Goal: Task Accomplishment & Management: Manage account settings

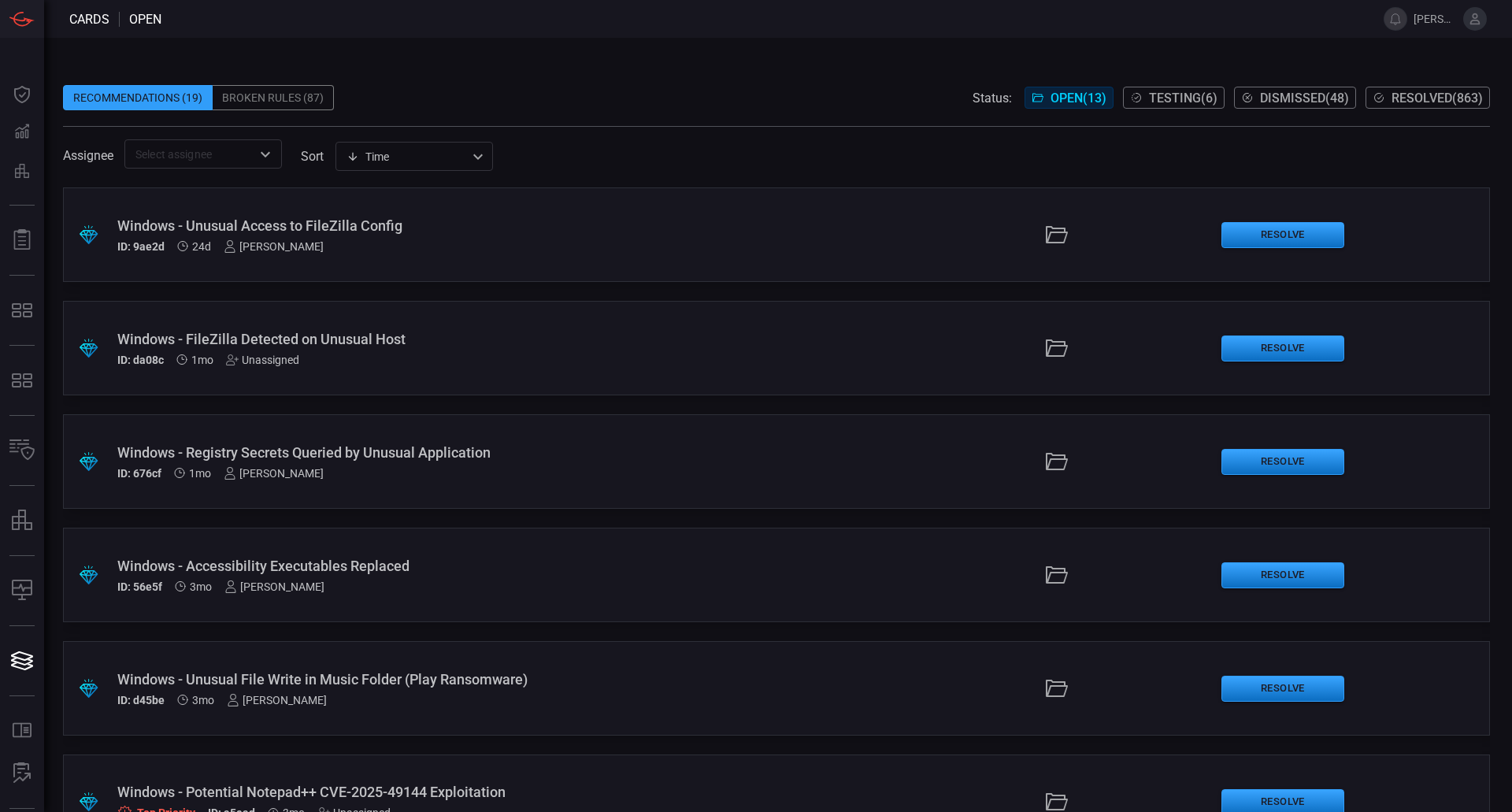
click at [1070, 103] on span "Open ( 13 )" at bounding box center [1078, 98] width 56 height 15
click at [1150, 103] on span "Testing ( 6 )" at bounding box center [1183, 98] width 69 height 15
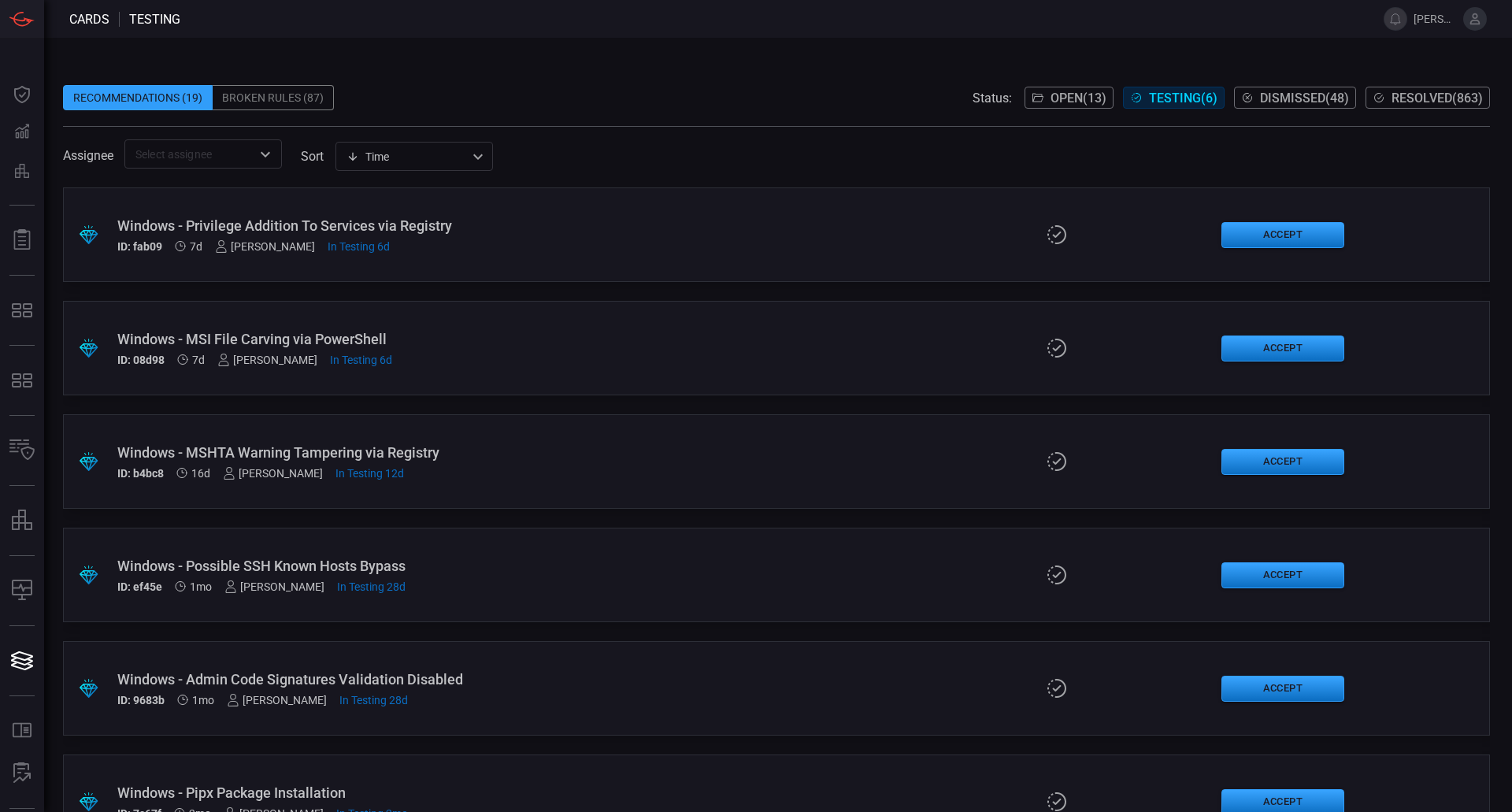
scroll to position [56, 0]
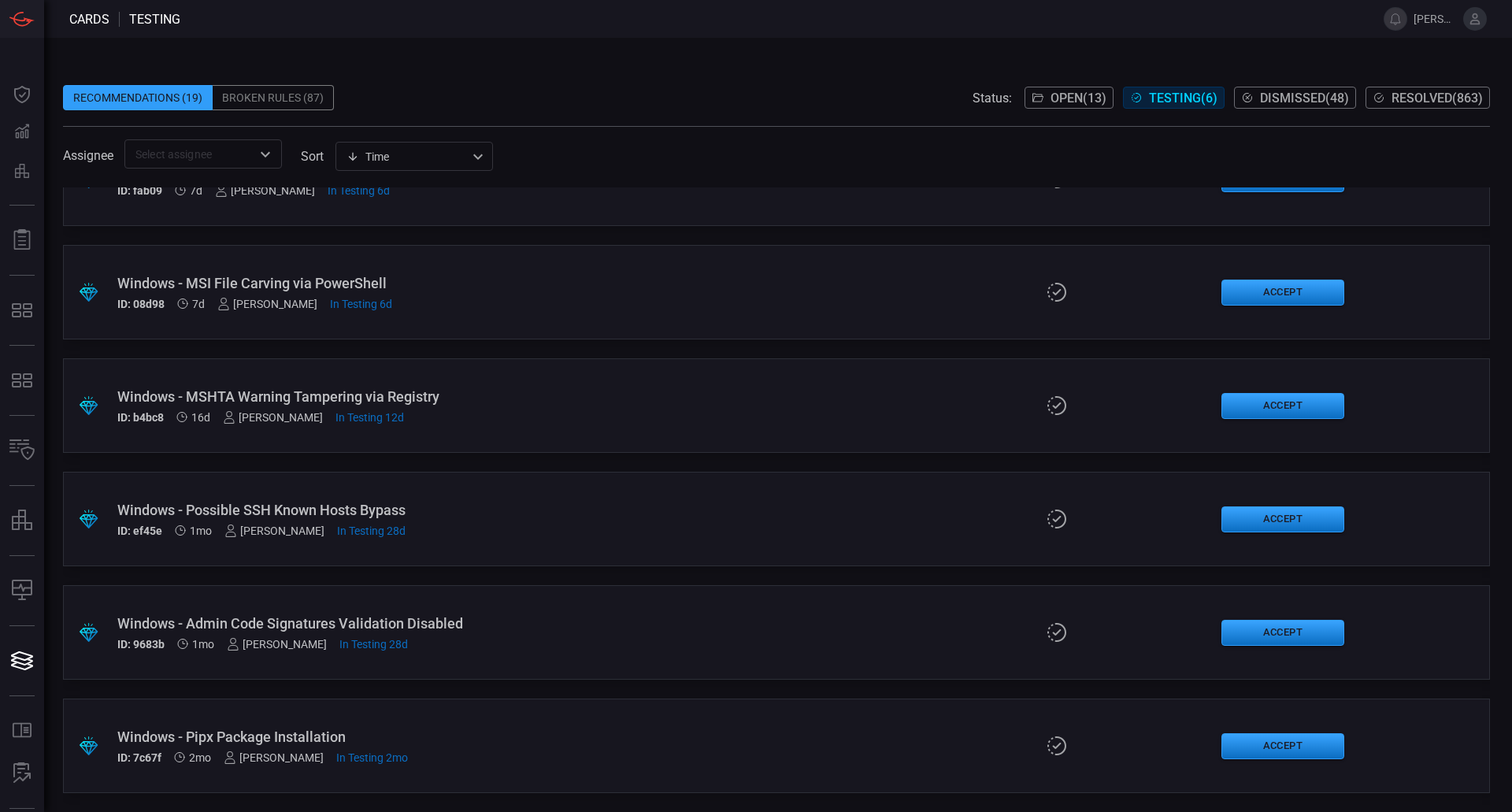
click at [1075, 101] on span "Open ( 13 )" at bounding box center [1078, 98] width 56 height 15
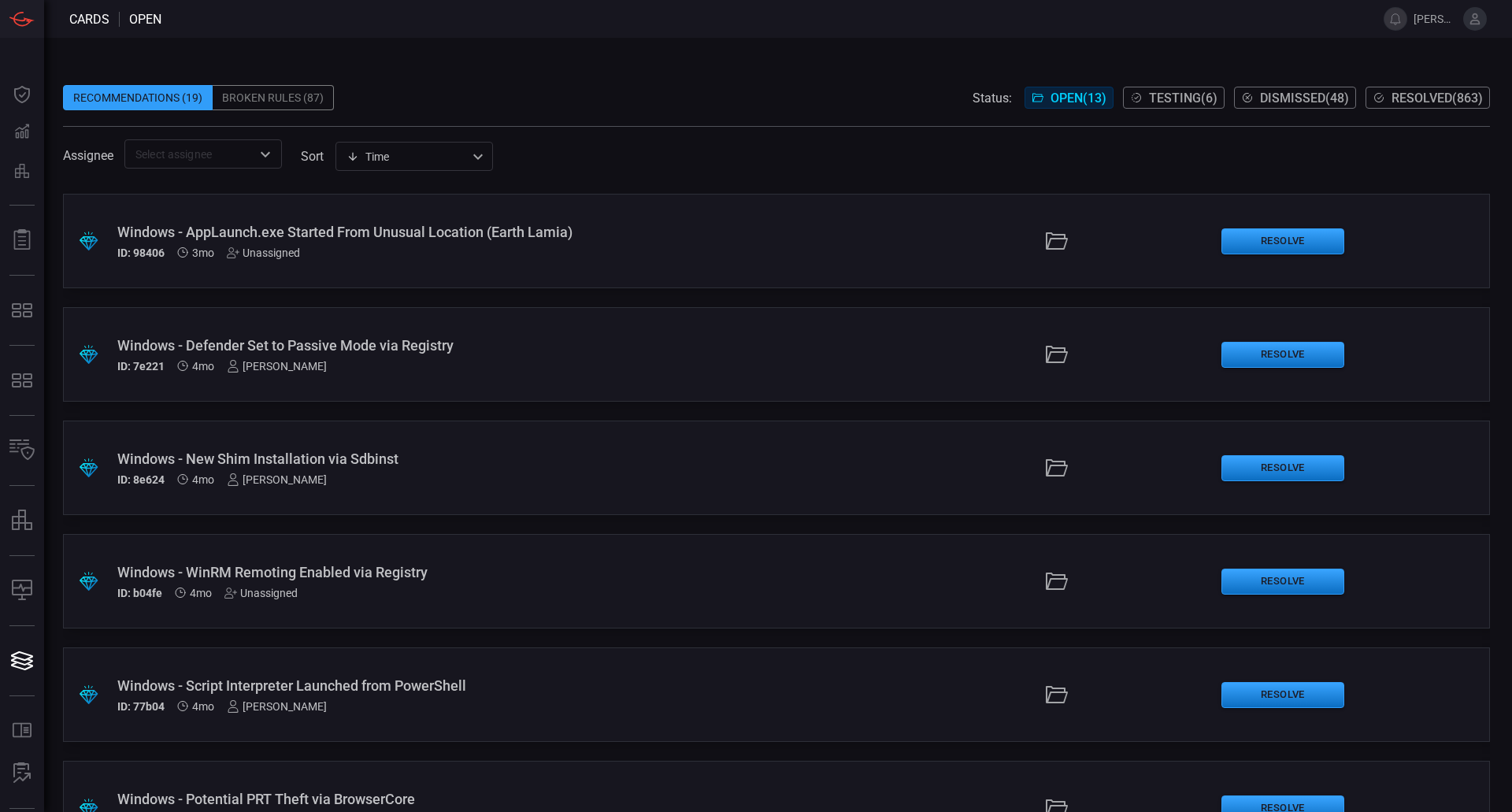
scroll to position [850, 0]
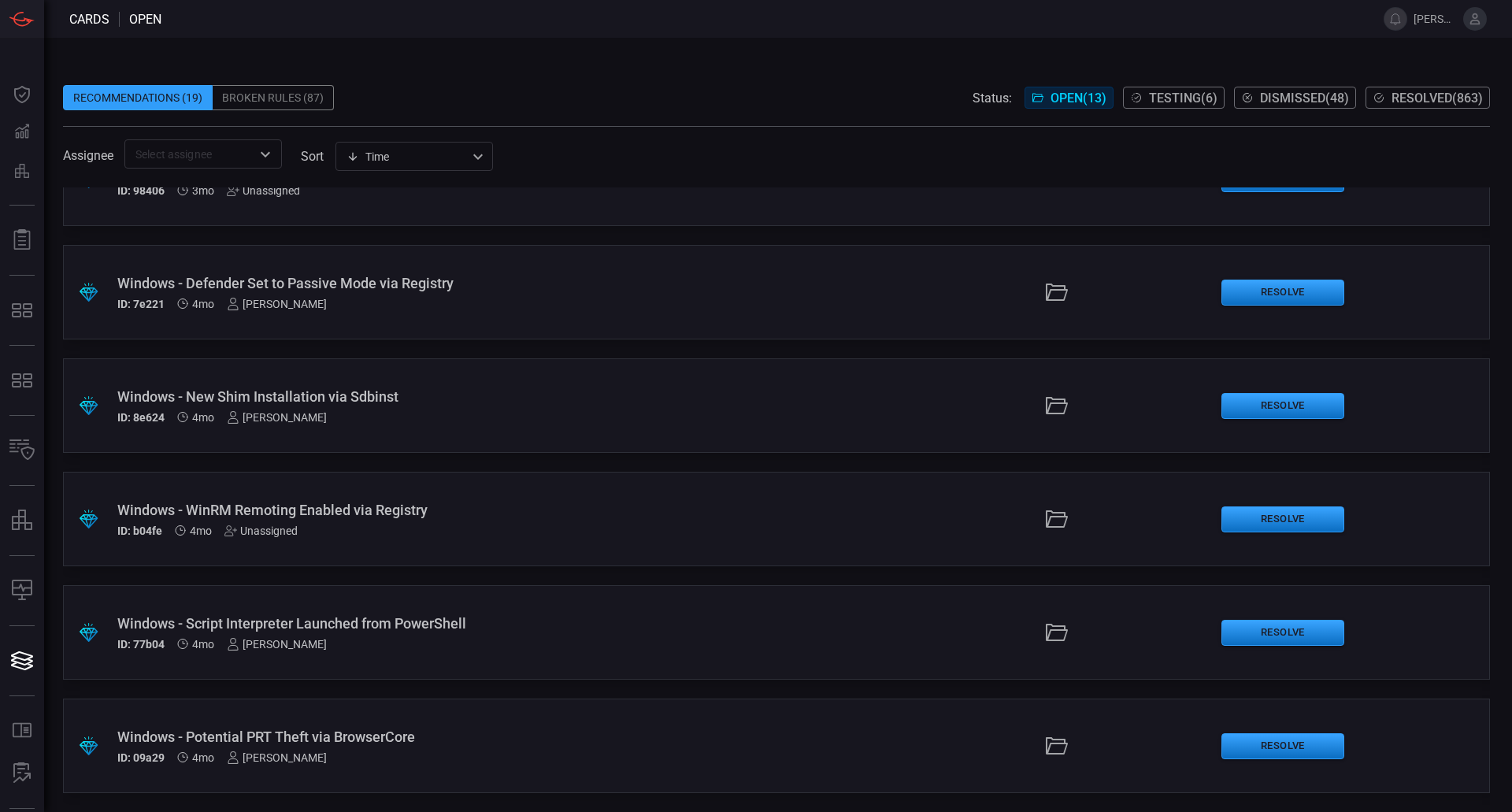
click at [386, 751] on div "ID: 09a29 4mo [PERSON_NAME]" at bounding box center [367, 757] width 500 height 12
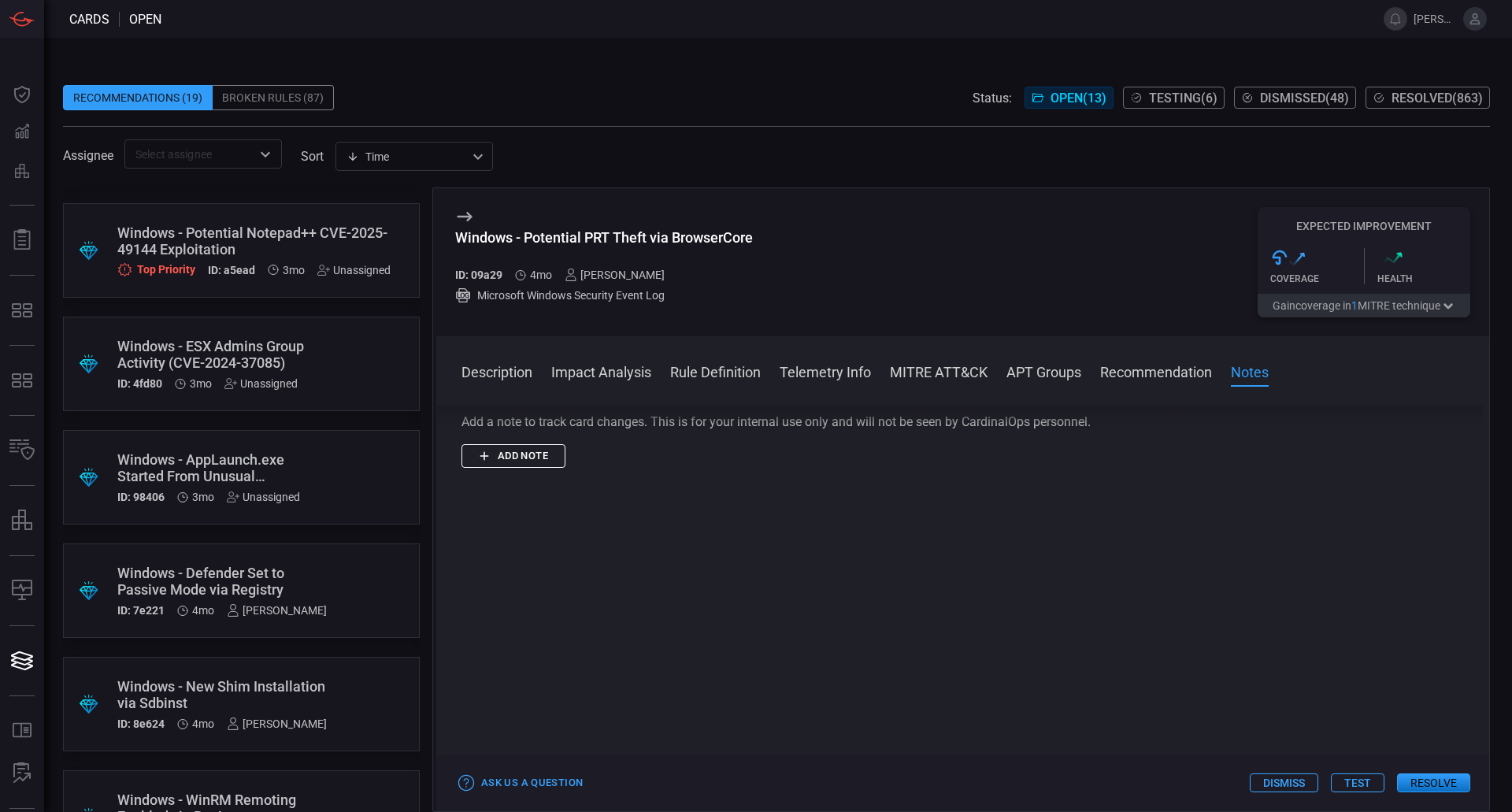
scroll to position [850, 0]
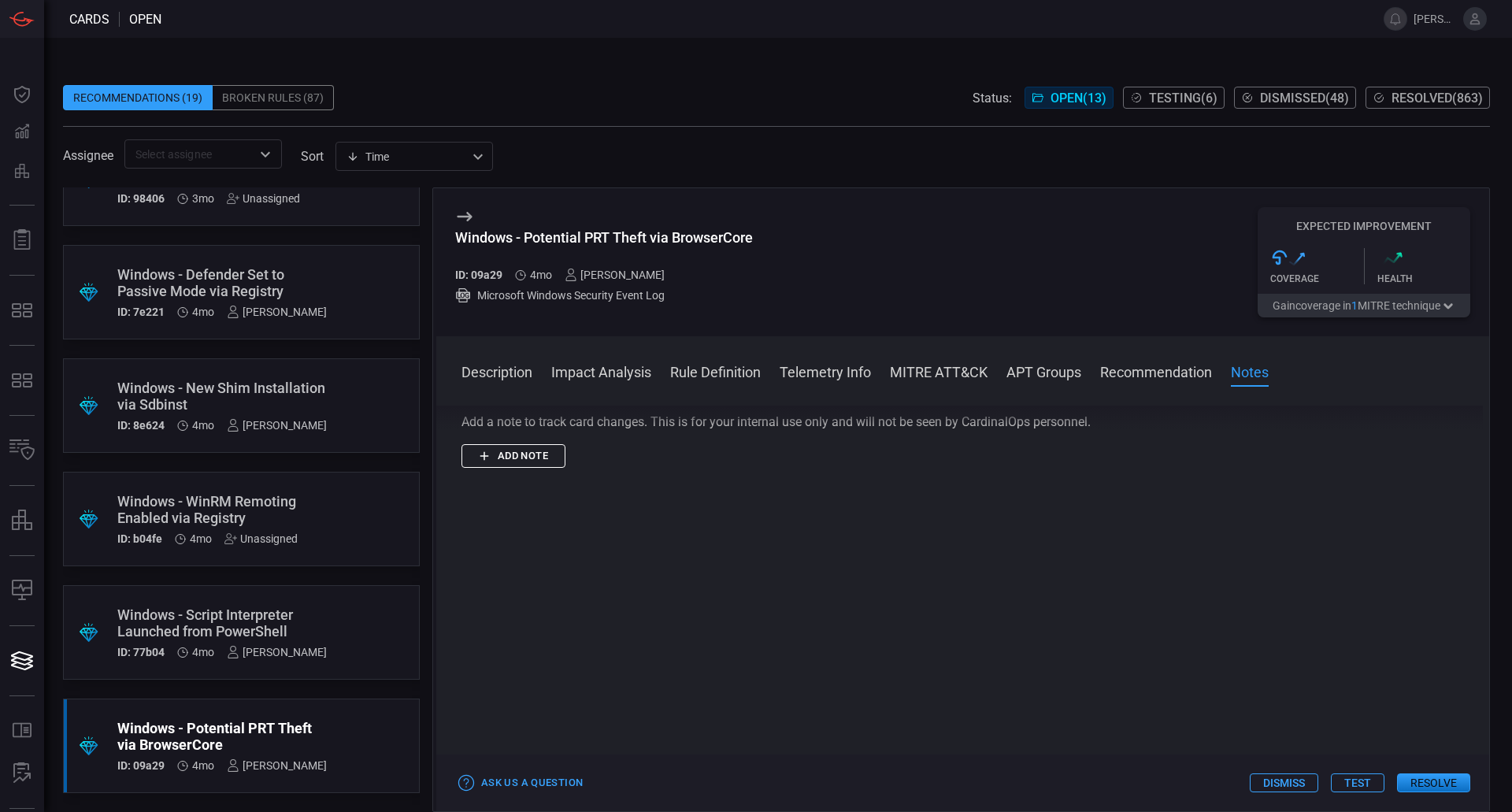
click at [278, 410] on div "Windows - New Shim Installation via Sdbinst" at bounding box center [221, 396] width 209 height 33
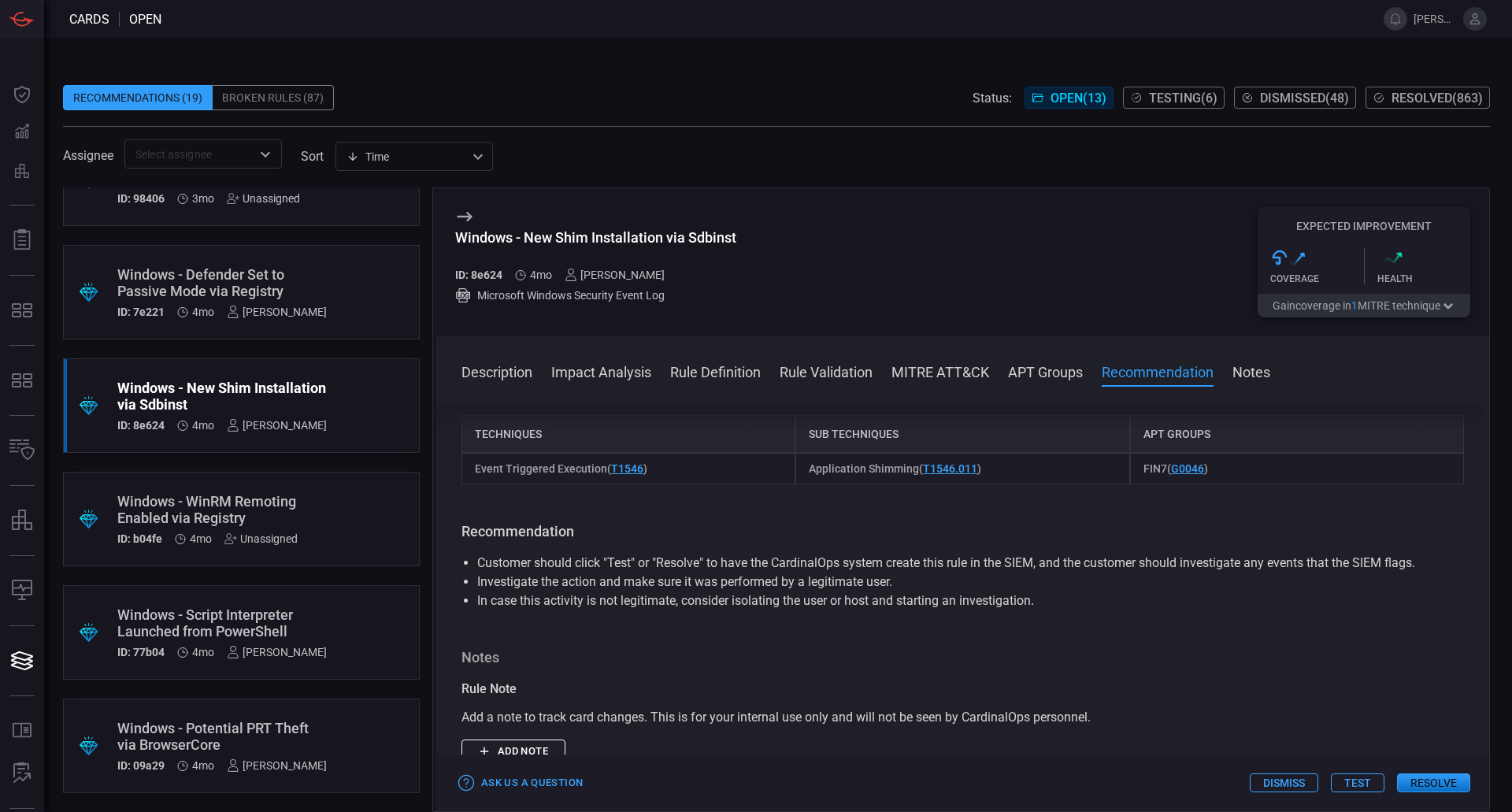
click at [314, 284] on div ".suggested_cards_icon{fill:url(#suggested_cards_icon);} Windows - Defender Set …" at bounding box center [241, 292] width 357 height 94
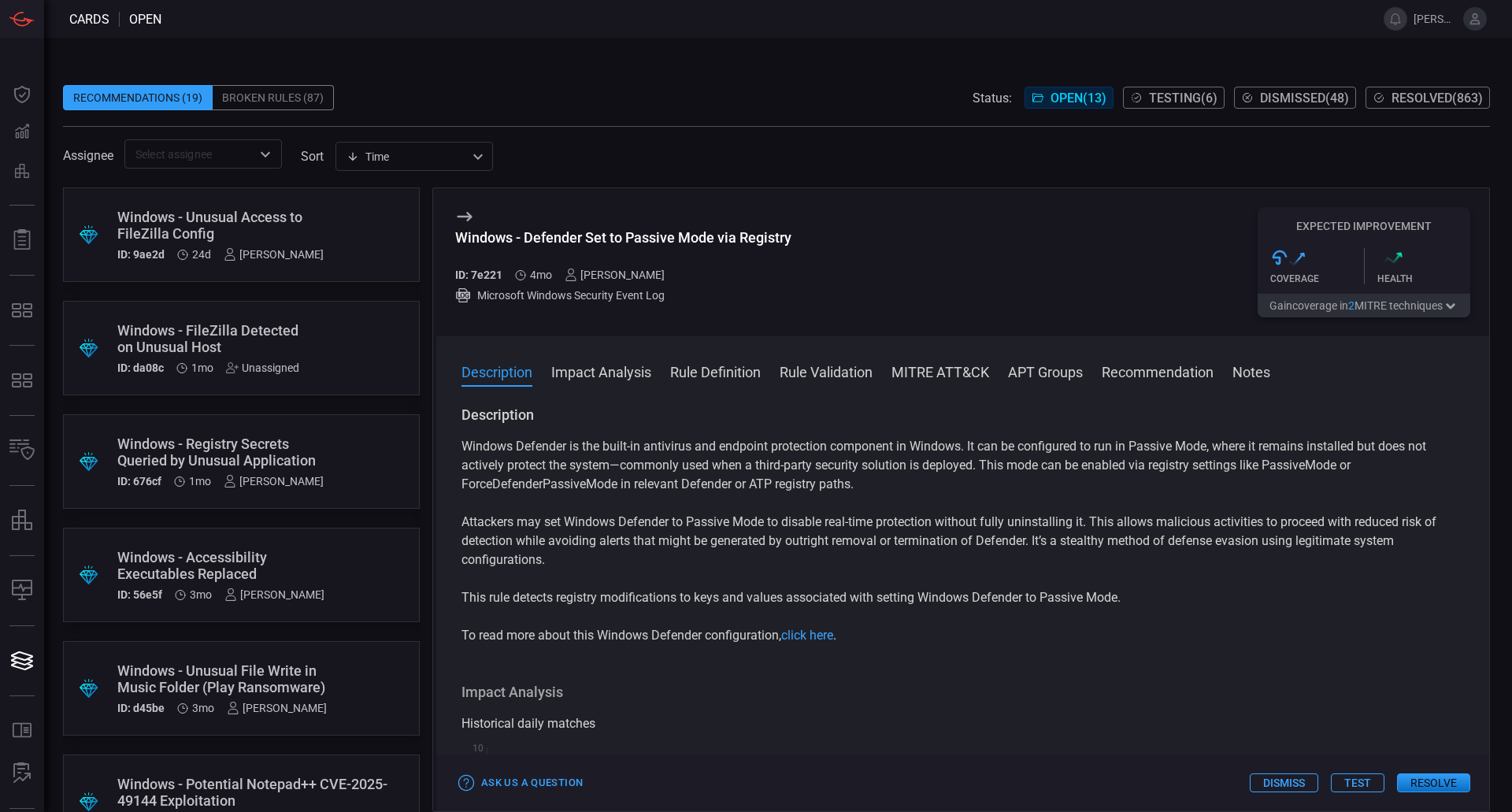
click at [1187, 91] on span "Testing ( 6 )" at bounding box center [1183, 98] width 69 height 15
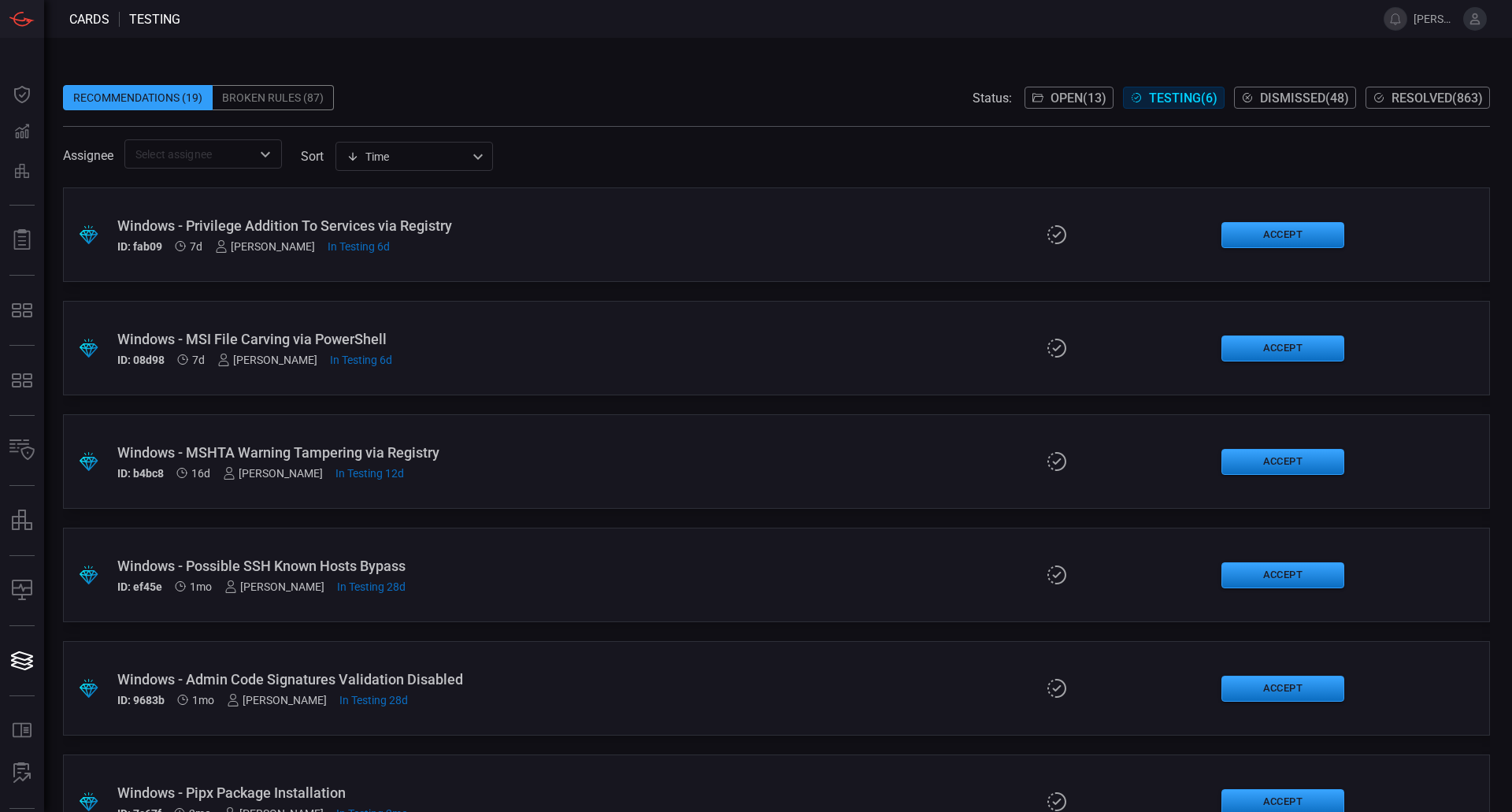
scroll to position [56, 0]
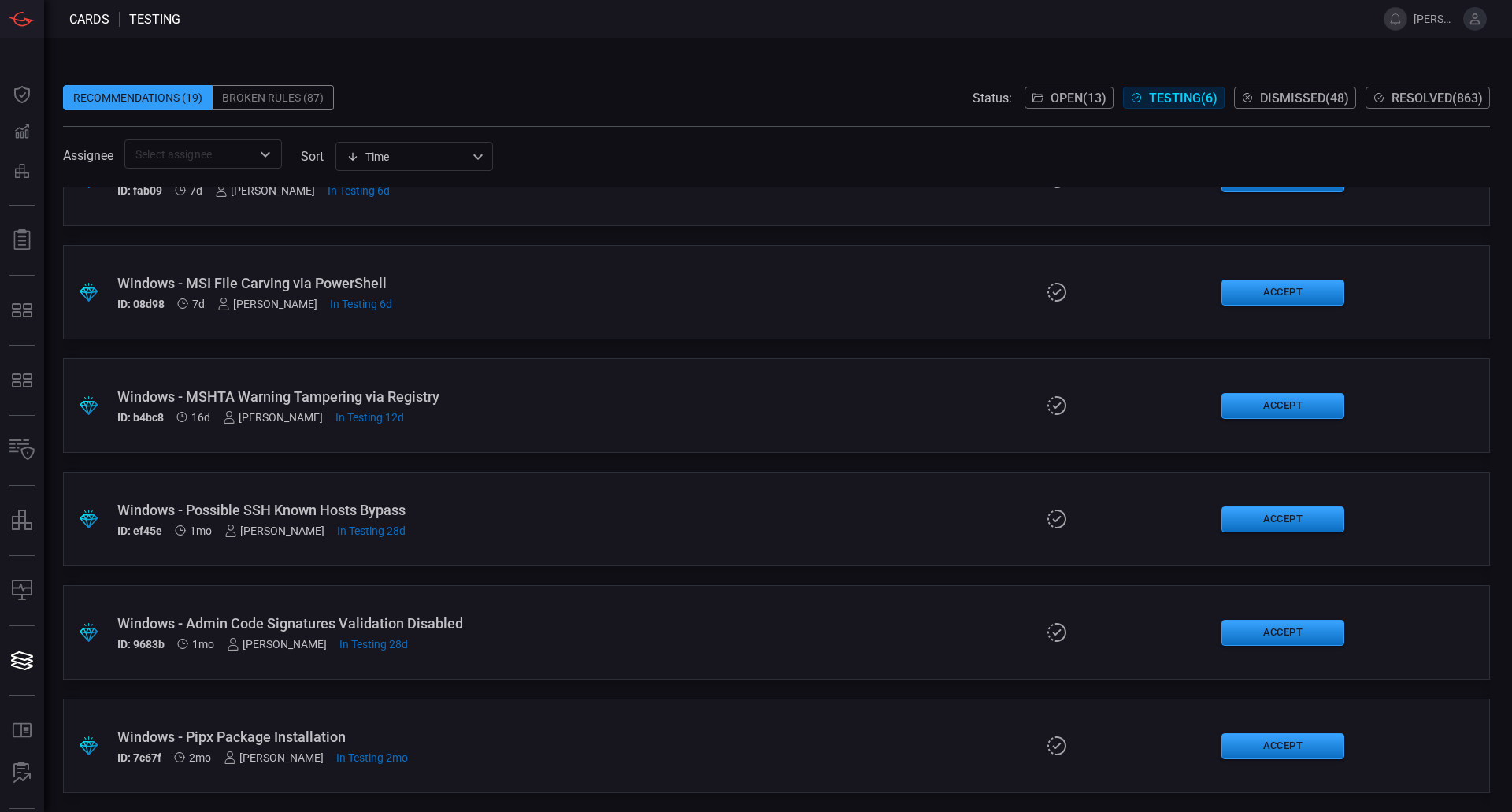
click at [1092, 103] on span "Open ( 13 )" at bounding box center [1078, 98] width 56 height 15
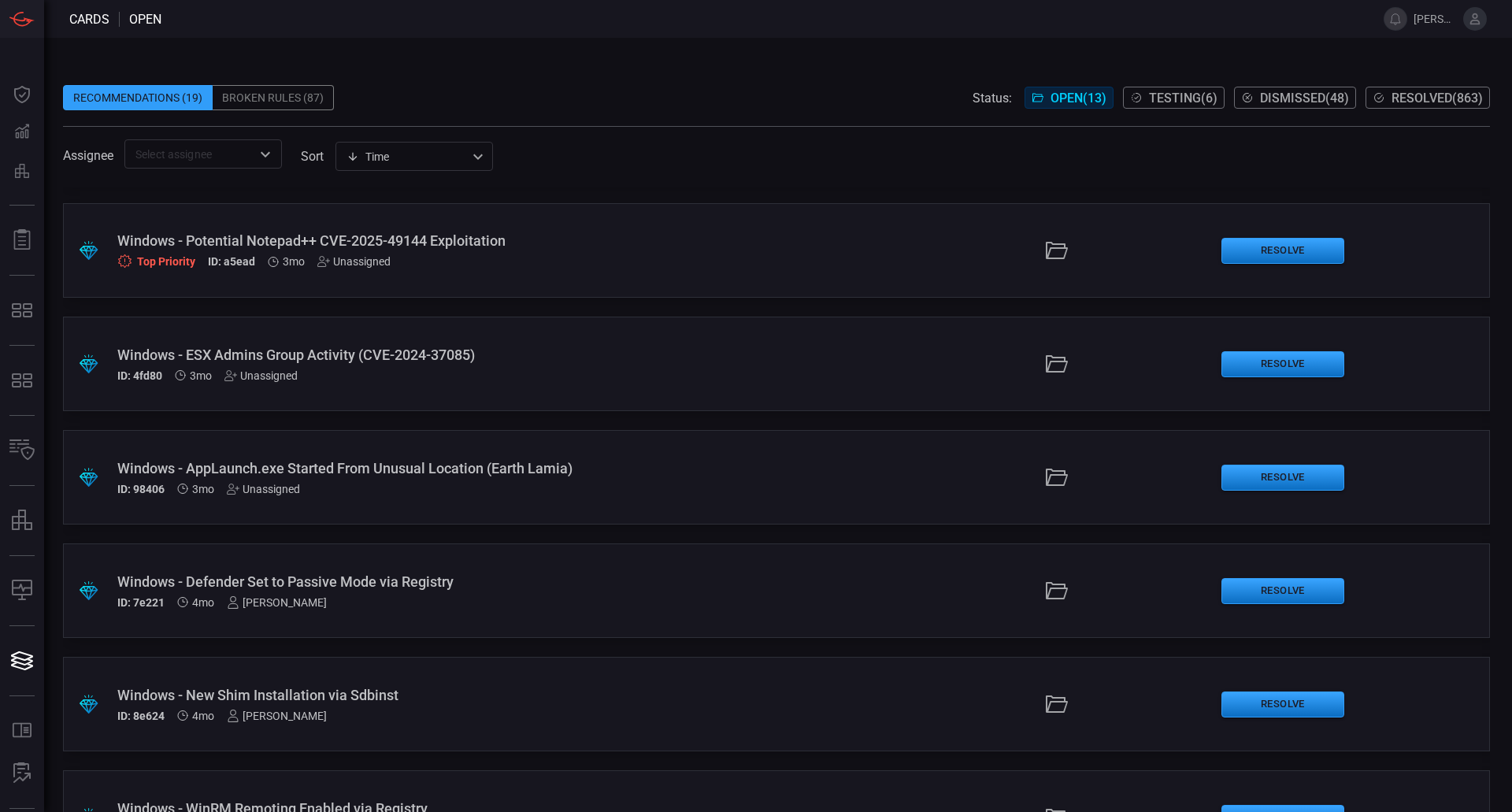
scroll to position [850, 0]
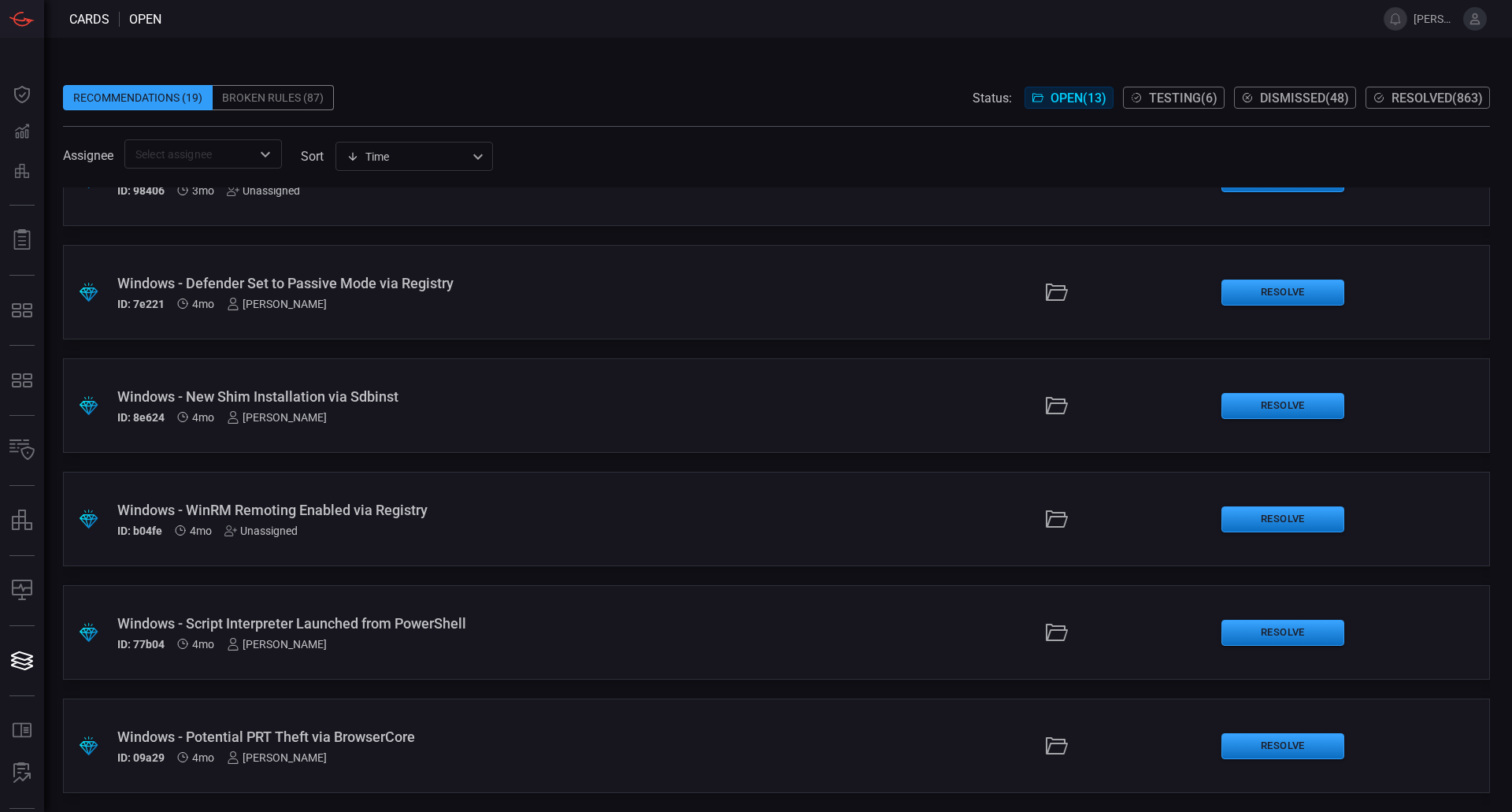
click at [303, 275] on div "Windows - Defender Set to Passive Mode via Registry" at bounding box center [367, 283] width 500 height 16
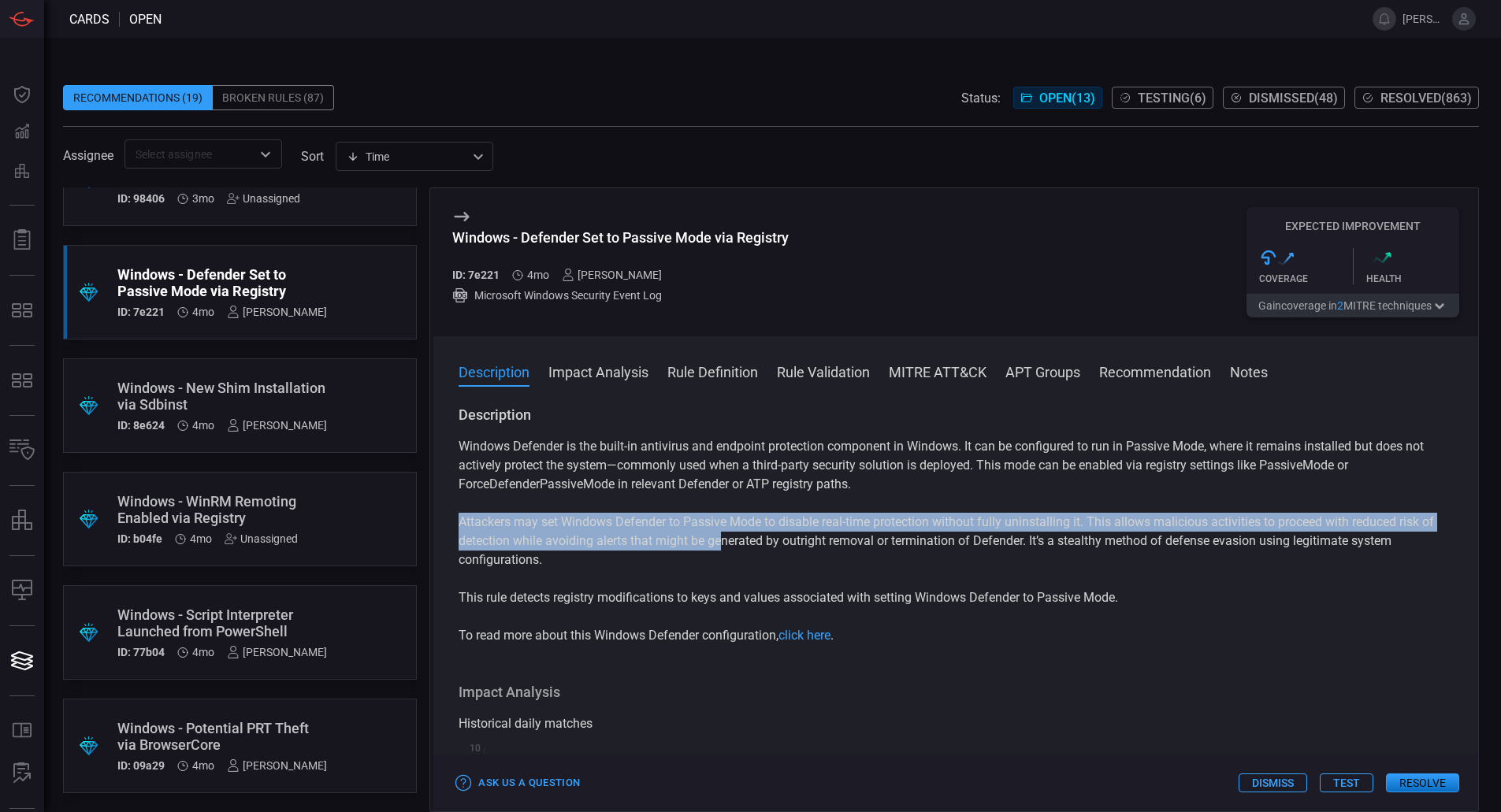
drag, startPoint x: 456, startPoint y: 521, endPoint x: 724, endPoint y: 545, distance: 269.1
click at [724, 545] on div "Description Windows Defender is the built-in antivirus and endpoint protection …" at bounding box center [955, 606] width 1045 height 400
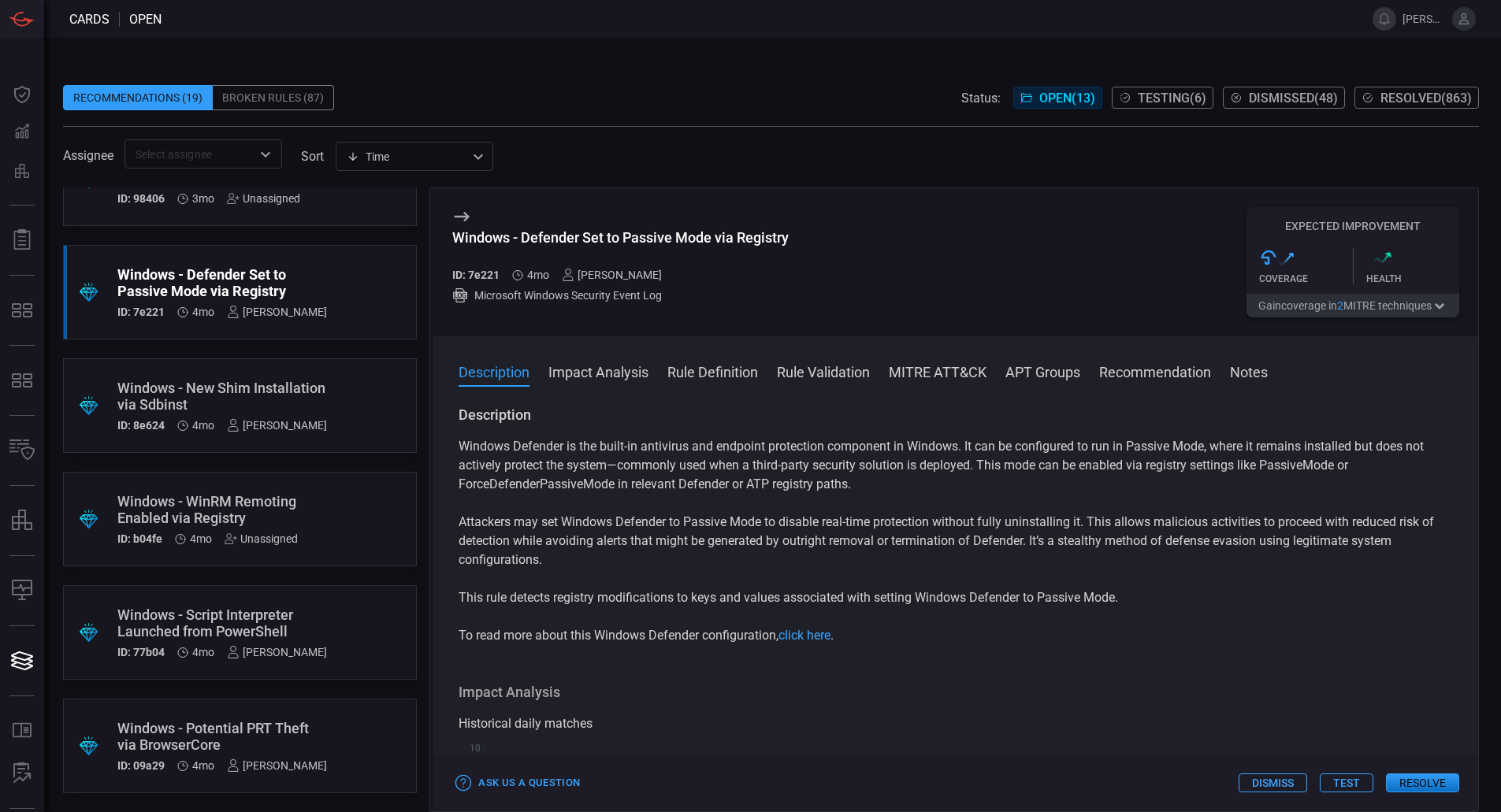
click at [701, 581] on div "Windows Defender is the built-in antivirus and endpoint protection component in…" at bounding box center [956, 541] width 995 height 208
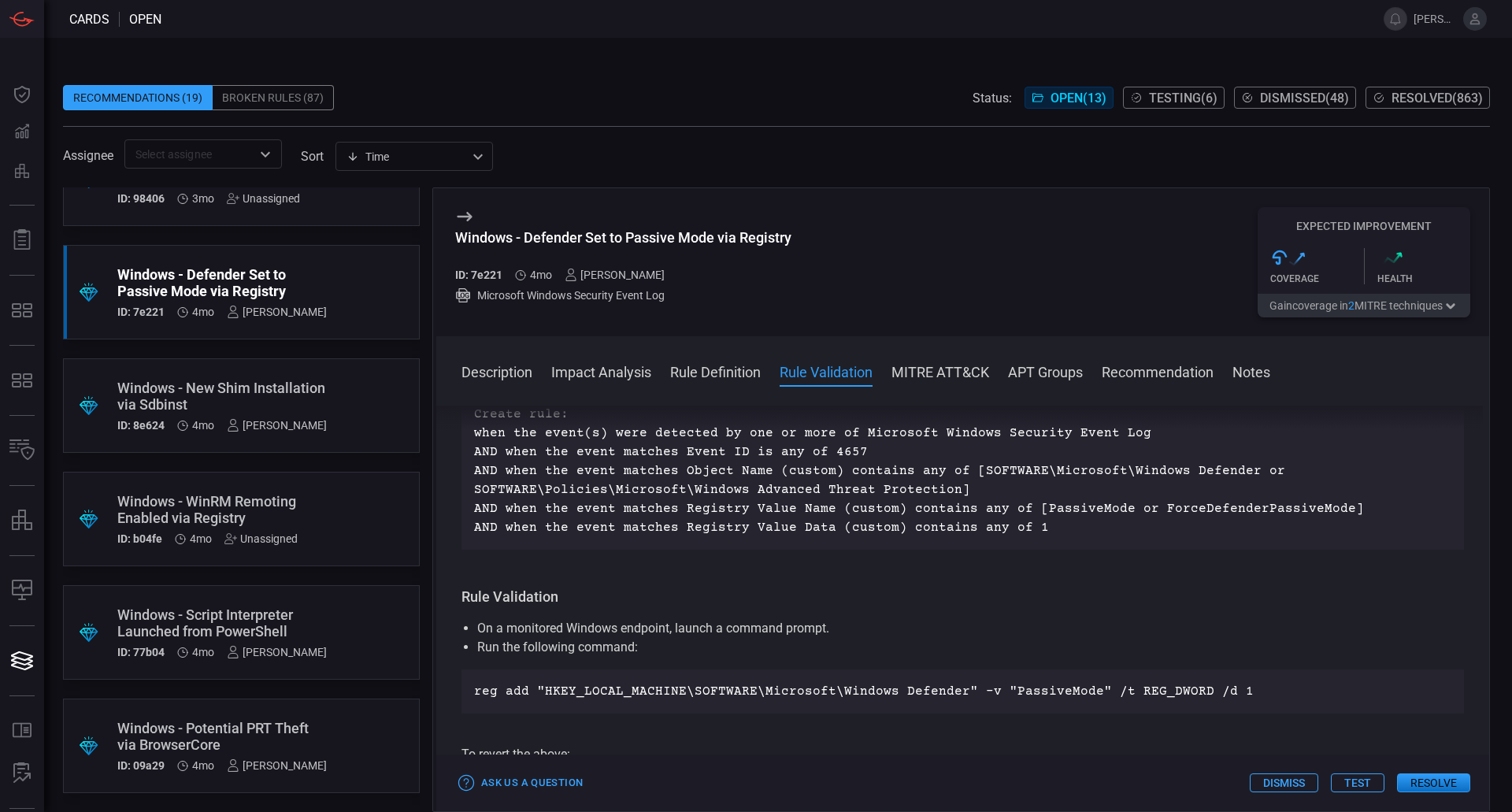
scroll to position [551, 0]
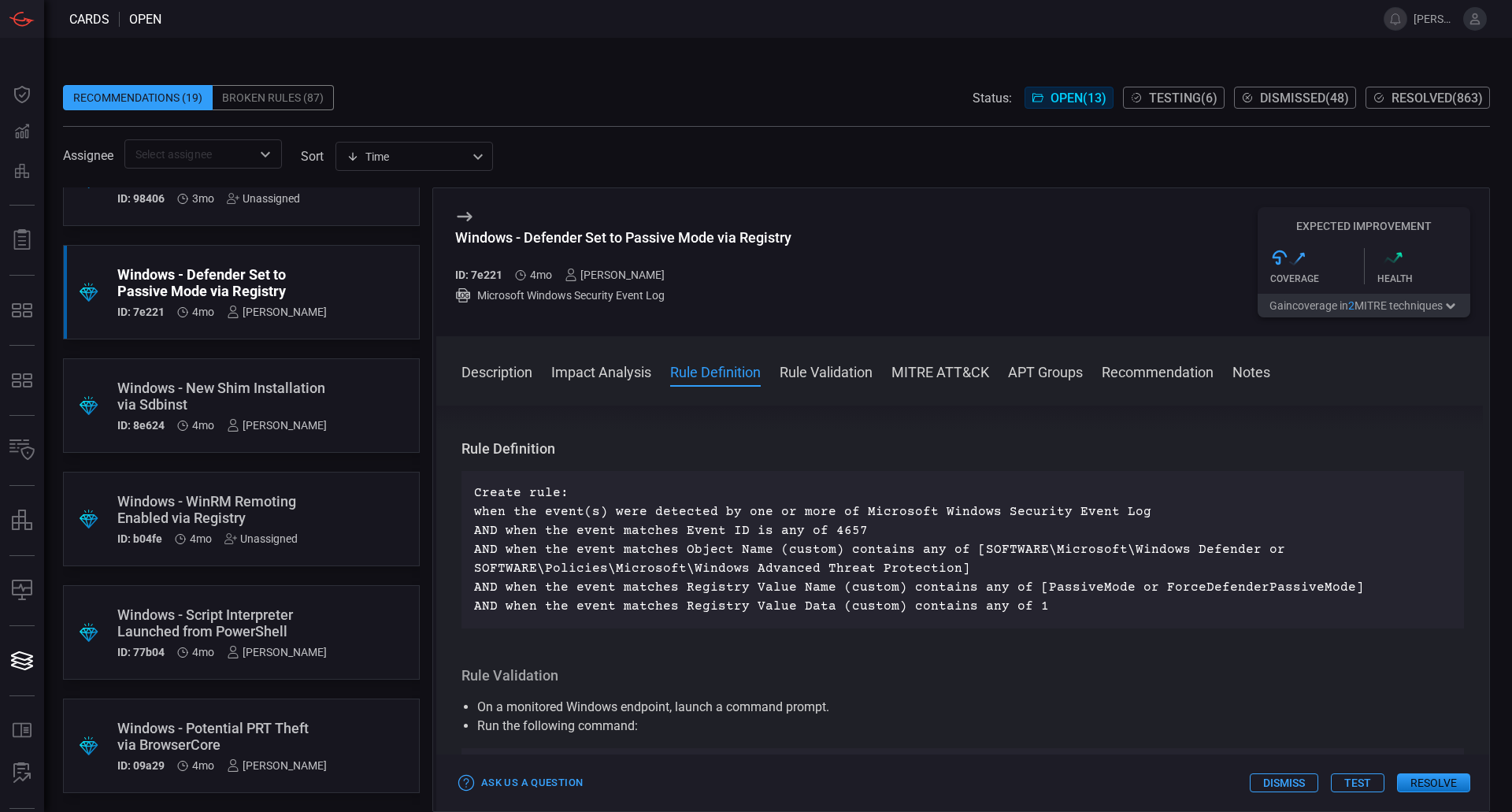
click at [622, 275] on div "[PERSON_NAME]" at bounding box center [614, 274] width 100 height 12
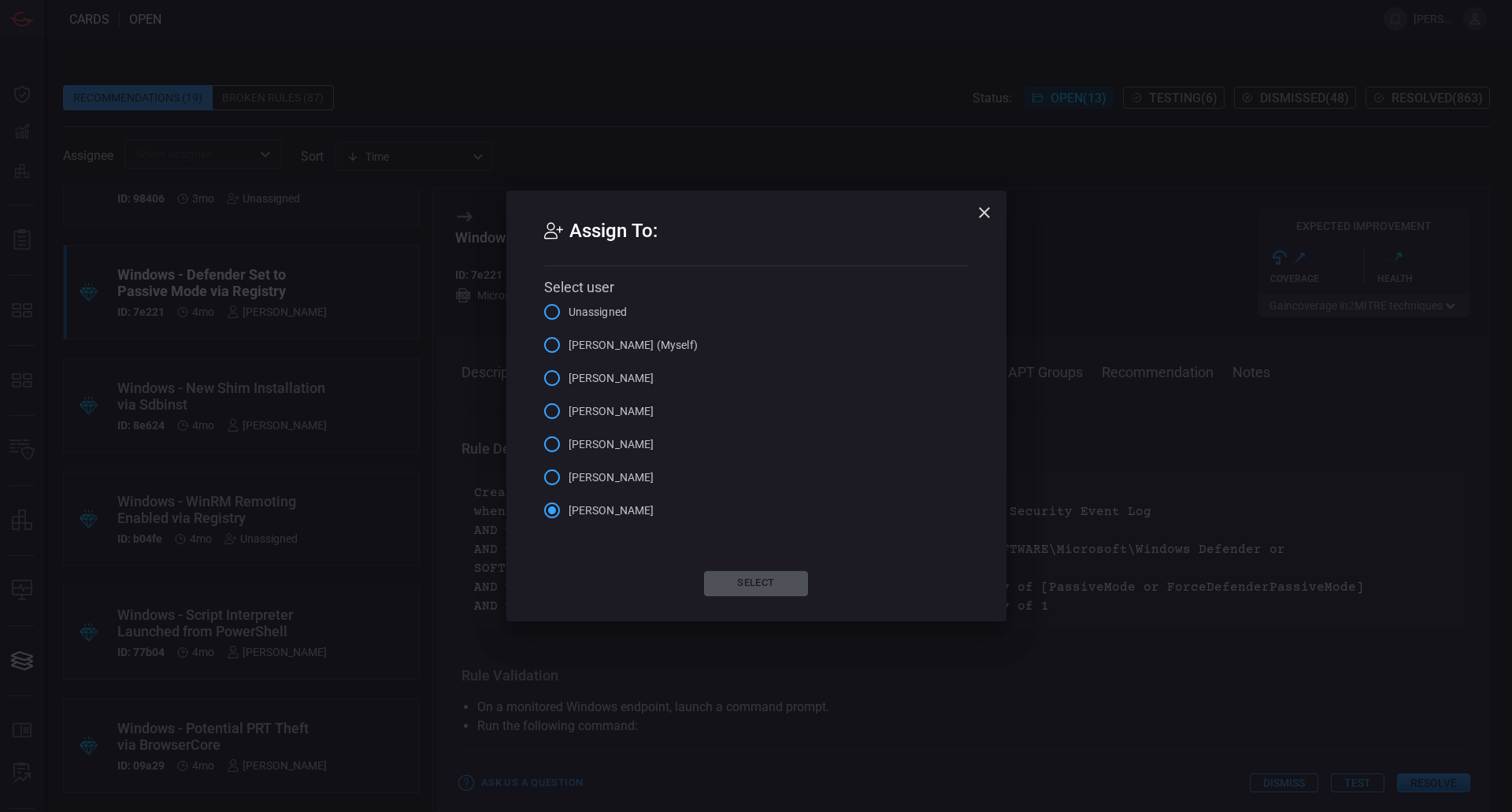
click at [620, 349] on span "[PERSON_NAME] (Myself)" at bounding box center [632, 345] width 129 height 16
click at [568, 349] on input "[PERSON_NAME] (Myself)" at bounding box center [552, 344] width 33 height 33
click at [762, 580] on button "Select" at bounding box center [755, 583] width 104 height 25
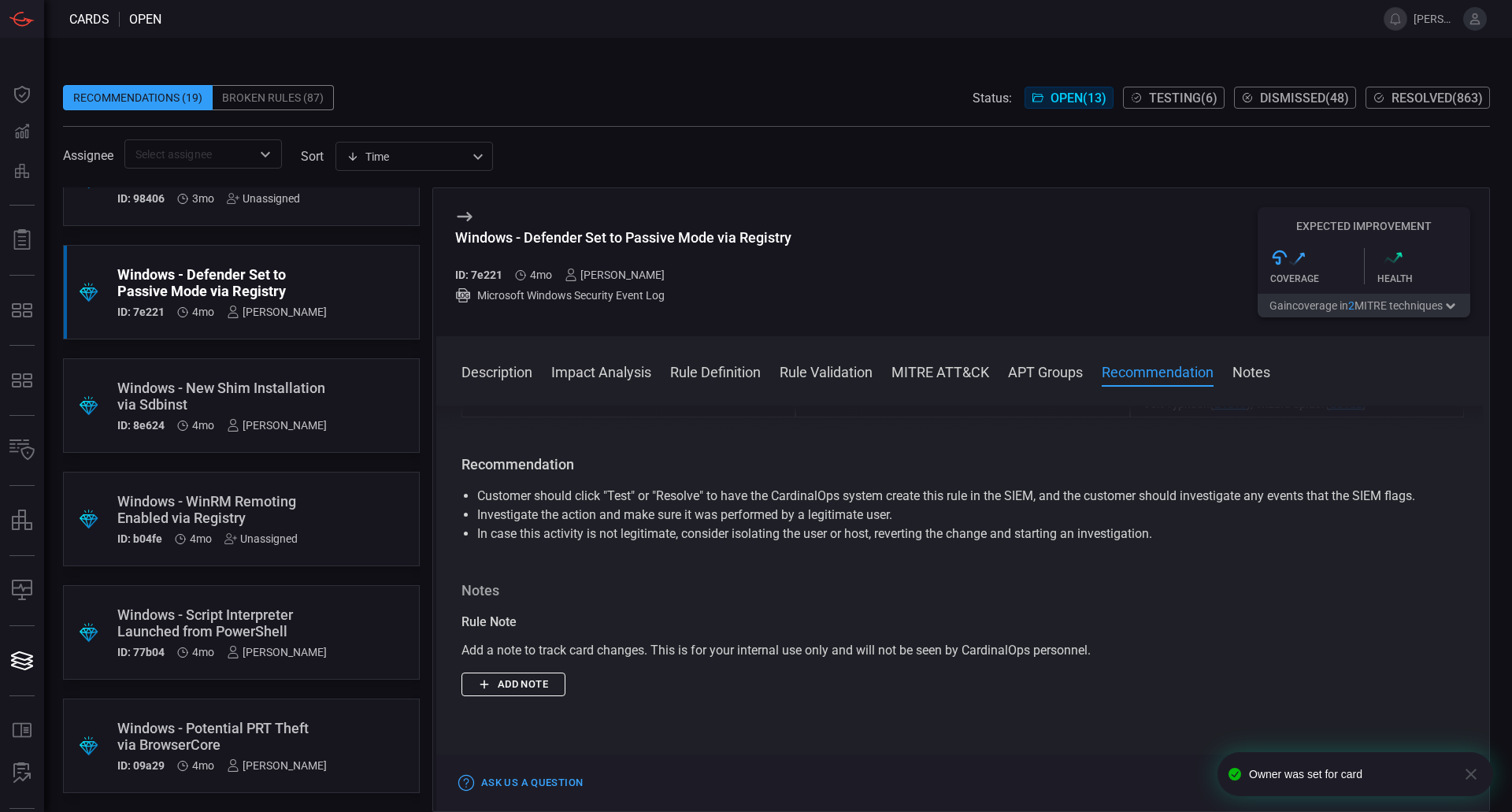
scroll to position [1902, 0]
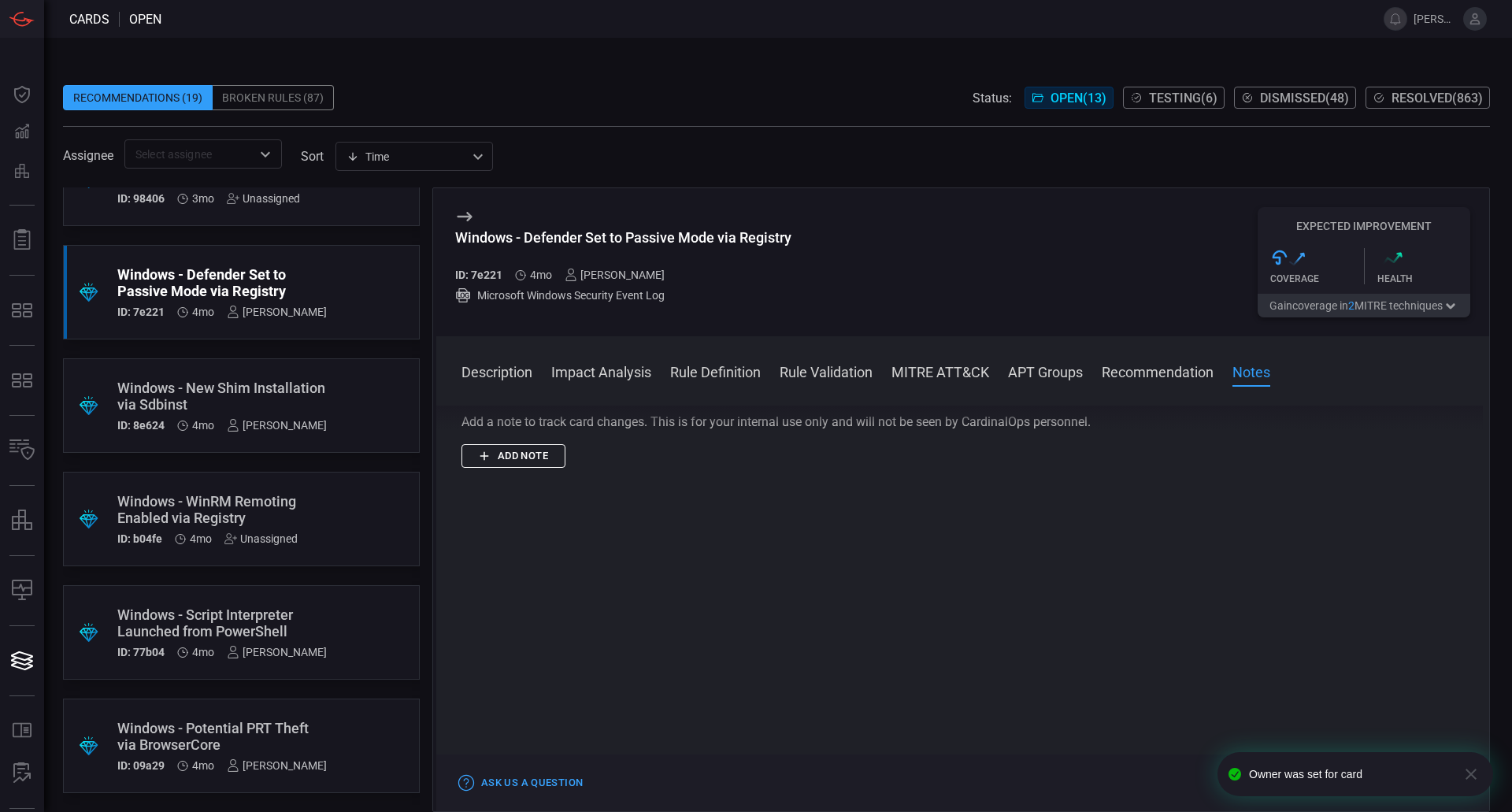
click at [532, 461] on button "Add note" at bounding box center [513, 457] width 104 height 25
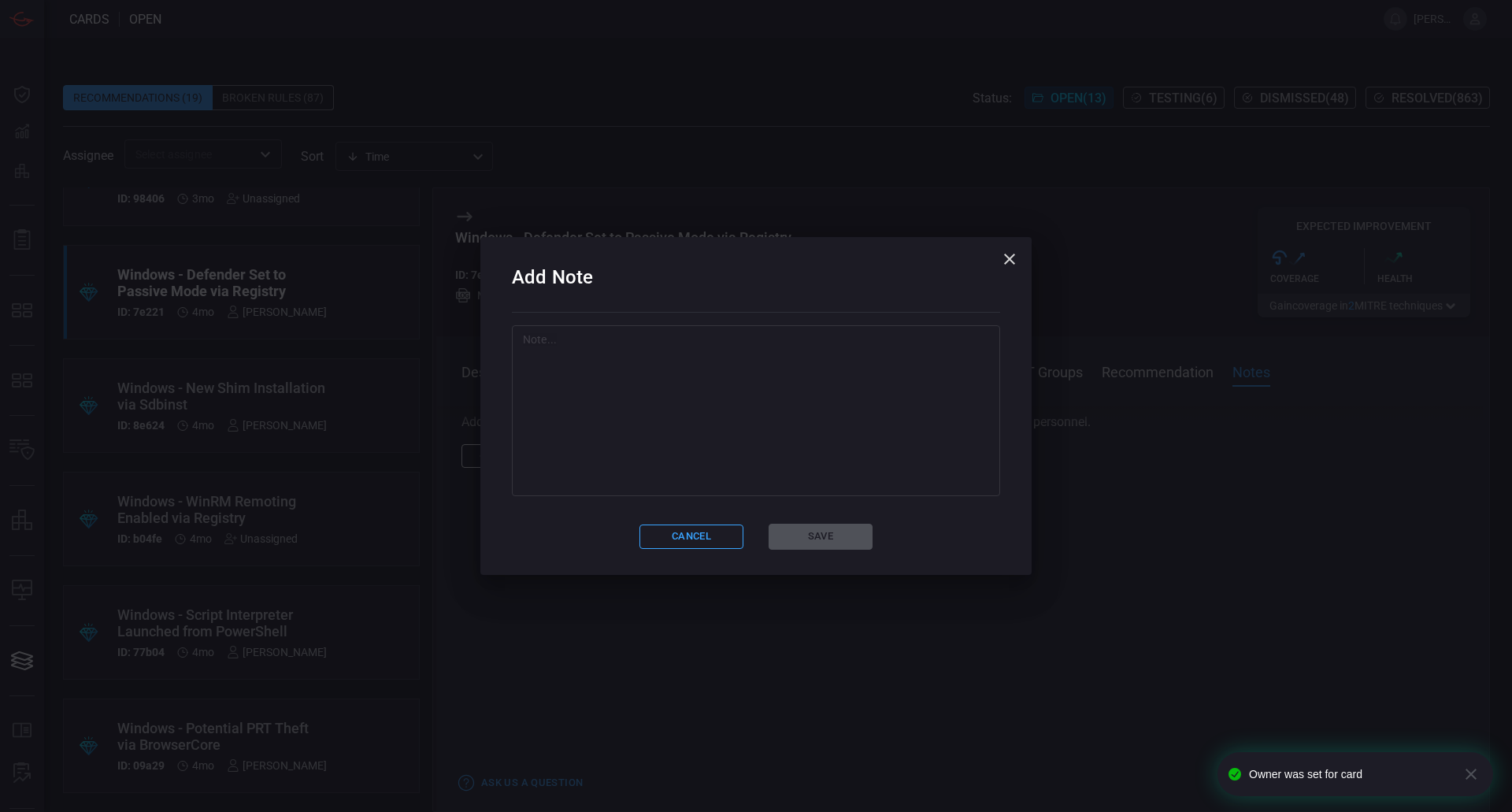
click at [652, 458] on textarea at bounding box center [756, 410] width 466 height 157
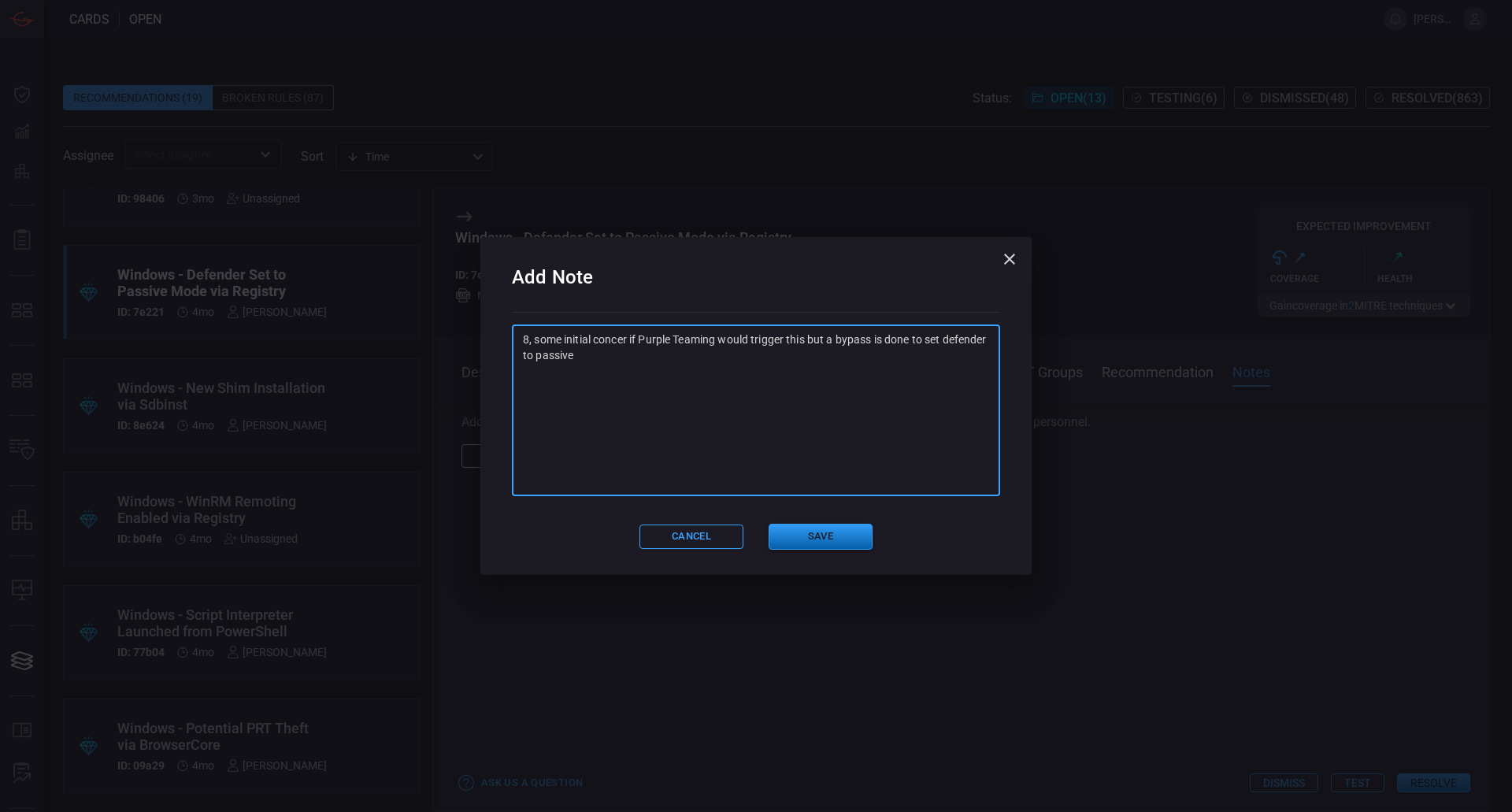
type textarea "8, some initial concer if Purple Teaming would trigger this but a bypass is don…"
click at [822, 533] on button "Save" at bounding box center [820, 537] width 104 height 26
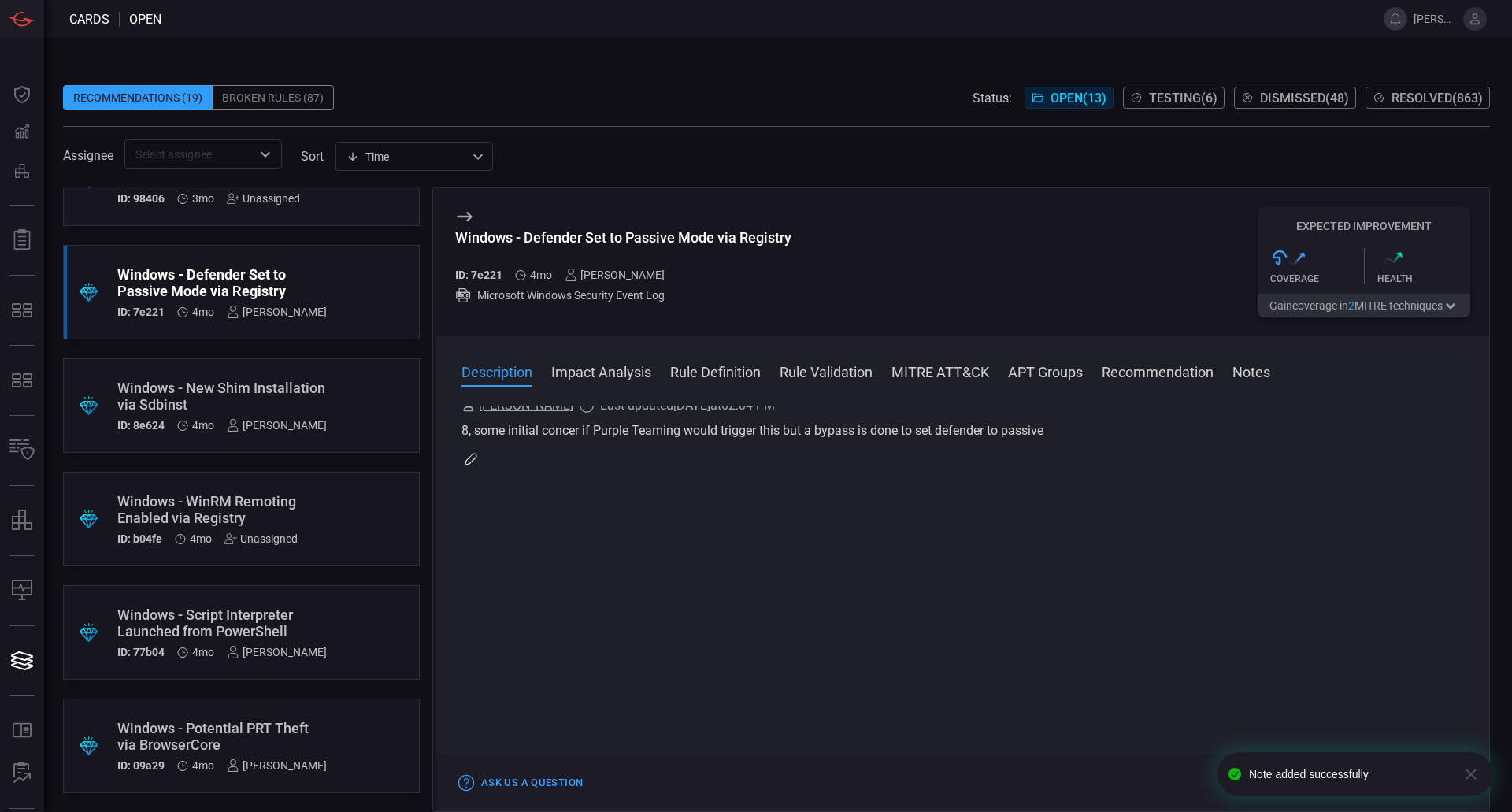
scroll to position [0, 0]
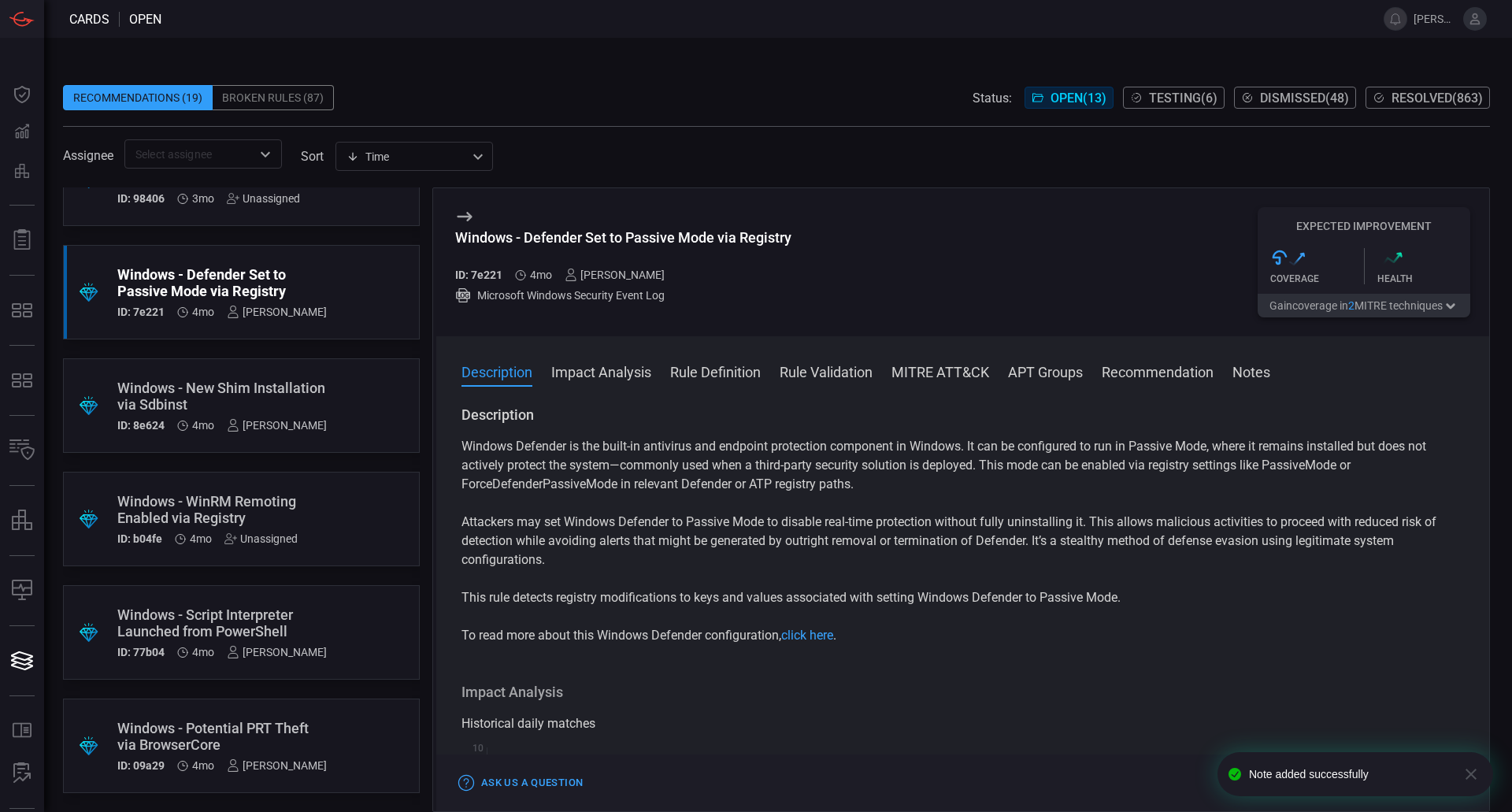
click at [350, 421] on div ".suggested_cards_icon{fill:url(#suggested_cards_icon);} Windows - New Shim Inst…" at bounding box center [241, 405] width 357 height 94
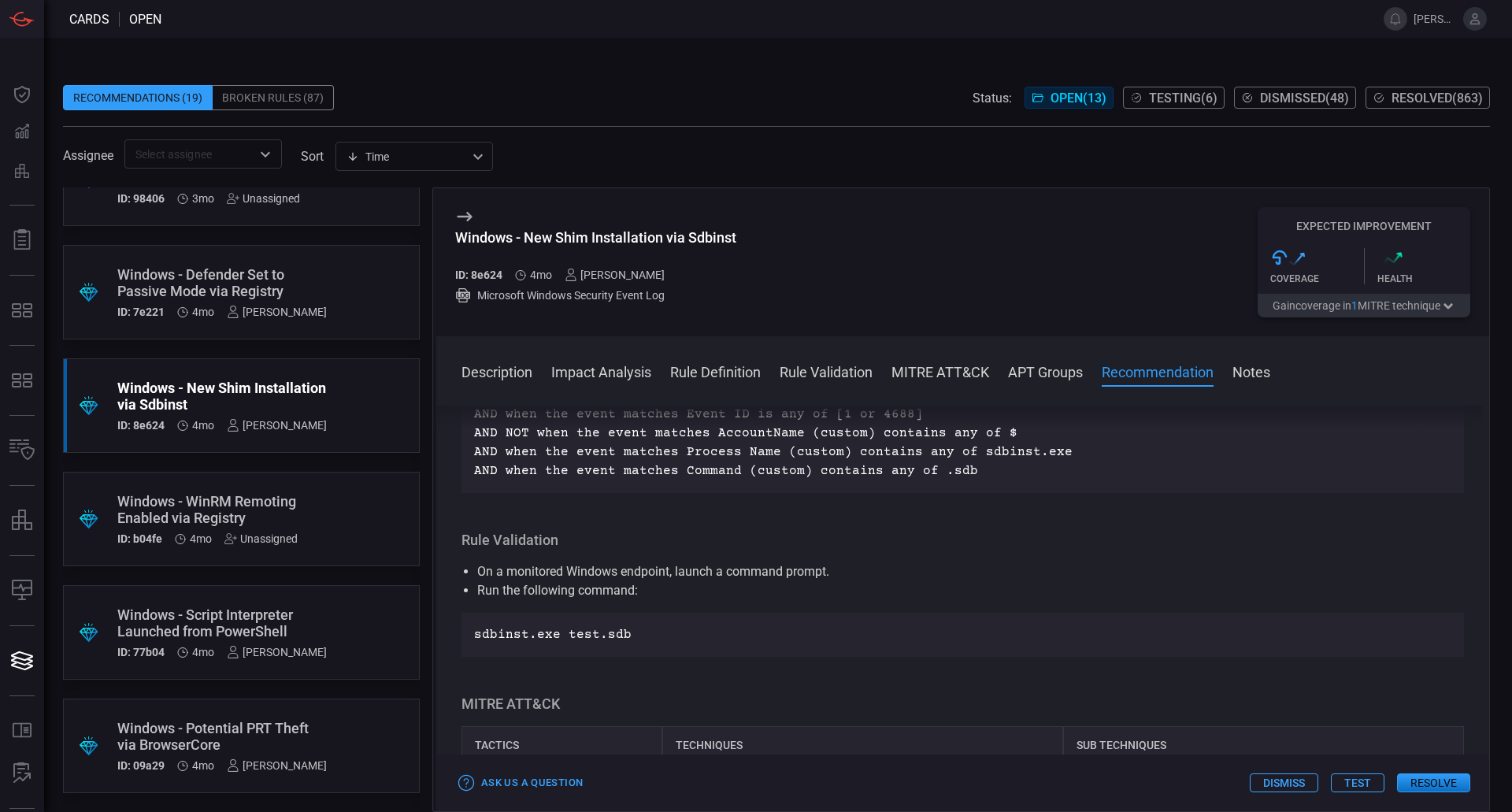
scroll to position [1181, 0]
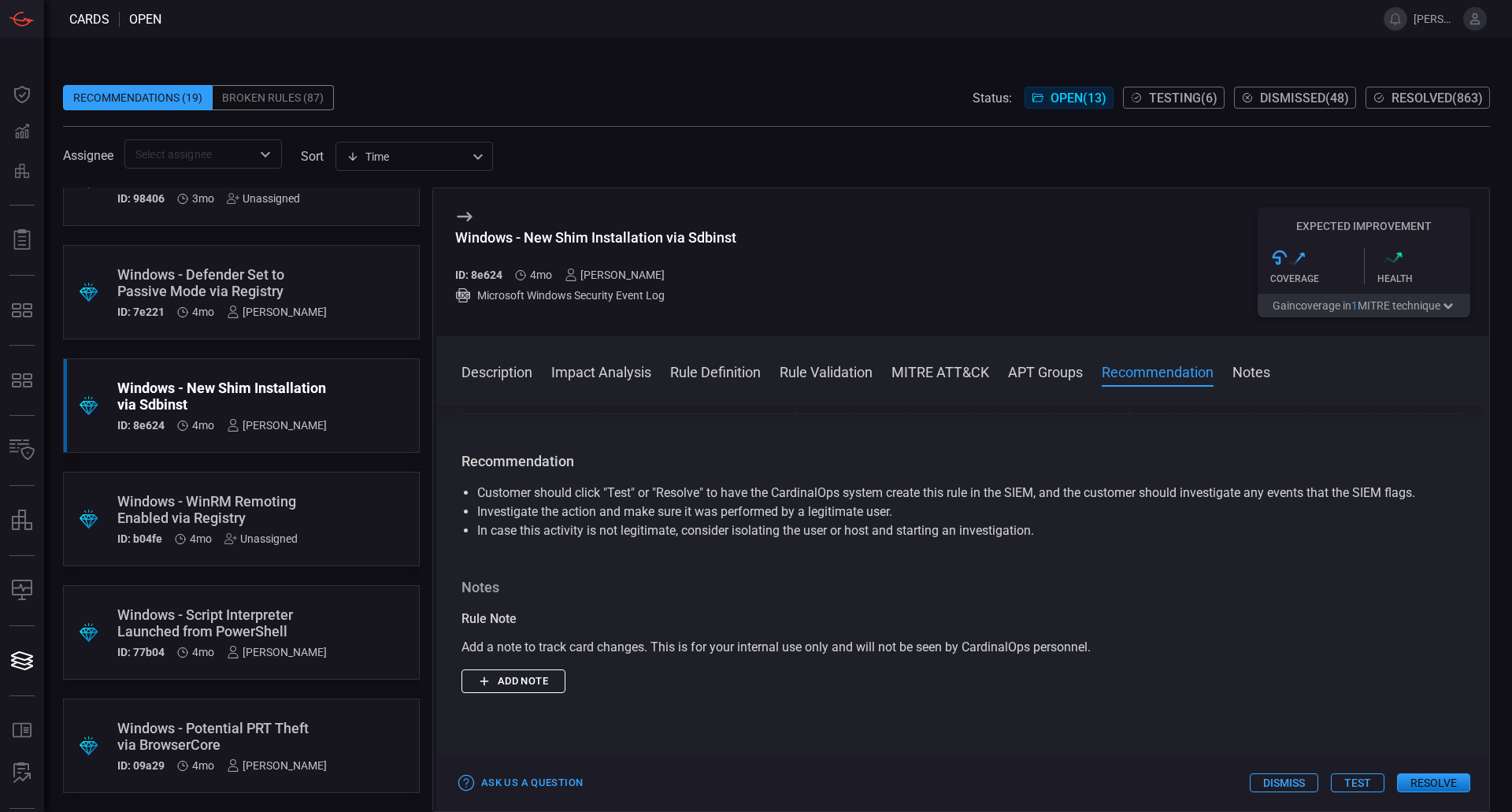
click at [540, 694] on button "Add note" at bounding box center [513, 682] width 104 height 25
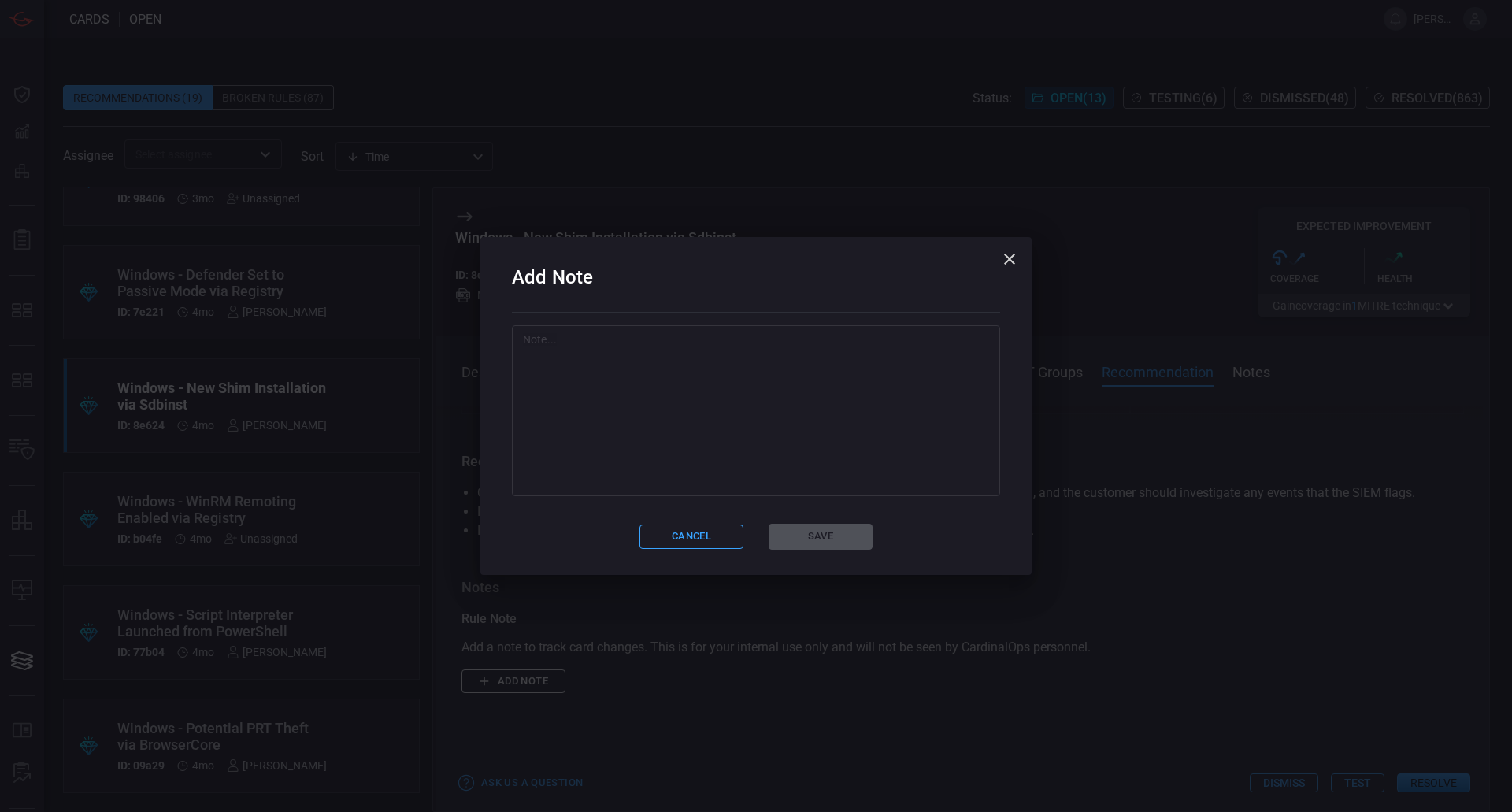
click at [673, 409] on textarea at bounding box center [756, 410] width 466 height 157
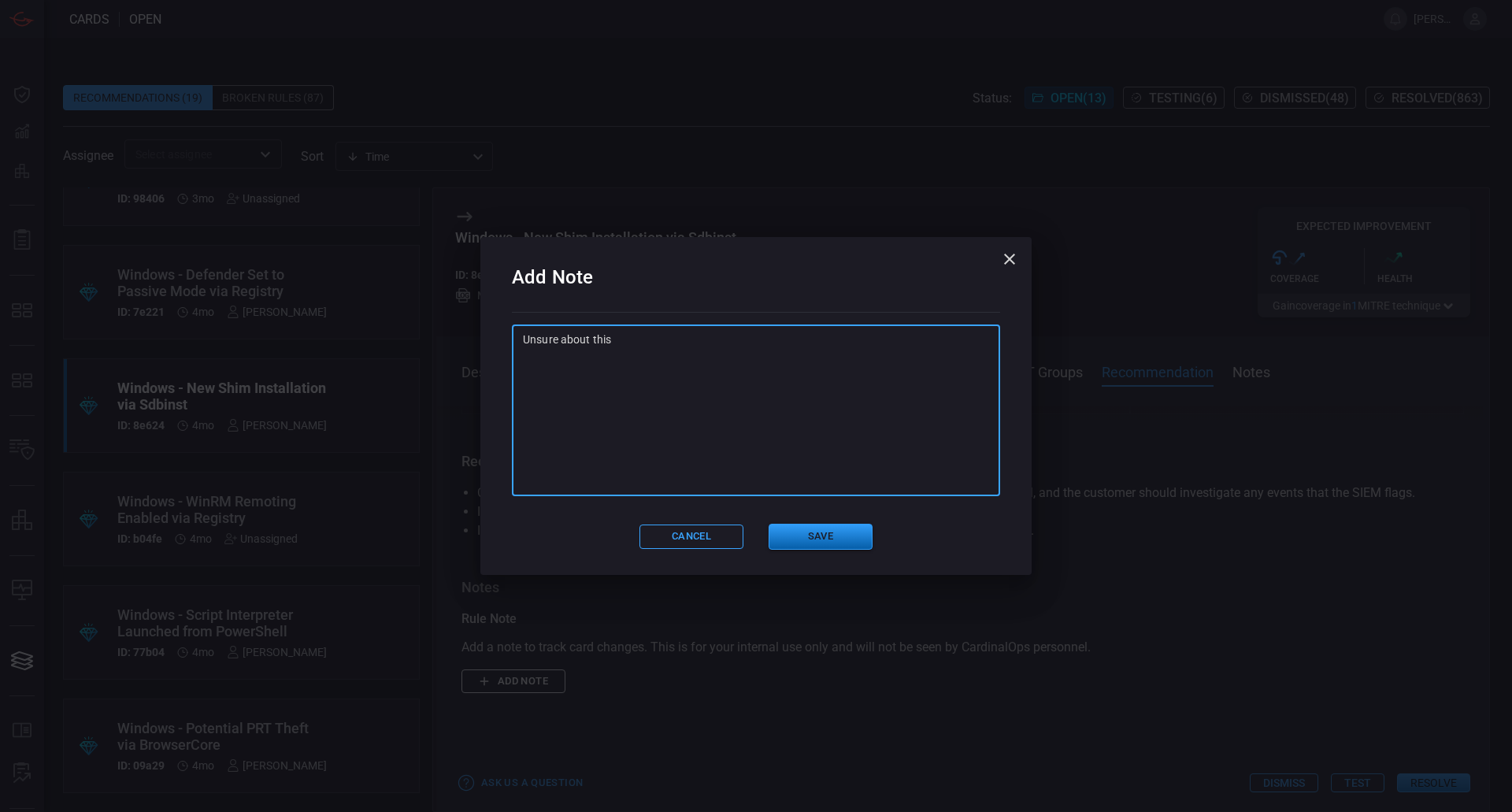
type textarea "Unsure about this"
click at [843, 544] on button "Save" at bounding box center [820, 537] width 104 height 26
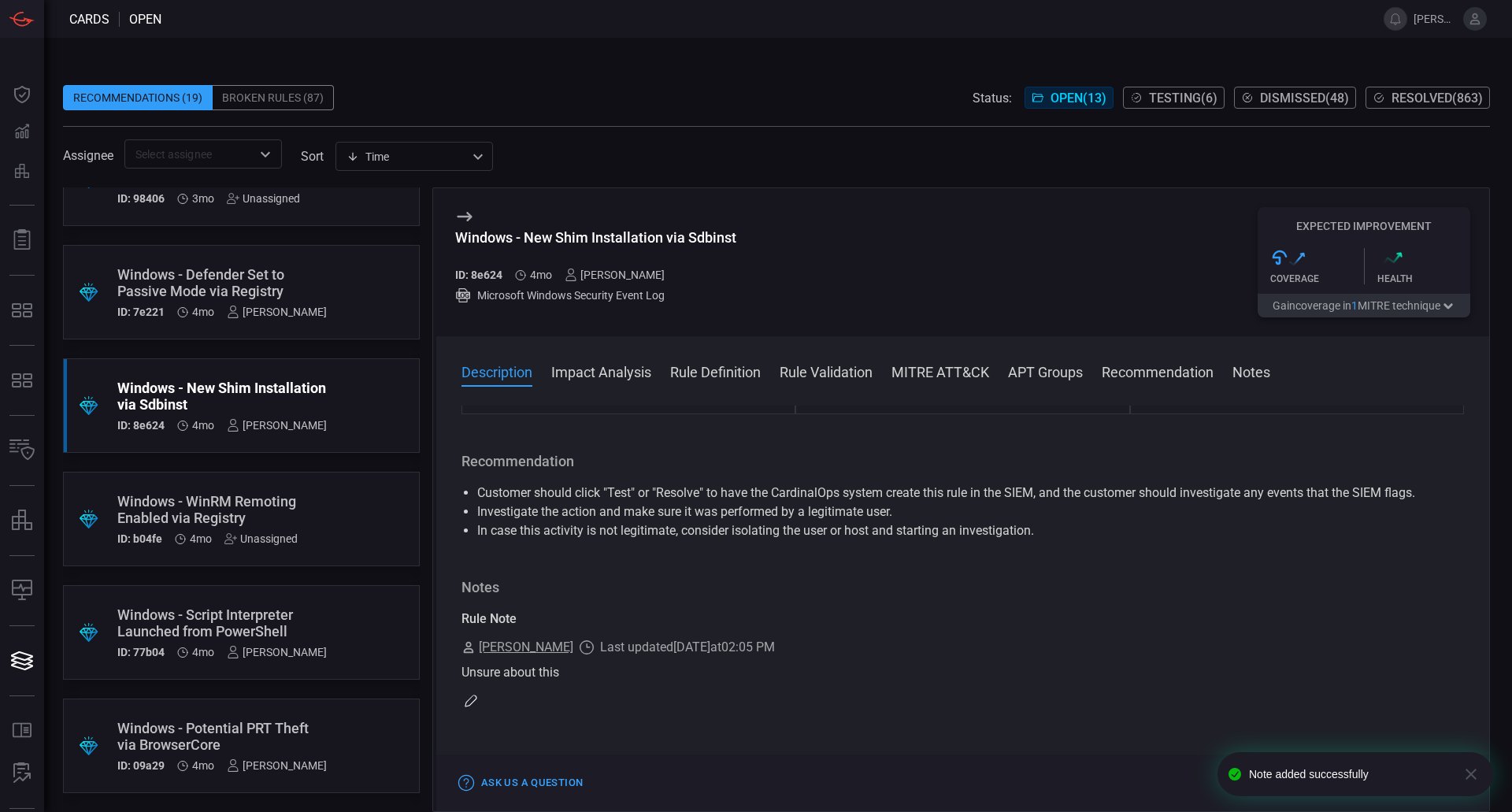
scroll to position [0, 0]
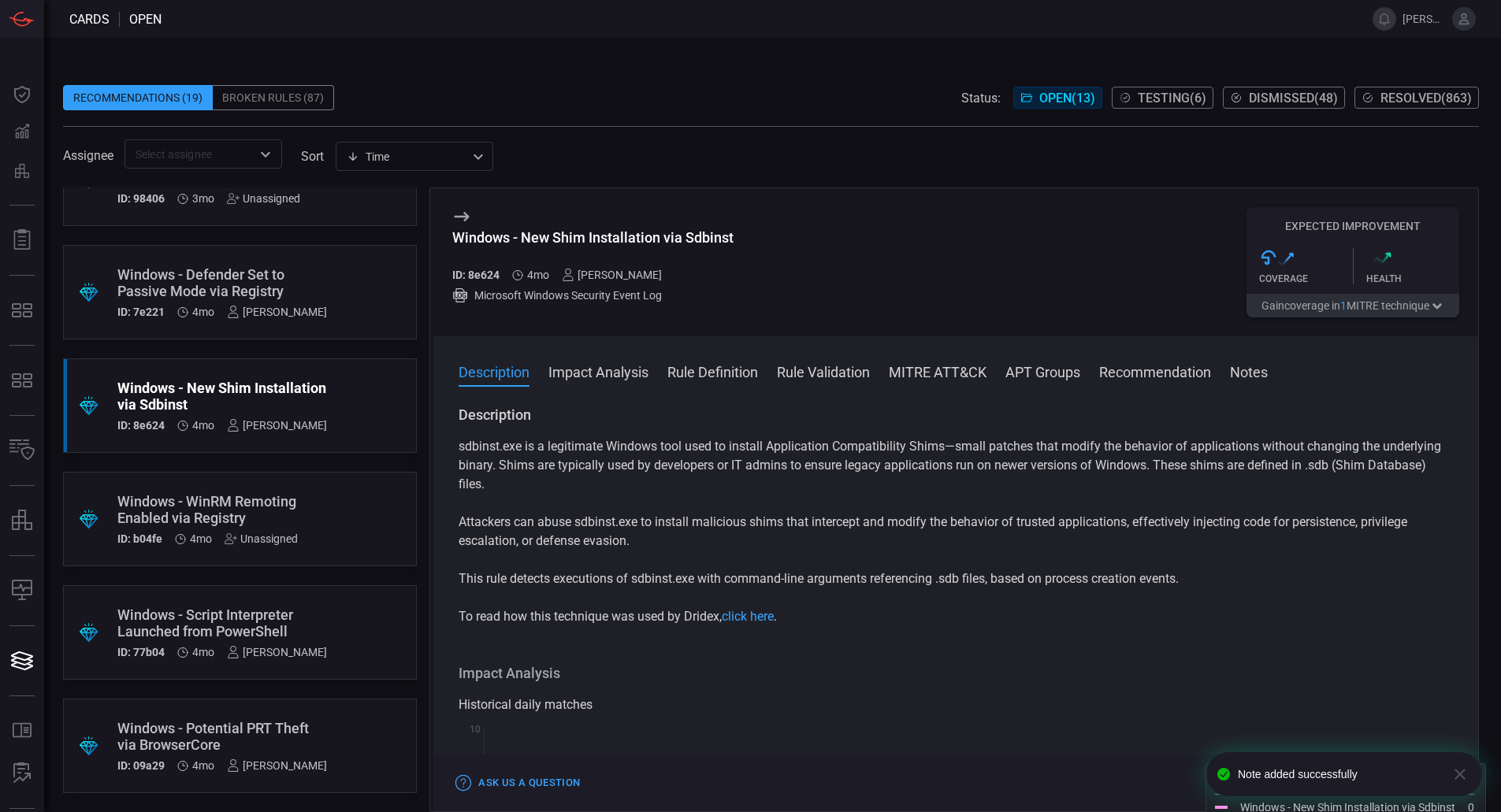
click at [1464, 766] on icon "button" at bounding box center [1460, 773] width 19 height 19
click at [1339, 777] on button "Test" at bounding box center [1346, 782] width 53 height 19
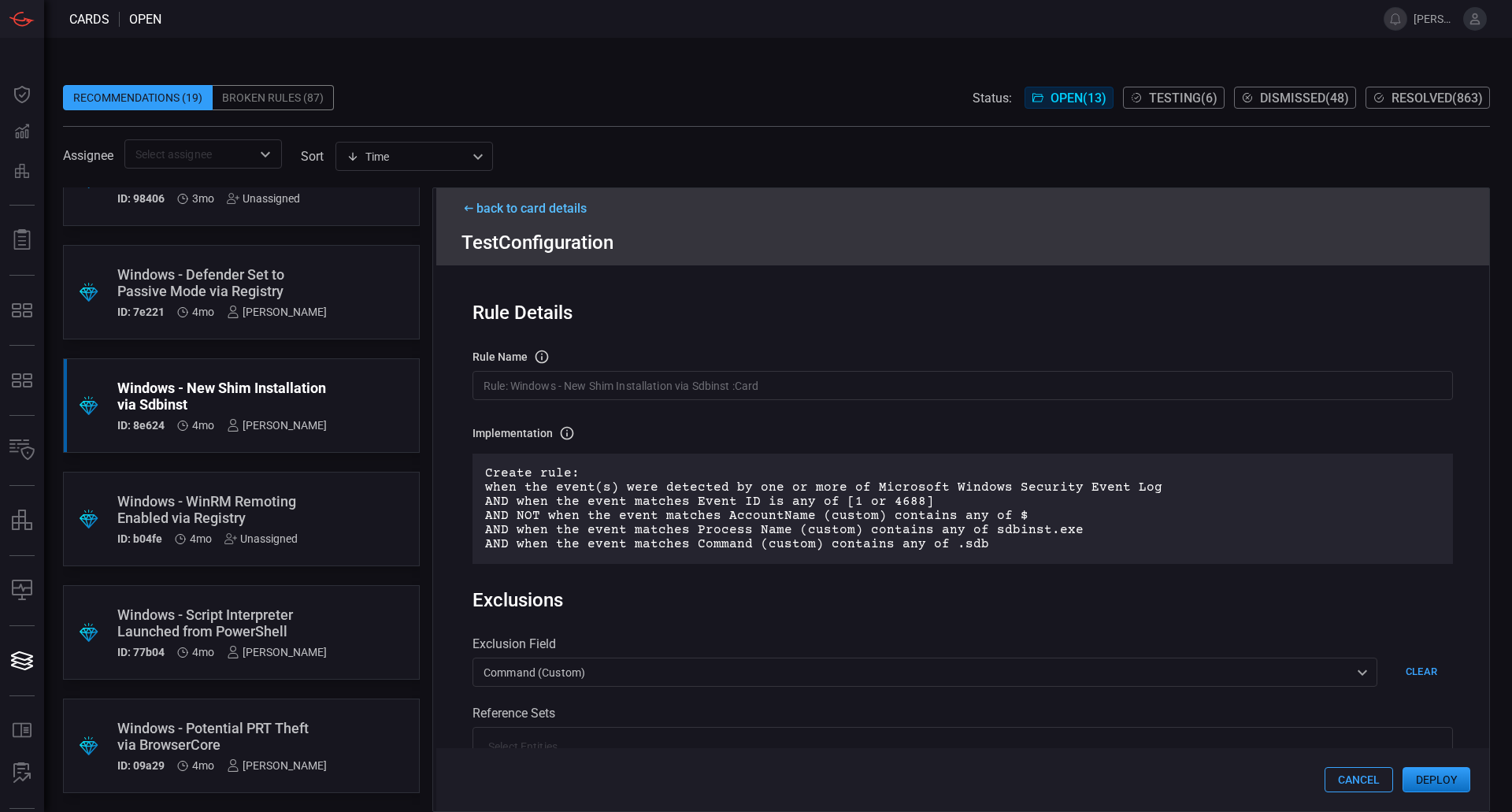
scroll to position [236, 0]
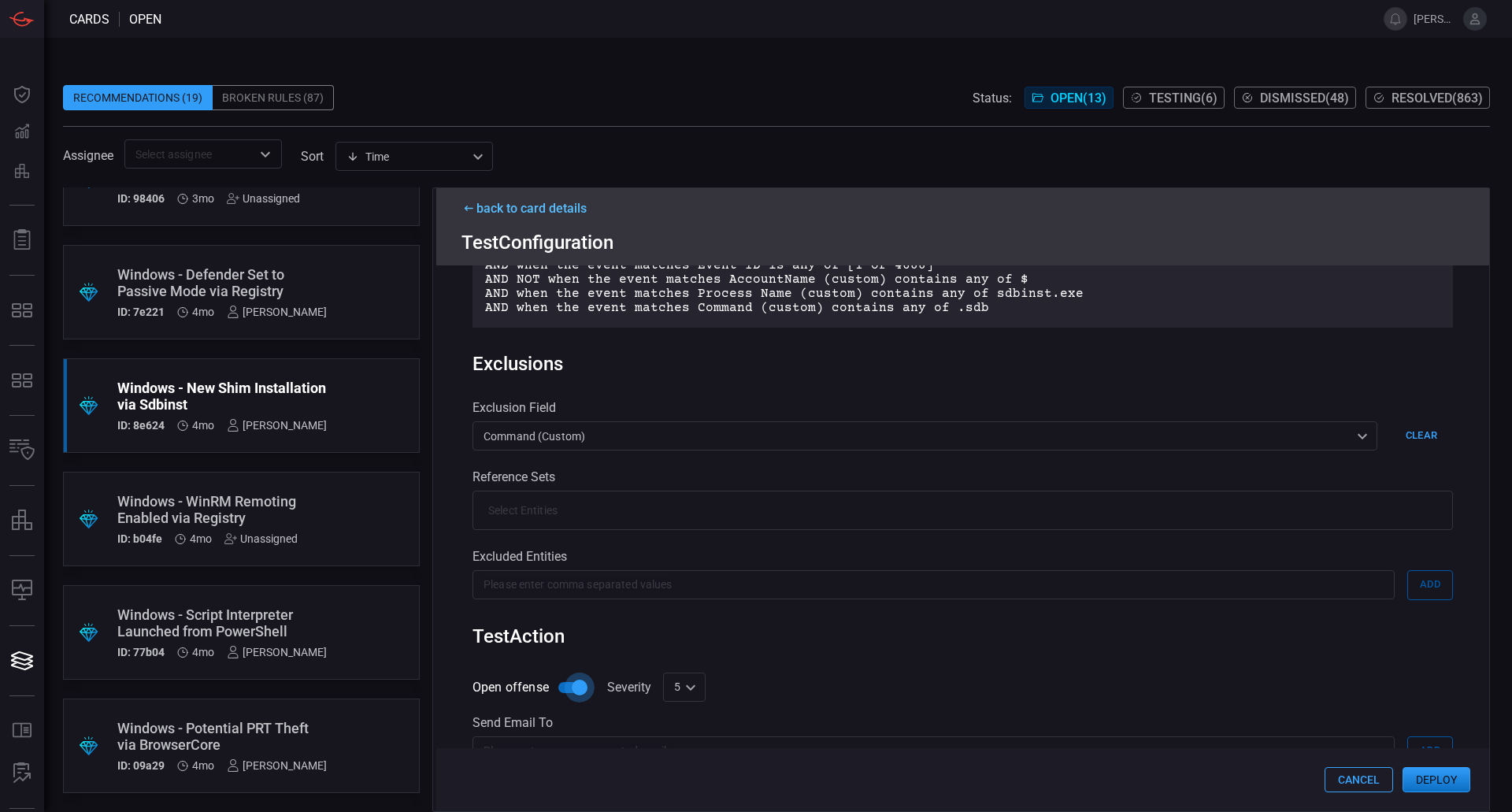
click at [569, 694] on input "Open offense" at bounding box center [579, 687] width 89 height 30
checkbox input "false"
click at [1436, 773] on button "Deploy" at bounding box center [1436, 779] width 68 height 25
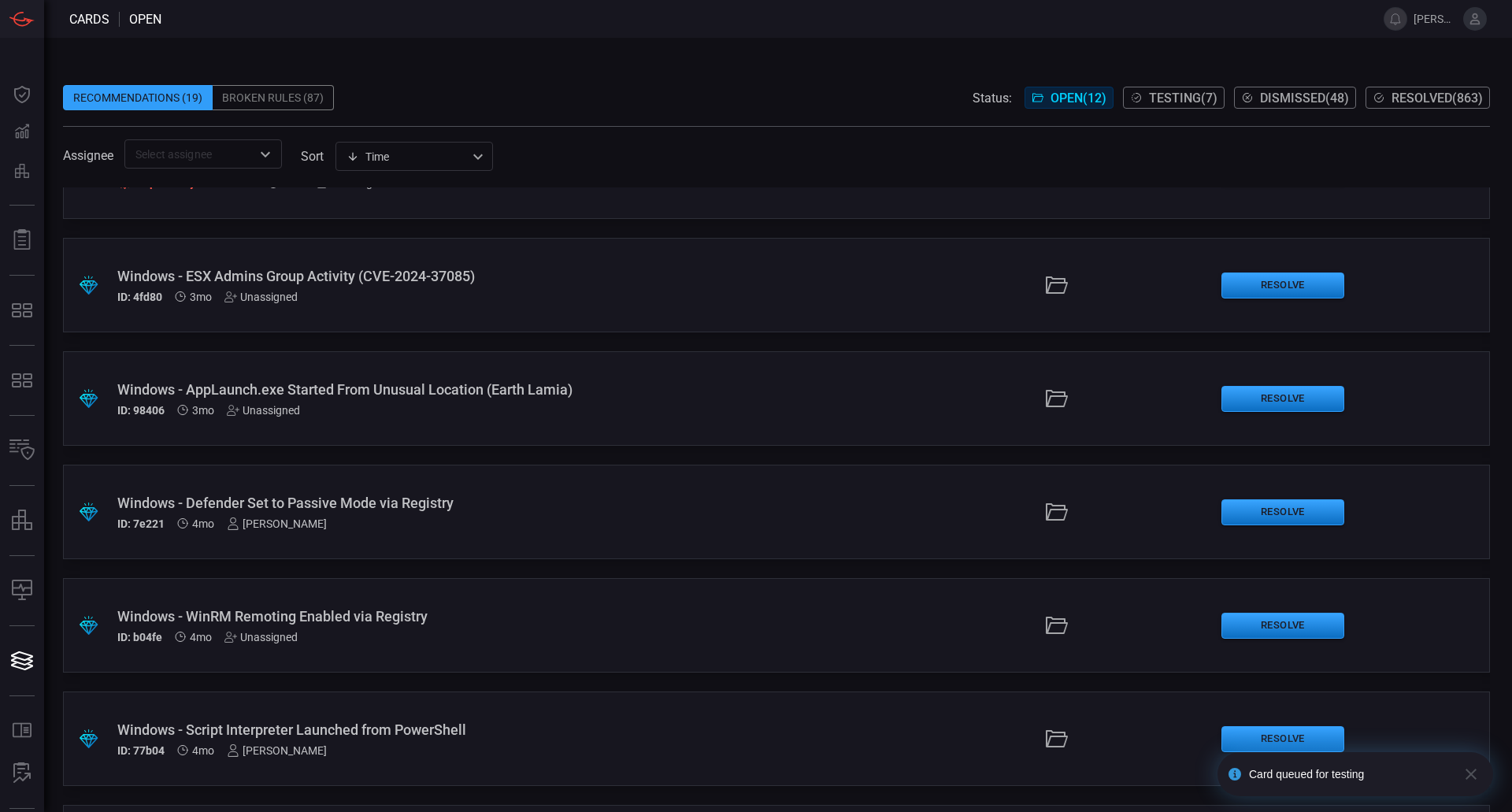
scroll to position [236, 0]
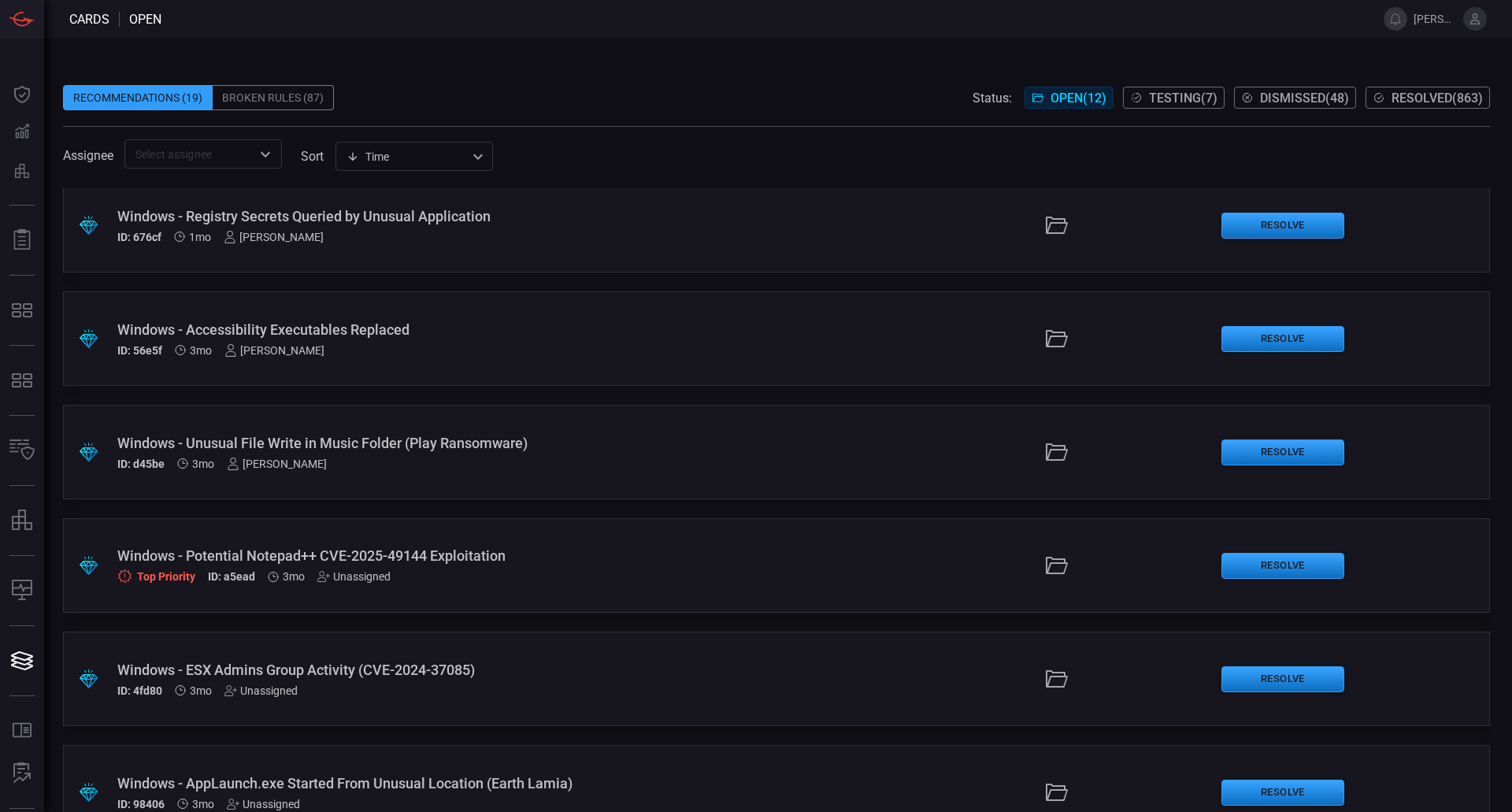
click at [419, 550] on div "Windows - Potential Notepad++ CVE-2025-49144 Exploitation" at bounding box center [367, 555] width 500 height 16
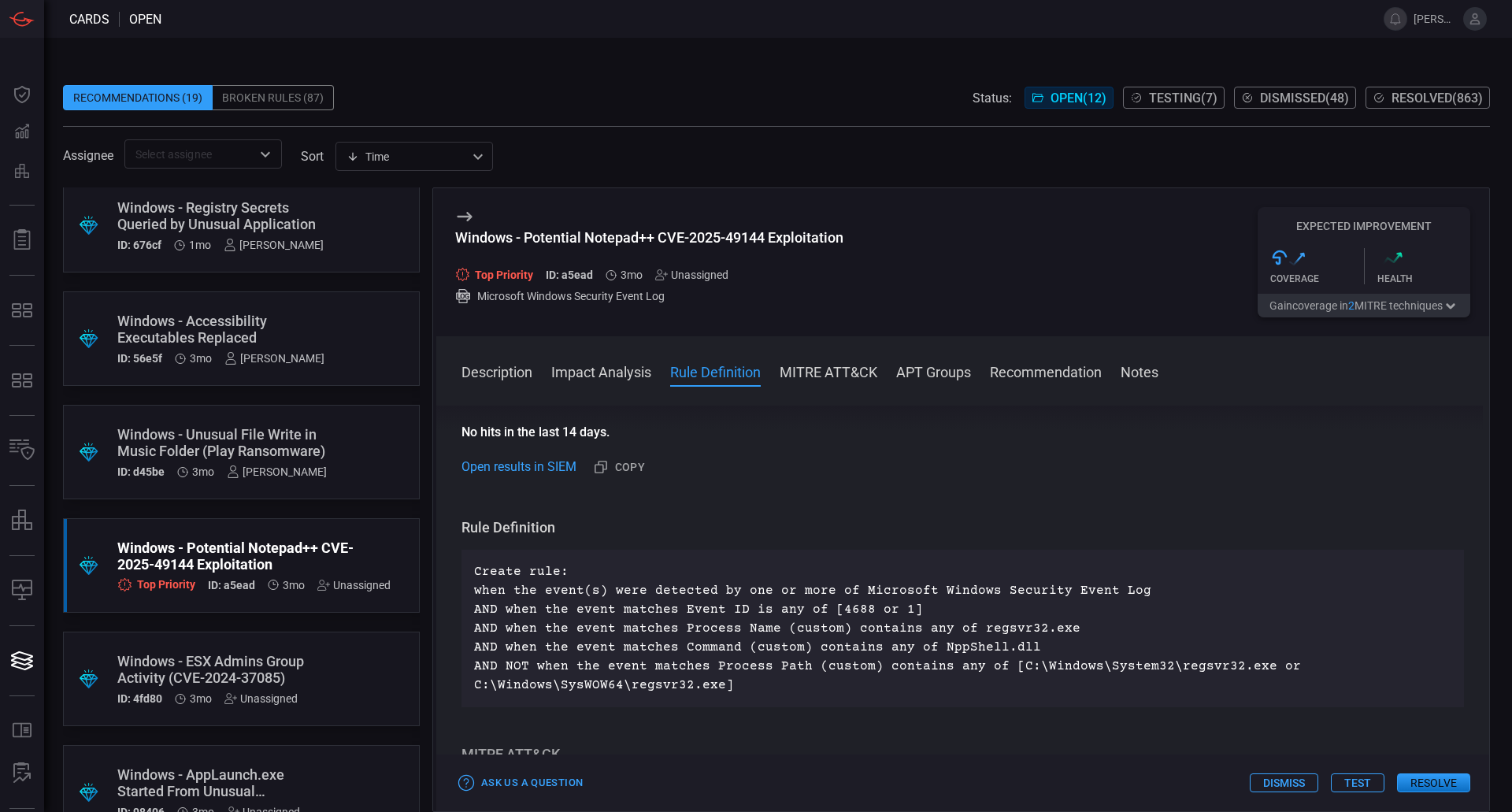
scroll to position [551, 0]
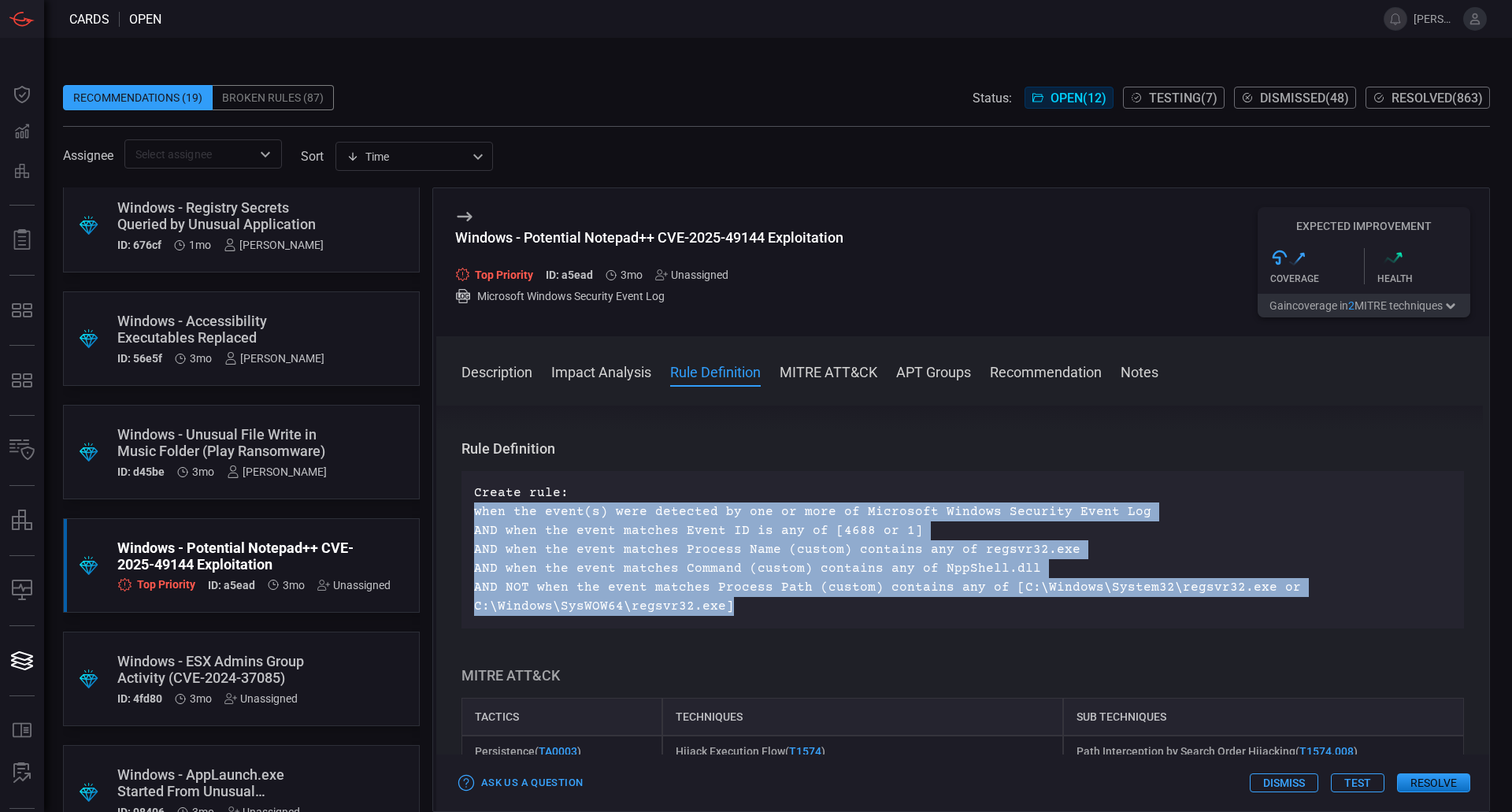
drag, startPoint x: 889, startPoint y: 605, endPoint x: 475, endPoint y: 513, distance: 424.1
click at [475, 513] on p "Create rule: when the event(s) were detected by one or more of Microsoft Window…" at bounding box center [963, 550] width 977 height 132
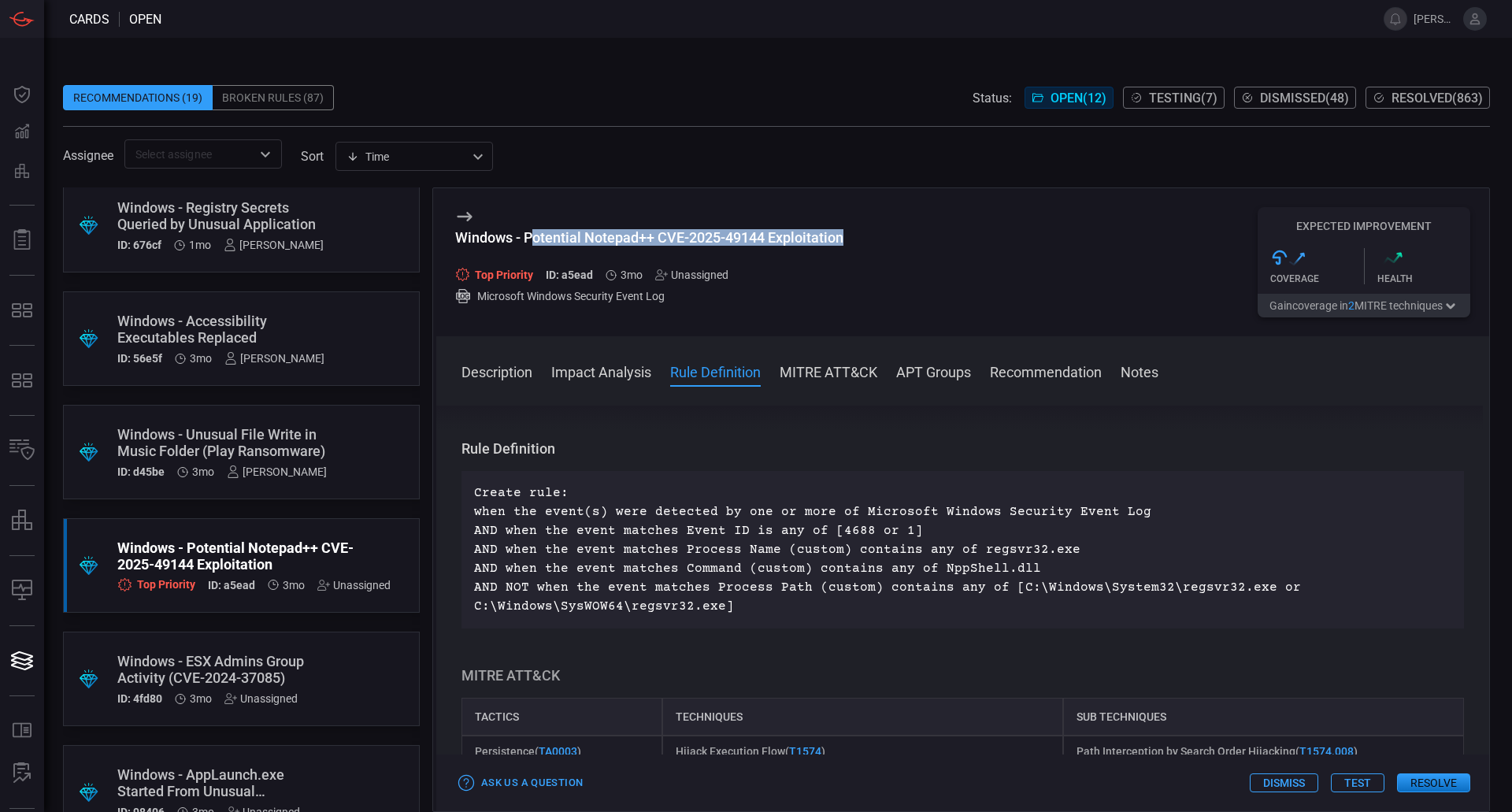
drag, startPoint x: 852, startPoint y: 241, endPoint x: 535, endPoint y: 244, distance: 317.0
click at [535, 244] on div "Windows - Potential Notepad++ CVE-2025-49144 Exploitation Top Priority ID: a5ea…" at bounding box center [963, 262] width 1053 height 148
click at [895, 522] on p "Create rule: when the event(s) were detected by one or more of Microsoft Window…" at bounding box center [963, 550] width 977 height 132
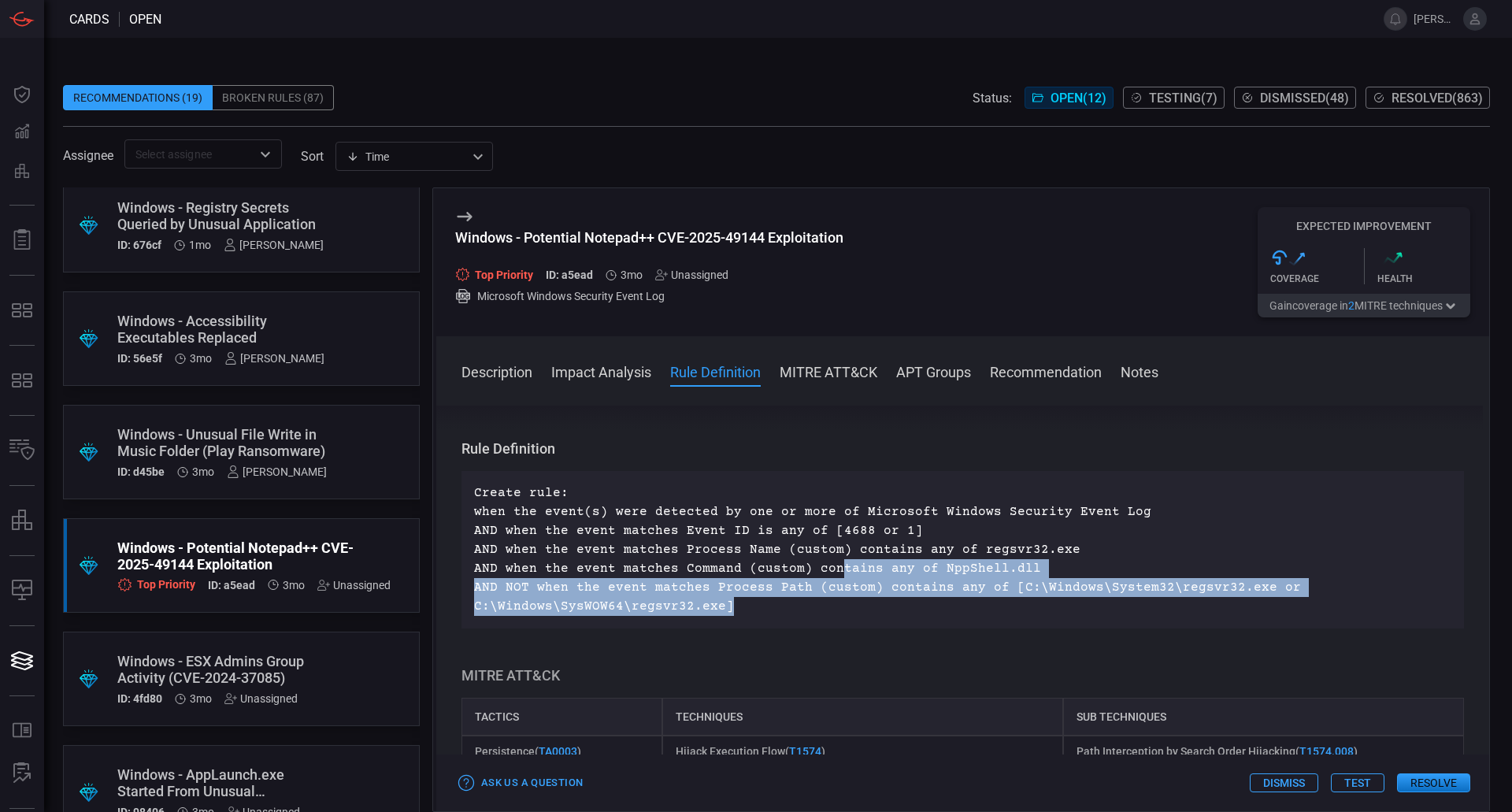
drag, startPoint x: 954, startPoint y: 605, endPoint x: 829, endPoint y: 575, distance: 128.5
click at [829, 575] on p "Create rule: when the event(s) were detected by one or more of Microsoft Window…" at bounding box center [963, 550] width 977 height 132
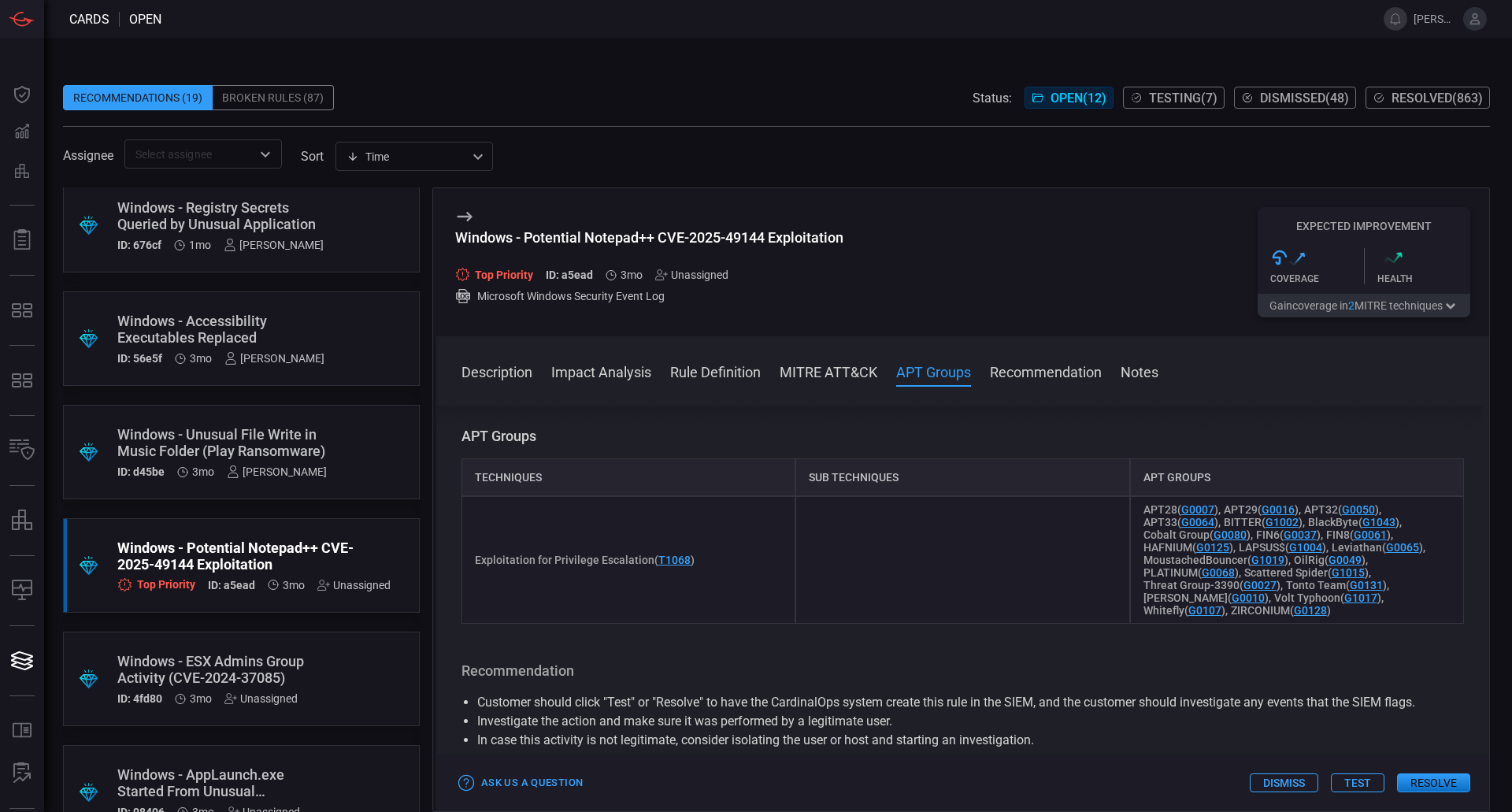
scroll to position [1466, 0]
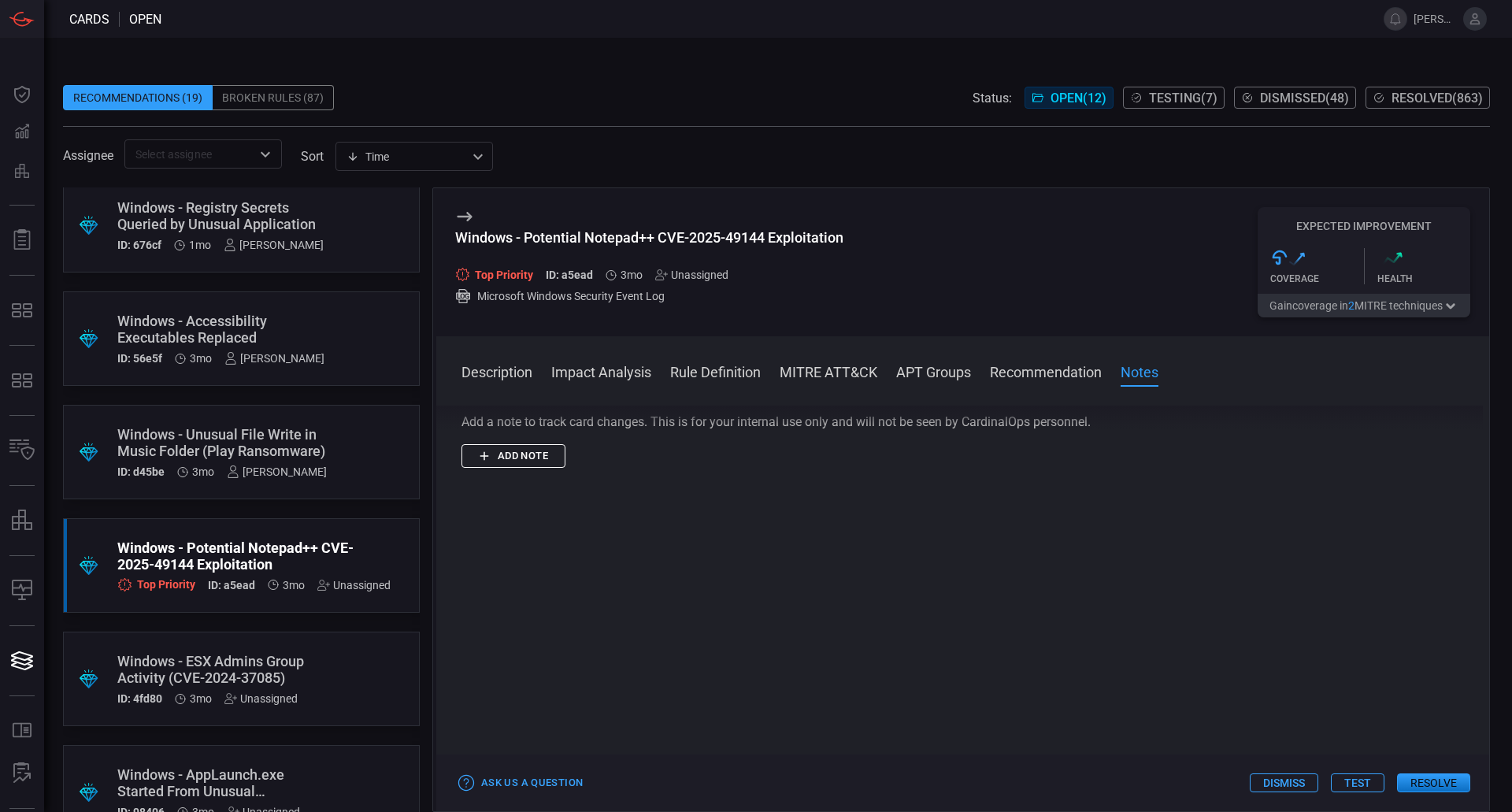
click at [527, 468] on button "Add note" at bounding box center [513, 457] width 104 height 25
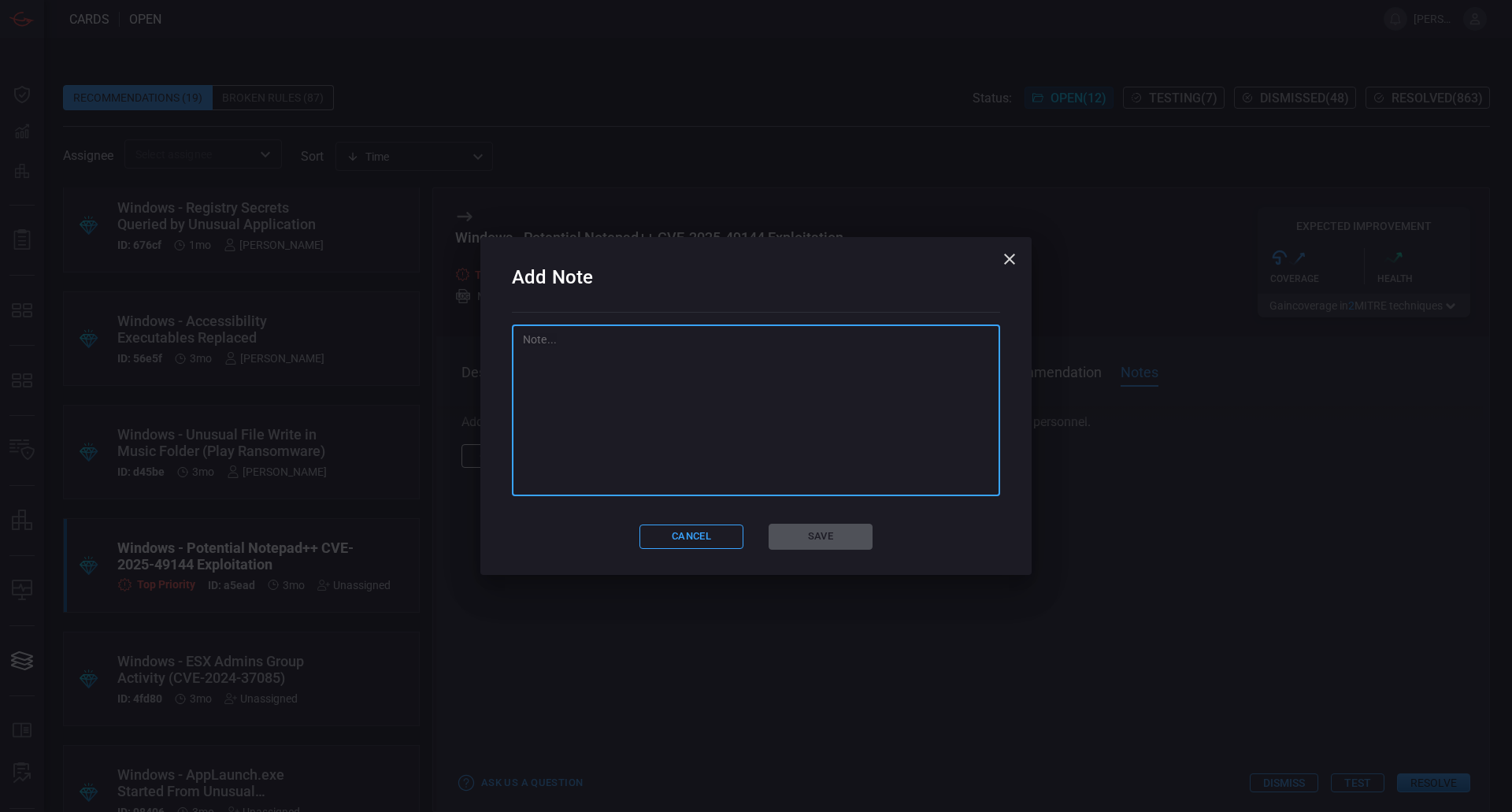
click at [634, 462] on textarea at bounding box center [756, 410] width 466 height 157
type textarea "10"
click at [857, 545] on button "Save" at bounding box center [820, 537] width 104 height 26
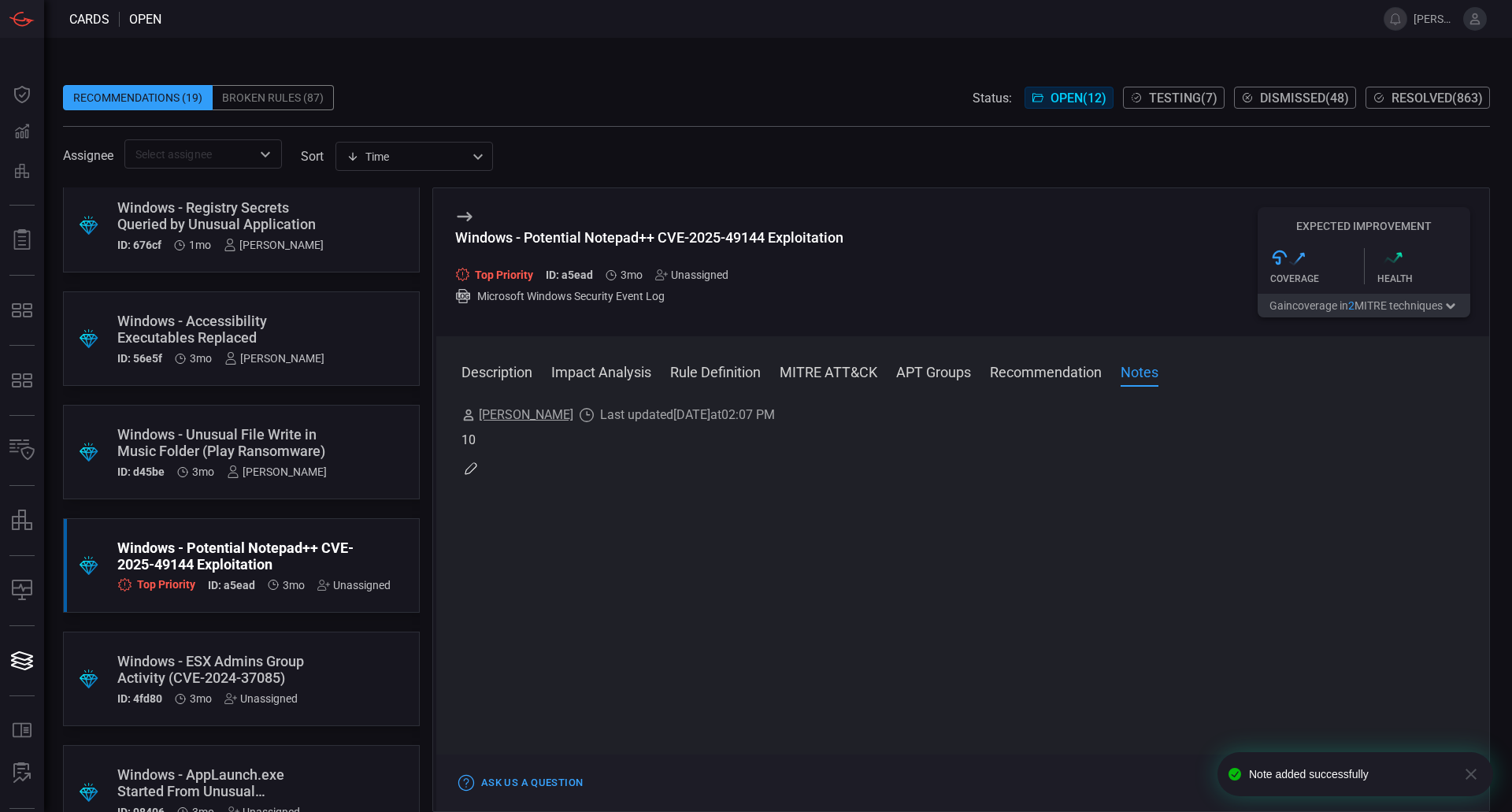
scroll to position [0, 0]
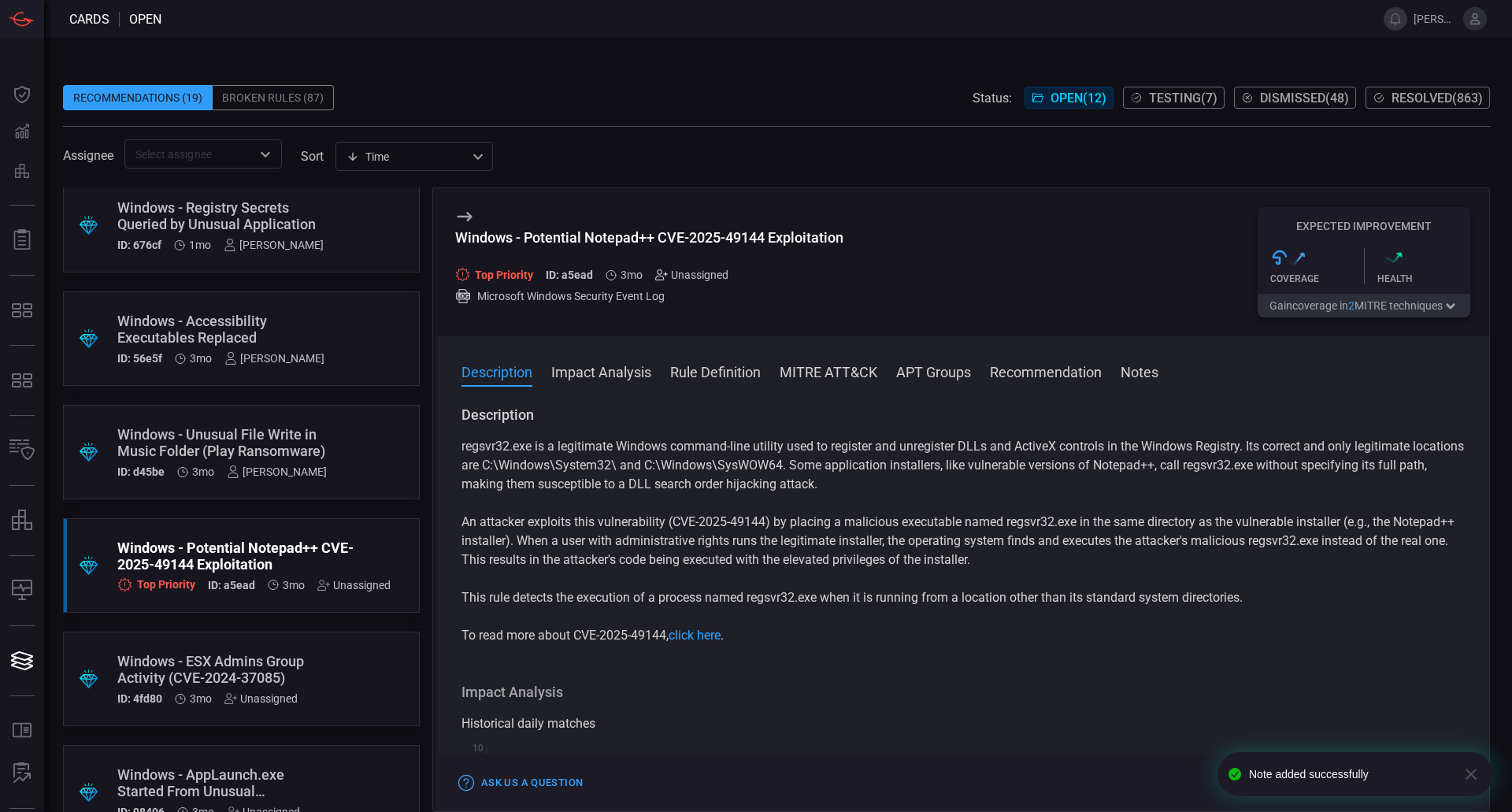
click at [666, 269] on icon at bounding box center [661, 274] width 12 height 12
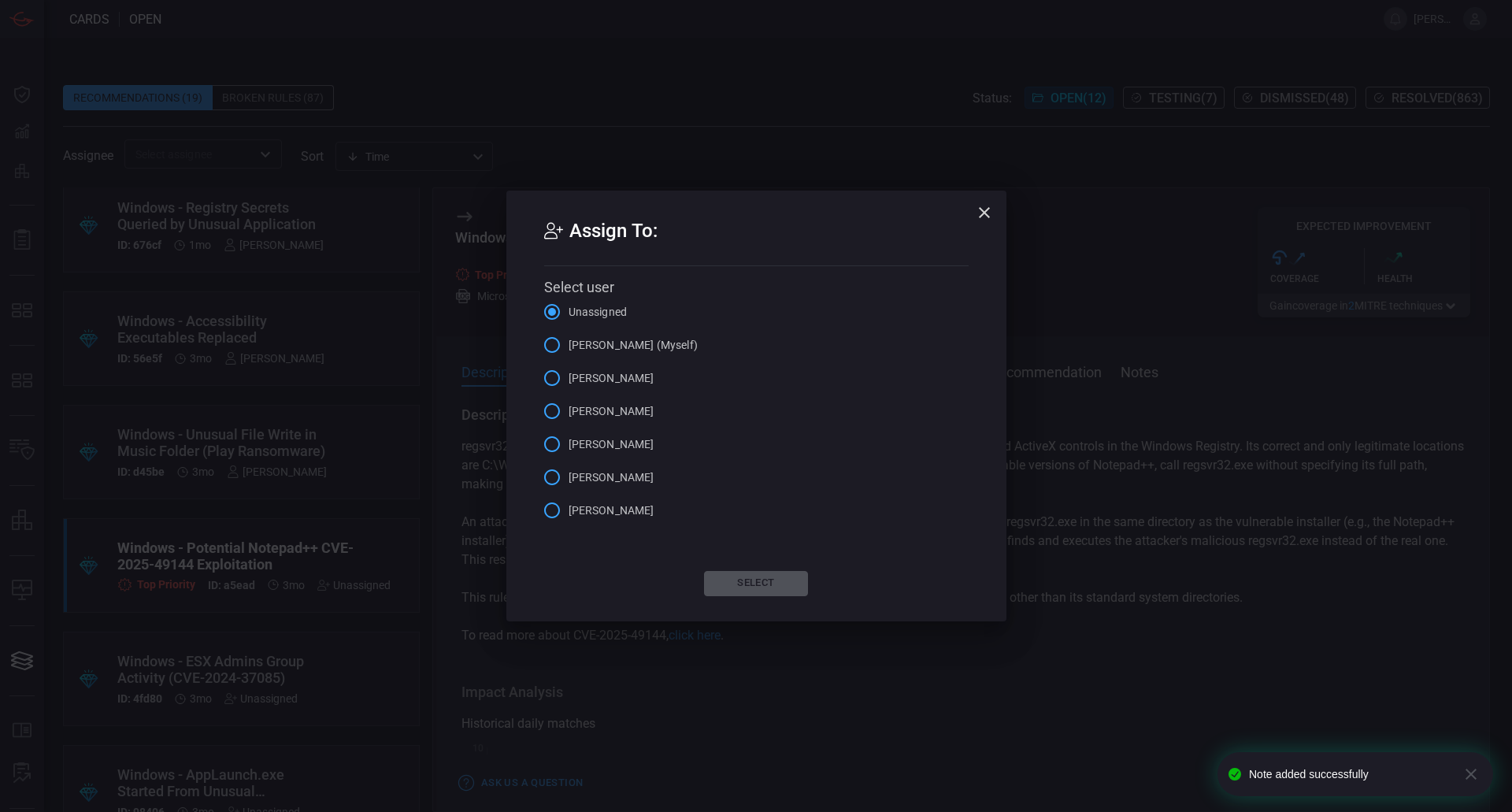
click at [649, 339] on span "[PERSON_NAME] (Myself)" at bounding box center [632, 345] width 129 height 16
click at [568, 339] on input "[PERSON_NAME] (Myself)" at bounding box center [552, 344] width 33 height 33
click at [750, 581] on button "Select" at bounding box center [755, 583] width 104 height 25
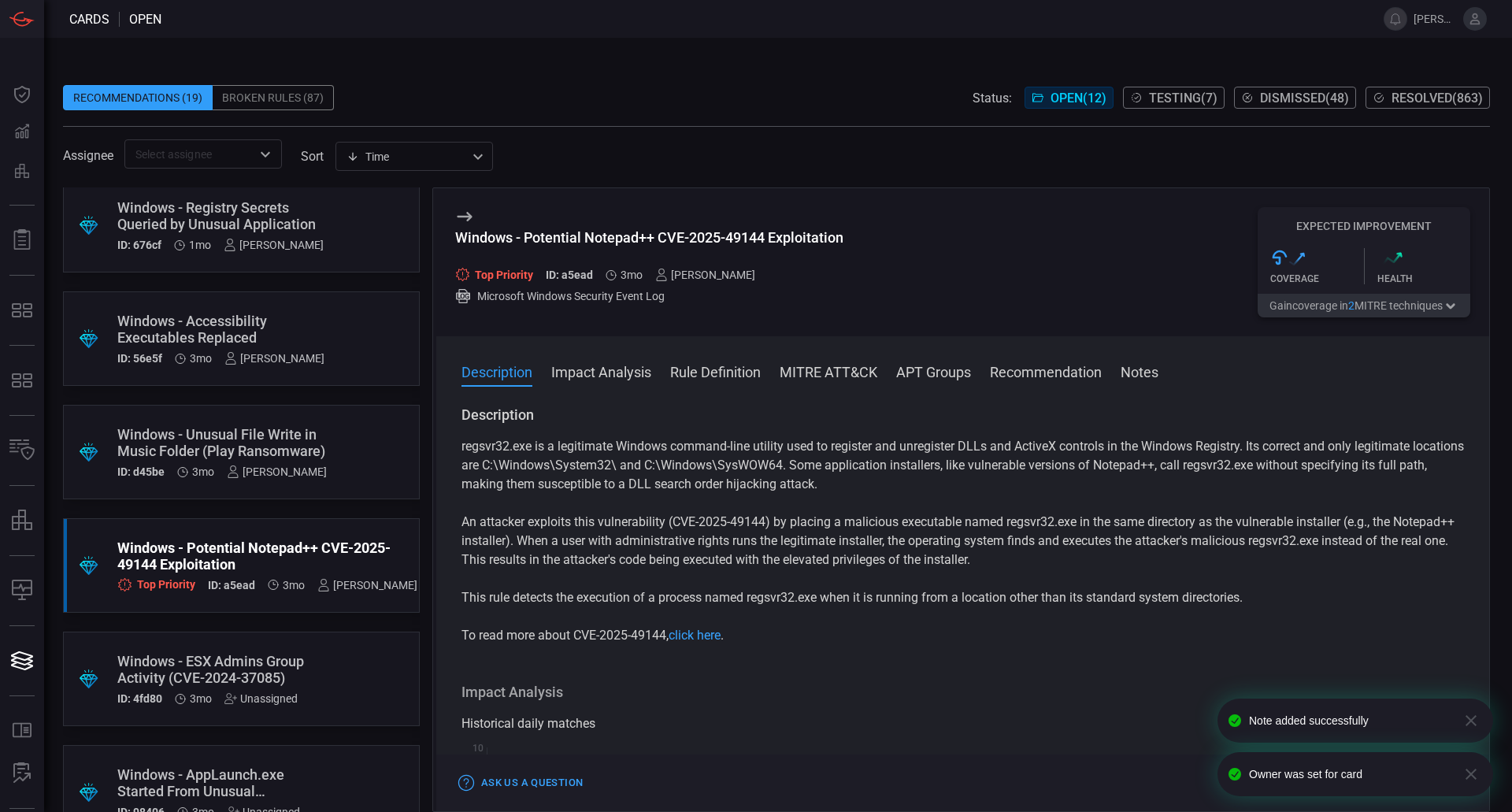
click at [289, 676] on div "Windows - ESX Admins Group Activity (CVE-2024-37085)" at bounding box center [211, 669] width 188 height 33
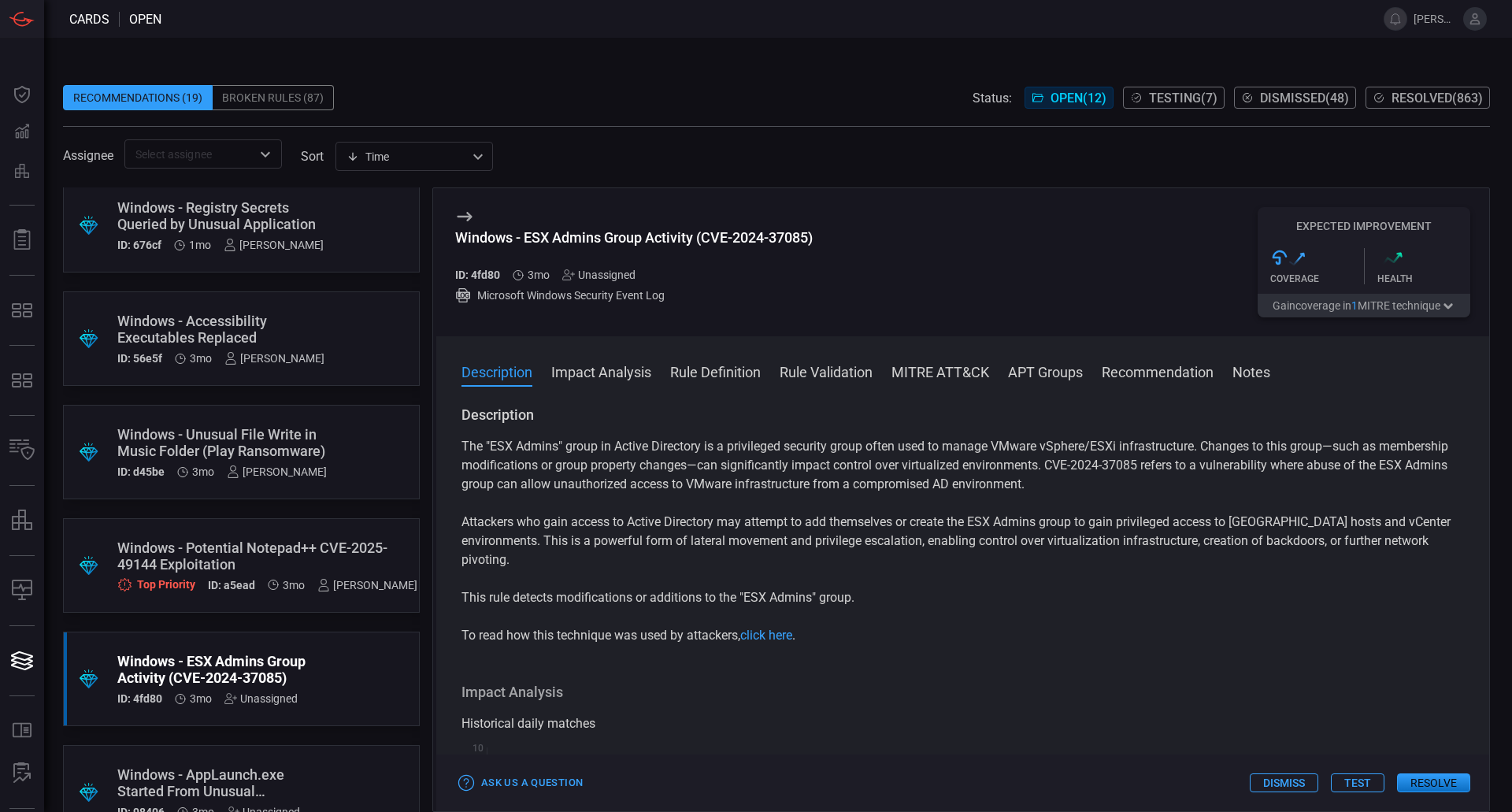
click at [622, 271] on div "Unassigned" at bounding box center [599, 274] width 73 height 12
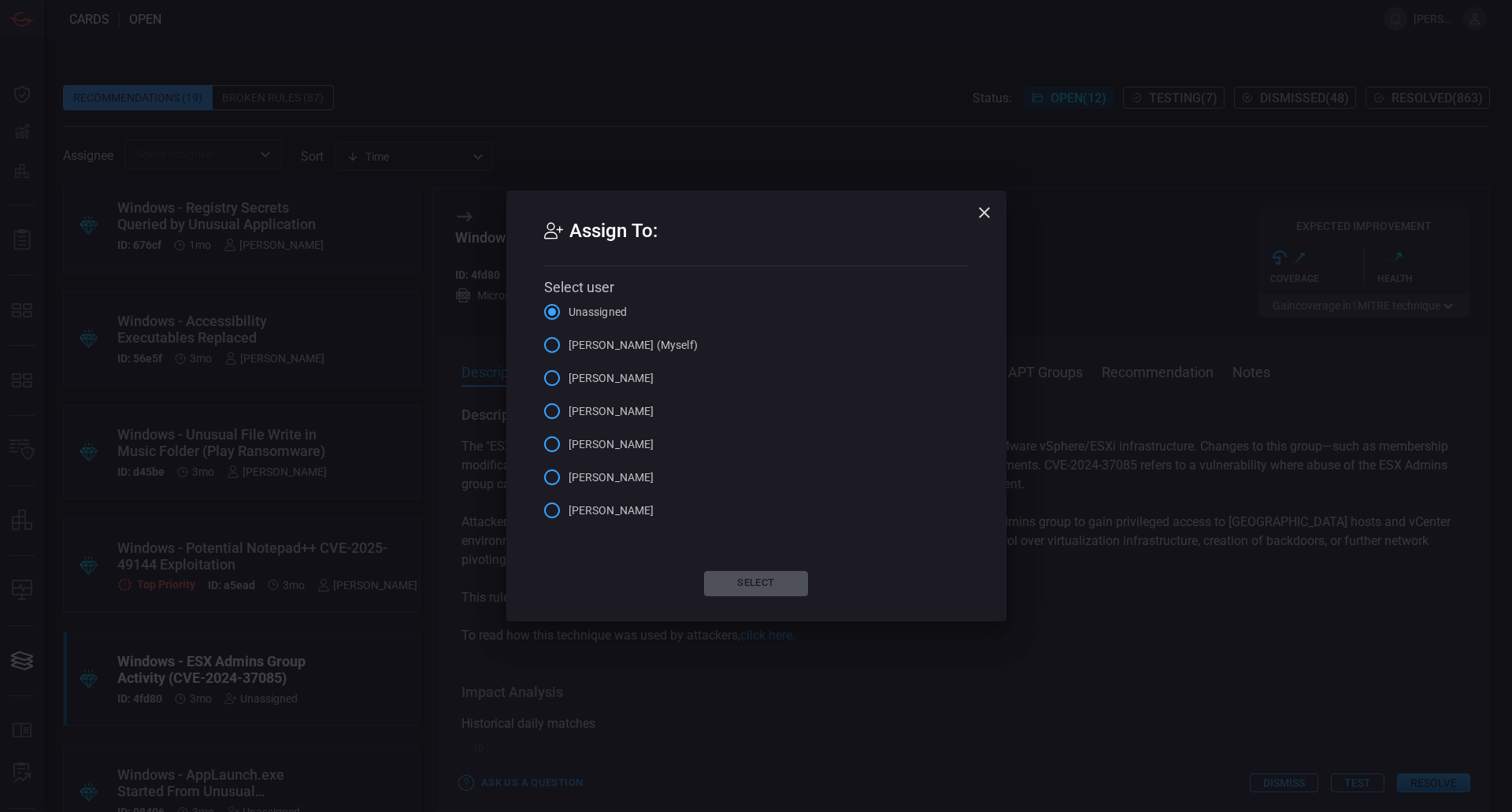
click at [633, 340] on span "[PERSON_NAME] (Myself)" at bounding box center [632, 345] width 129 height 16
click at [568, 340] on input "[PERSON_NAME] (Myself)" at bounding box center [552, 344] width 33 height 33
click at [734, 582] on button "Select" at bounding box center [755, 583] width 104 height 25
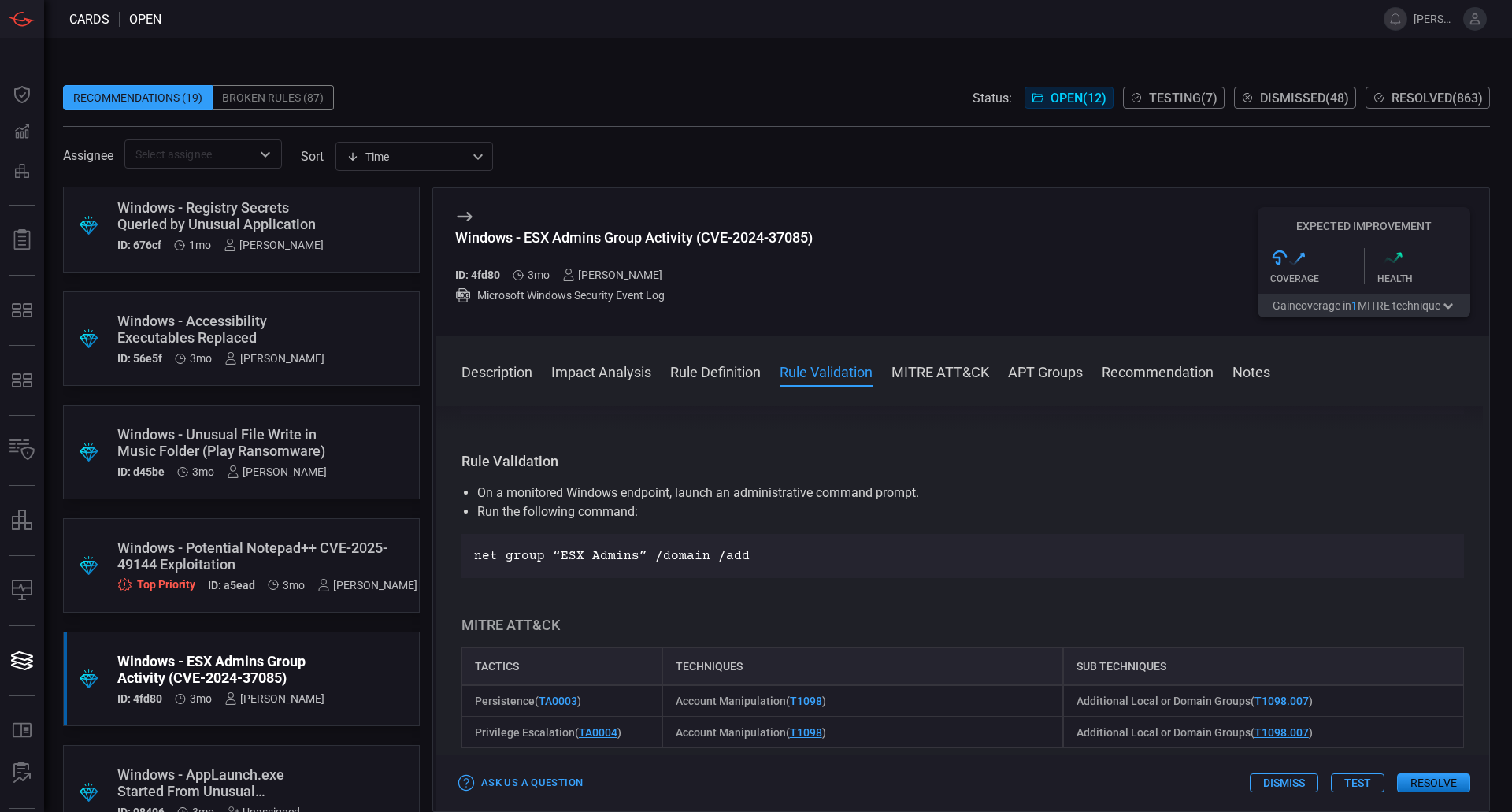
scroll to position [1411, 0]
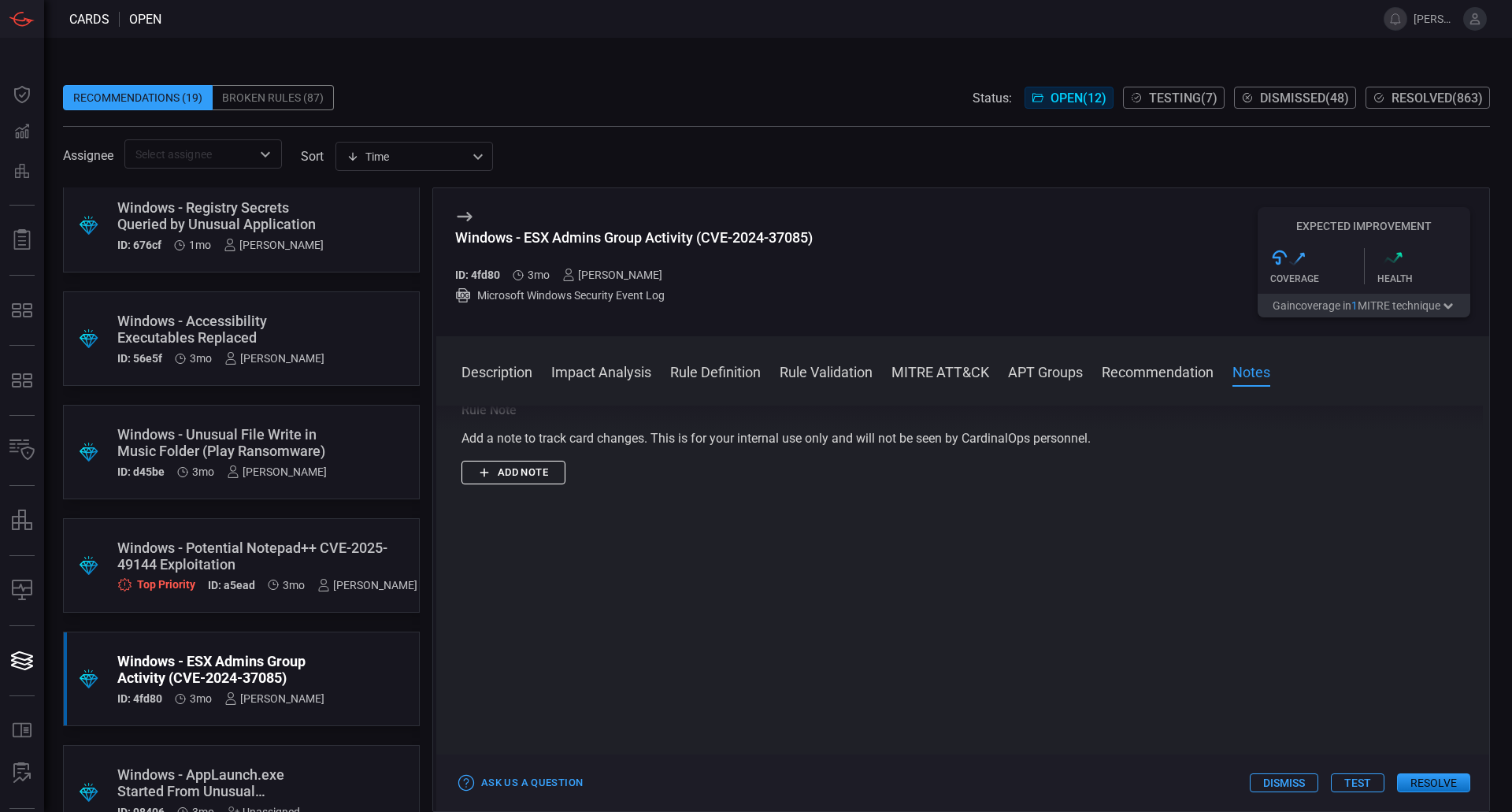
click at [549, 462] on button "Add note" at bounding box center [513, 473] width 104 height 25
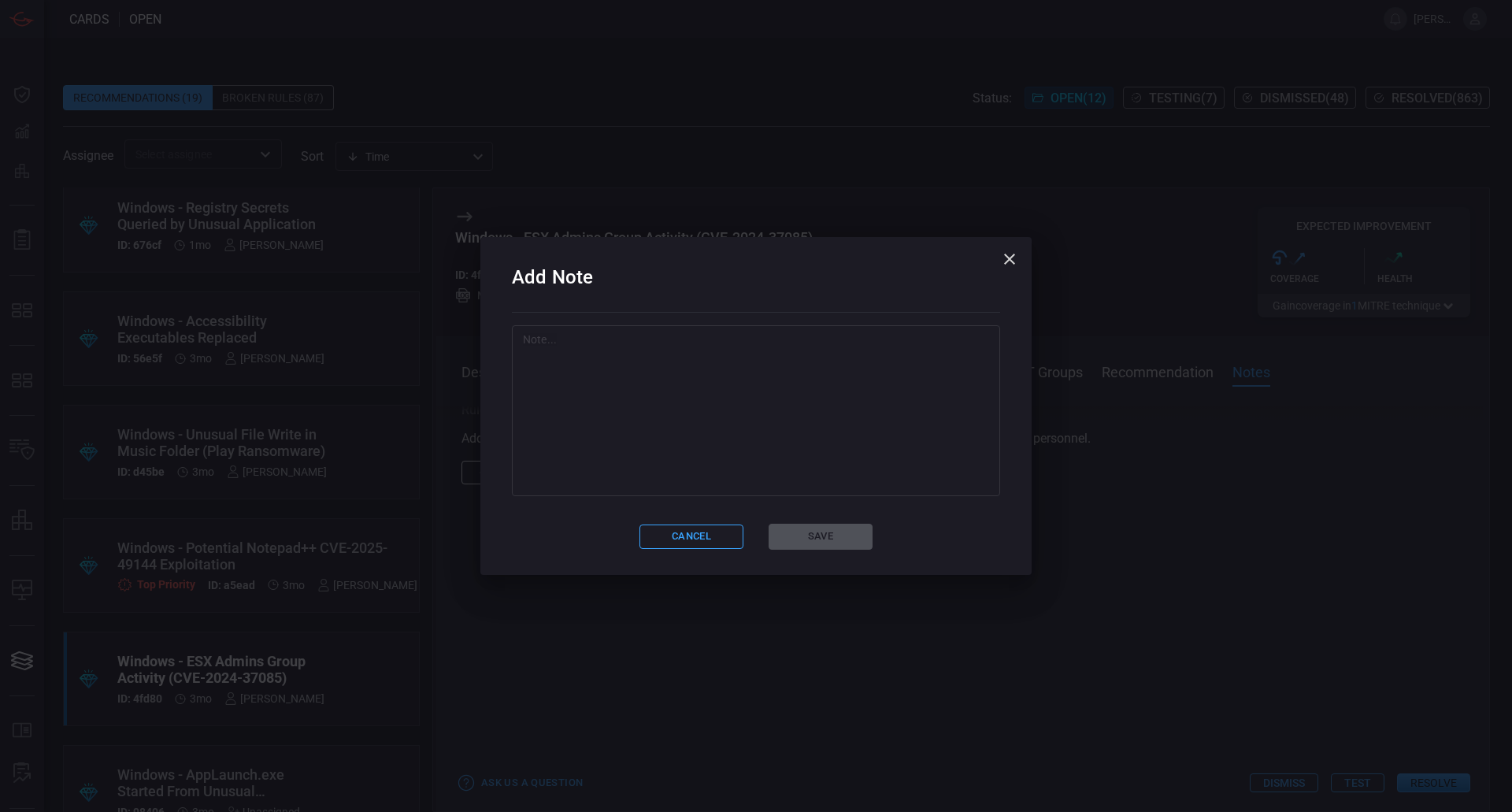
click at [735, 466] on textarea at bounding box center [756, 410] width 466 height 157
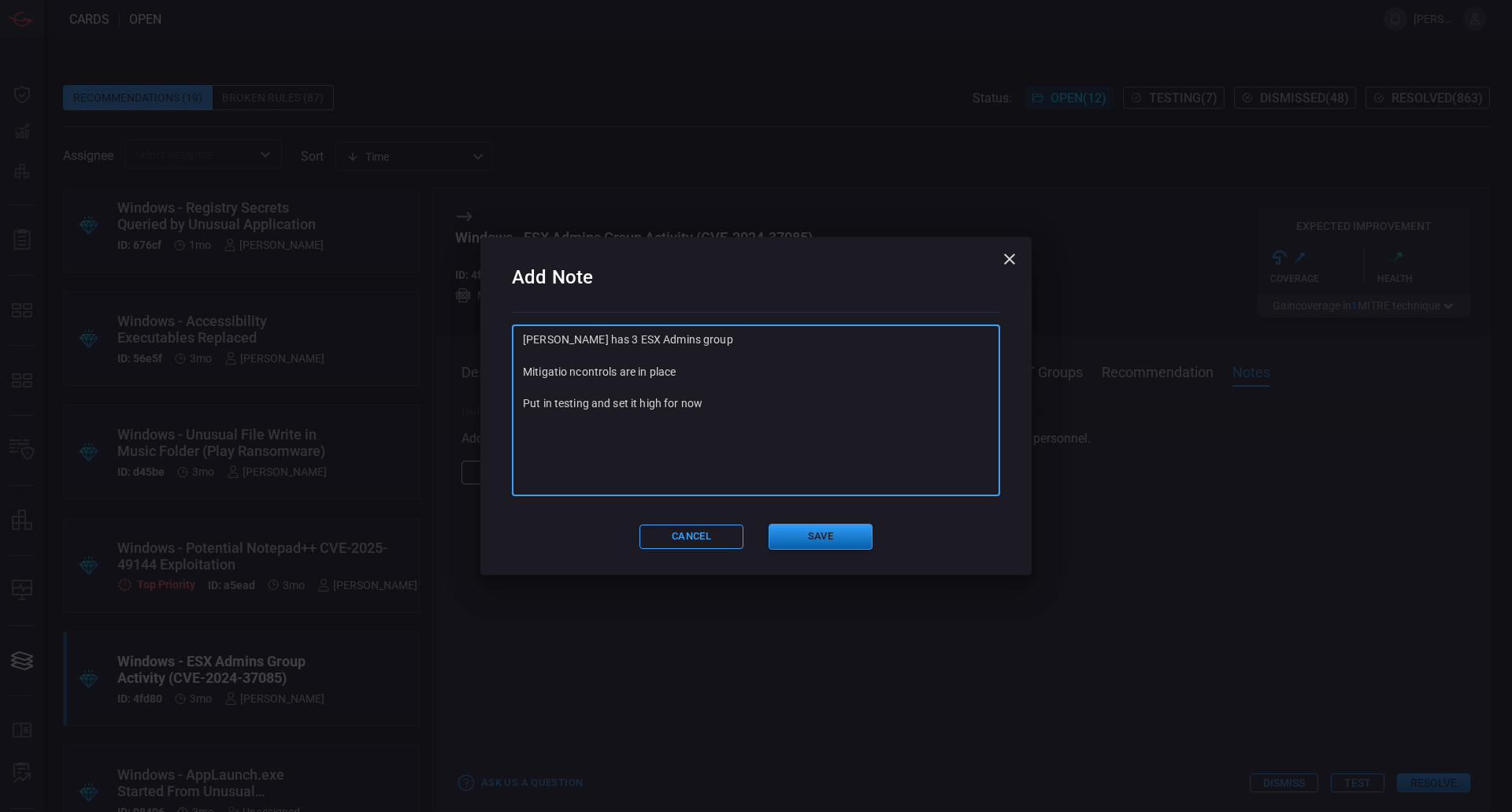
type textarea "[PERSON_NAME] has 3 ESX Admins group Mitigatio ncontrols are in place Put in te…"
click at [802, 533] on button "Save" at bounding box center [820, 537] width 104 height 26
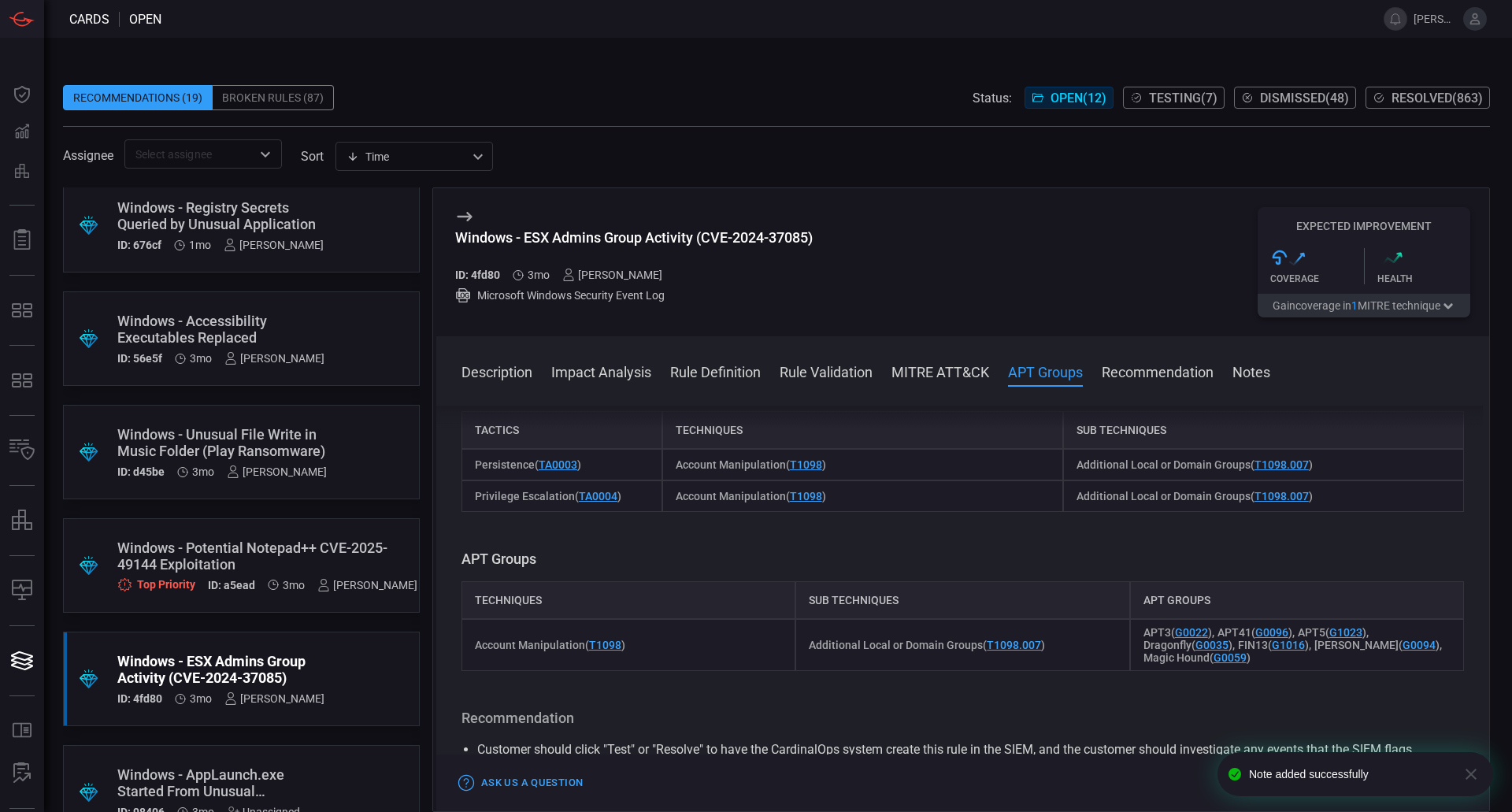
scroll to position [1417, 0]
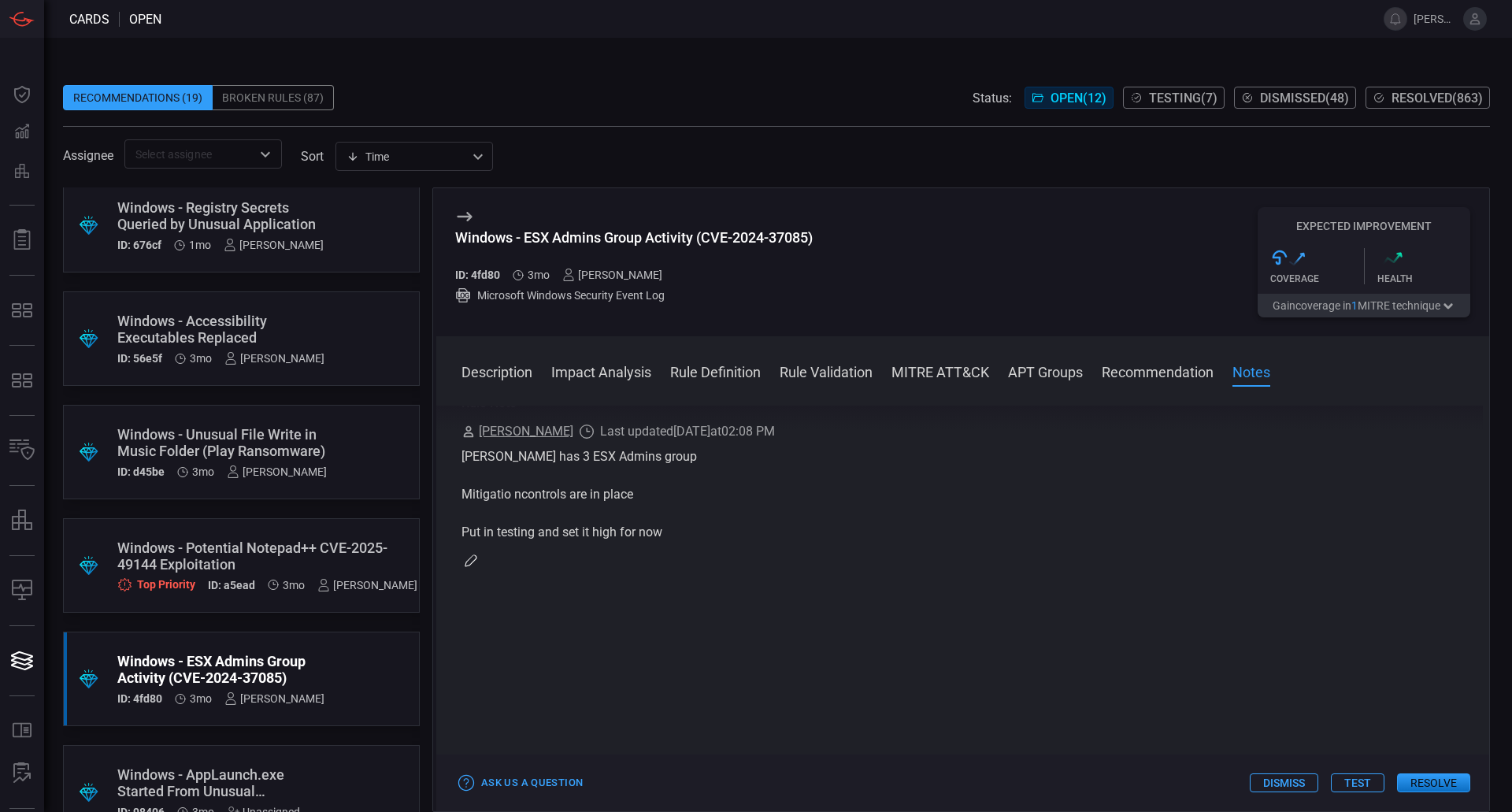
click at [1364, 776] on button "Test" at bounding box center [1357, 782] width 53 height 19
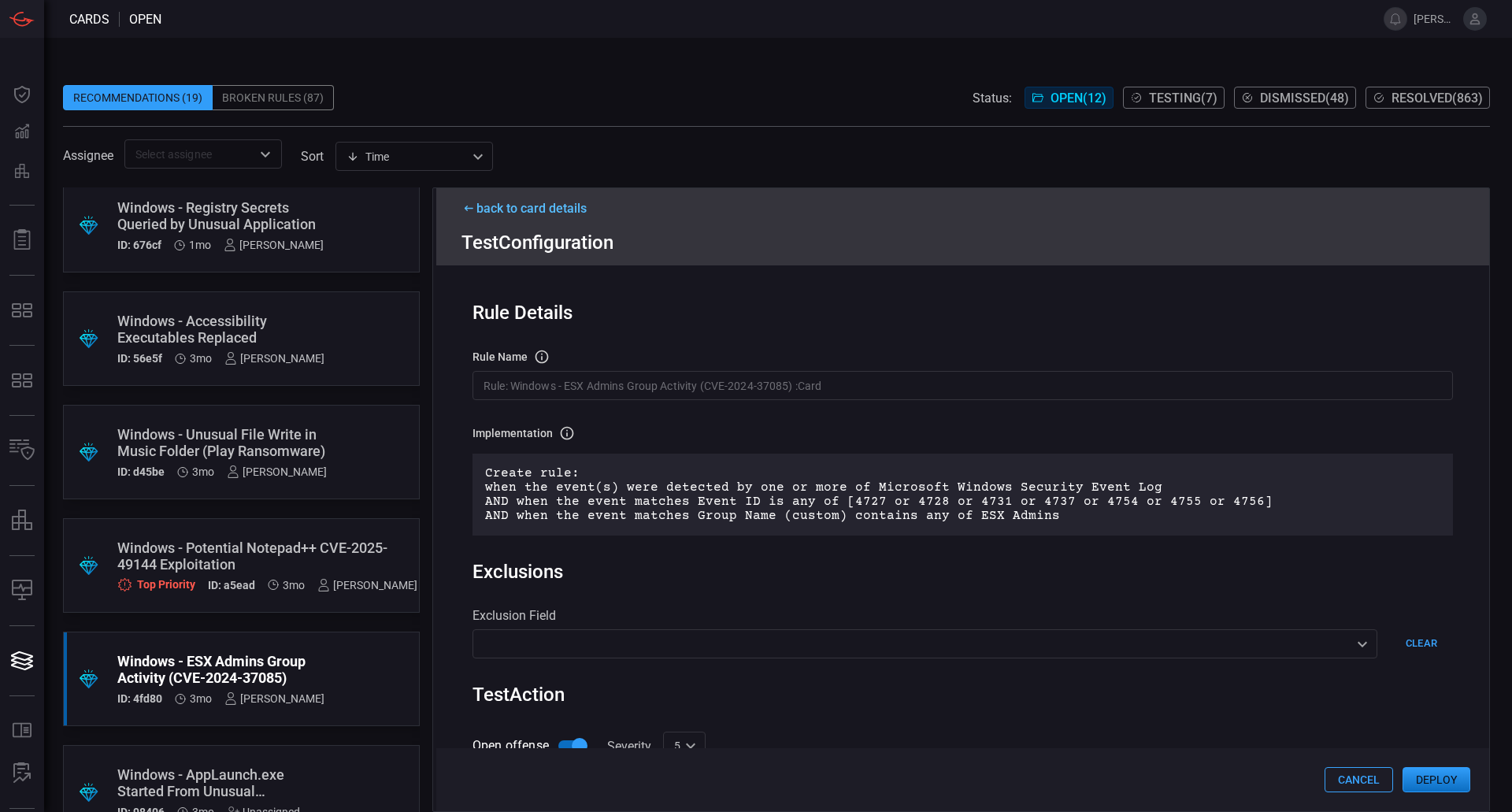
scroll to position [239, 0]
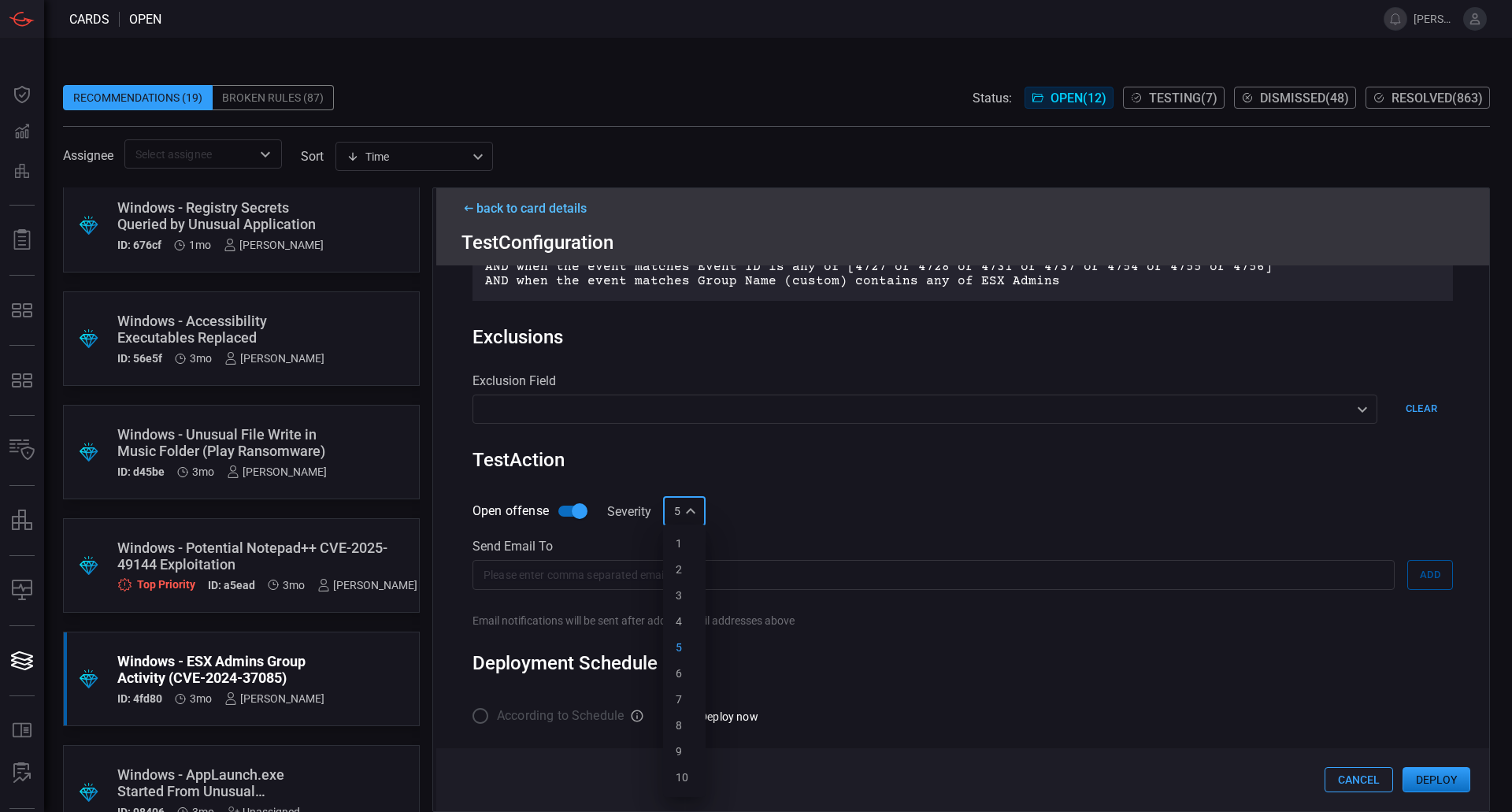
click at [694, 518] on div "5 5 1 2 3 4 5 6 7 8 9 10 ​" at bounding box center [685, 512] width 43 height 30
click at [688, 728] on li "8" at bounding box center [685, 726] width 43 height 26
type input "8"
click at [1427, 771] on button "Deploy" at bounding box center [1436, 779] width 68 height 25
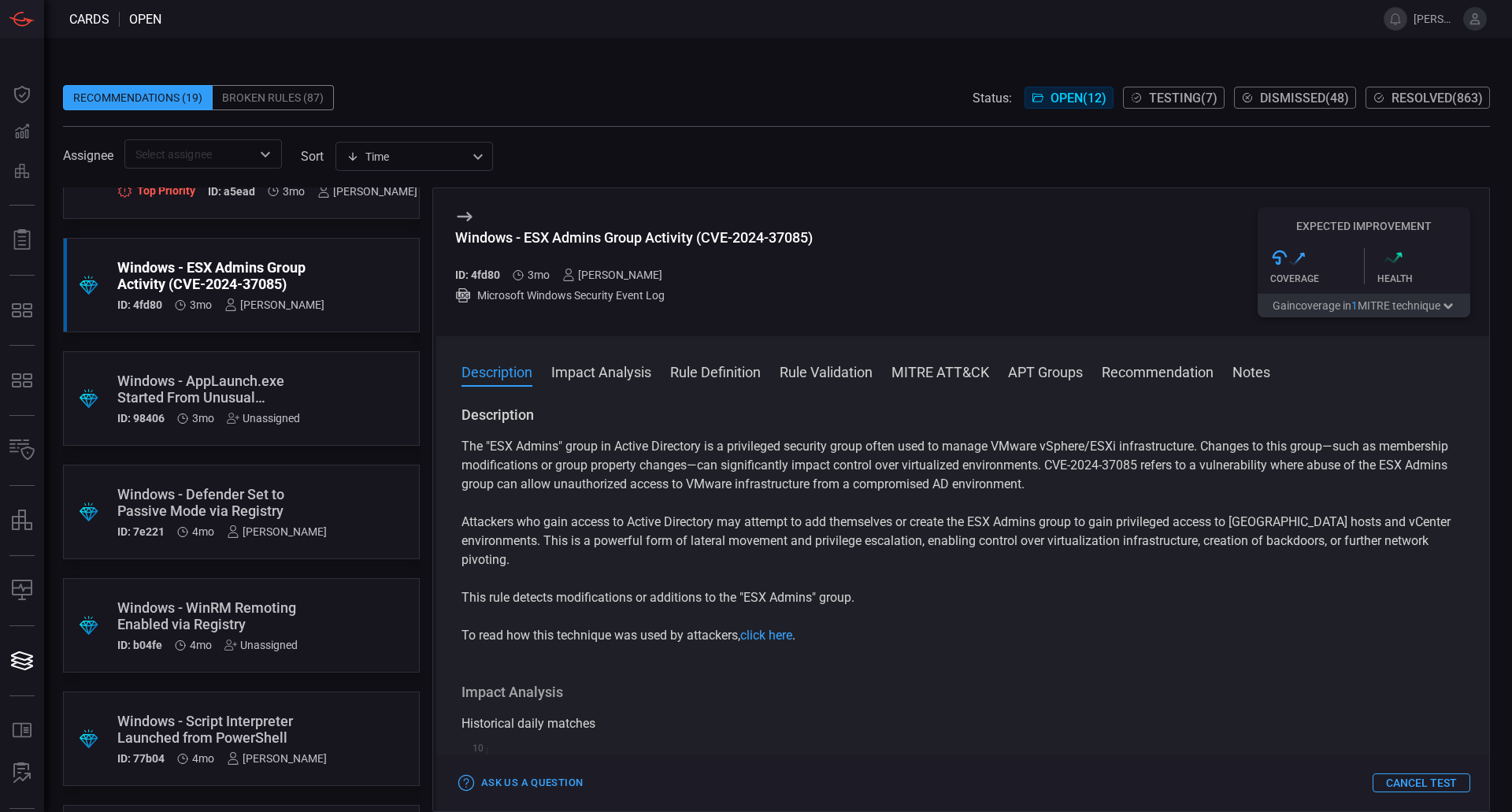
scroll to position [472, 0]
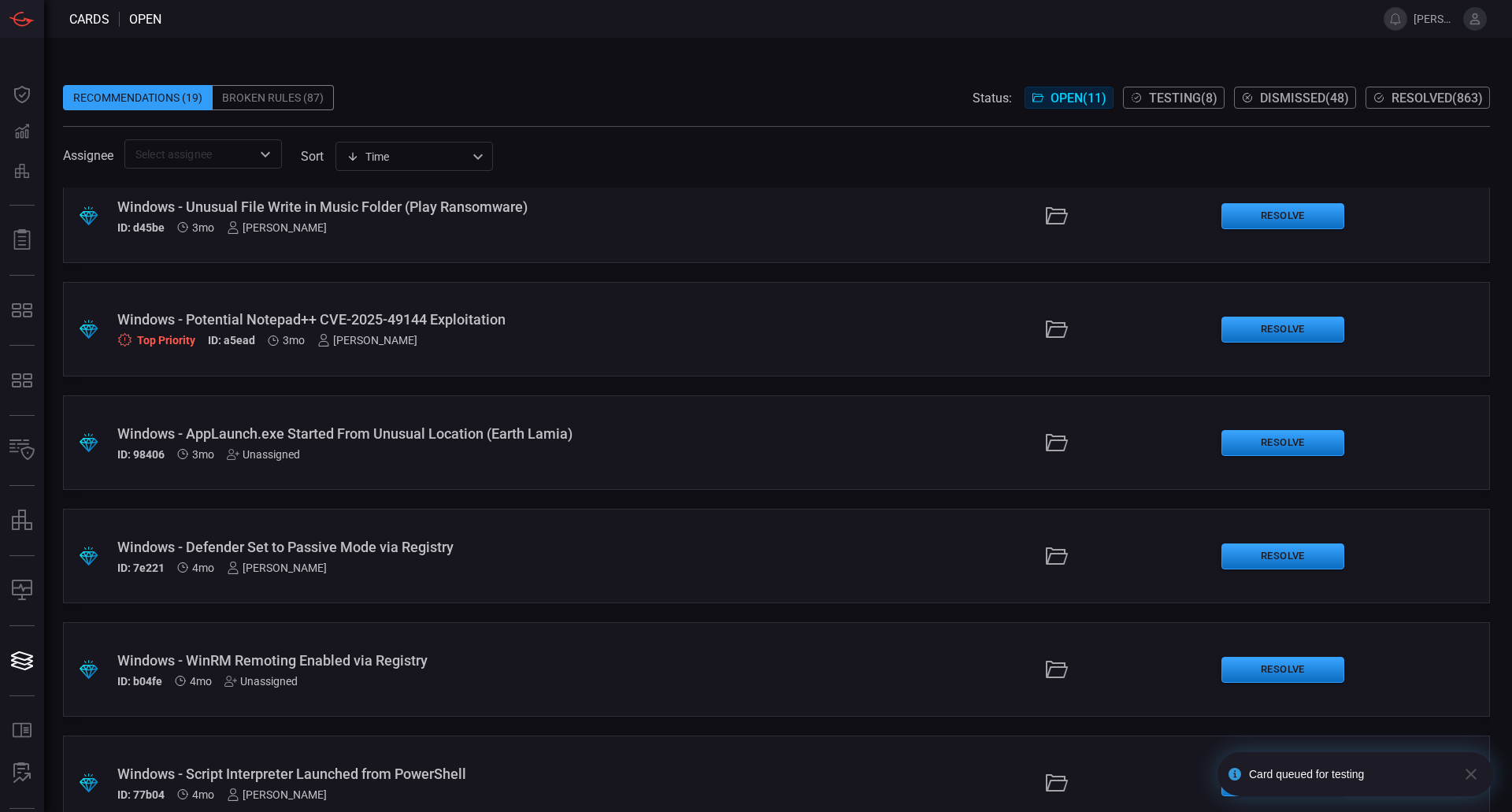
scroll to position [623, 0]
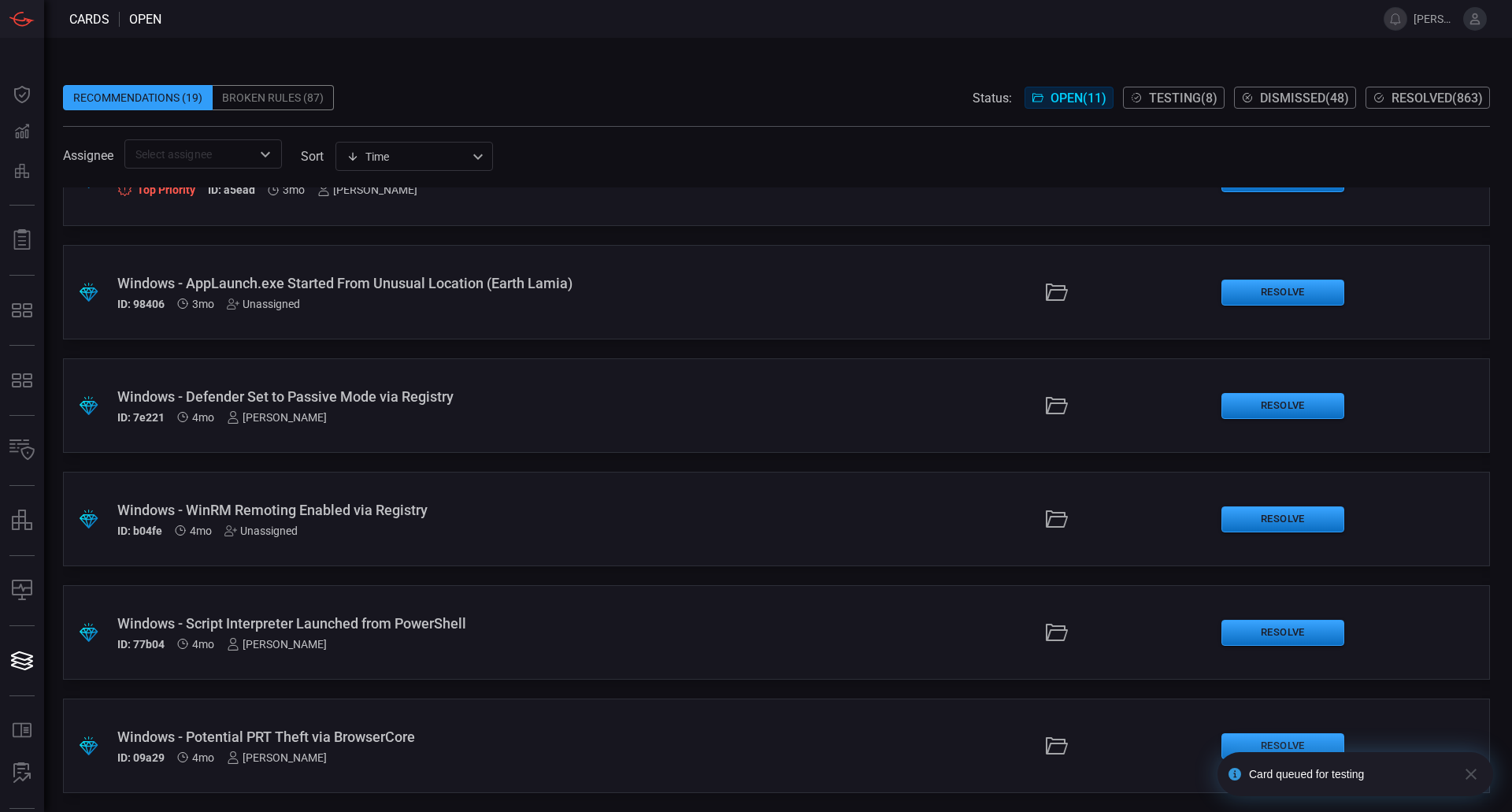
click at [388, 525] on div "ID: b04fe 4mo Unassigned" at bounding box center [367, 531] width 500 height 12
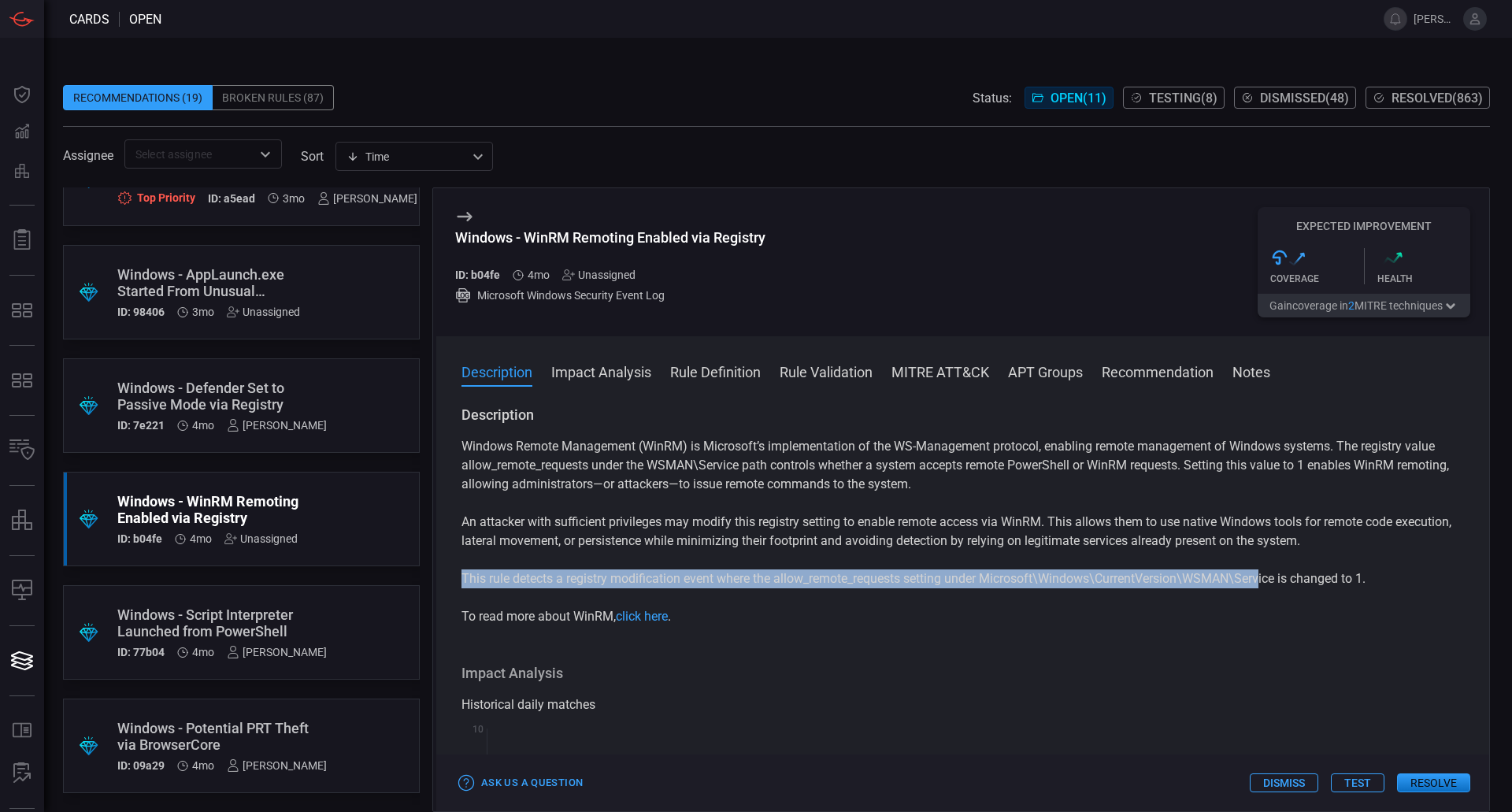
drag, startPoint x: 463, startPoint y: 576, endPoint x: 1267, endPoint y: 577, distance: 804.0
click at [1267, 577] on p "This rule detects a registry modification event where the allow_remote_requests…" at bounding box center [963, 578] width 1002 height 19
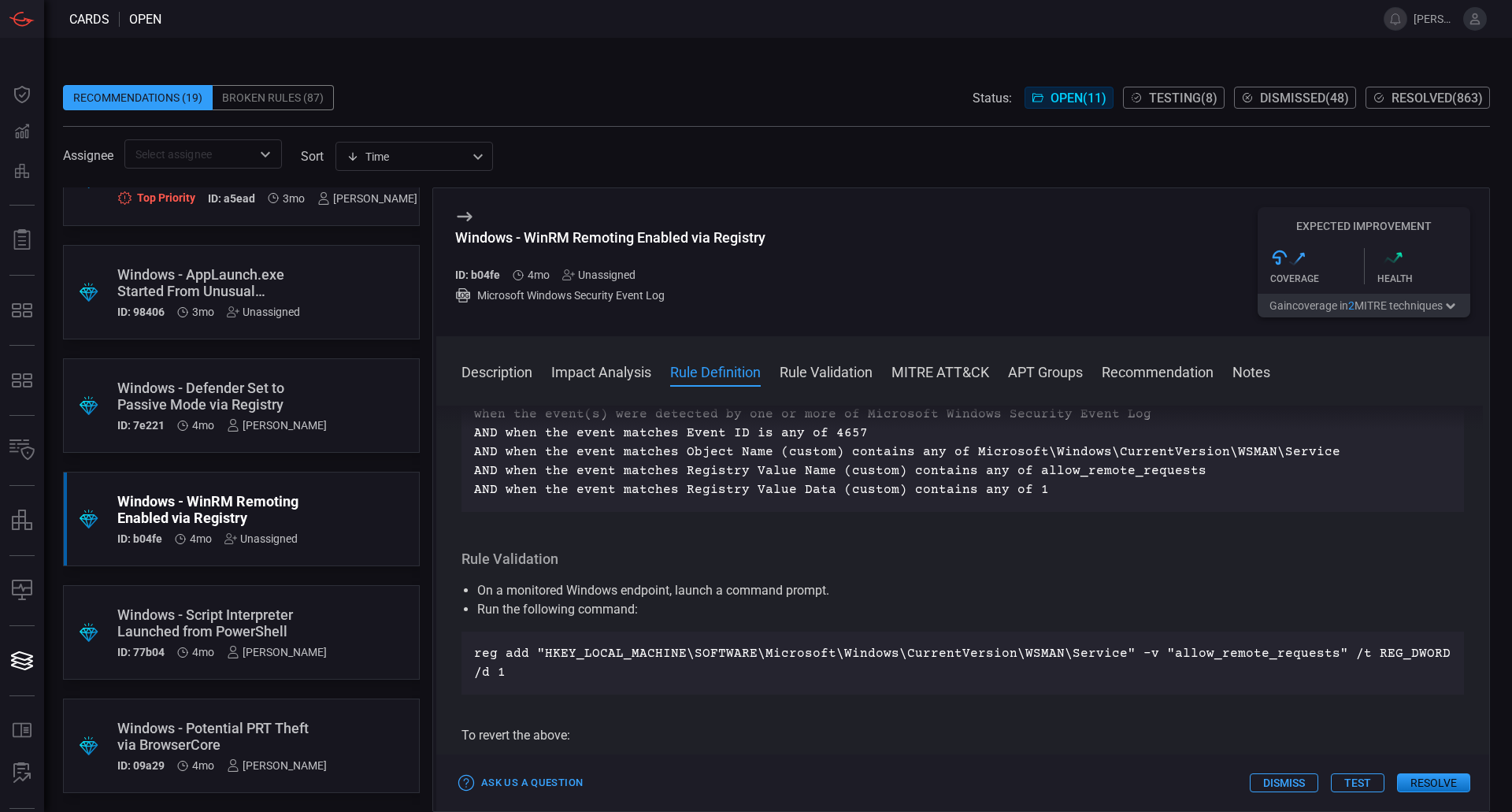
scroll to position [472, 0]
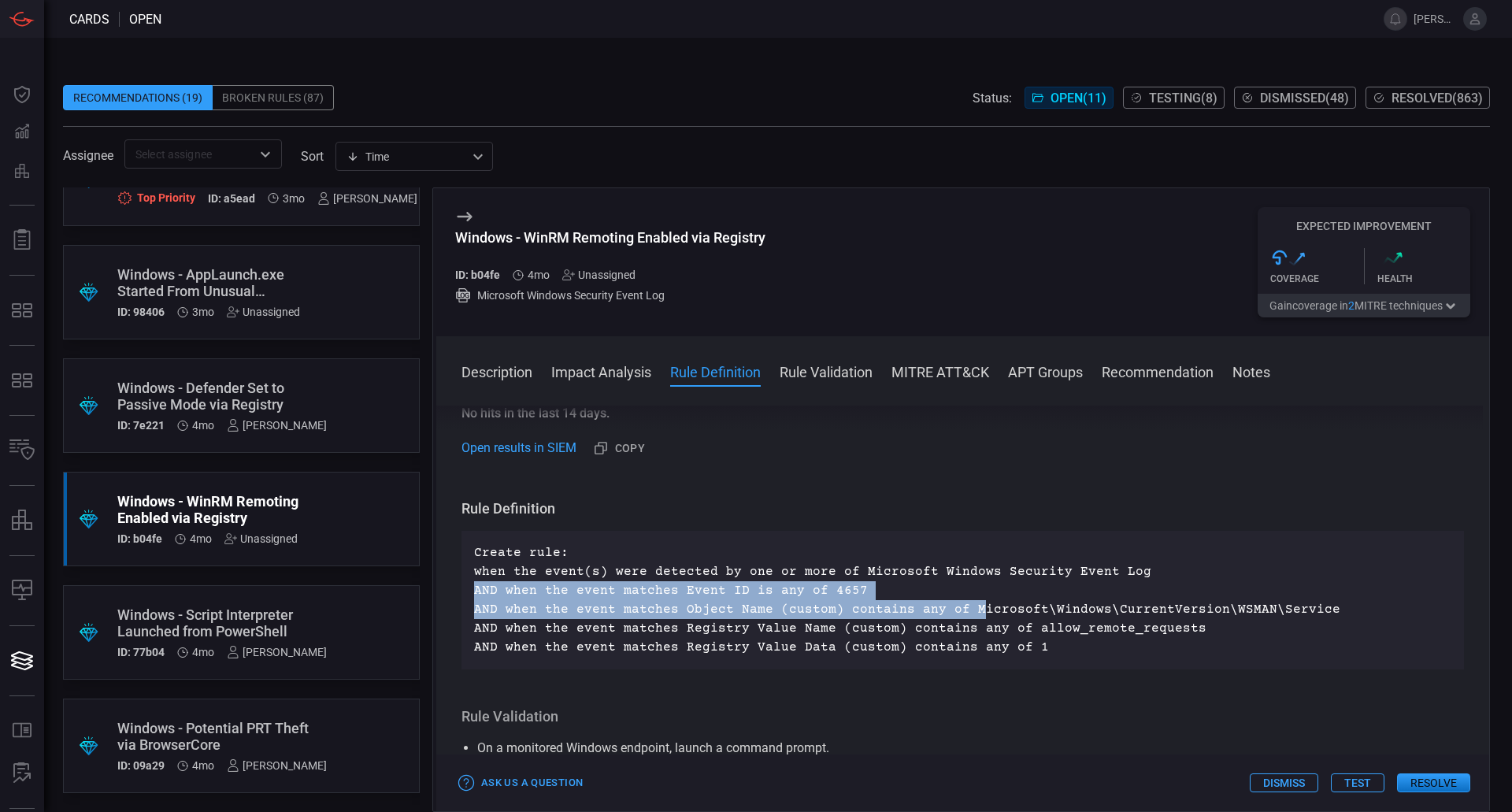
drag, startPoint x: 963, startPoint y: 613, endPoint x: 1203, endPoint y: 587, distance: 241.4
click at [1203, 587] on p "Create rule: when the event(s) were detected by one or more of Microsoft Window…" at bounding box center [963, 600] width 977 height 113
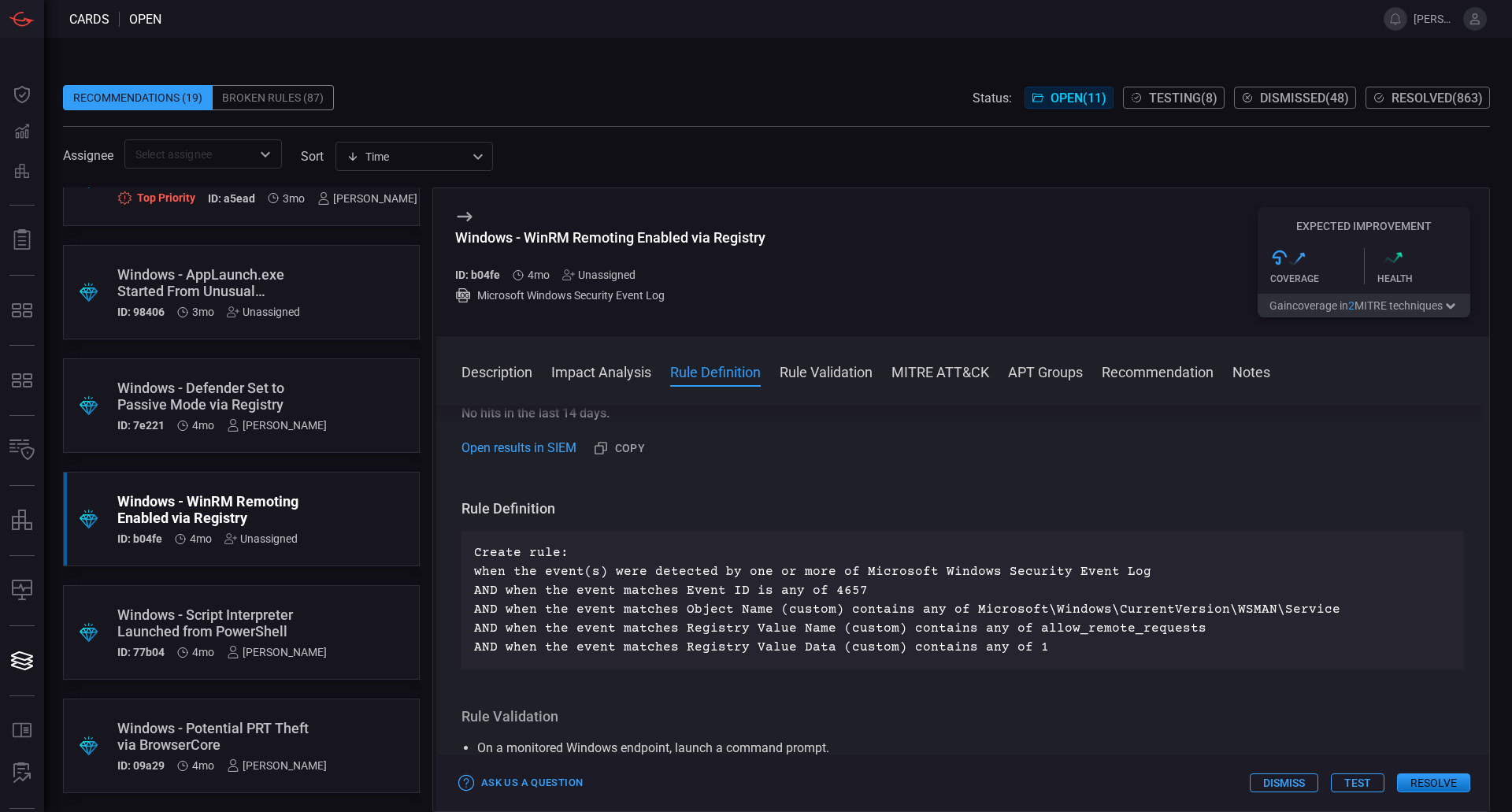
click at [1126, 615] on p "Create rule: when the event(s) were detected by one or more of Microsoft Window…" at bounding box center [963, 600] width 977 height 113
drag, startPoint x: 1175, startPoint y: 626, endPoint x: 1020, endPoint y: 629, distance: 155.0
click at [1020, 629] on p "Create rule: when the event(s) were detected by one or more of Microsoft Window…" at bounding box center [963, 600] width 977 height 113
drag, startPoint x: 1029, startPoint y: 644, endPoint x: 1007, endPoint y: 645, distance: 22.0
click at [1007, 645] on p "Create rule: when the event(s) were detected by one or more of Microsoft Window…" at bounding box center [963, 600] width 977 height 113
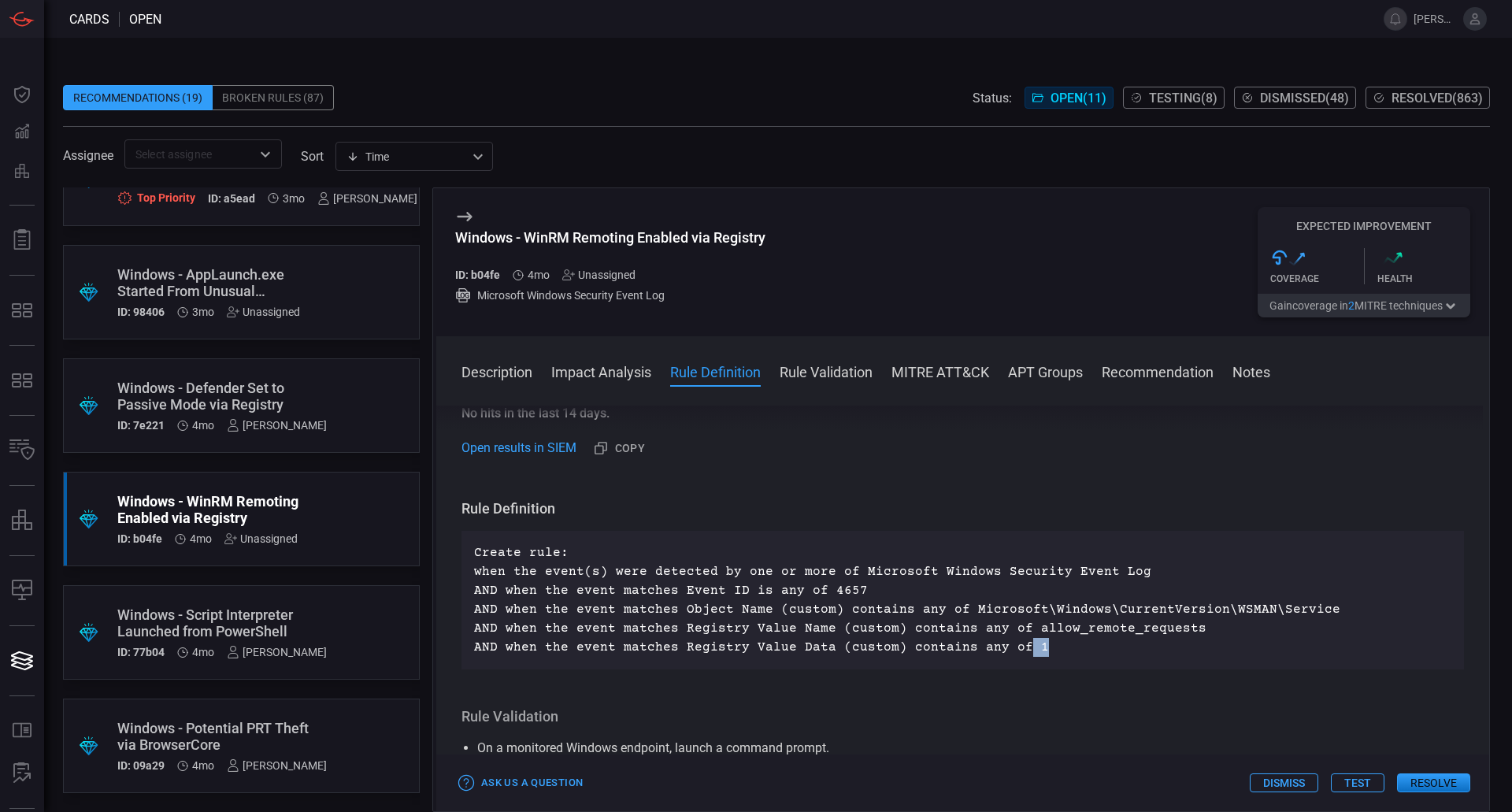
click at [1345, 782] on button "Test" at bounding box center [1357, 782] width 53 height 19
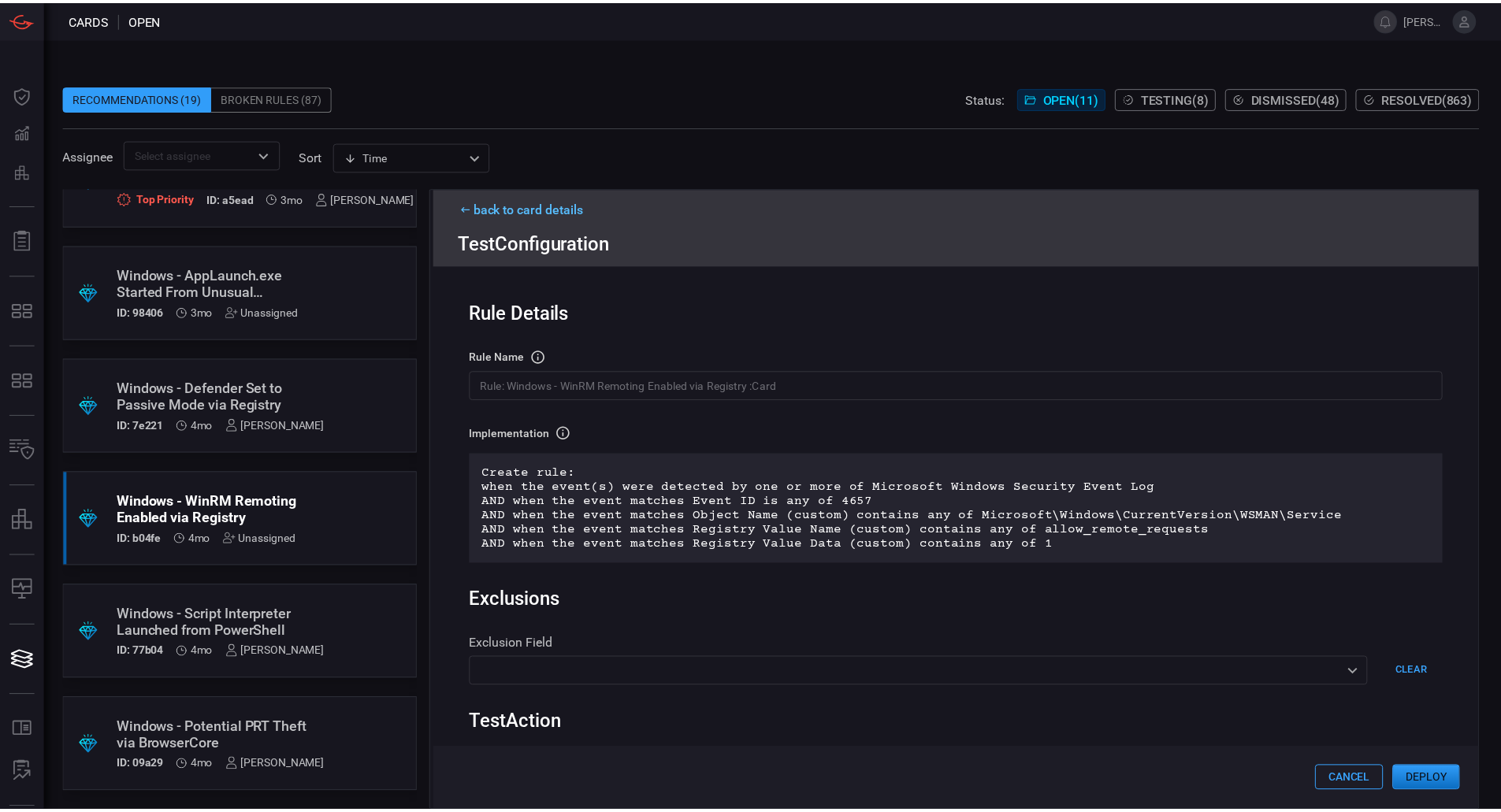
scroll to position [267, 0]
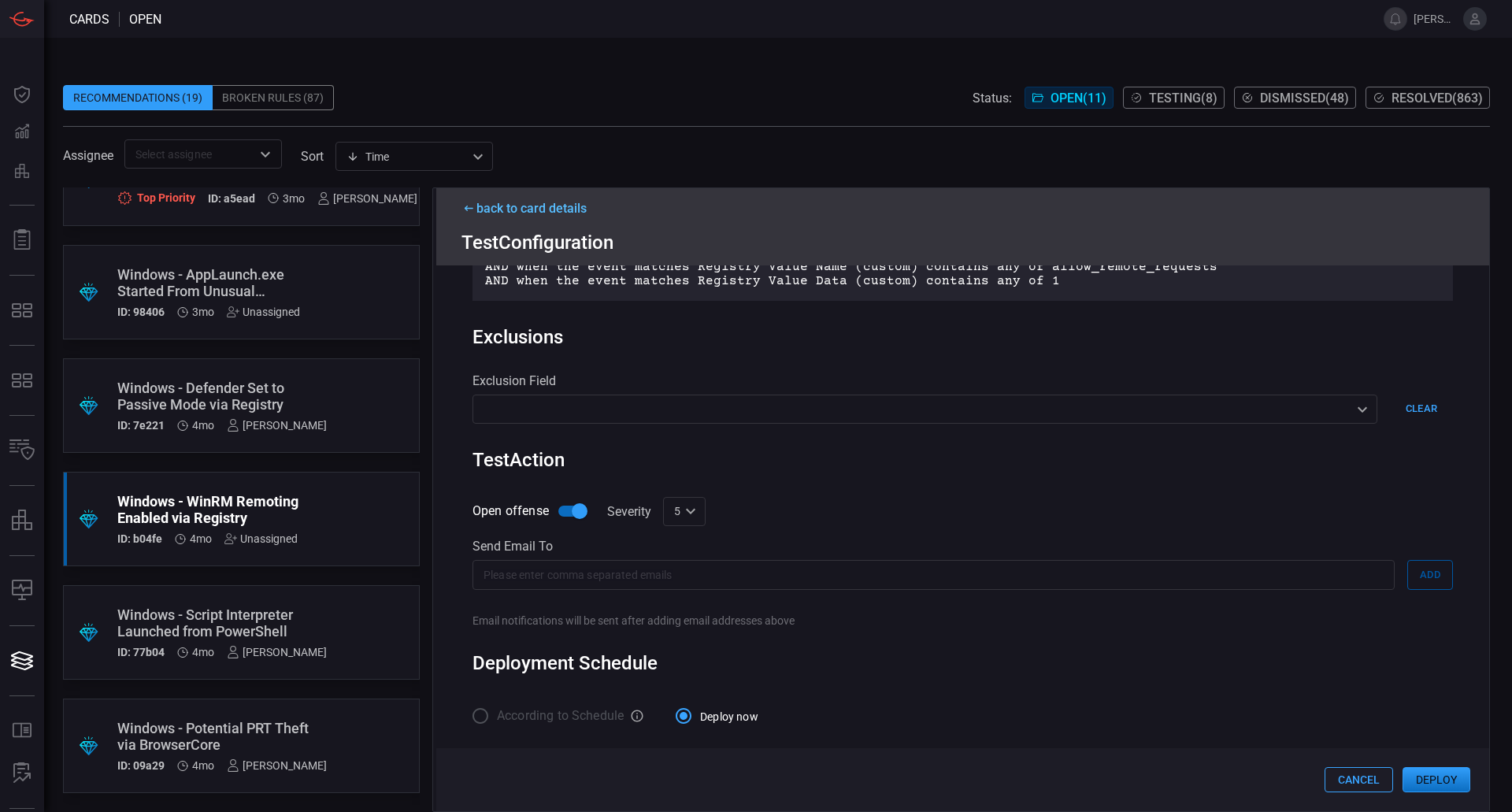
click at [1421, 782] on button "Deploy" at bounding box center [1436, 779] width 68 height 25
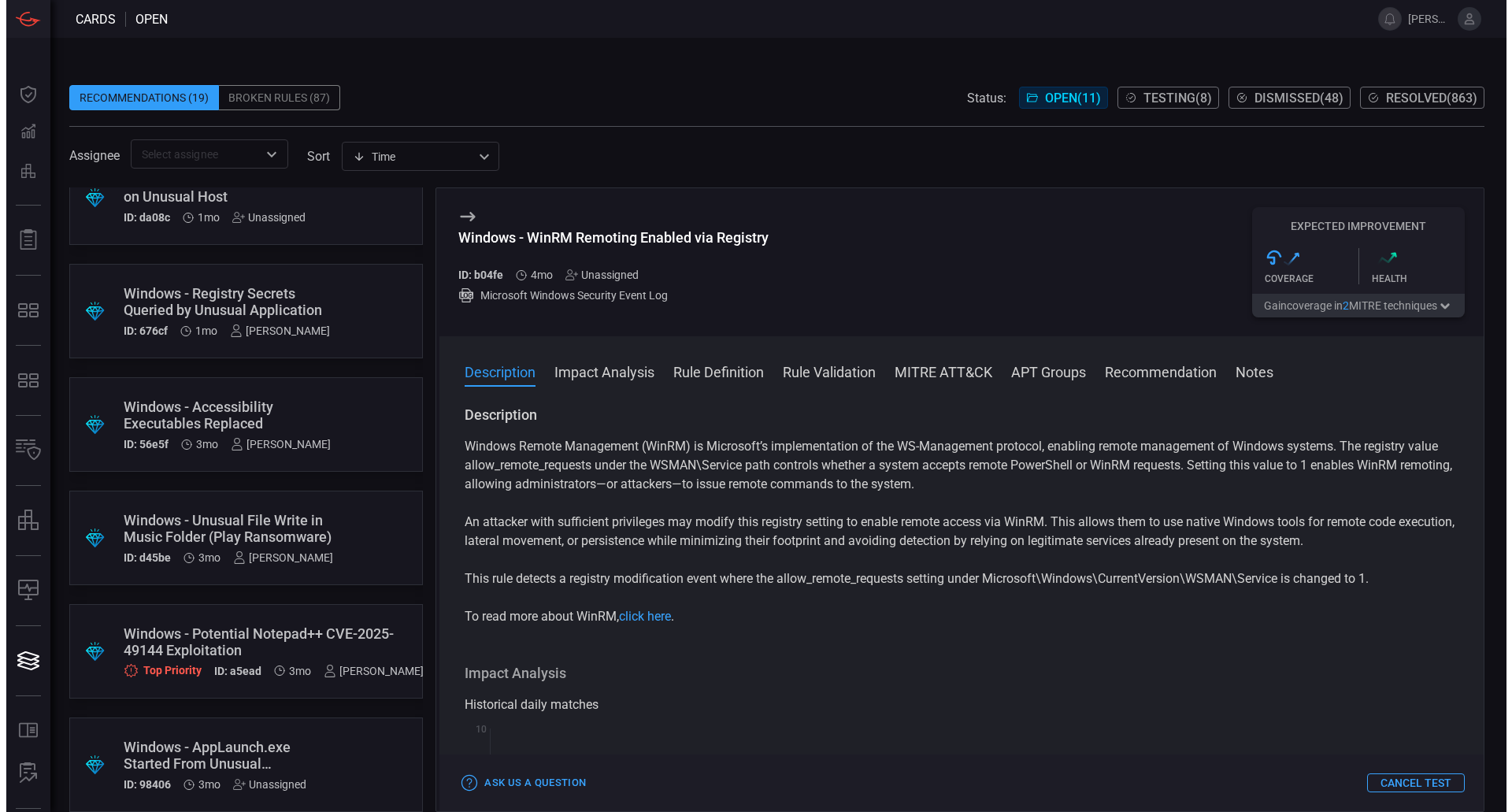
scroll to position [635, 0]
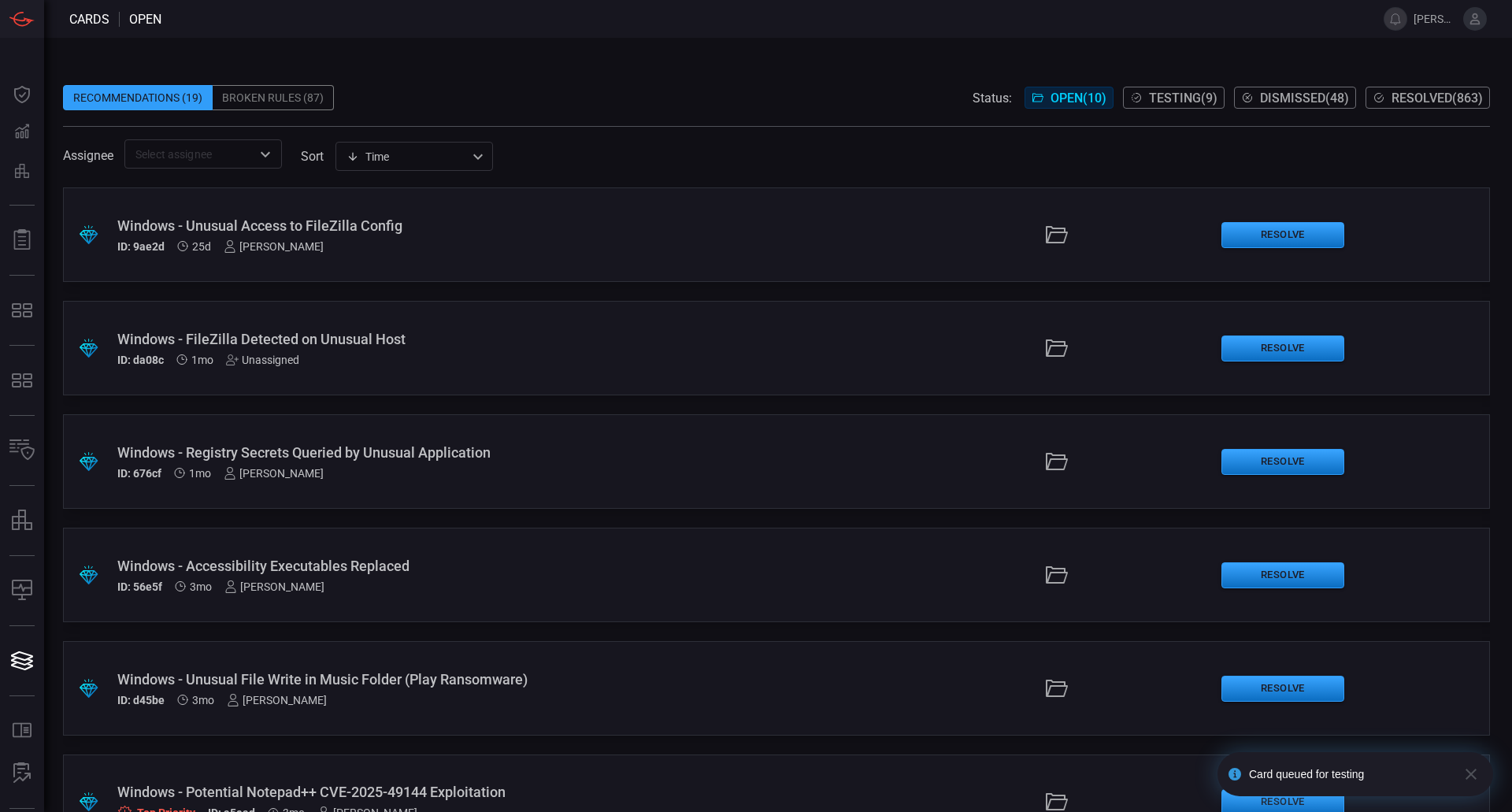
scroll to position [509, 0]
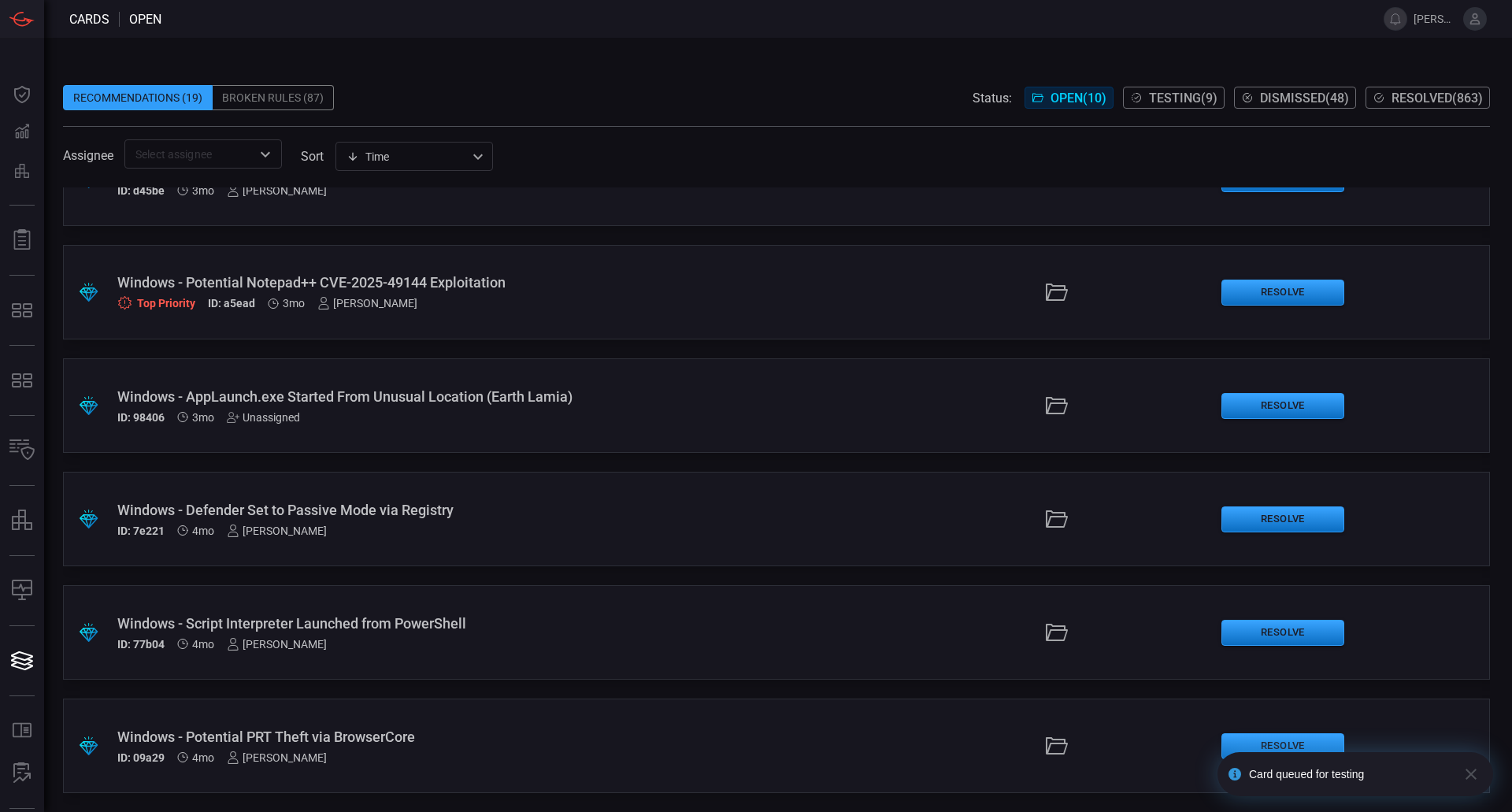
click at [362, 632] on div "Windows - Script Interpreter Launched from PowerShell ID: 77b04 4mo [PERSON_NAM…" at bounding box center [367, 632] width 500 height 35
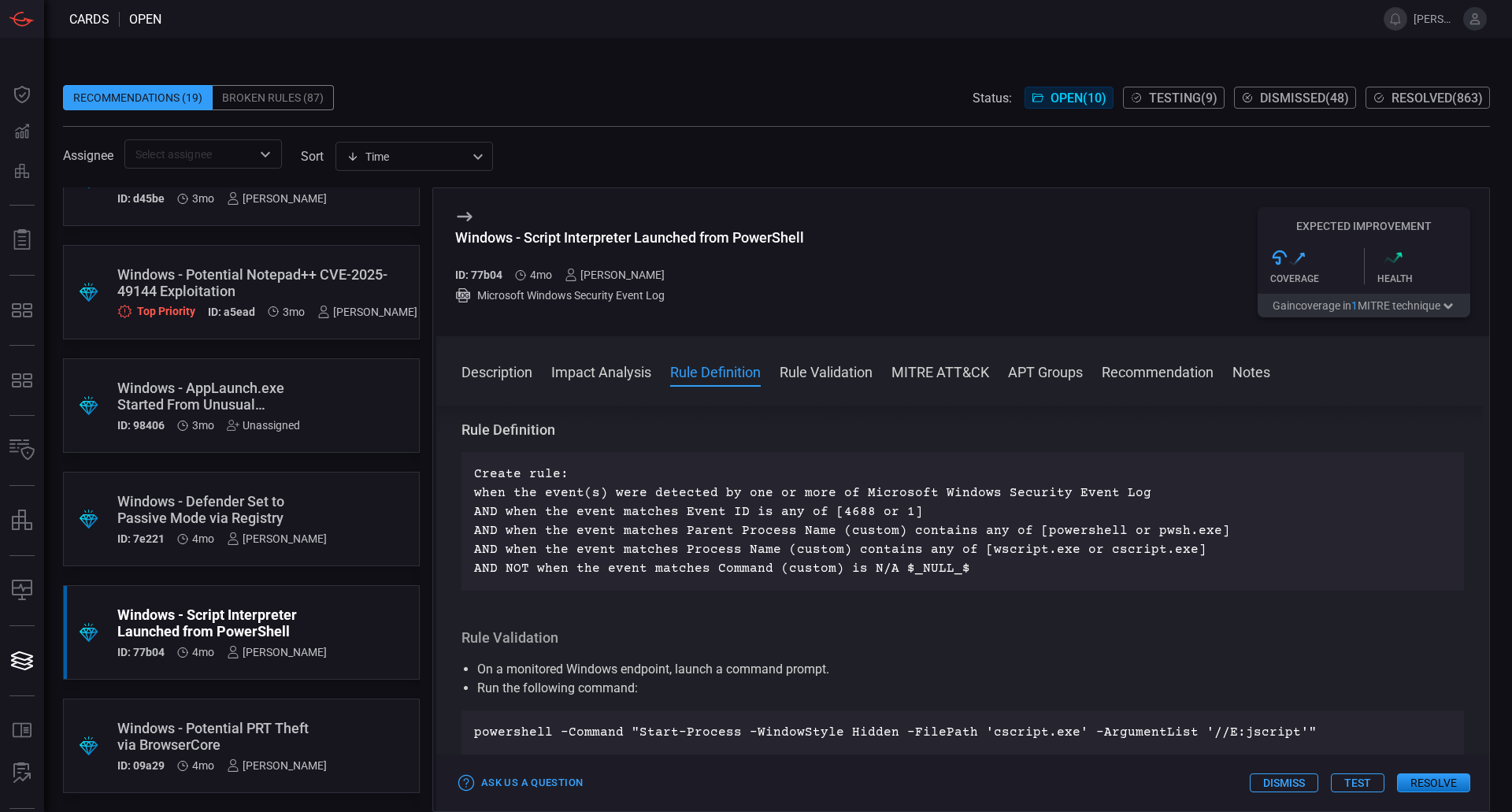
scroll to position [472, 0]
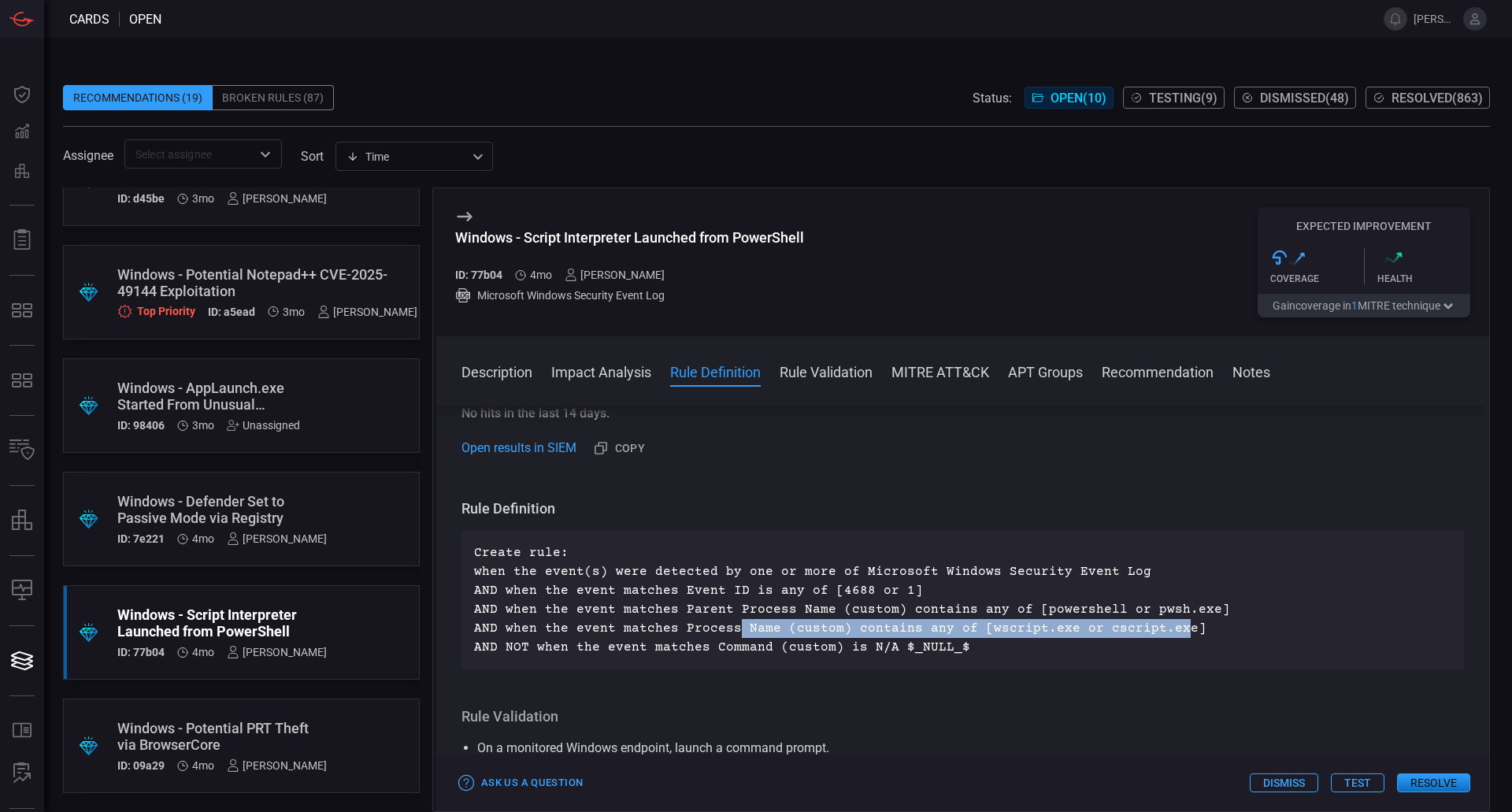
drag, startPoint x: 756, startPoint y: 630, endPoint x: 1162, endPoint y: 624, distance: 406.0
click at [1162, 624] on p "Create rule: when the event(s) were detected by one or more of Microsoft Window…" at bounding box center [963, 600] width 977 height 113
click at [1351, 787] on button "Test" at bounding box center [1357, 782] width 53 height 19
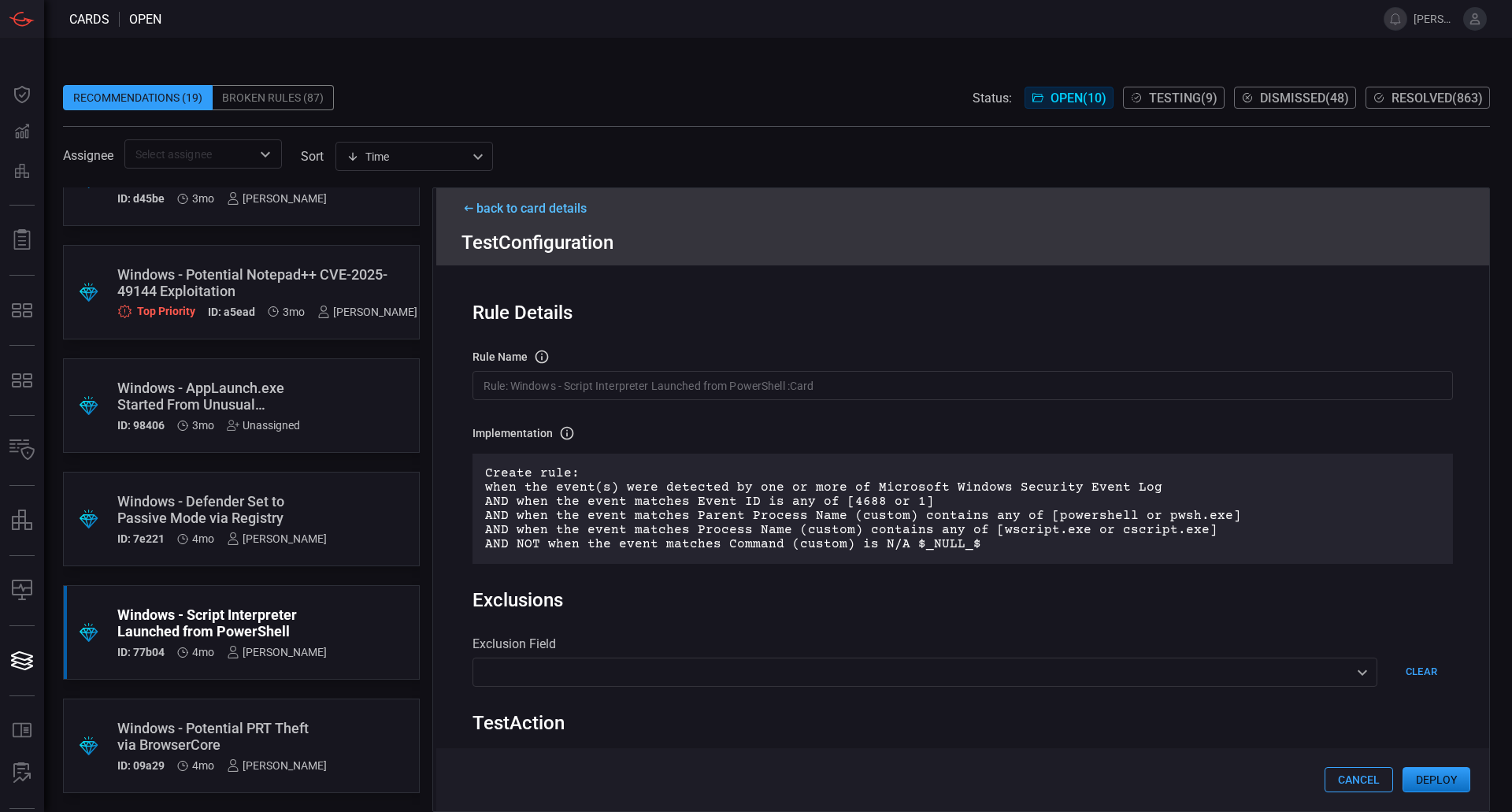
click at [1325, 787] on button "Cancel" at bounding box center [1359, 779] width 69 height 25
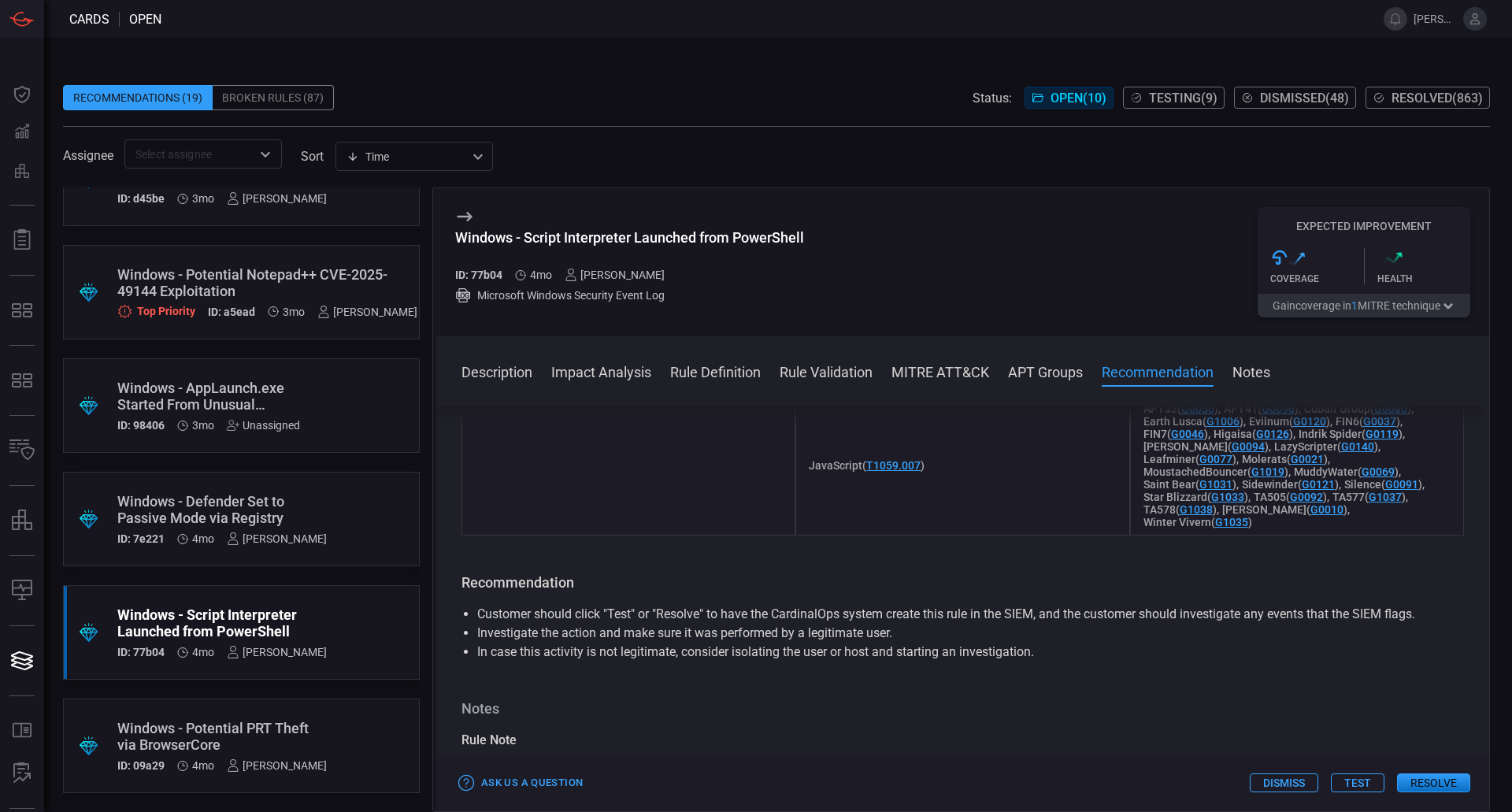
scroll to position [2258, 0]
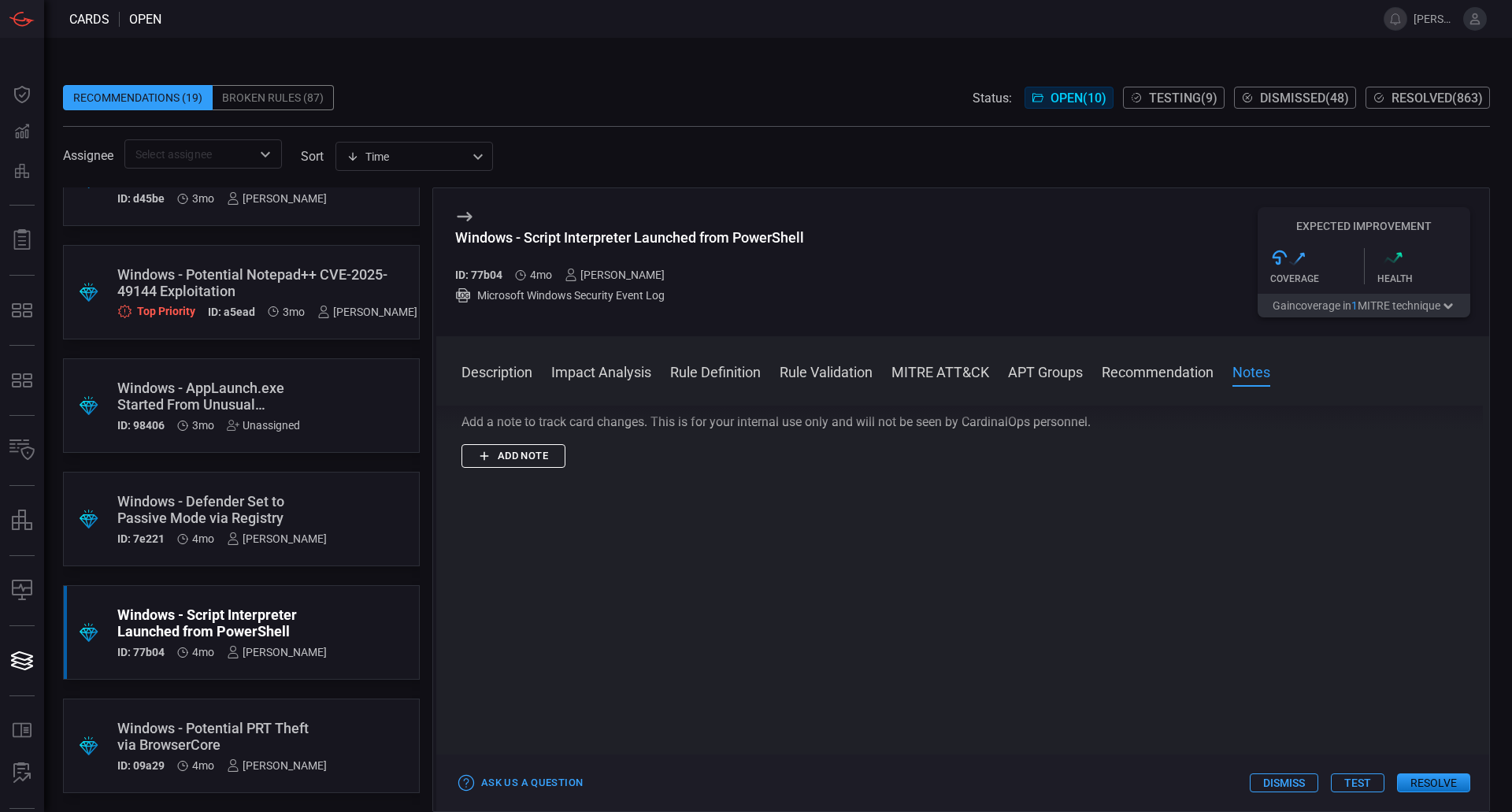
click at [553, 465] on button "Add note" at bounding box center [513, 457] width 104 height 25
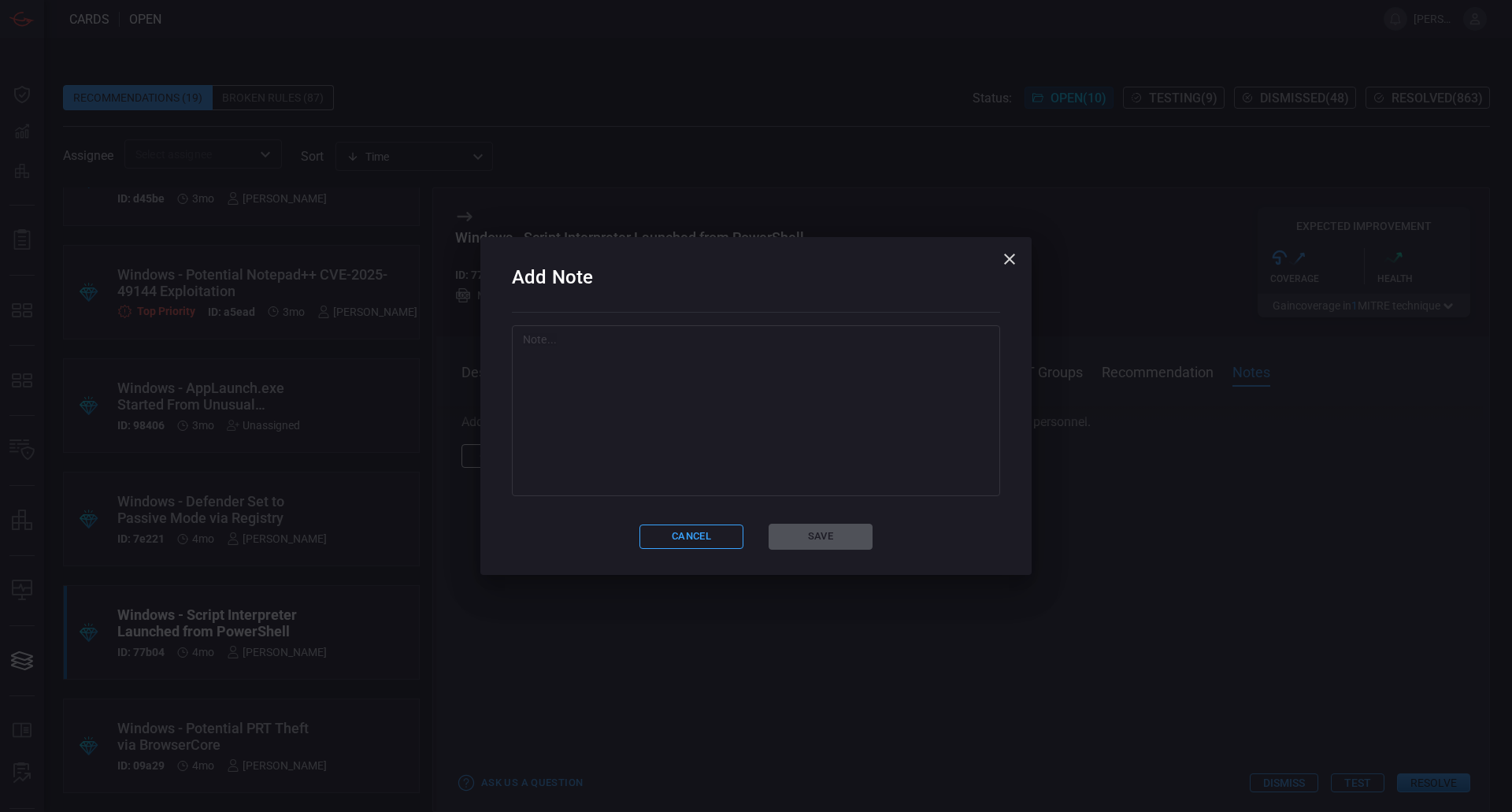
click at [667, 446] on textarea at bounding box center [756, 410] width 466 height 157
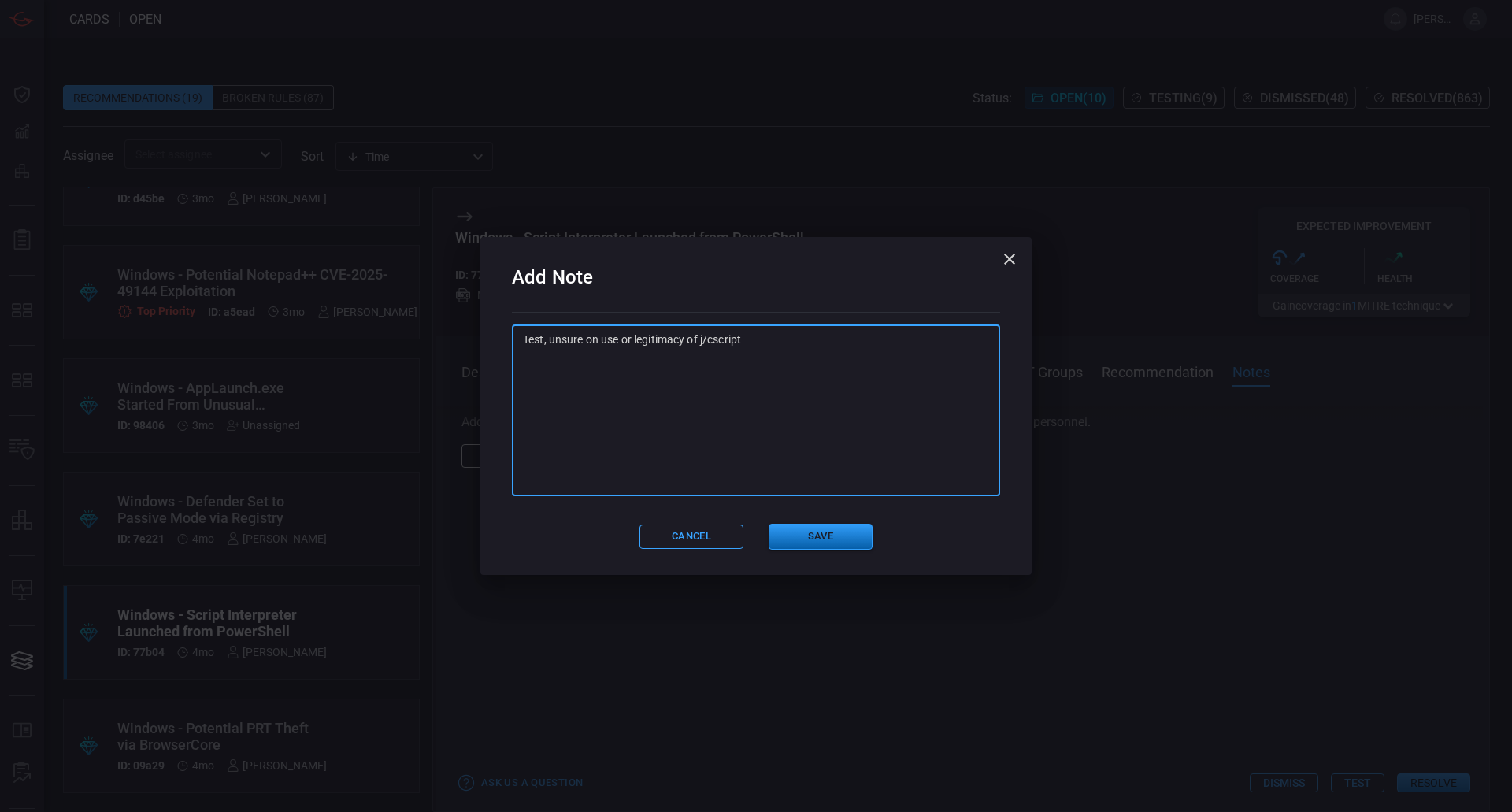
type textarea "Test, unsure on use or legitimacy of j/cscript"
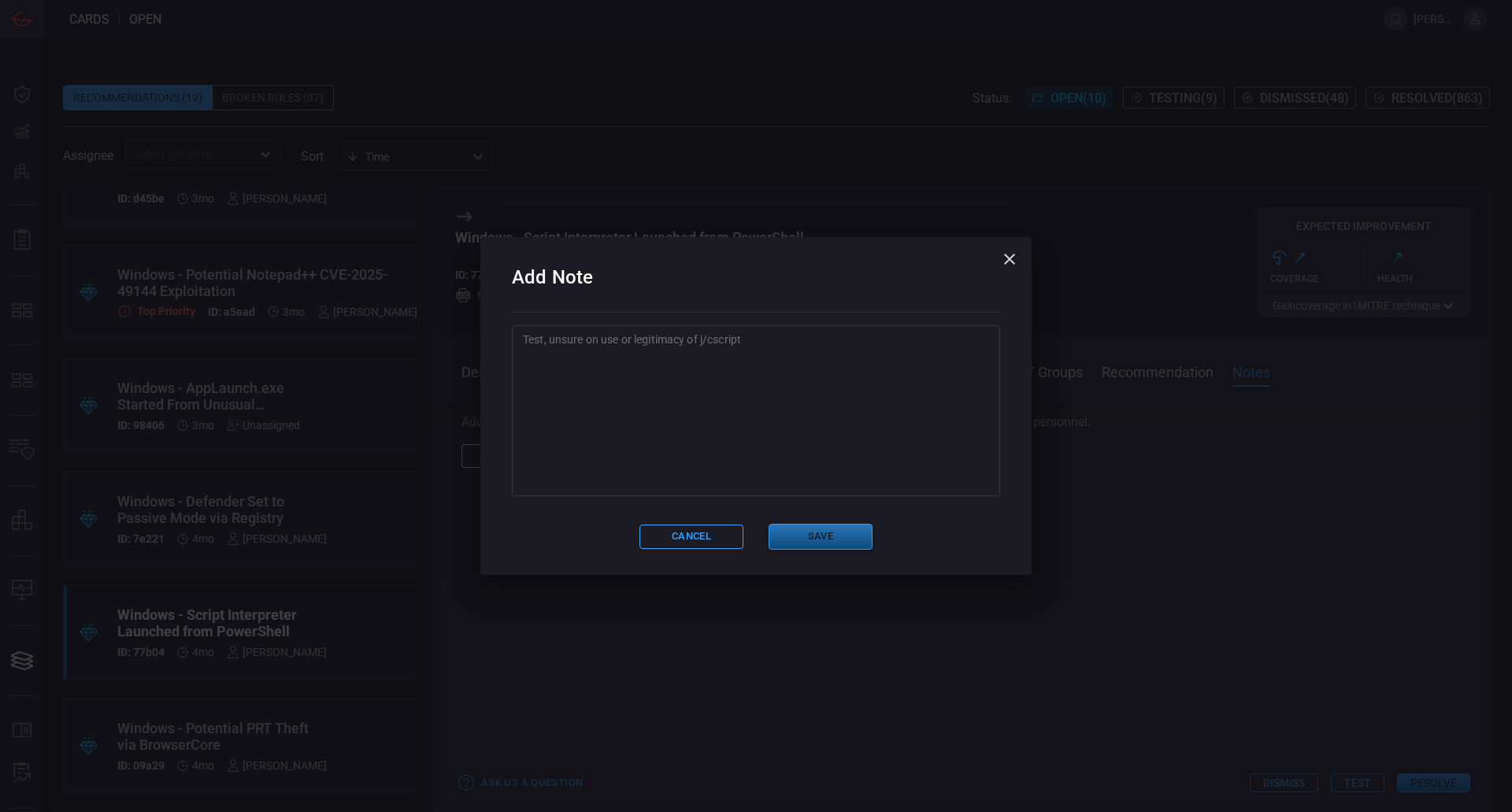
click at [801, 541] on button "Save" at bounding box center [820, 537] width 104 height 26
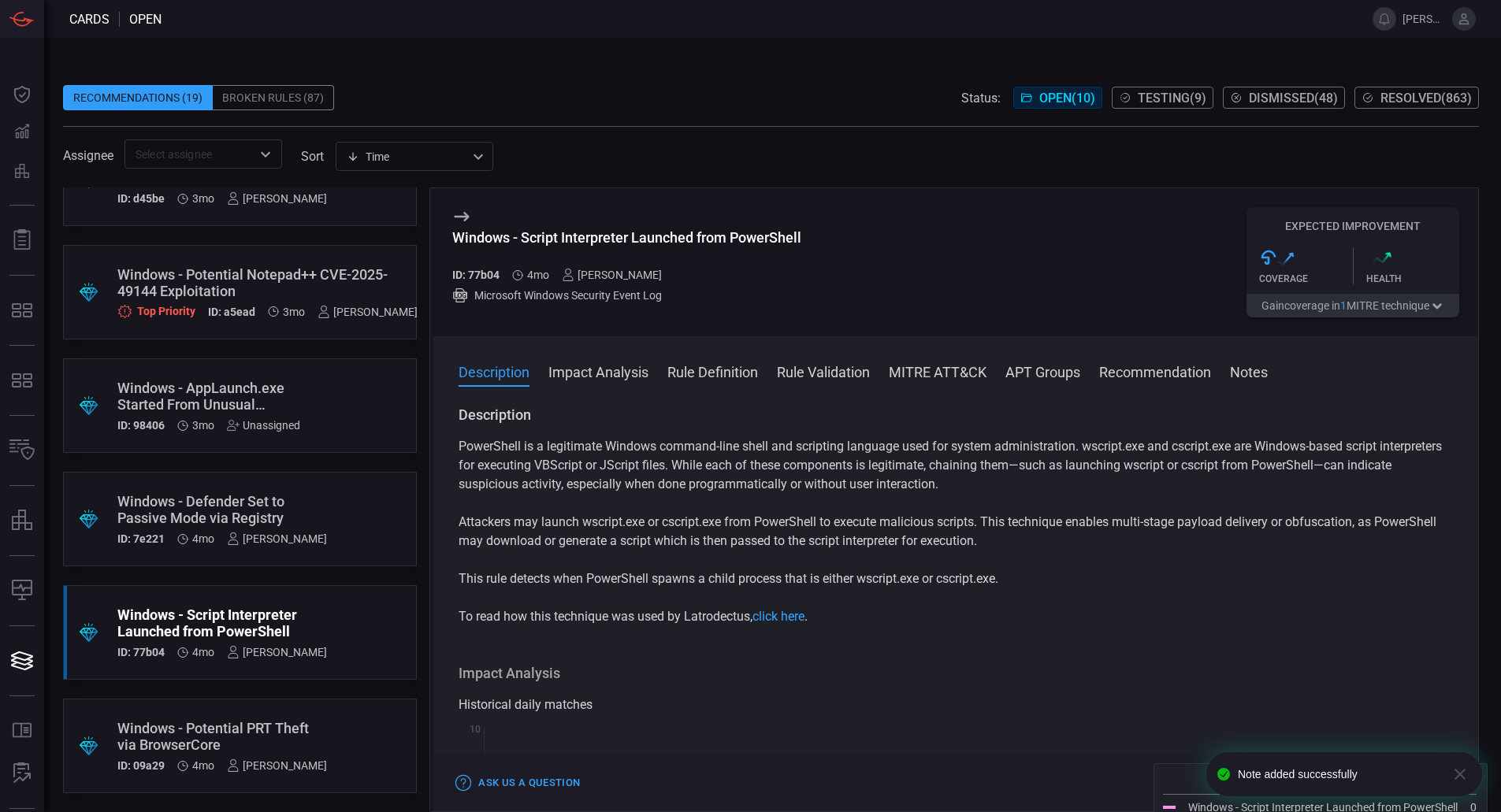
click at [1467, 773] on icon "button" at bounding box center [1460, 773] width 19 height 19
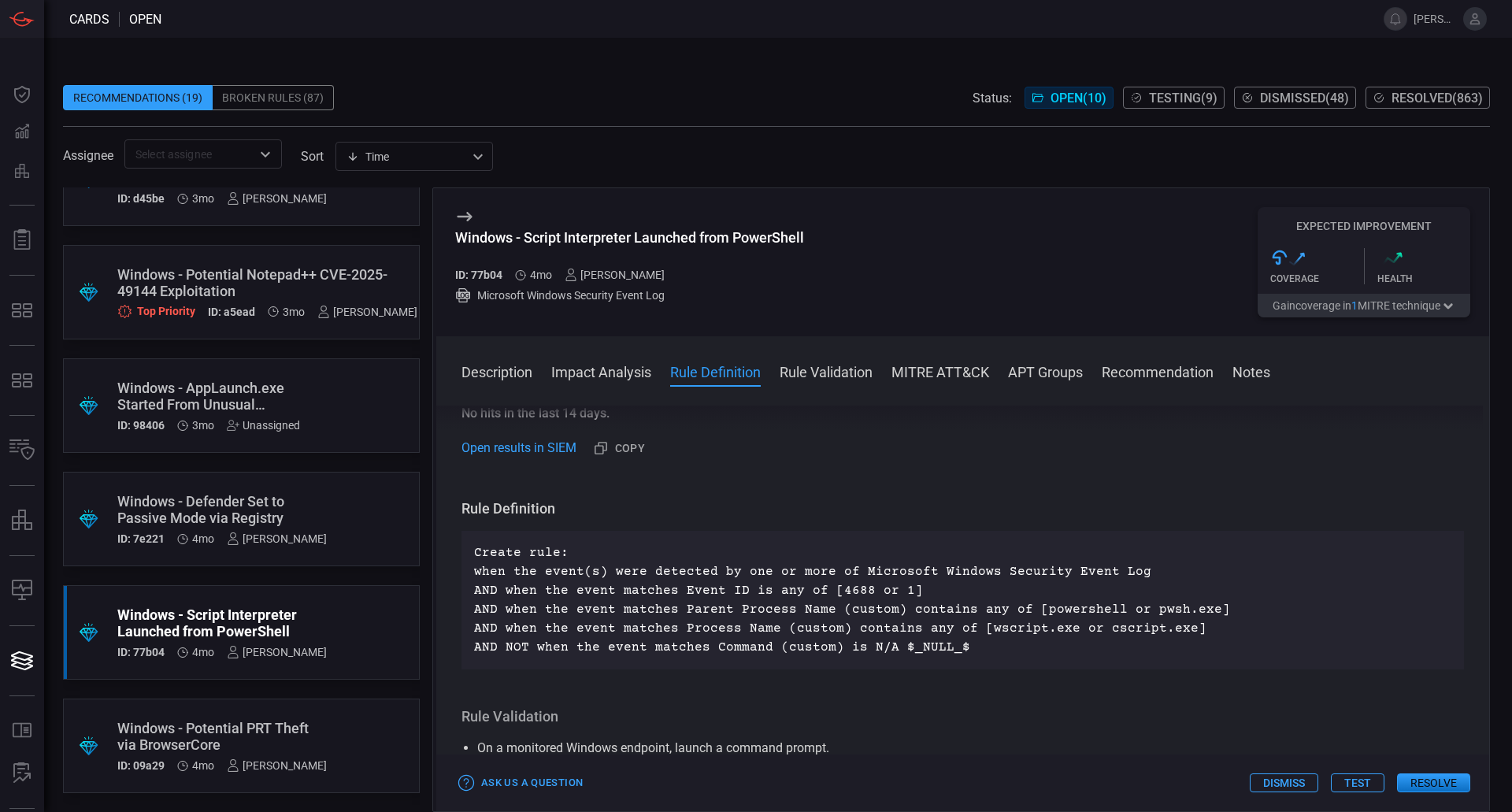
click at [1363, 775] on button "Test" at bounding box center [1357, 782] width 53 height 19
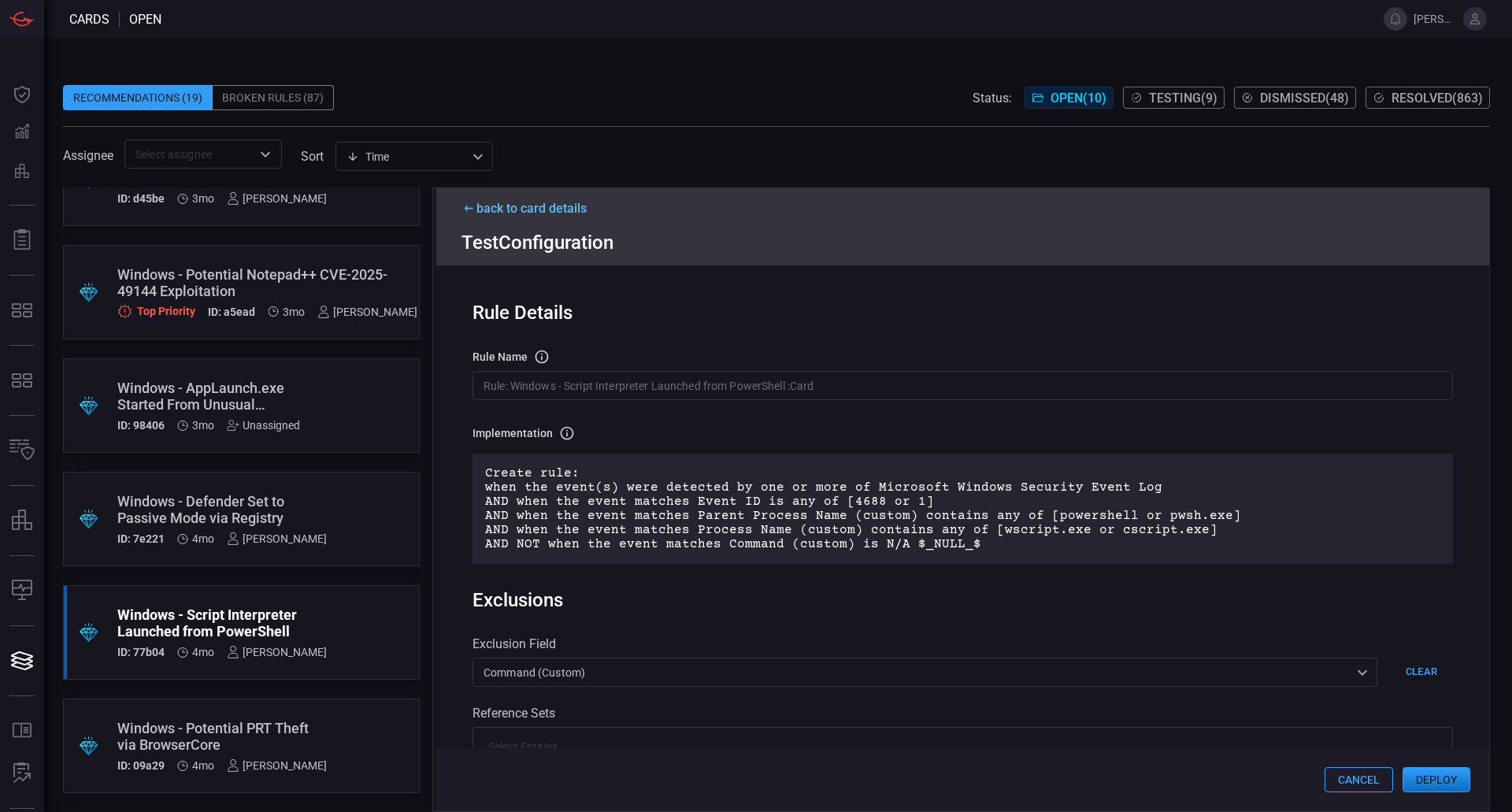
scroll to position [417, 0]
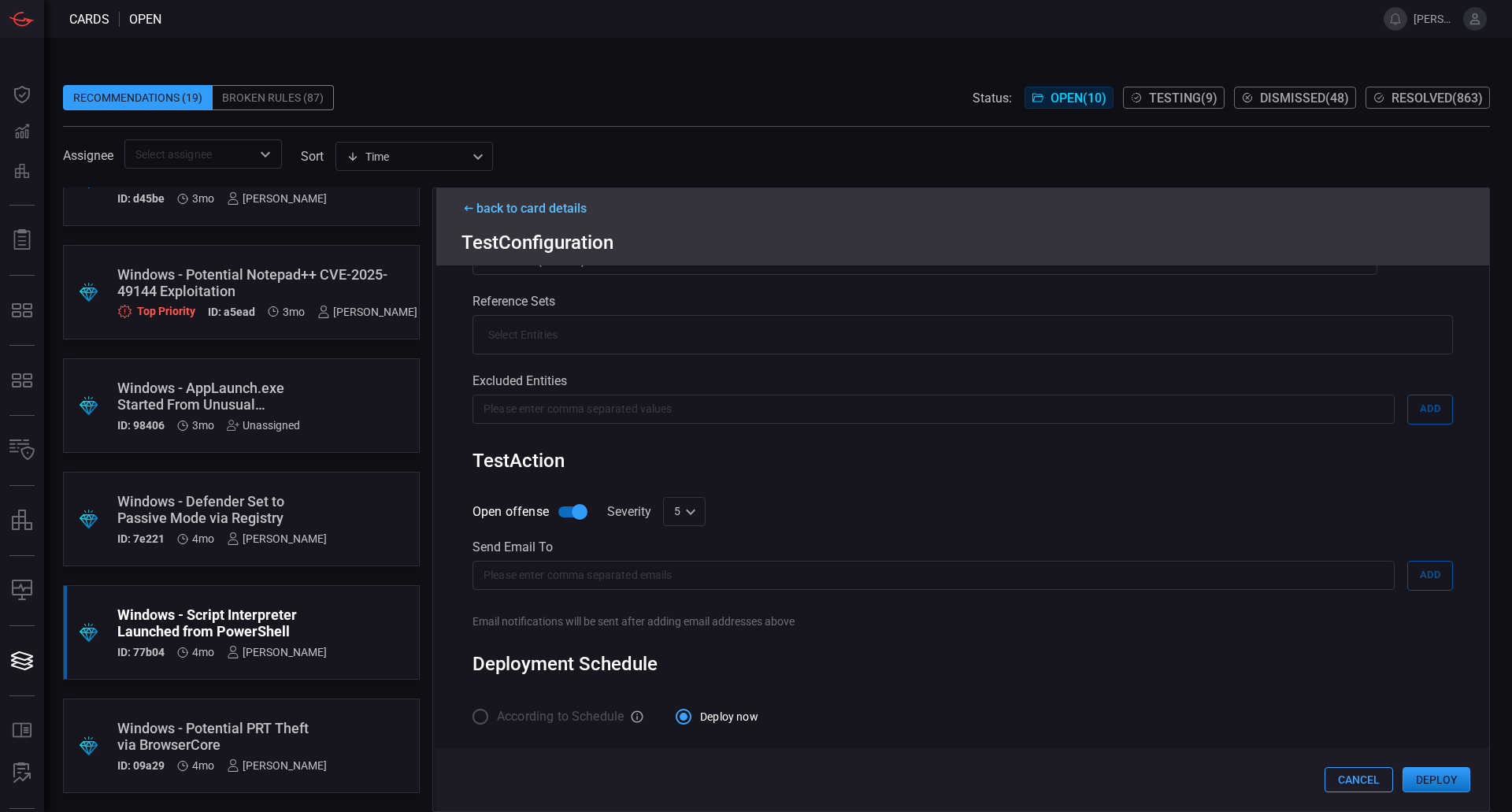
click at [1432, 778] on button "Deploy" at bounding box center [1436, 779] width 68 height 25
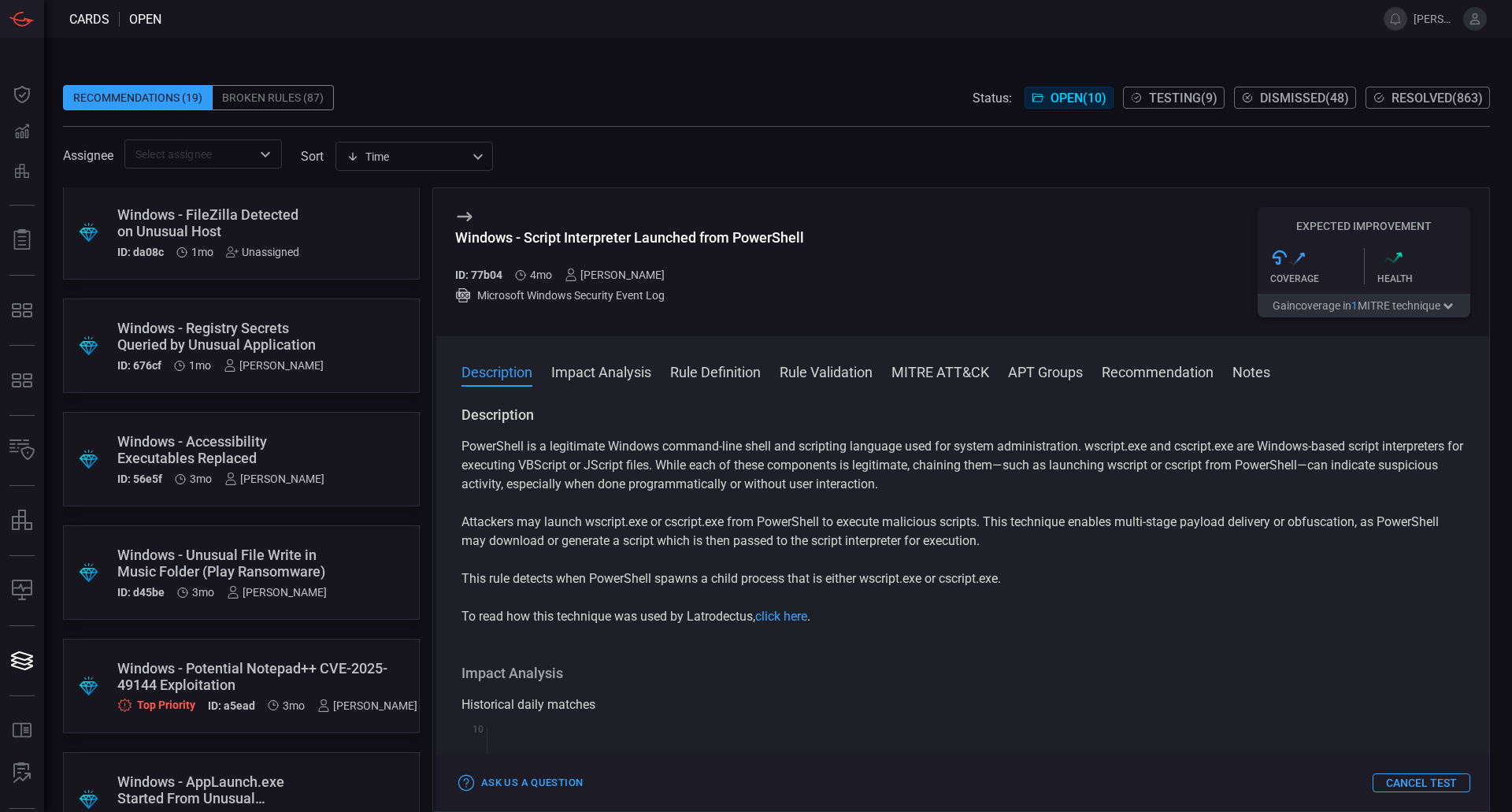
scroll to position [37, 0]
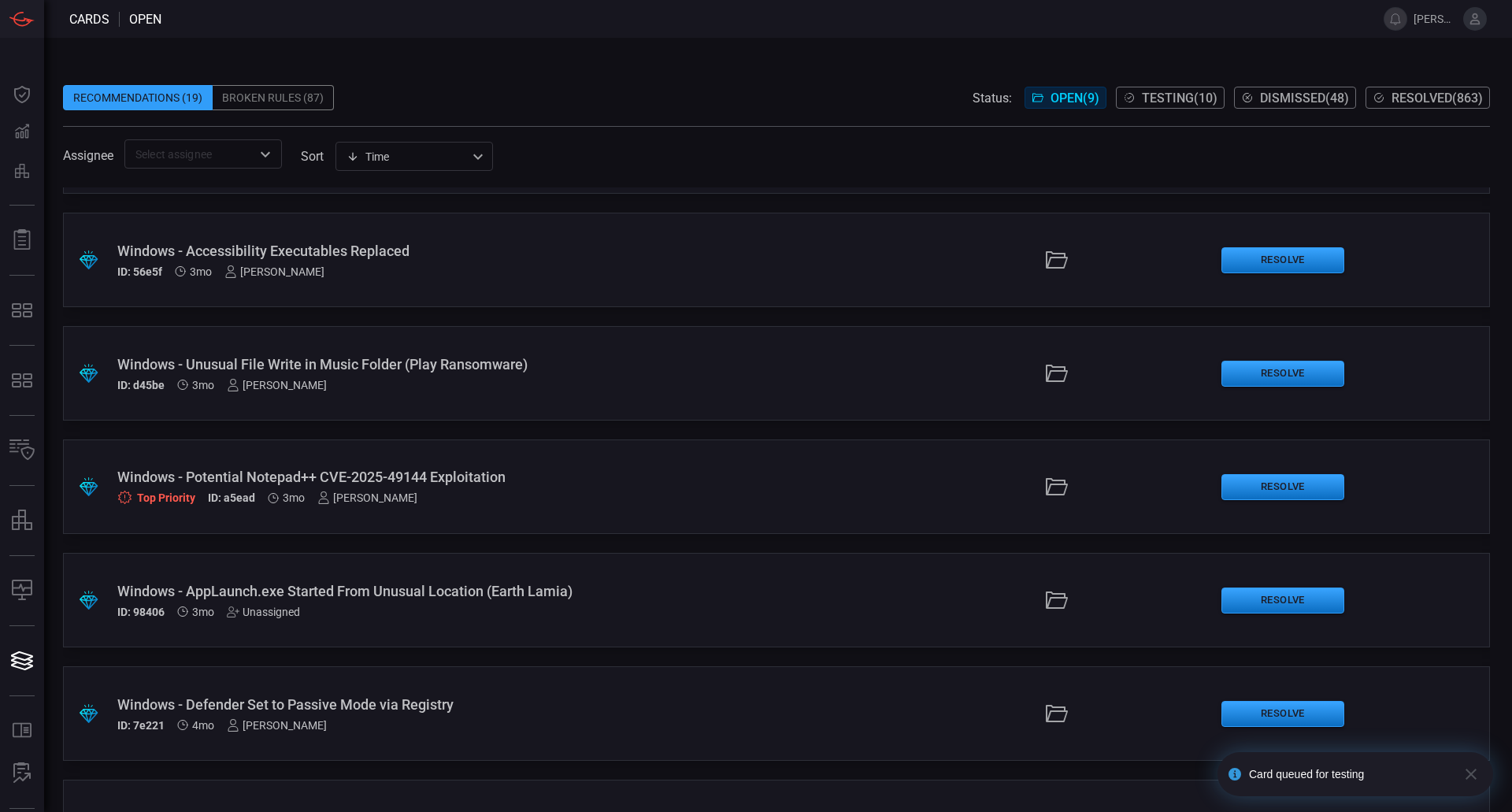
scroll to position [157, 0]
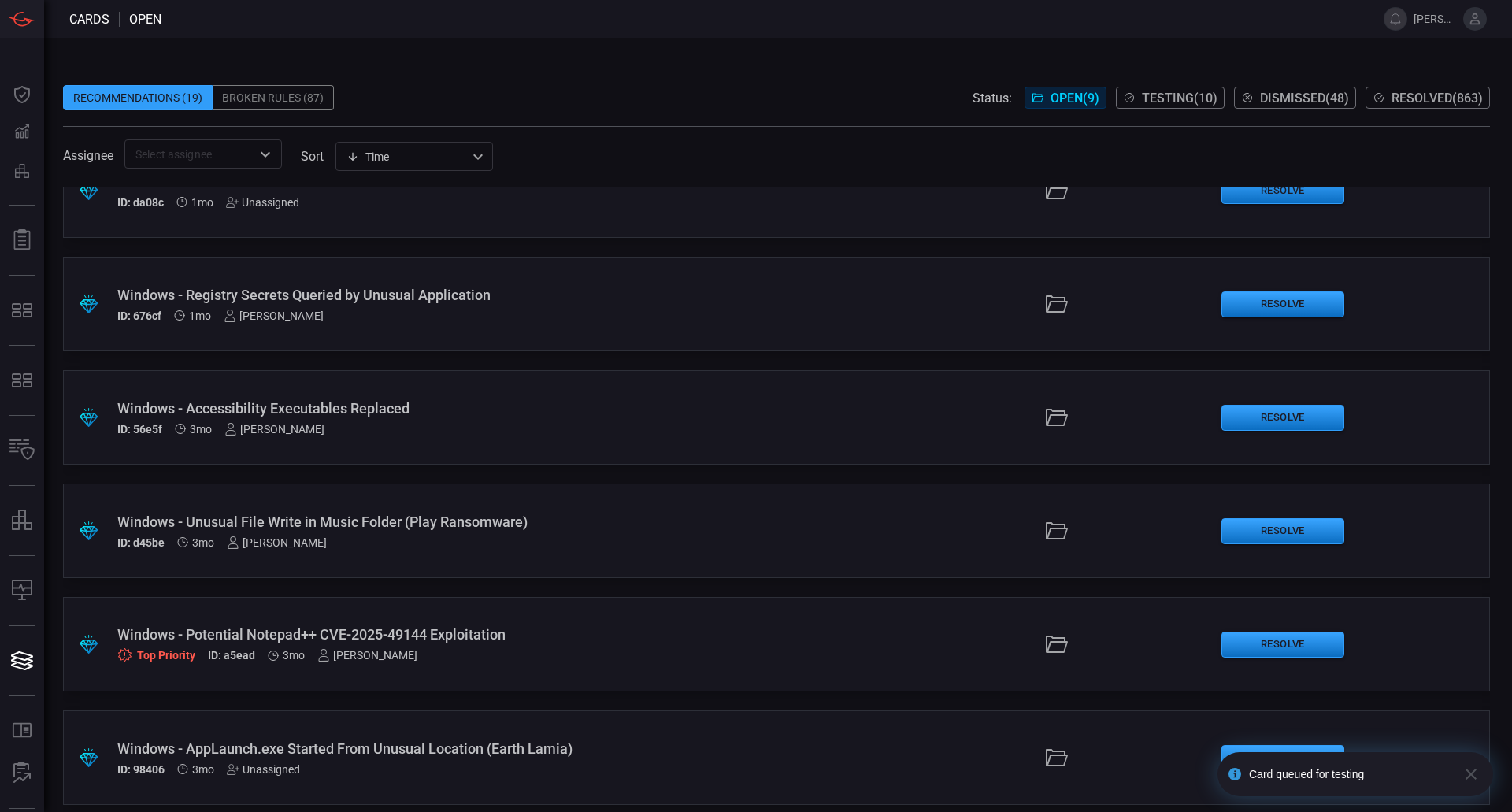
click at [361, 418] on div "Windows - Accessibility Executables Replaced ID: 56e5f 3mo [PERSON_NAME]" at bounding box center [367, 417] width 500 height 35
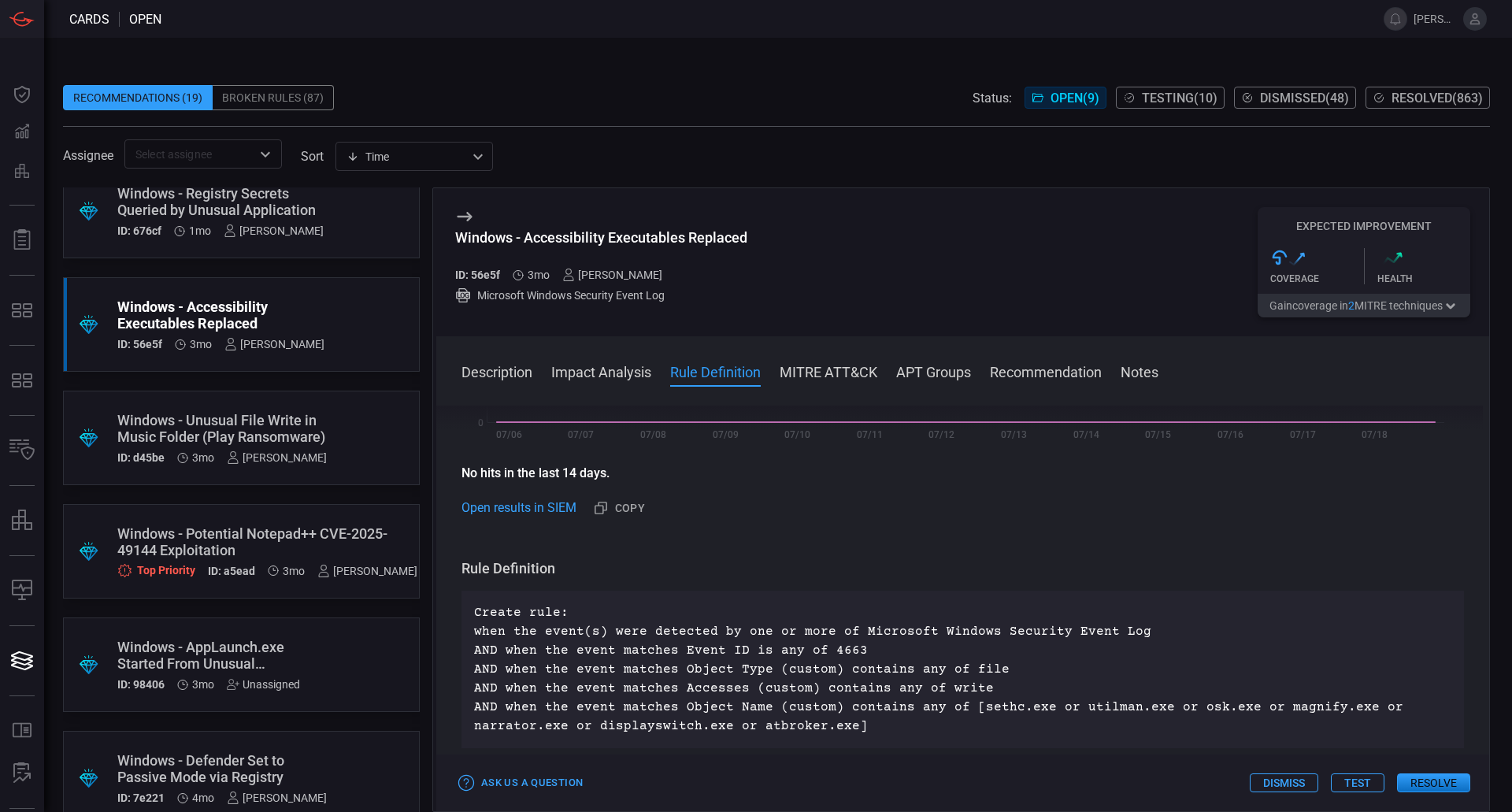
scroll to position [408, 0]
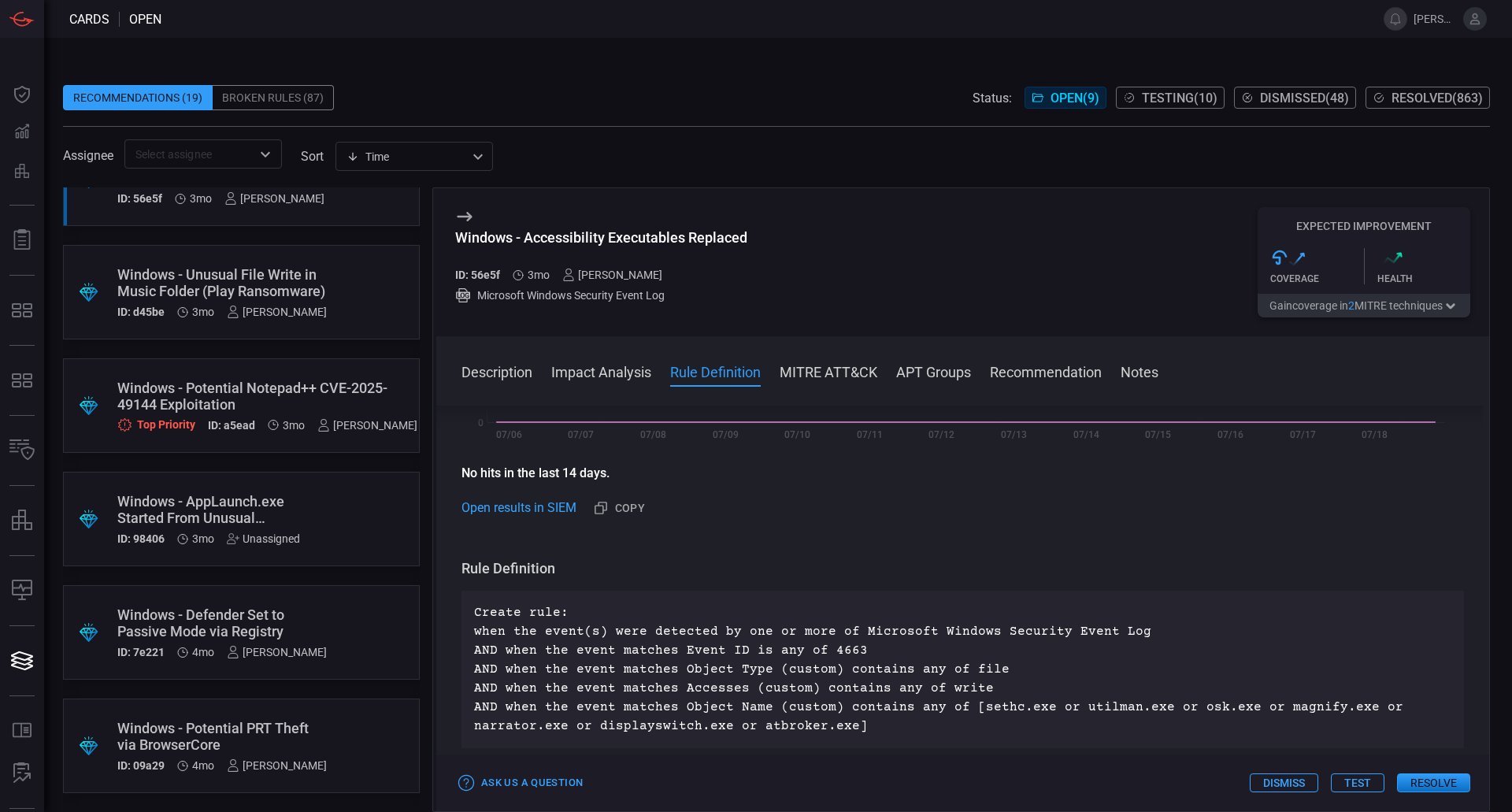
click at [282, 720] on div "Windows - Potential PRT Theft via BrowserCore" at bounding box center [221, 737] width 209 height 33
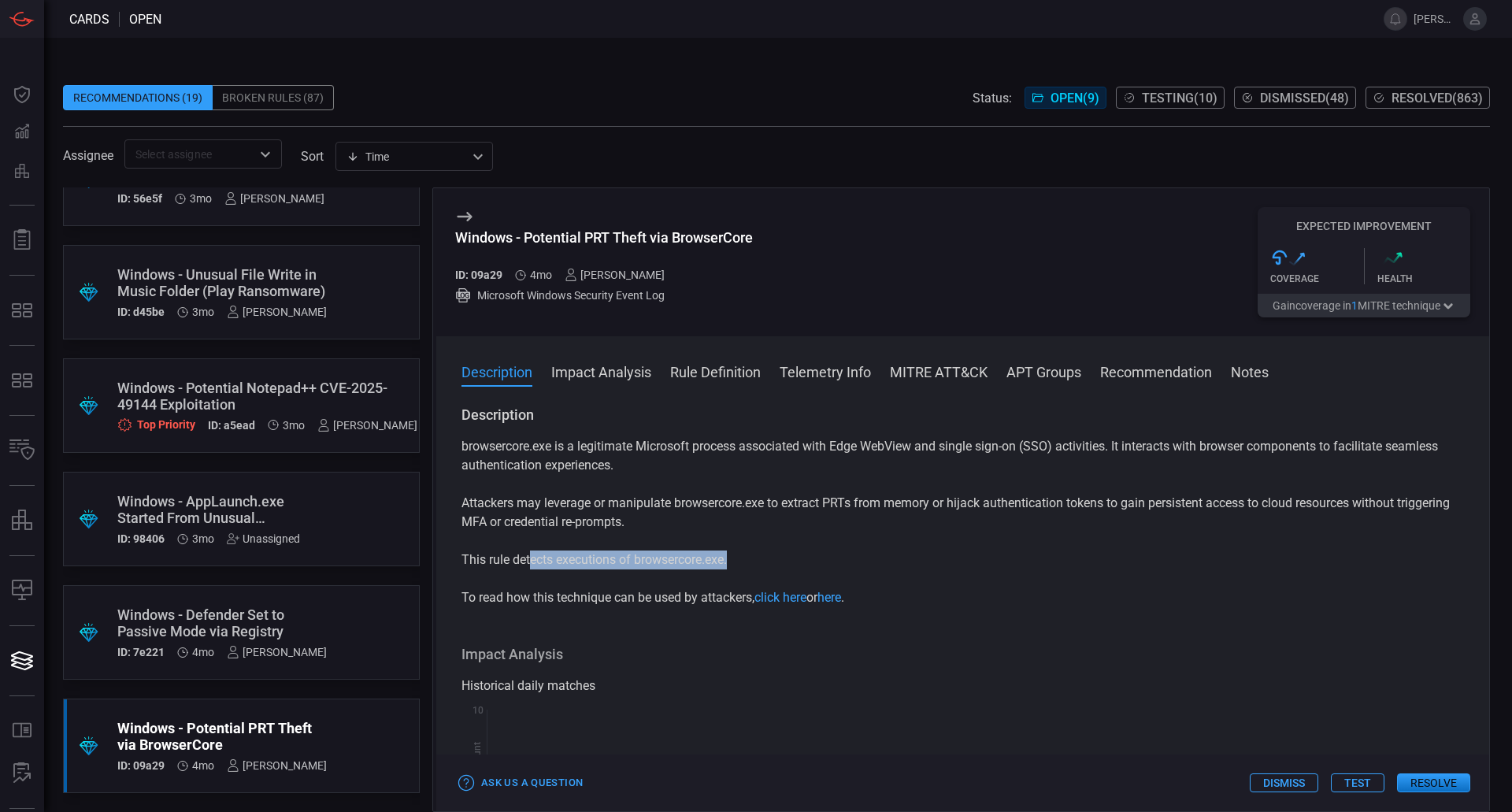
drag, startPoint x: 755, startPoint y: 554, endPoint x: 530, endPoint y: 560, distance: 225.1
click at [530, 560] on p "This rule detects executions of browsercore.exe." at bounding box center [963, 559] width 1002 height 19
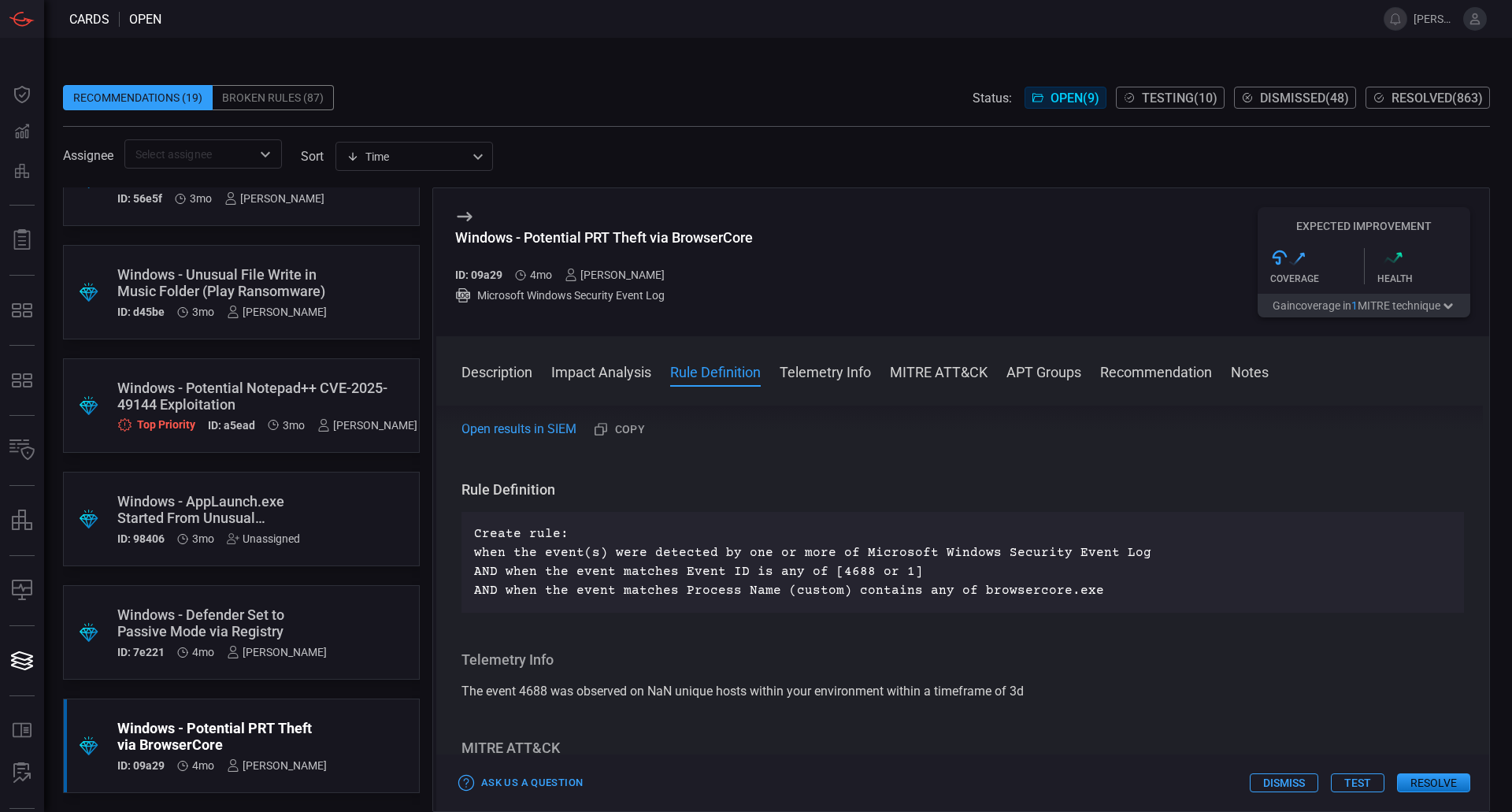
scroll to position [1024, 0]
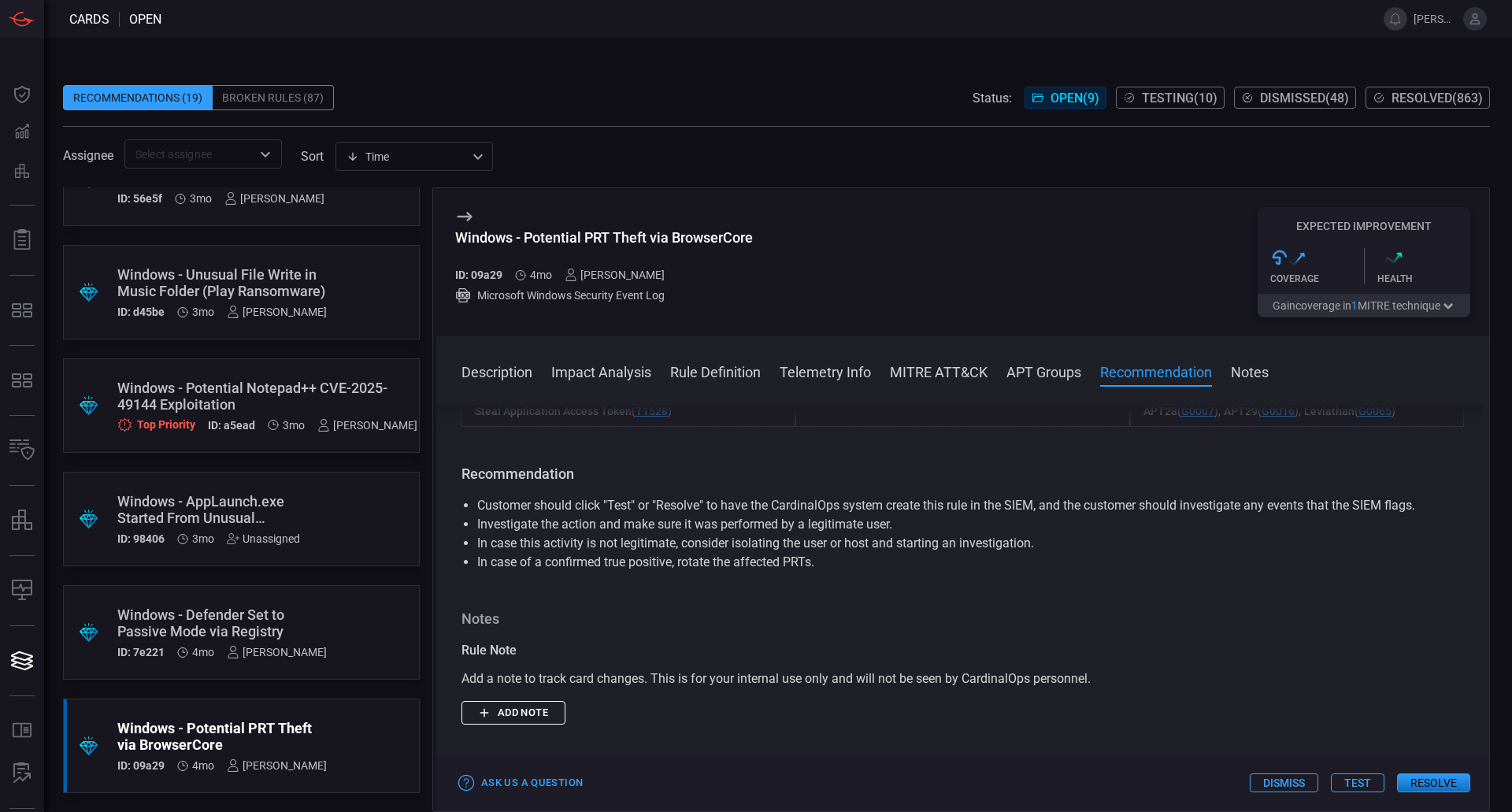
click at [536, 721] on button "Add note" at bounding box center [513, 714] width 104 height 25
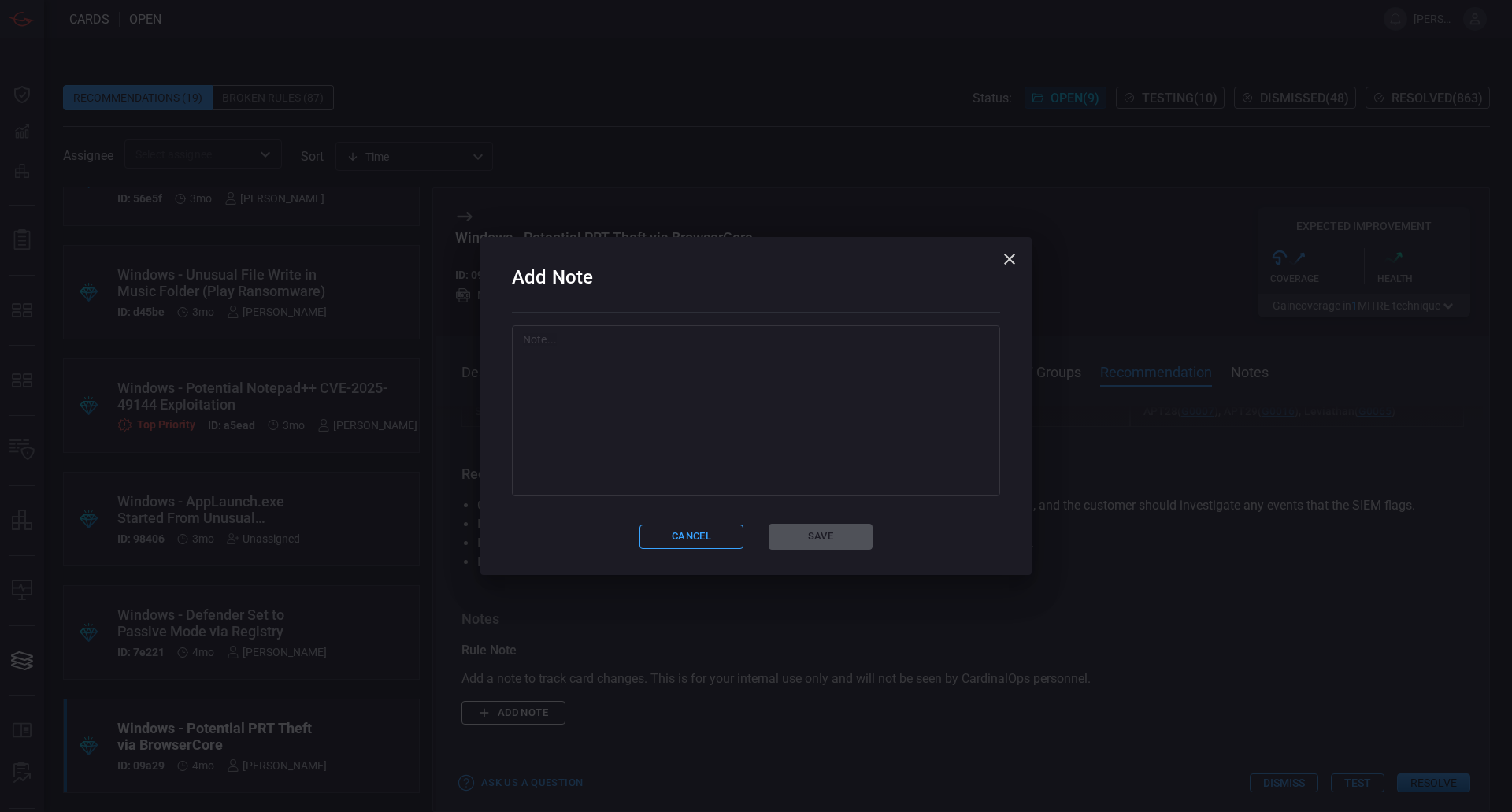
click at [696, 463] on textarea at bounding box center [756, 410] width 466 height 157
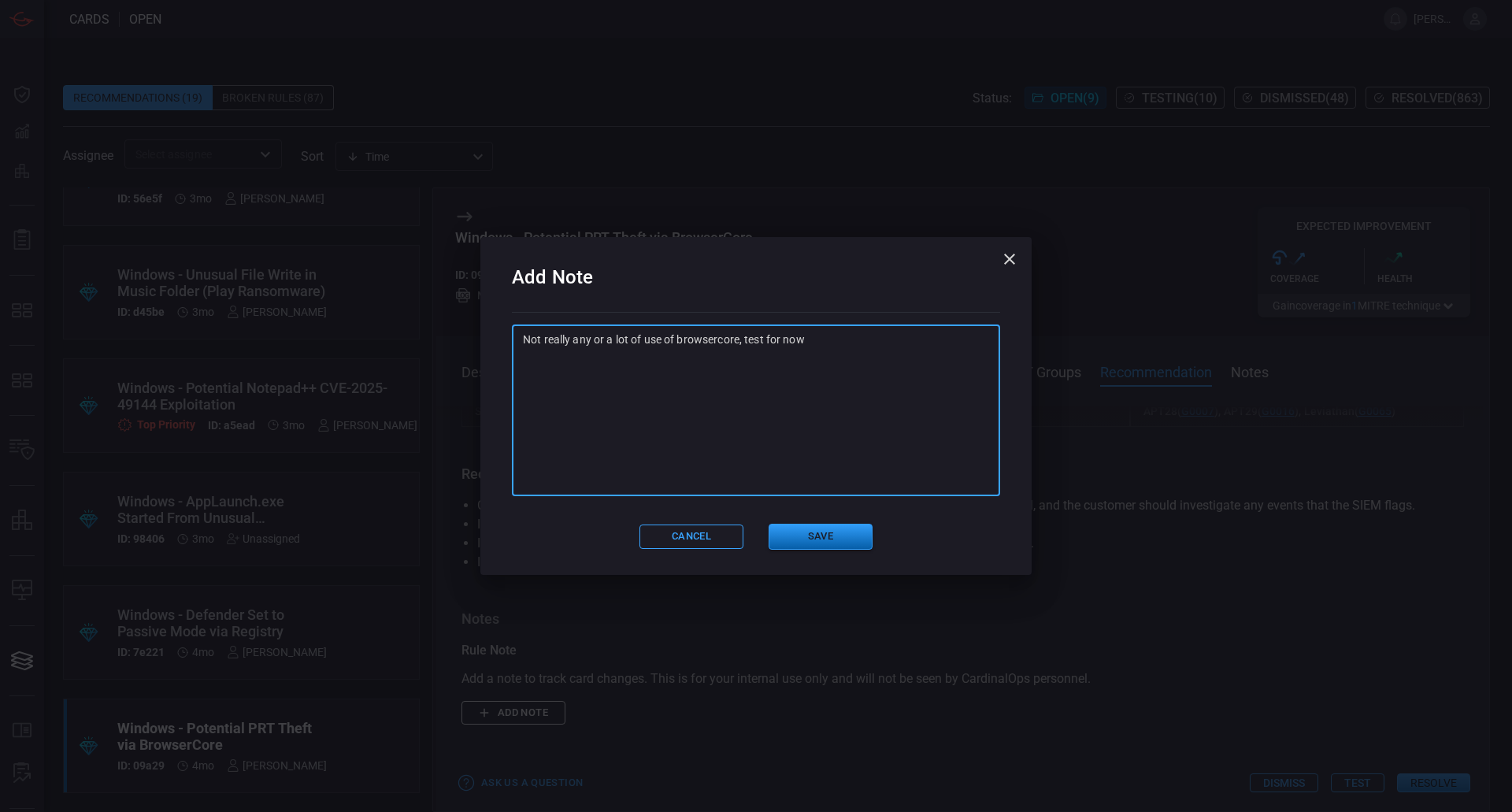
type textarea "Not really any or a lot of use of browsercore, test for now"
click at [832, 548] on button "Save" at bounding box center [820, 537] width 104 height 26
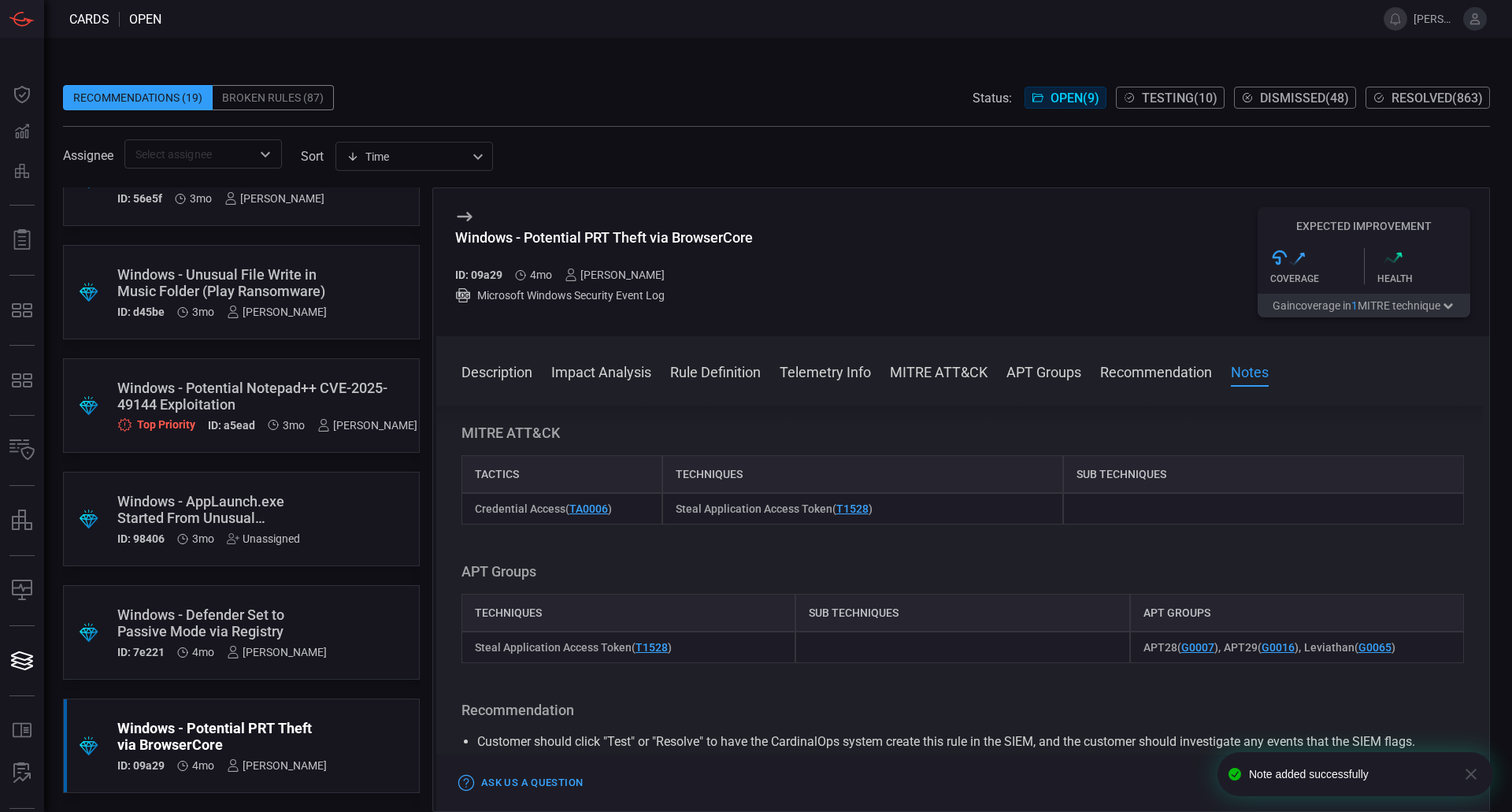
scroll to position [1181, 0]
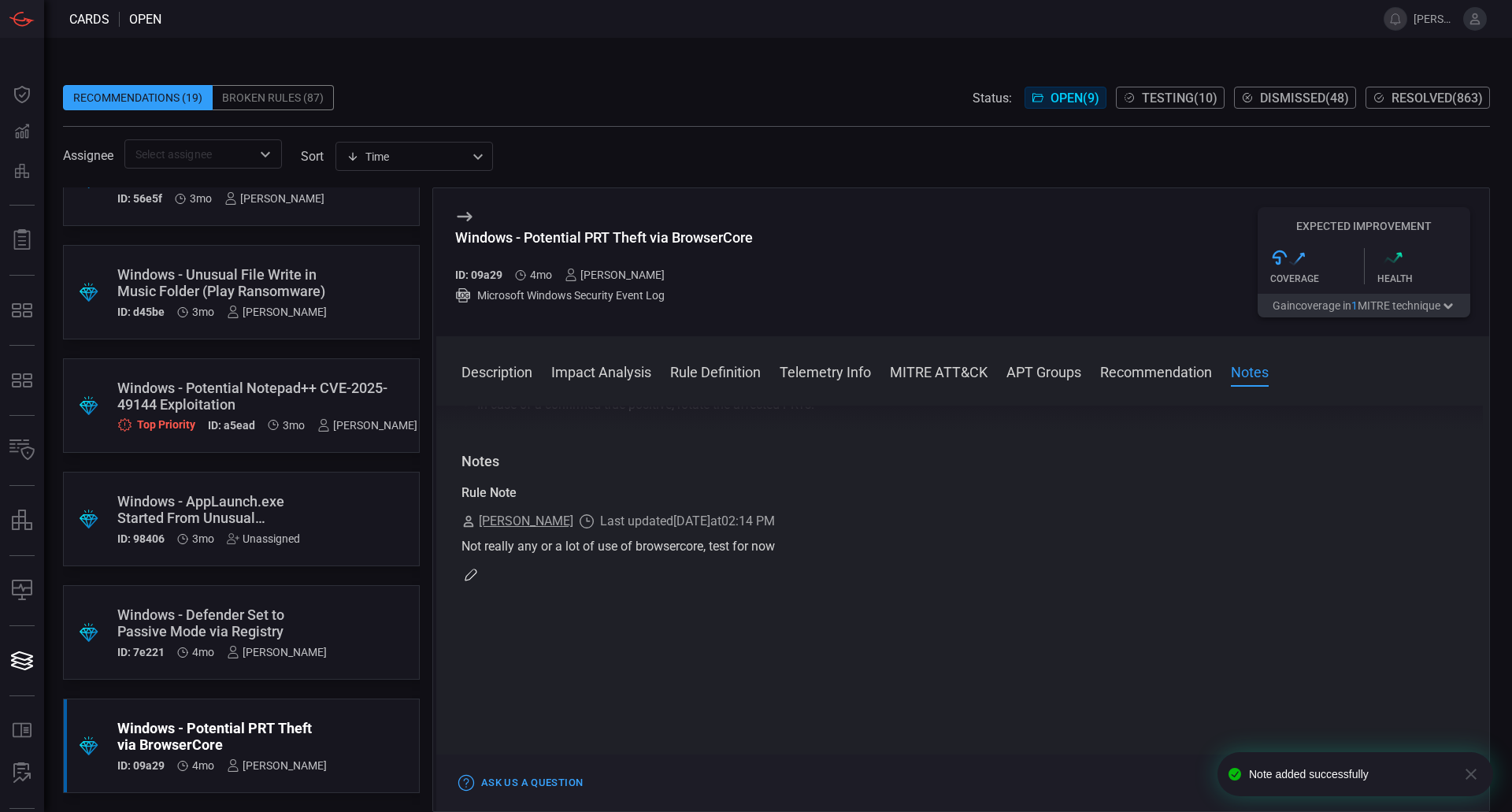
click at [478, 579] on button "button" at bounding box center [471, 574] width 19 height 19
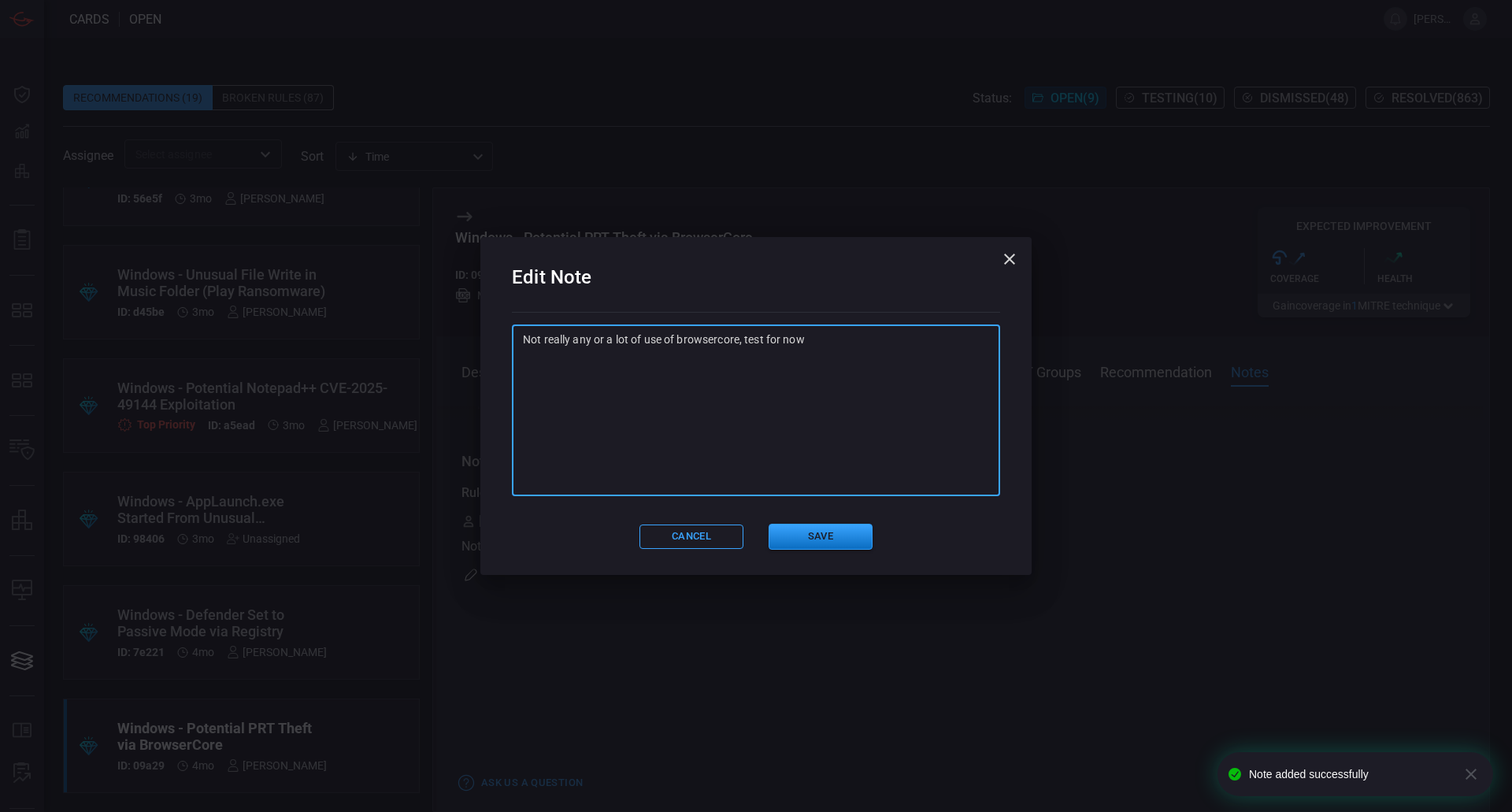
click at [854, 386] on textarea "Not really any or a lot of use of browsercore, test for now" at bounding box center [756, 410] width 466 height 157
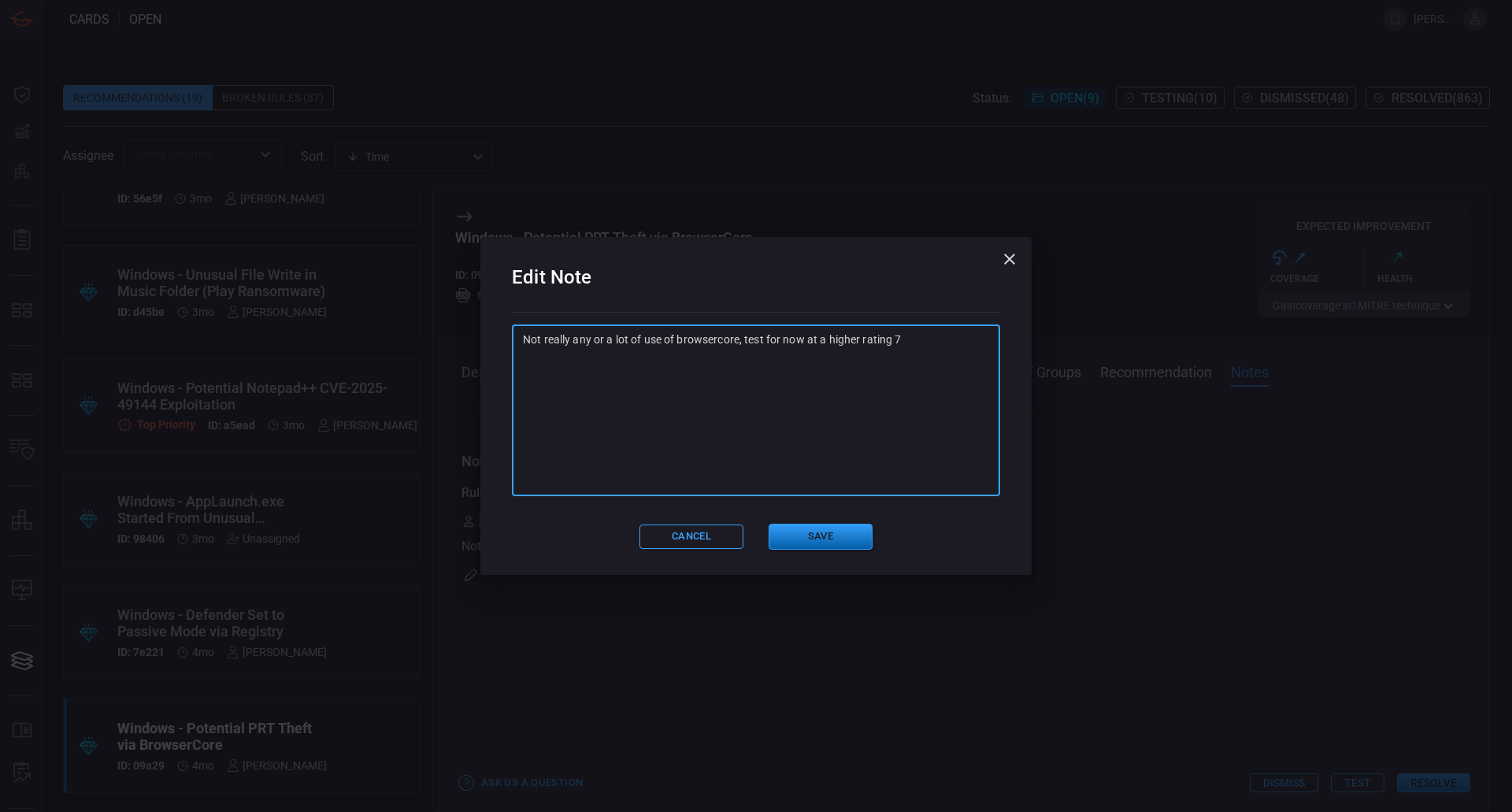
type textarea "Not really any or a lot of use of browsercore, test for now at a higher rating 7"
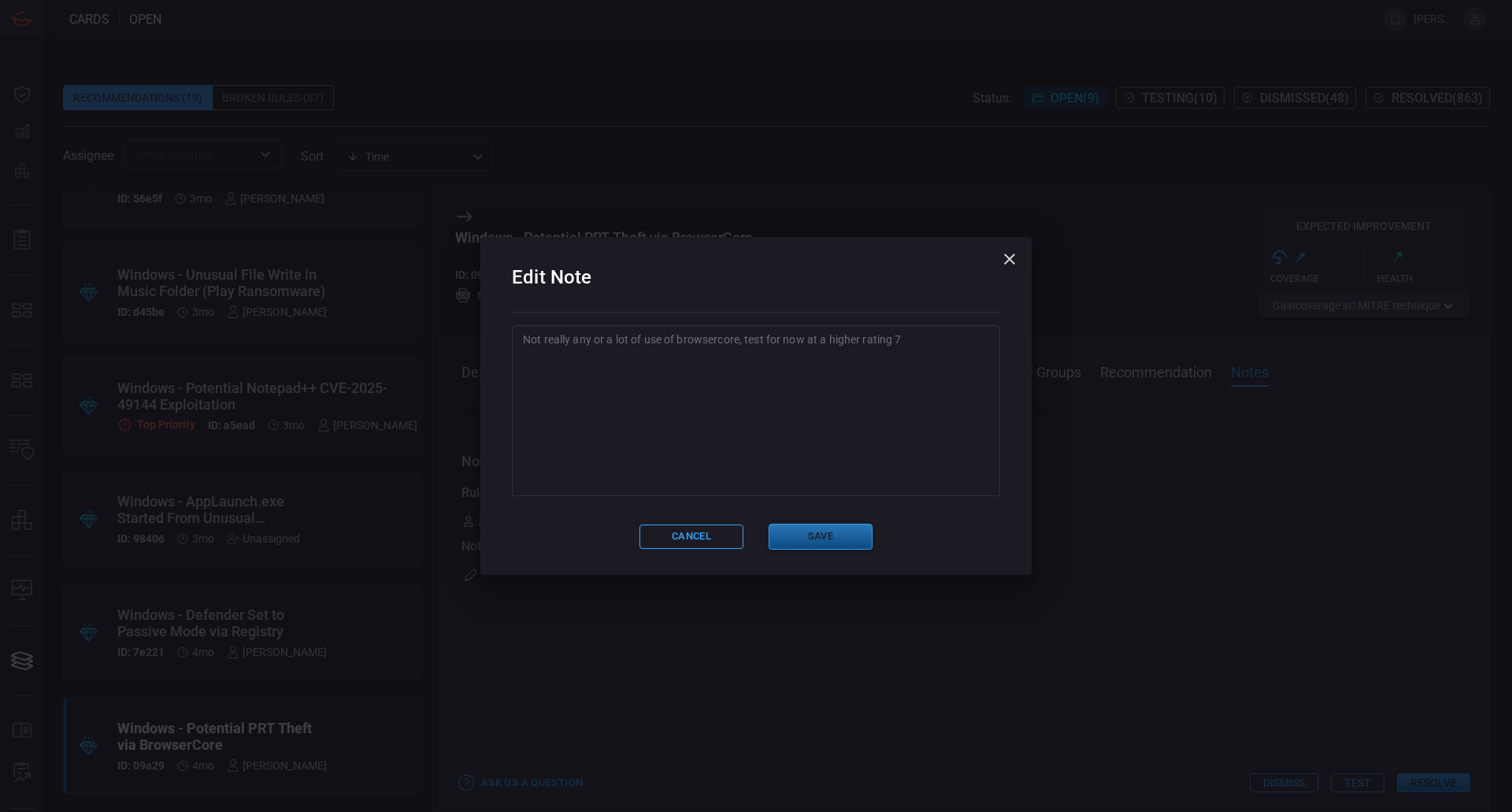
click at [845, 531] on button "Save" at bounding box center [820, 537] width 104 height 26
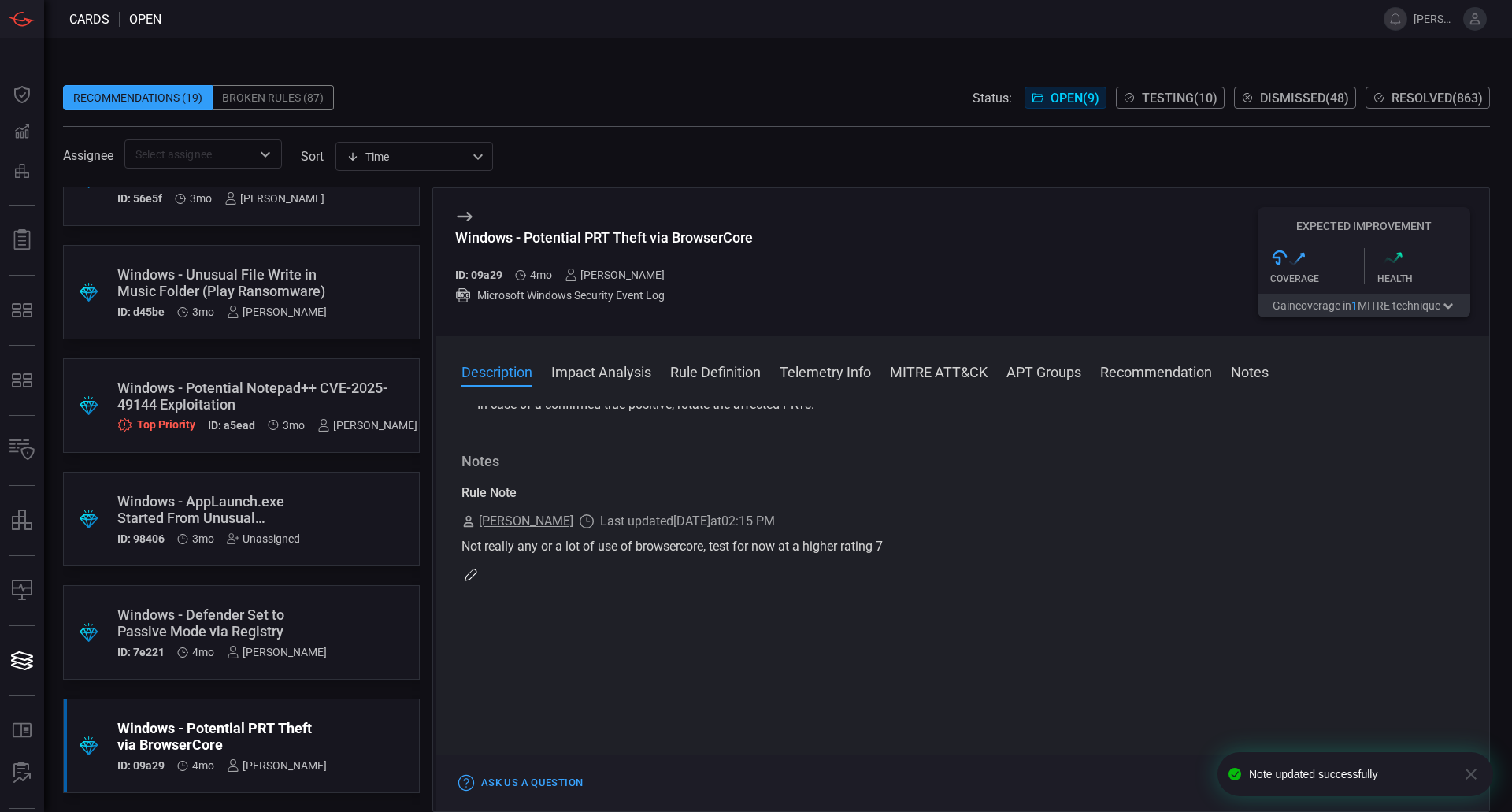
scroll to position [0, 0]
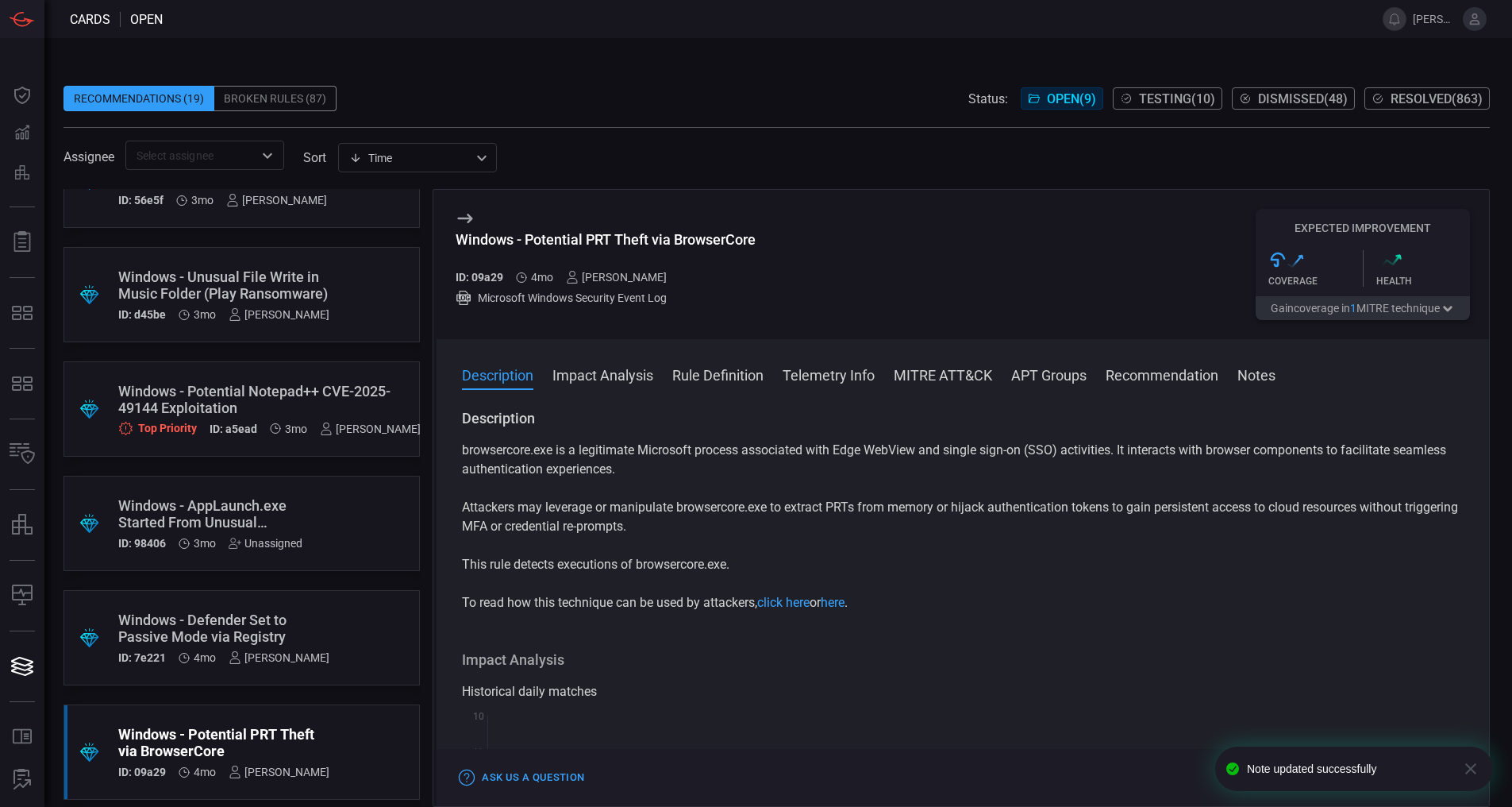
click at [1464, 769] on icon "button" at bounding box center [1471, 768] width 19 height 19
click at [1367, 785] on button "Test" at bounding box center [1356, 777] width 54 height 19
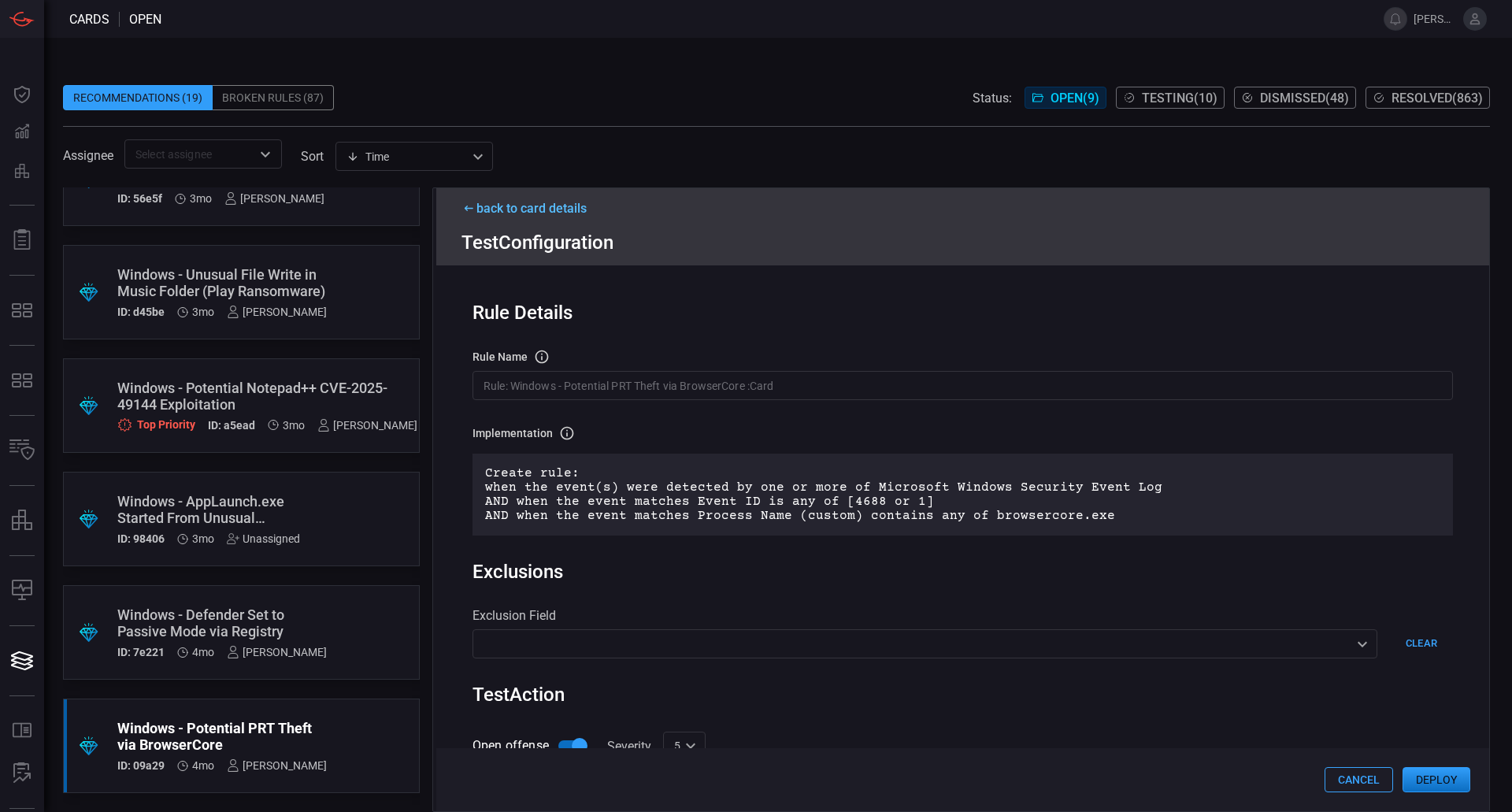
scroll to position [239, 0]
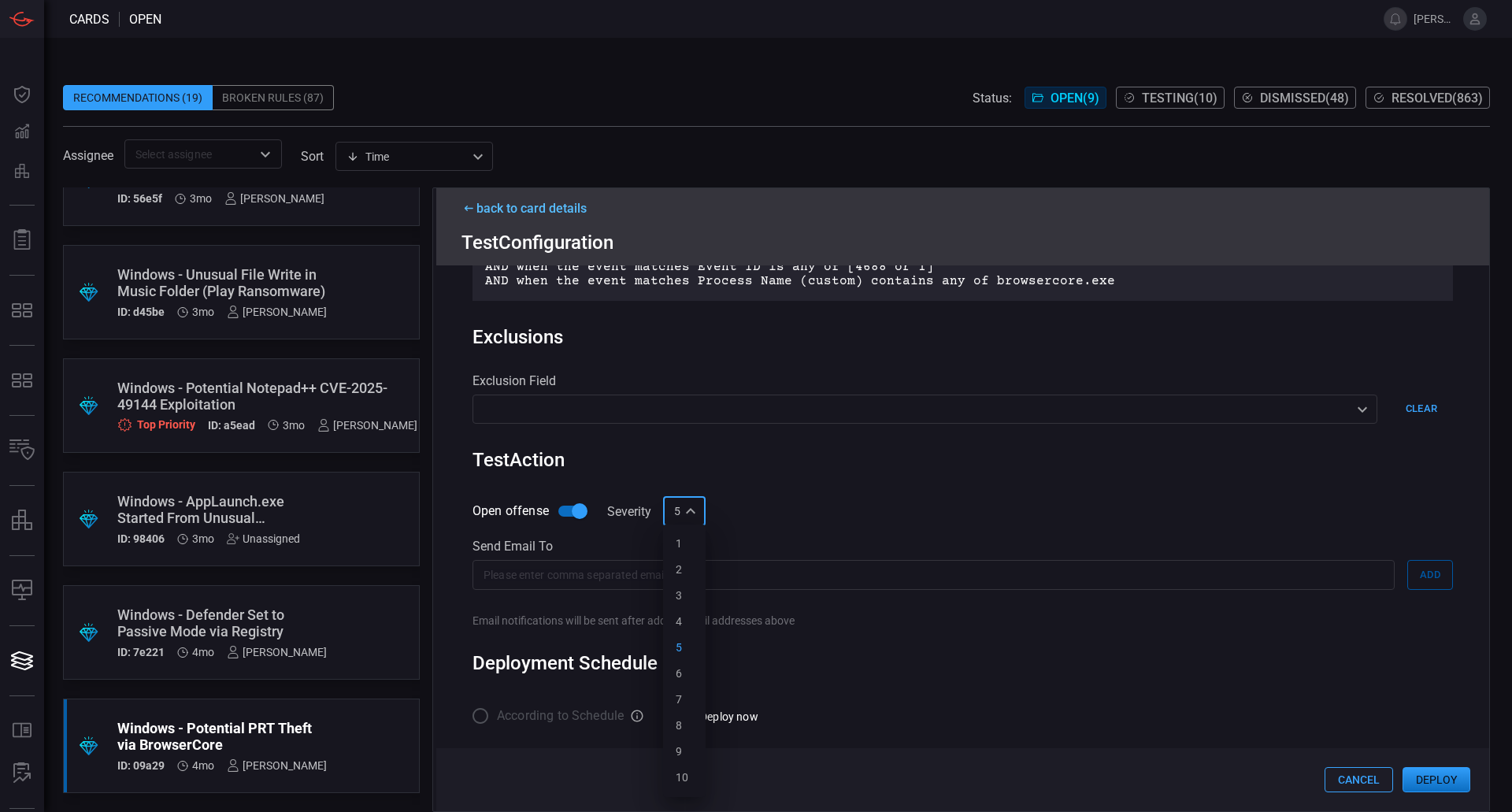
click at [686, 507] on div "5 5 1 2 3 4 5 6 7 8 9 10 ​" at bounding box center [685, 512] width 43 height 30
click at [684, 698] on li "7" at bounding box center [685, 700] width 43 height 26
type input "7"
click at [1432, 773] on button "Deploy" at bounding box center [1436, 779] width 68 height 25
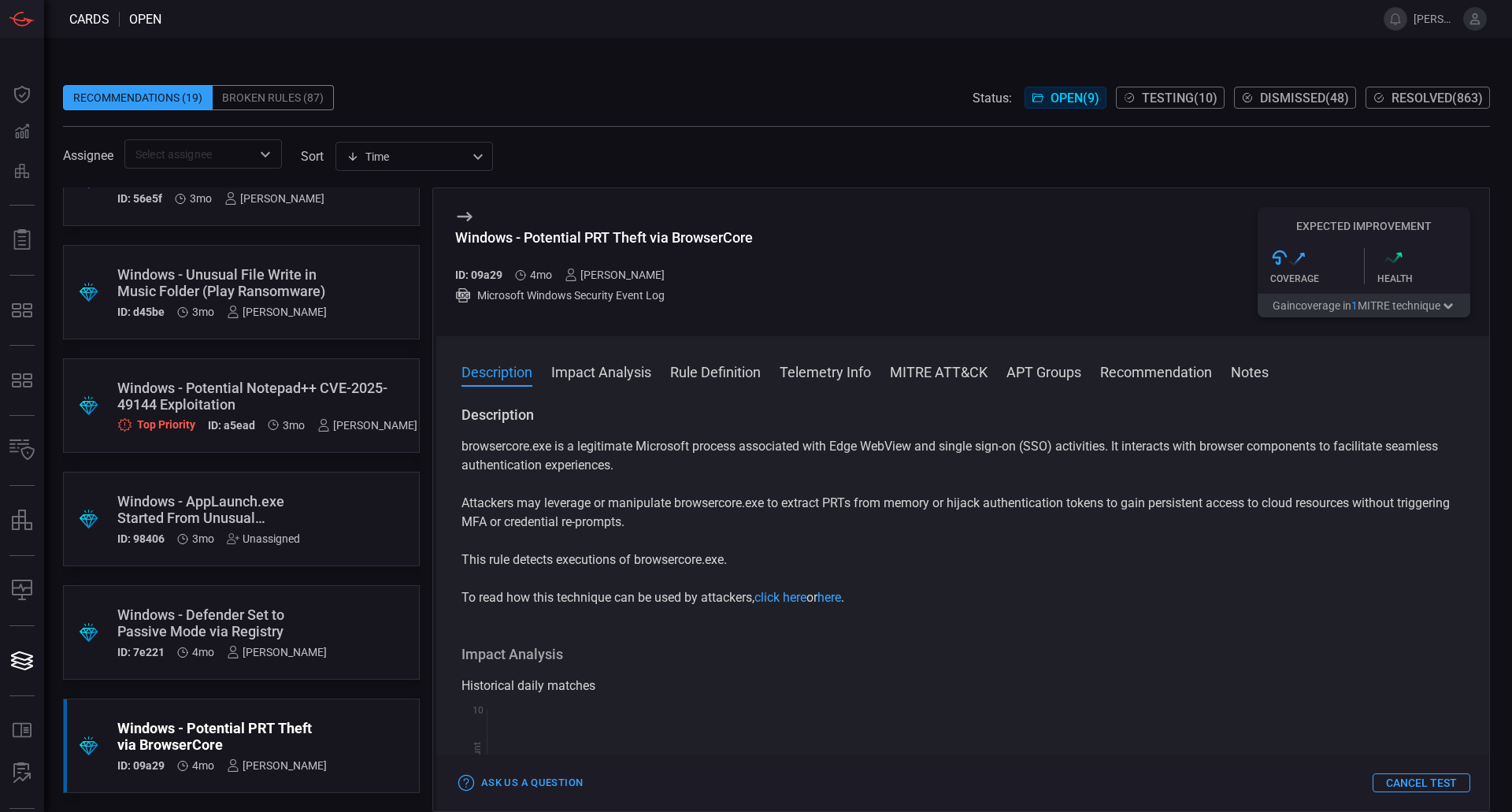
scroll to position [2, 0]
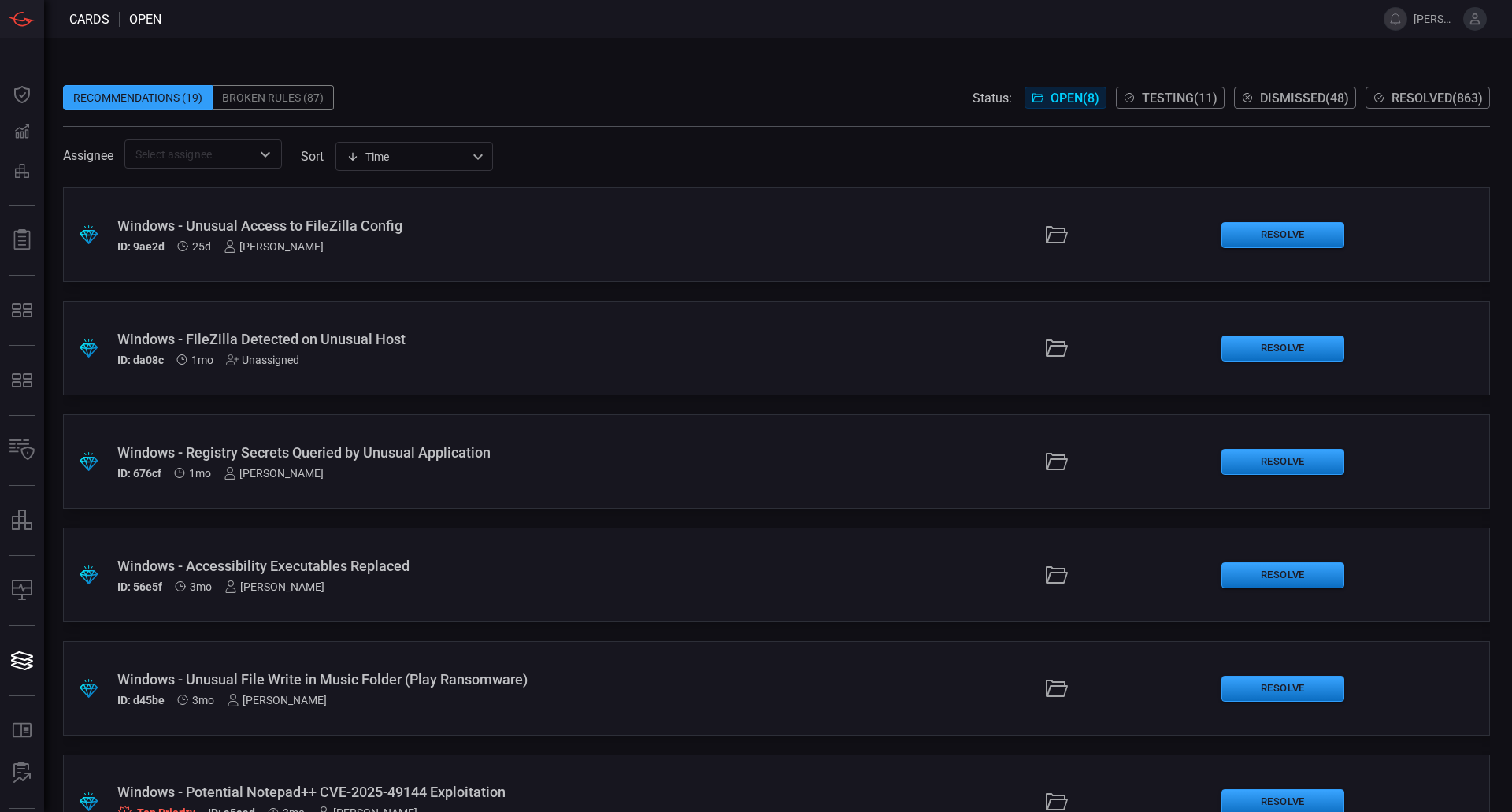
click at [1387, 95] on button "Resolved ( 863 )" at bounding box center [1428, 98] width 125 height 22
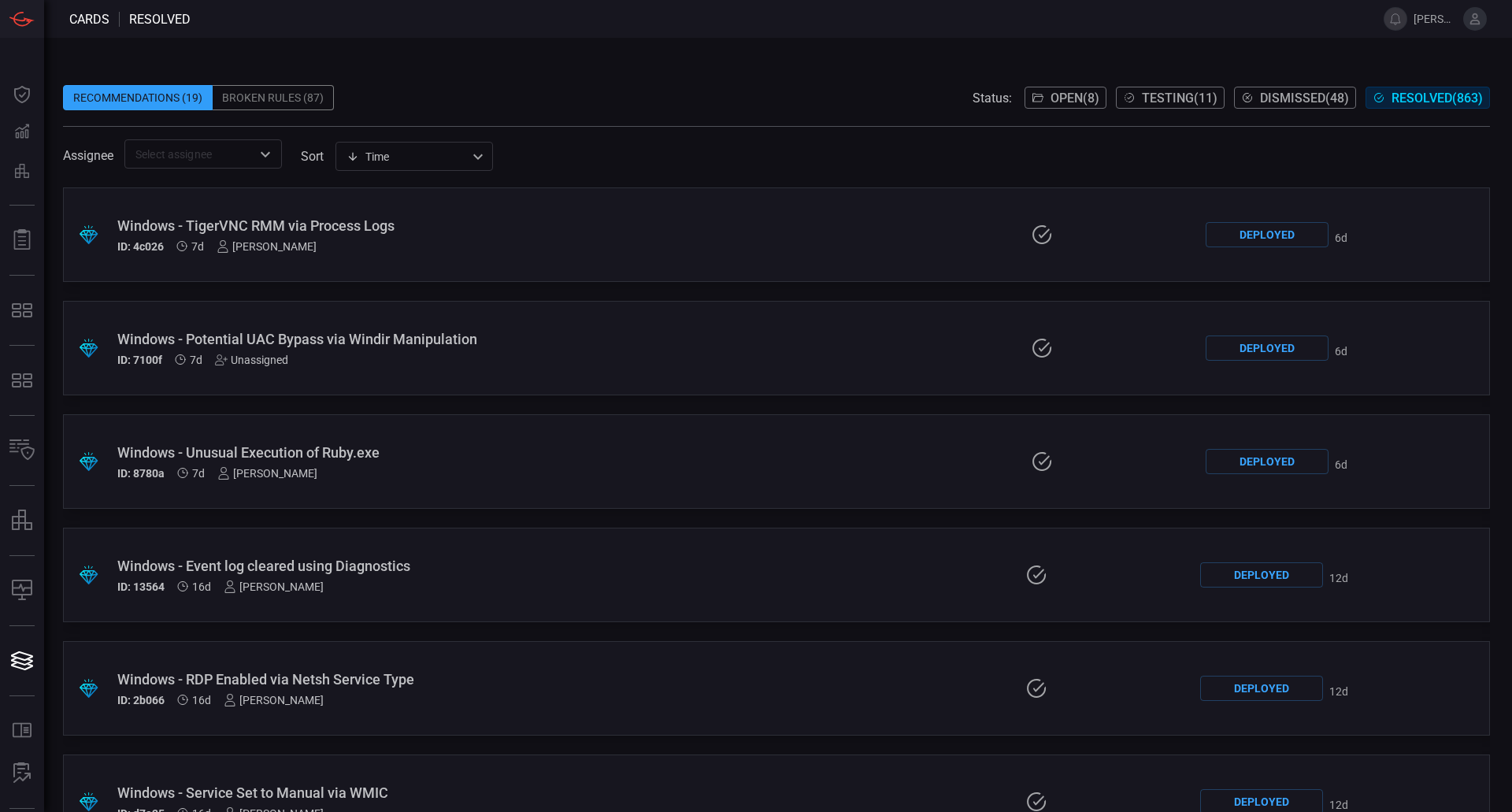
click at [1065, 96] on span "Open ( 8 )" at bounding box center [1075, 98] width 49 height 15
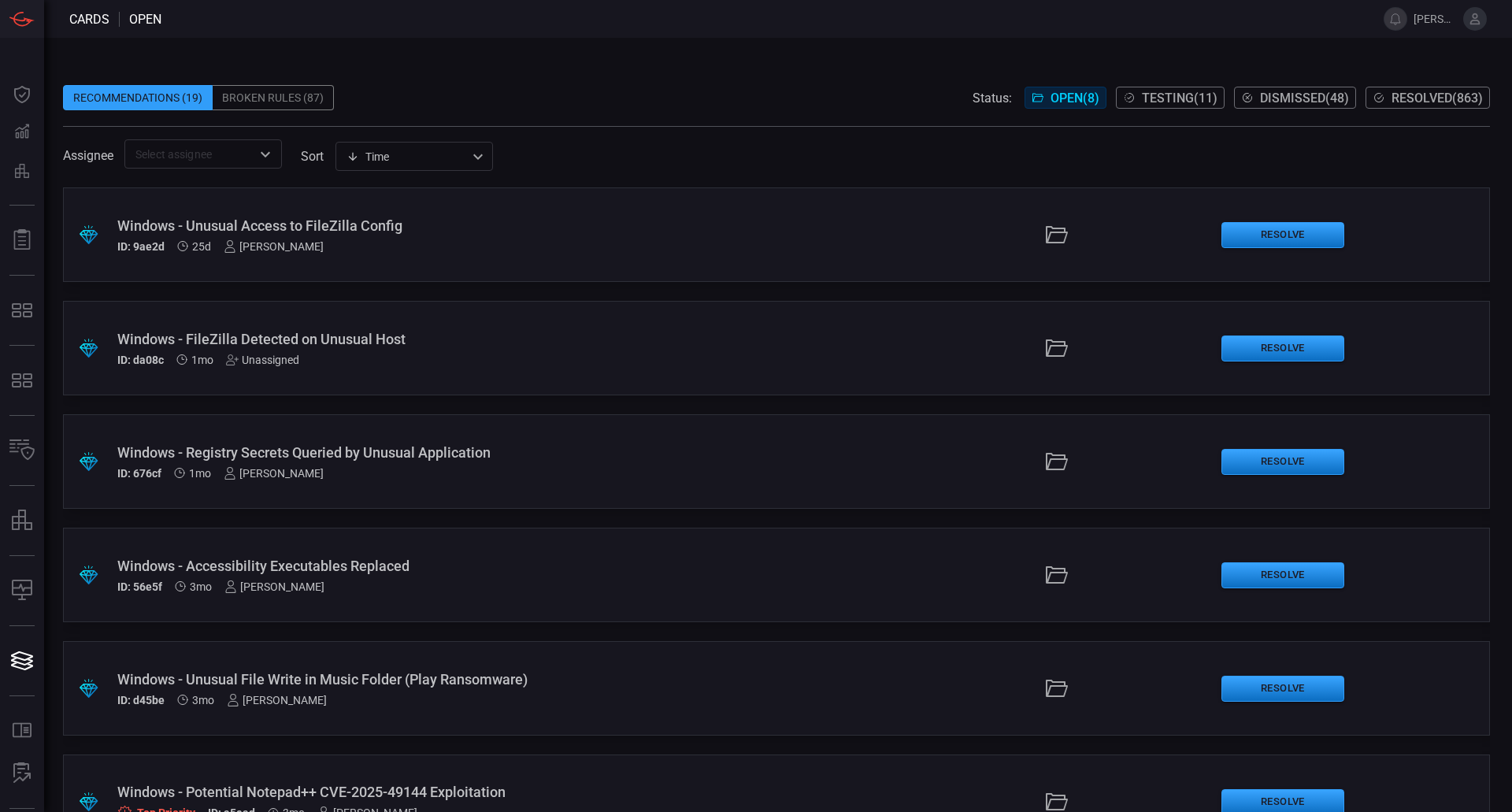
scroll to position [283, 0]
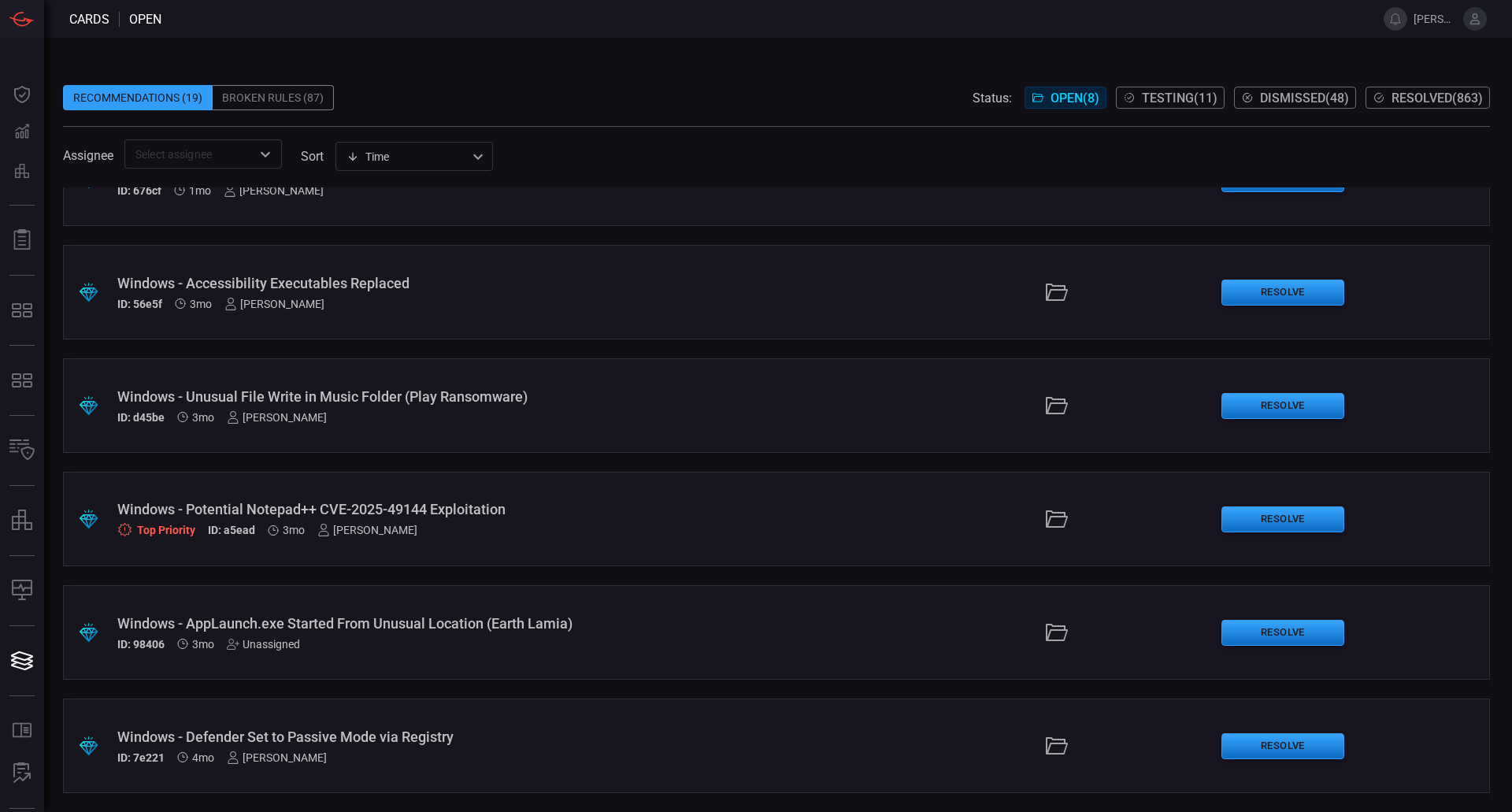
click at [496, 504] on div "Windows - Potential Notepad++ CVE-2025-49144 Exploitation" at bounding box center [367, 509] width 500 height 16
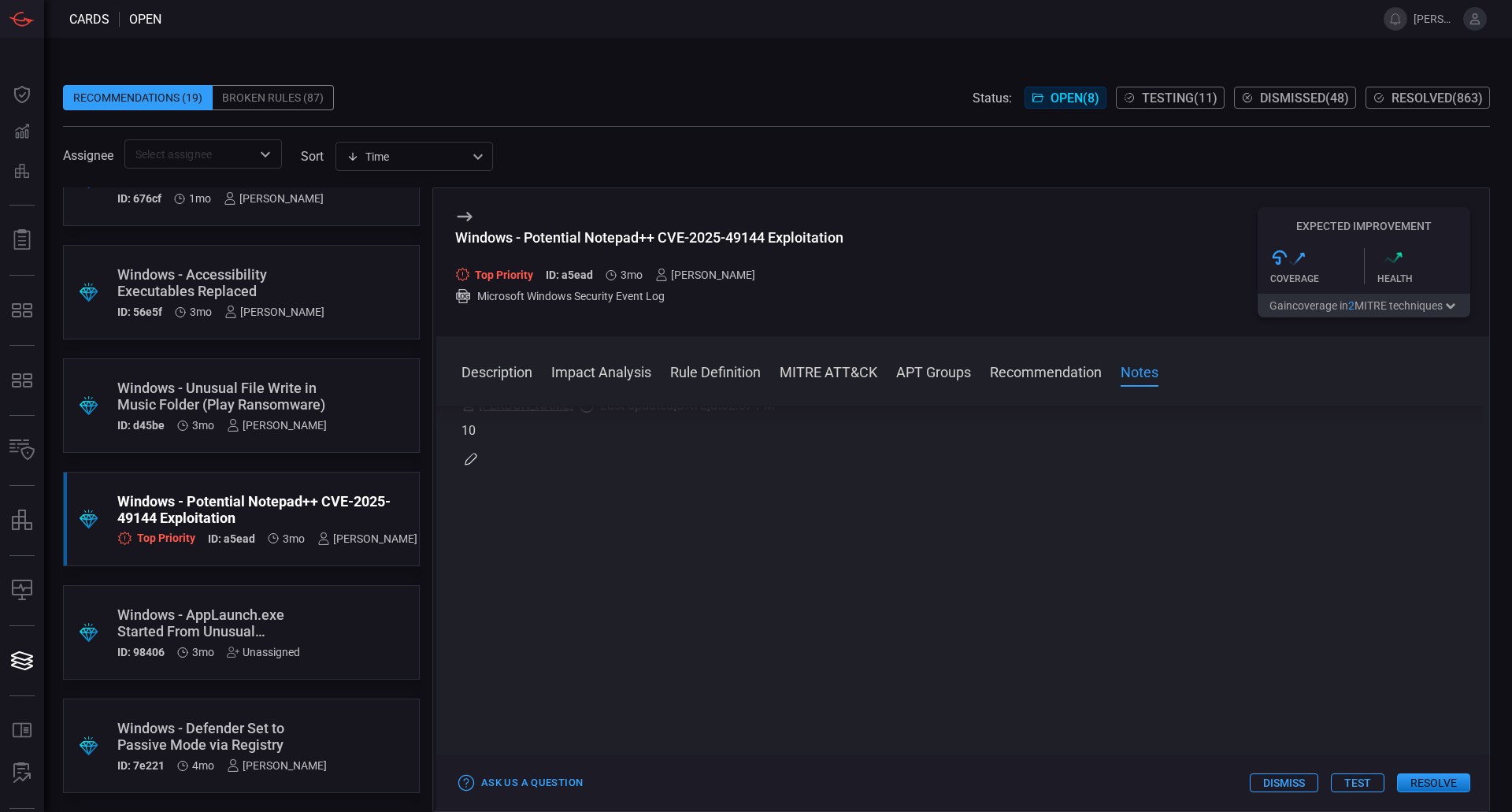
scroll to position [1404, 0]
click at [1406, 780] on button "Resolve" at bounding box center [1432, 782] width 73 height 19
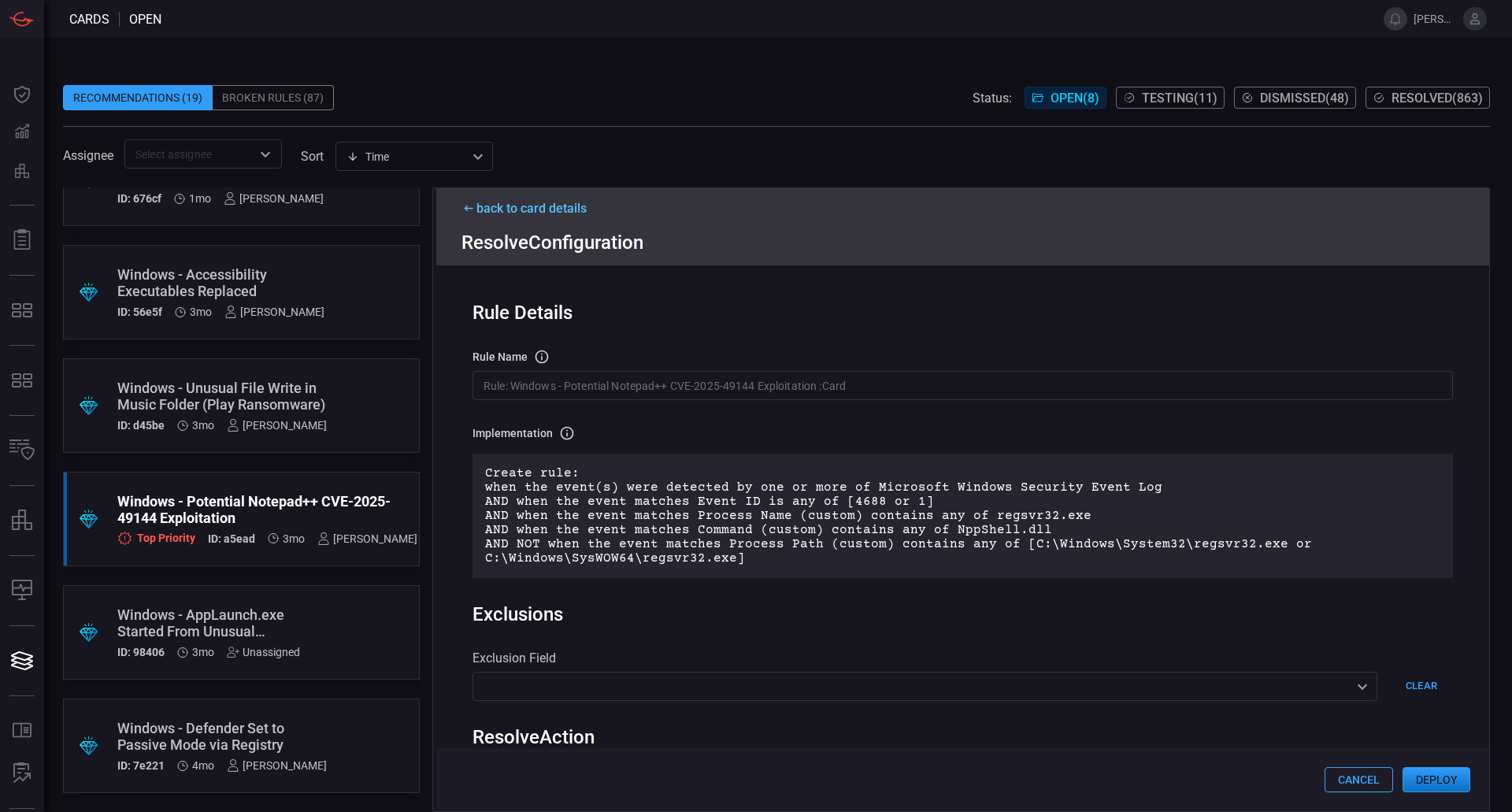
scroll to position [282, 0]
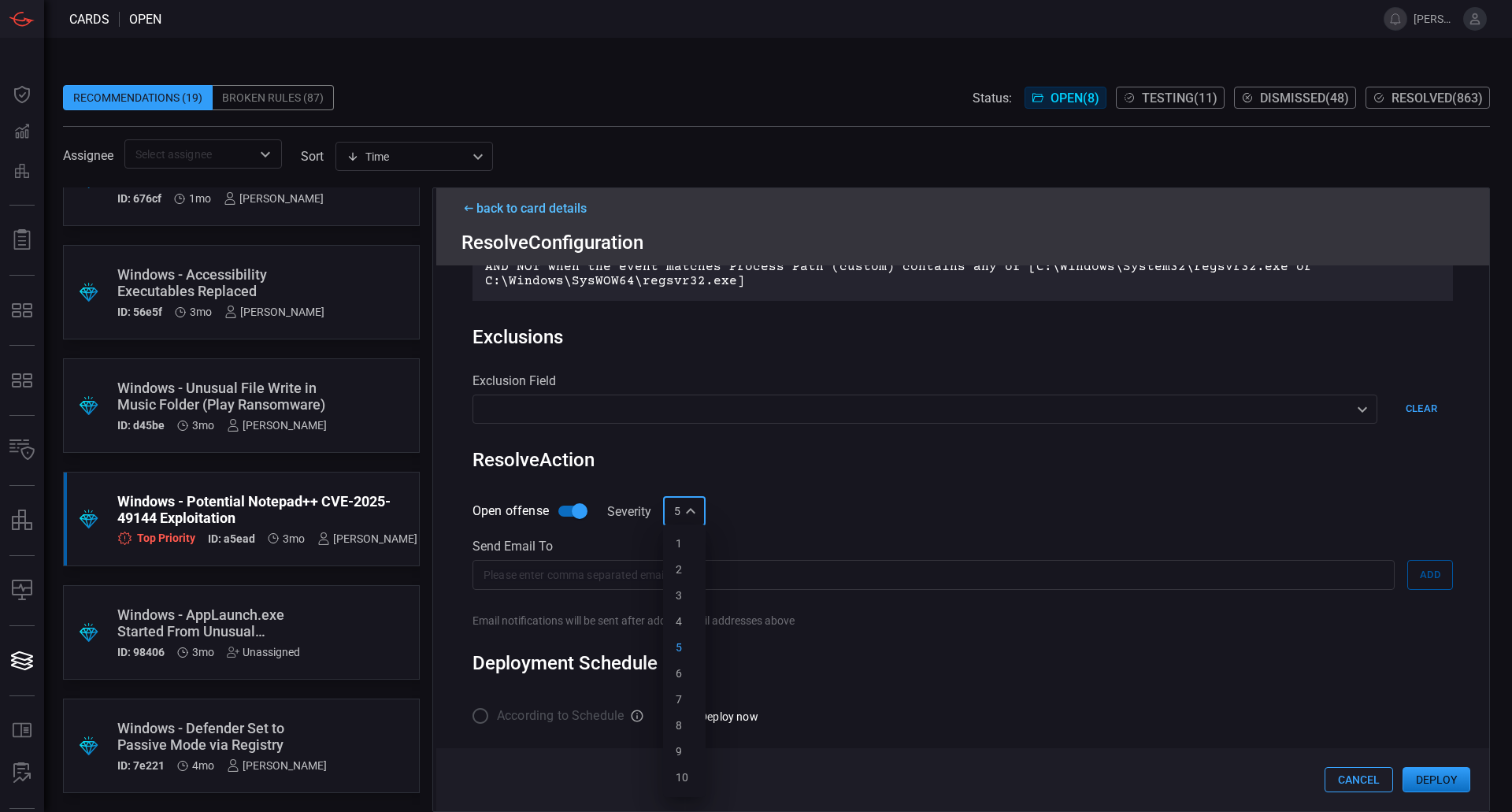
click at [698, 518] on div "5 5 1 2 3 4 5 6 7 8 9 10 ​" at bounding box center [685, 512] width 43 height 30
click at [698, 775] on li "10" at bounding box center [685, 778] width 43 height 26
type input "10"
click at [1423, 778] on button "Deploy" at bounding box center [1436, 779] width 68 height 25
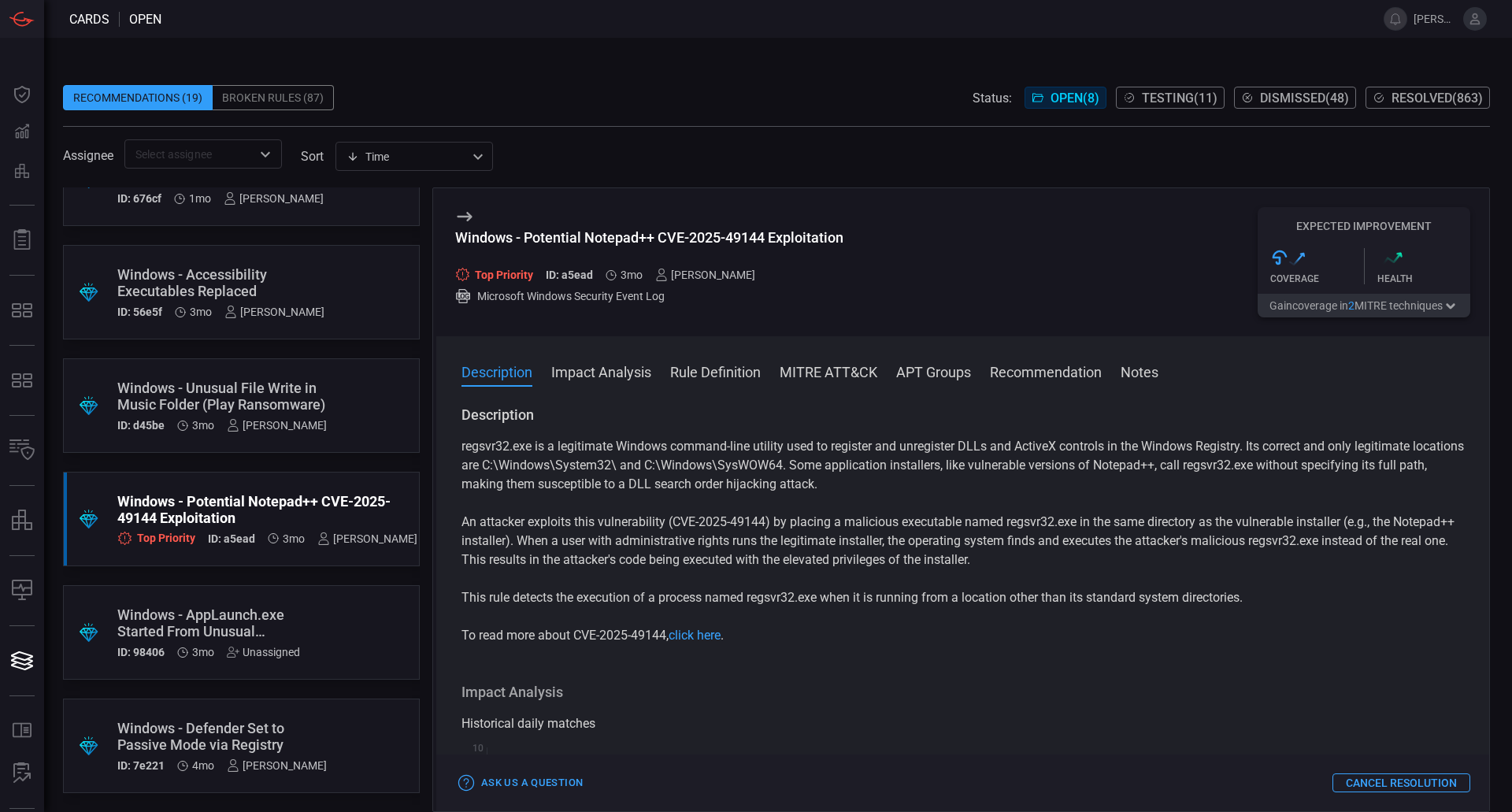
scroll to position [294, 0]
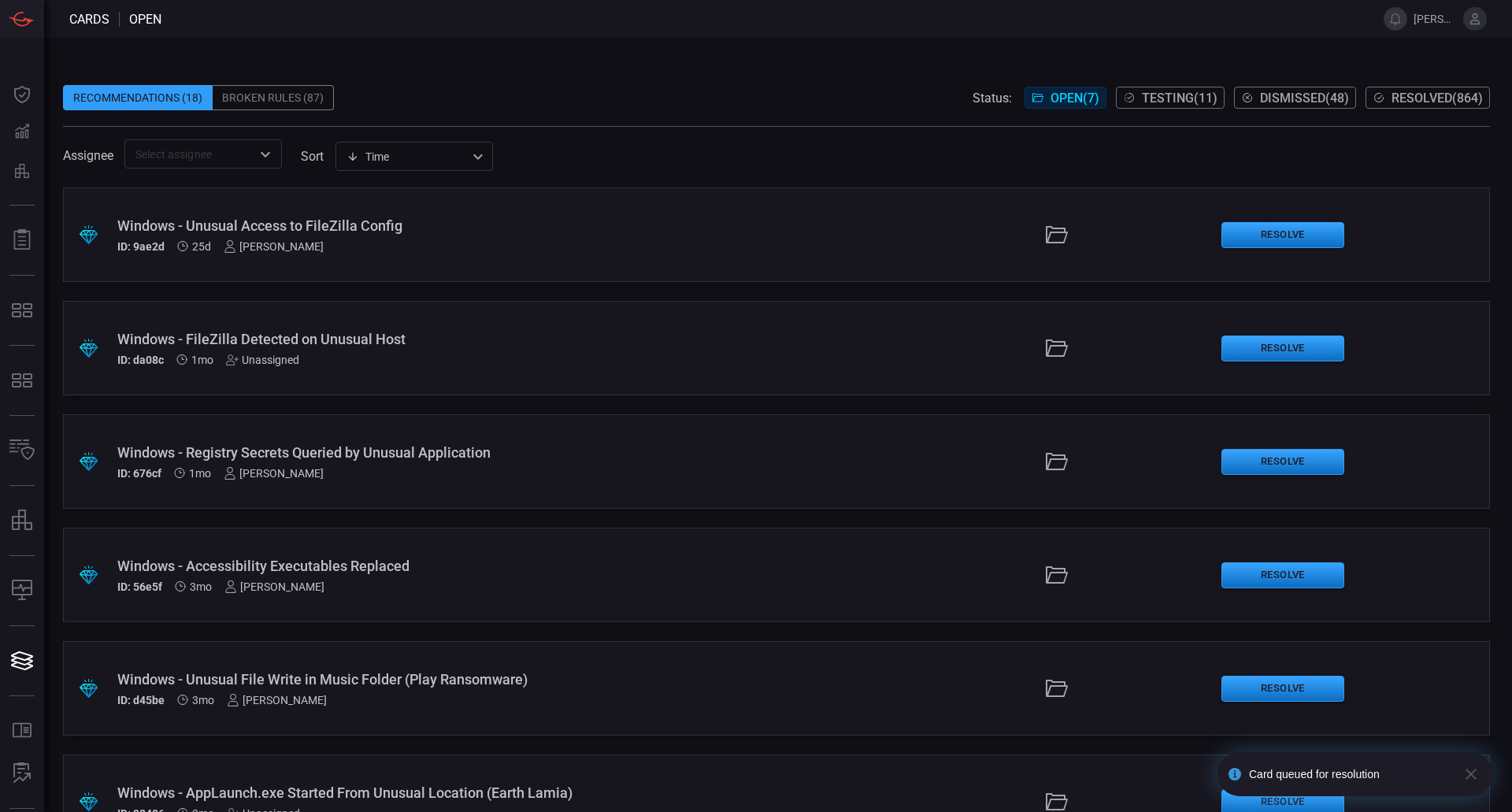
scroll to position [169, 0]
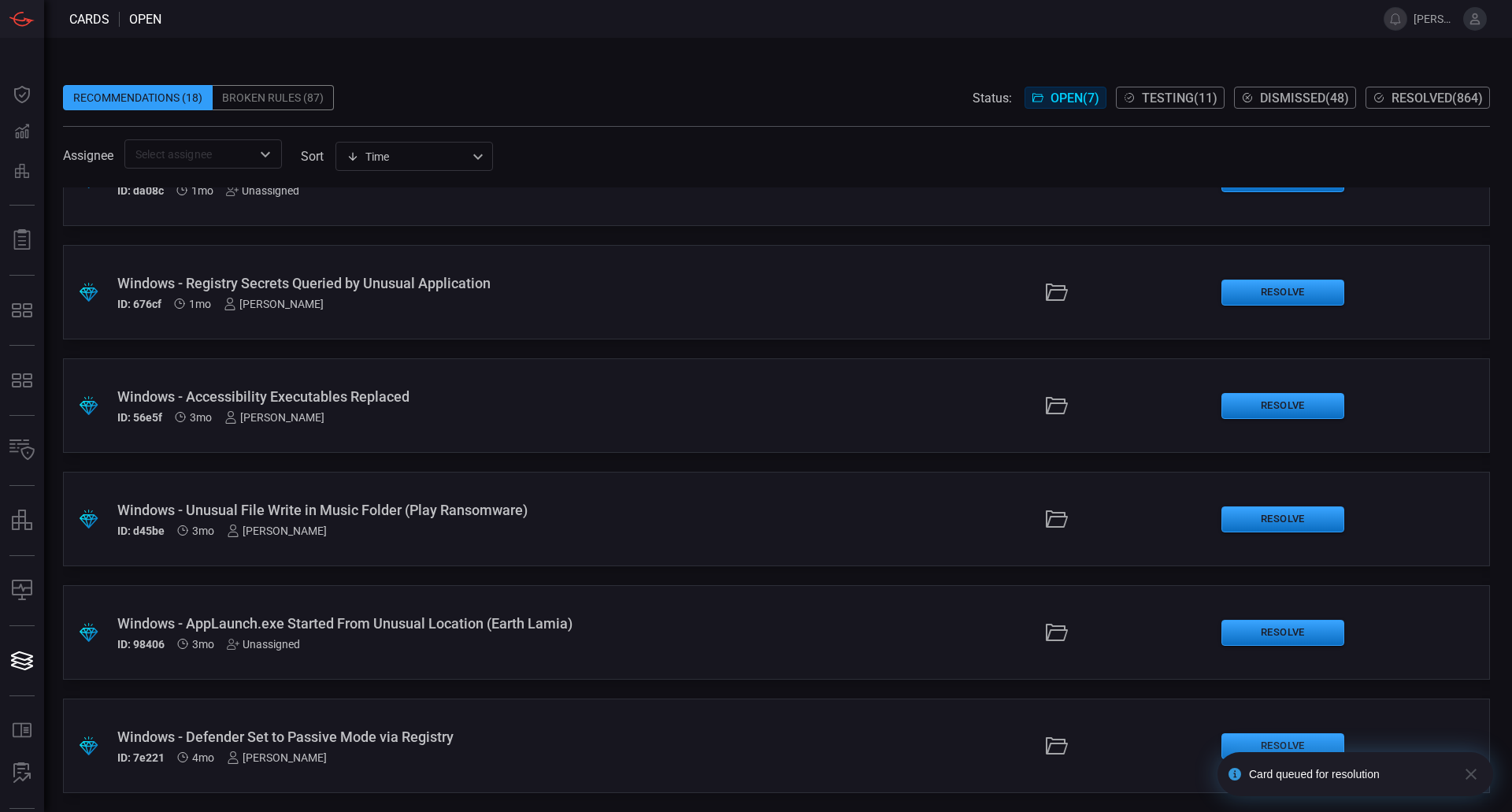
click at [354, 741] on div "Windows - Defender Set to Passive Mode via Registry" at bounding box center [367, 737] width 500 height 16
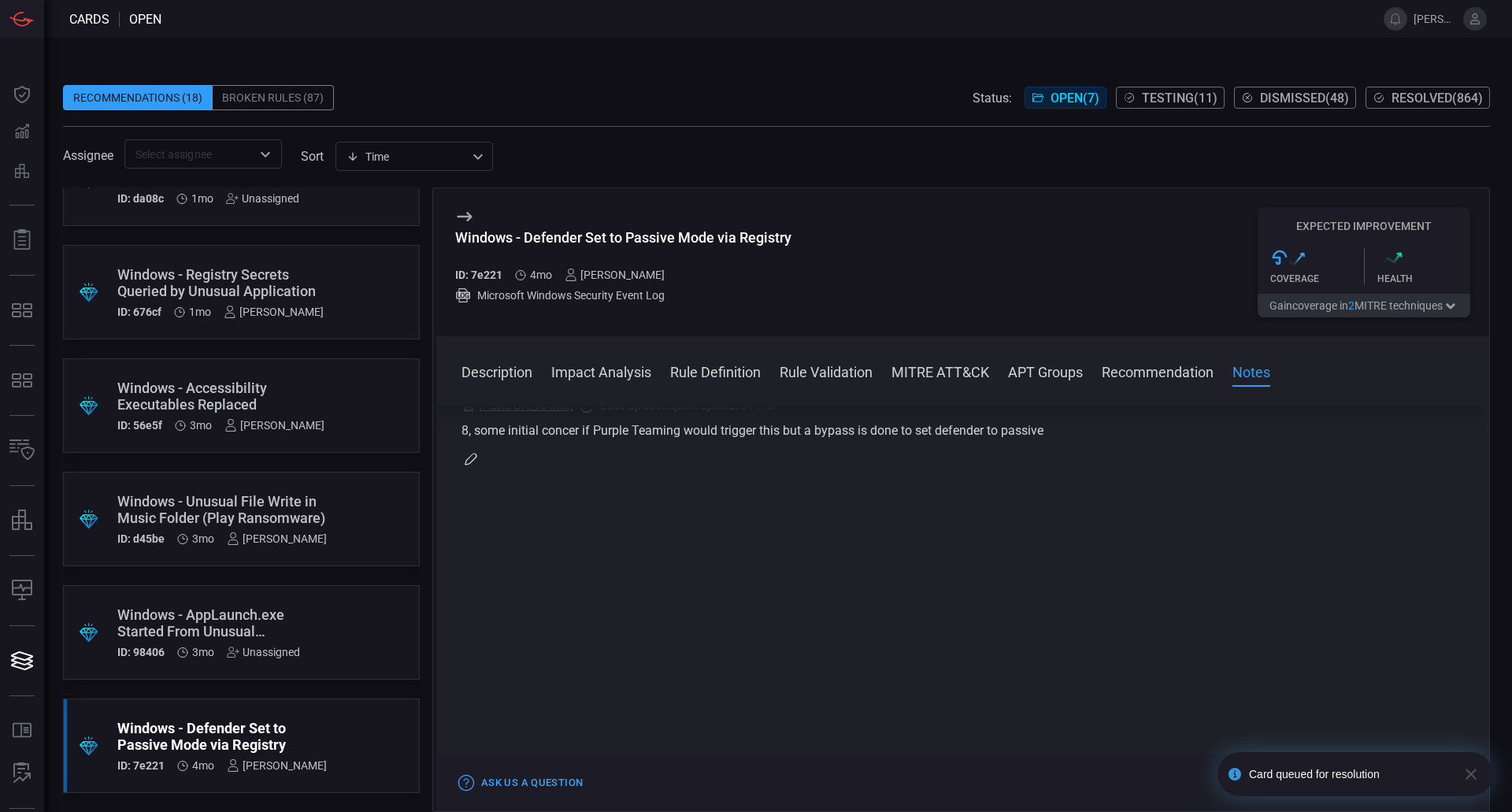
scroll to position [1841, 0]
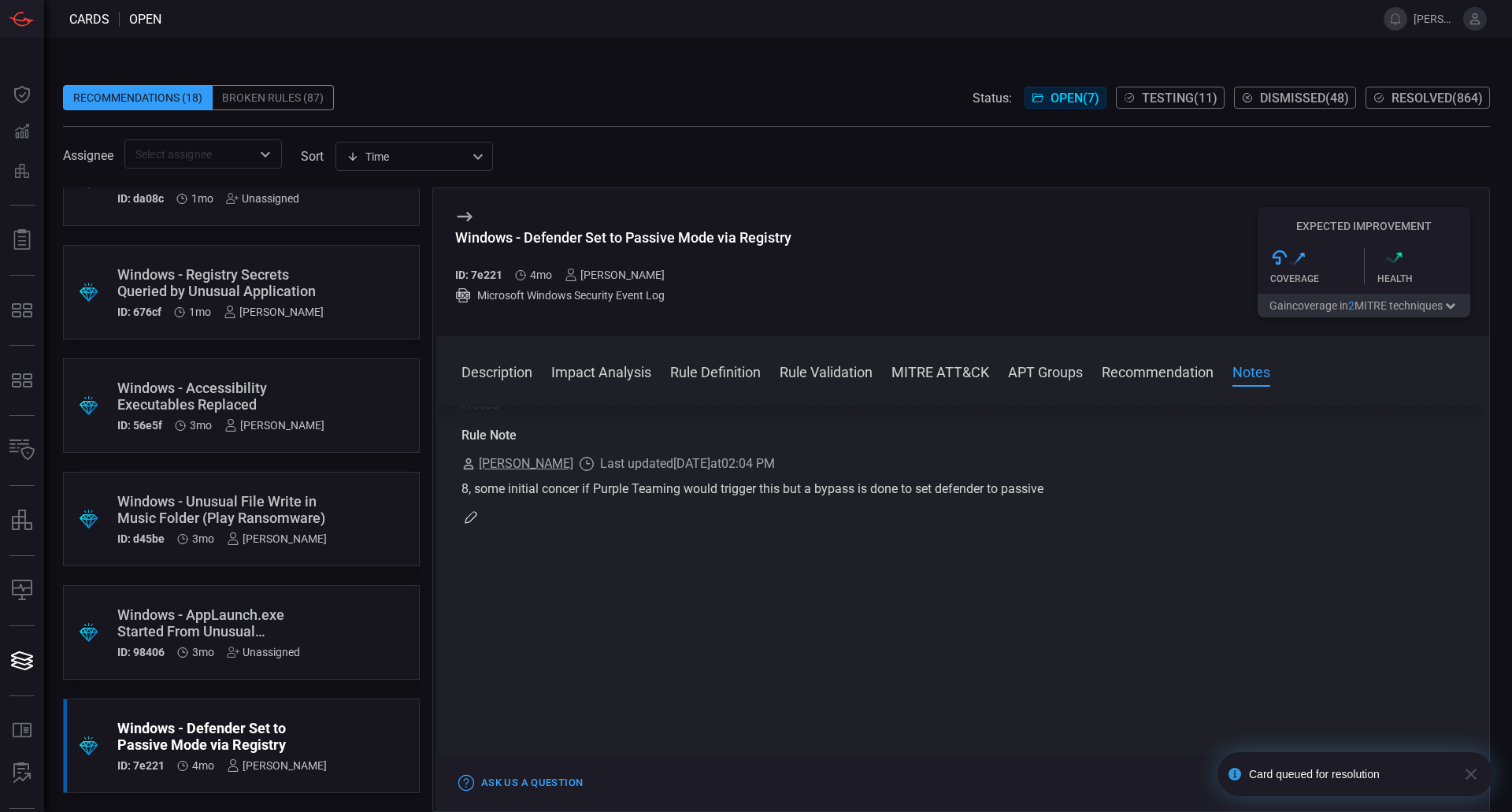
click at [1472, 782] on icon "button" at bounding box center [1470, 773] width 19 height 19
click at [1411, 778] on button "Resolve" at bounding box center [1432, 782] width 73 height 19
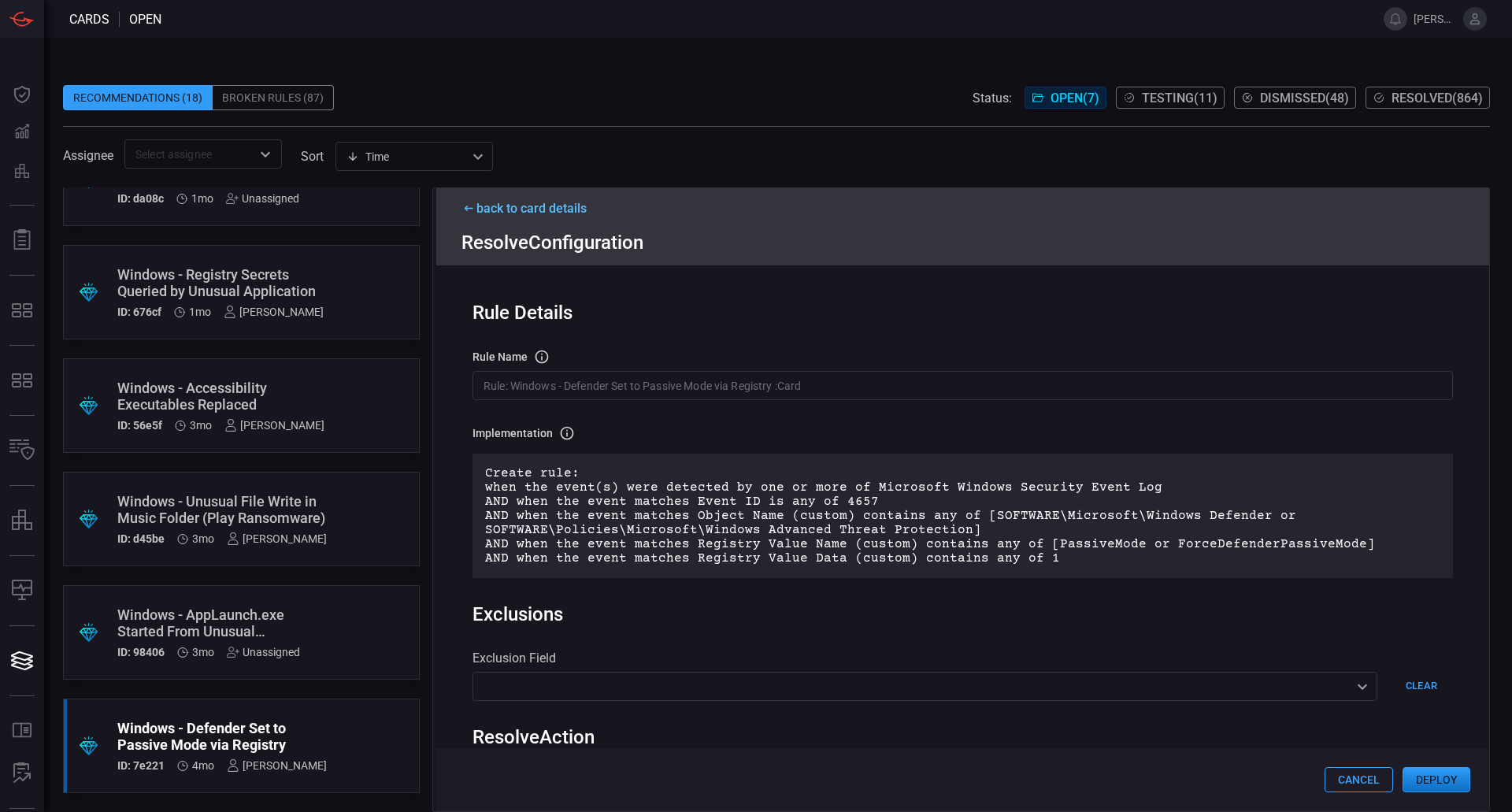
click at [1405, 90] on span "Resolved ( 864 )" at bounding box center [1437, 98] width 91 height 15
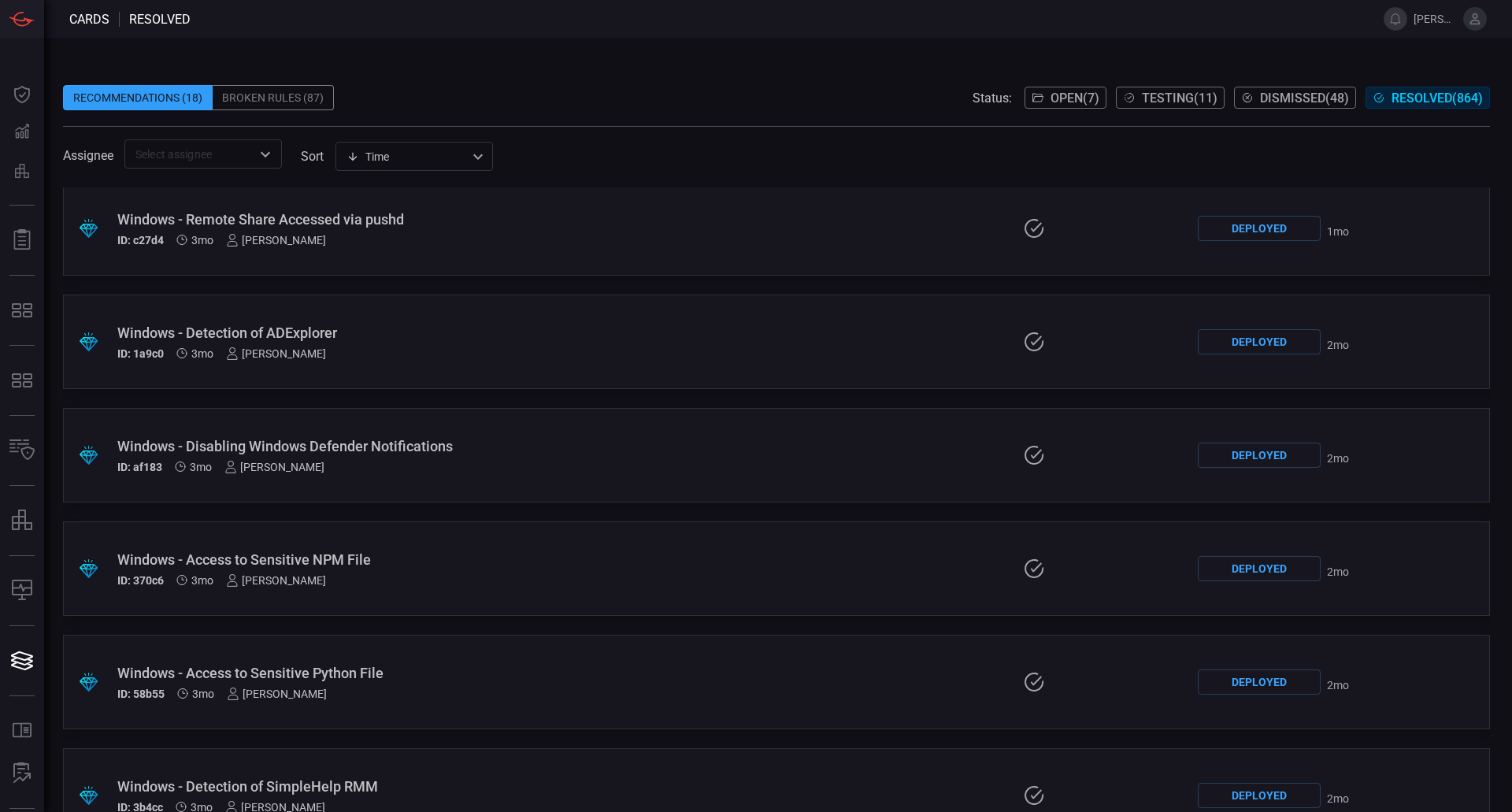
scroll to position [5120, 0]
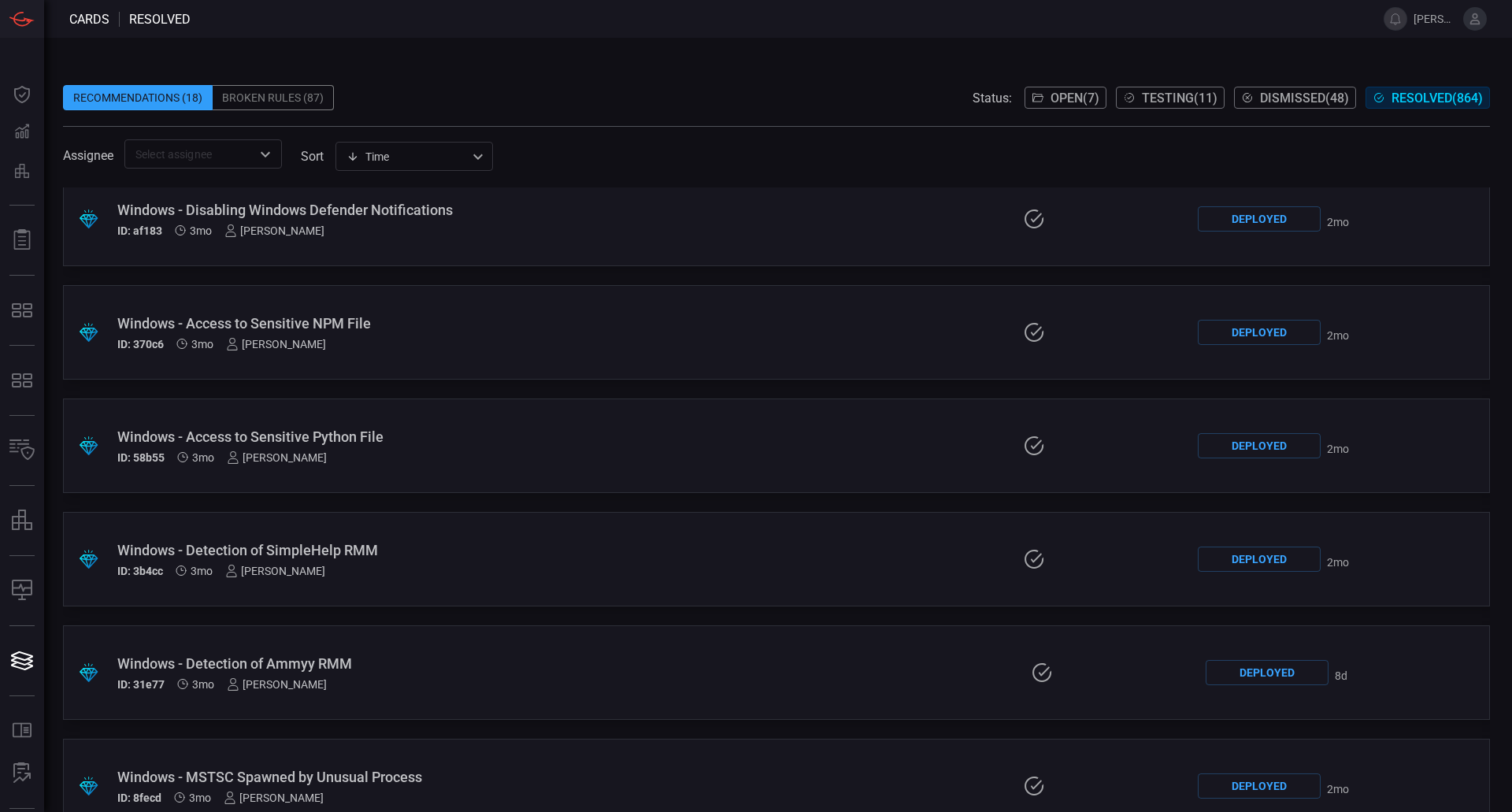
click at [485, 154] on div "Time visibleUpdateTime ​" at bounding box center [414, 157] width 157 height 30
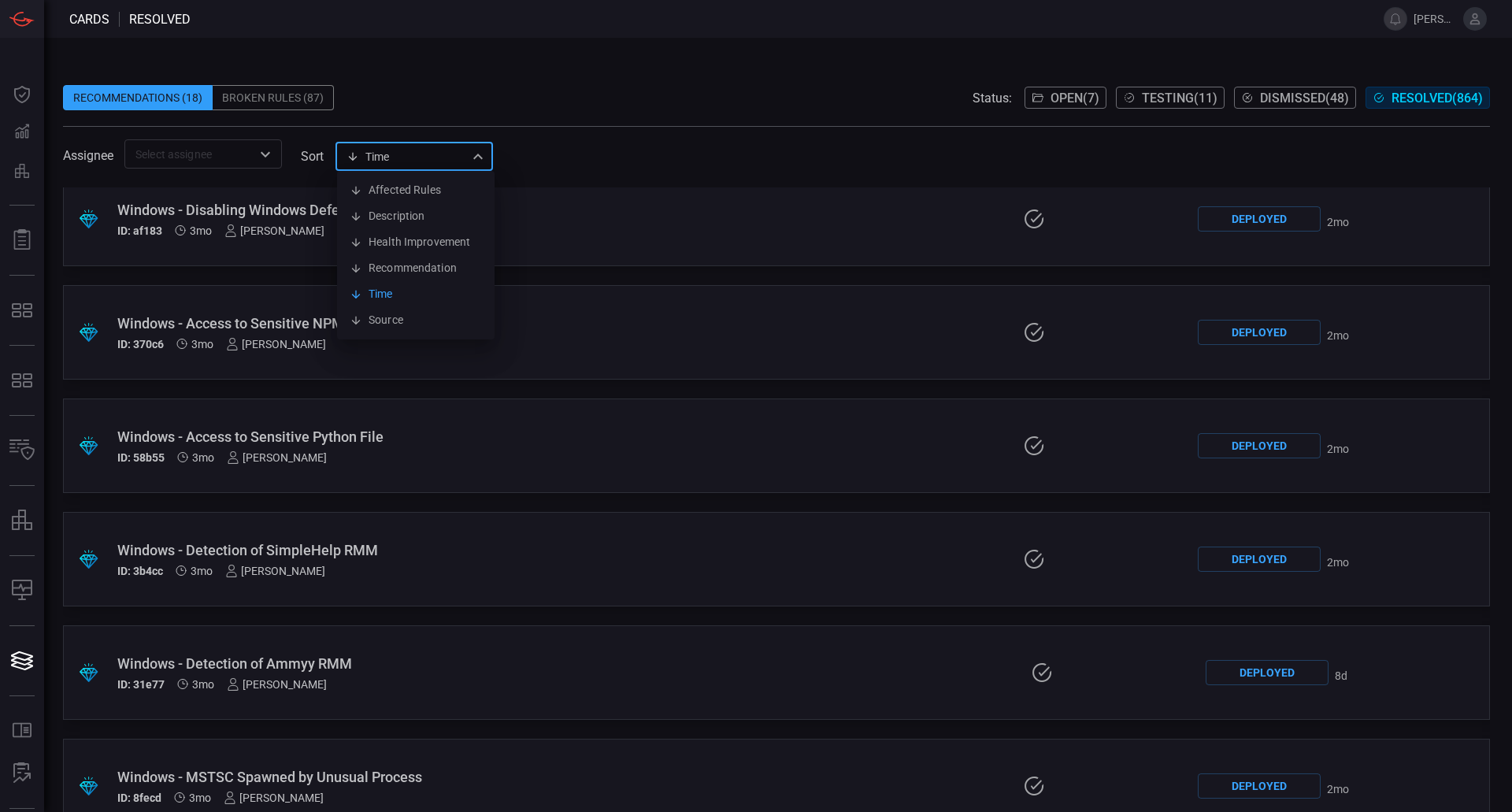
click at [558, 136] on div at bounding box center [756, 406] width 1512 height 812
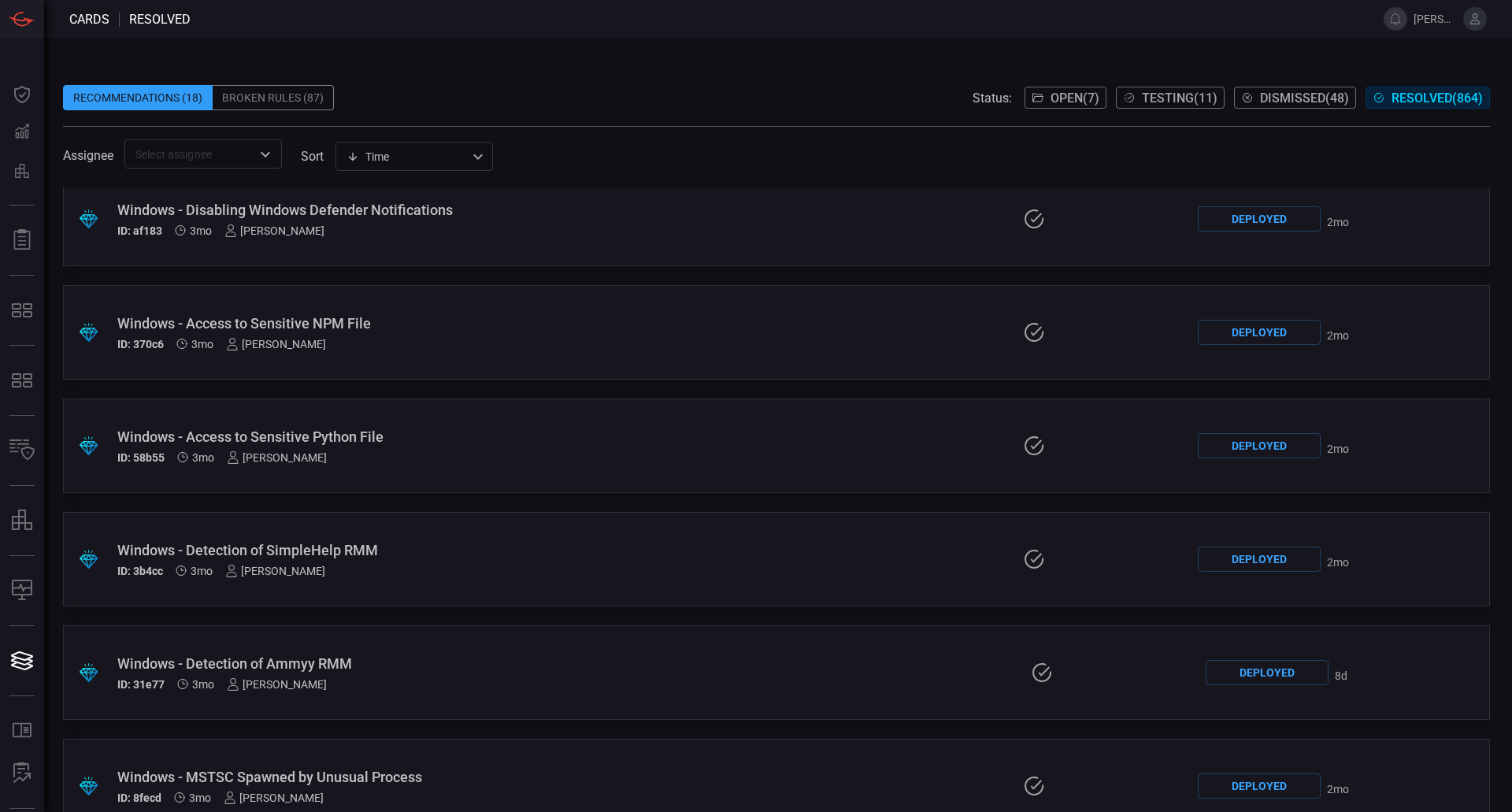
scroll to position [5850, 0]
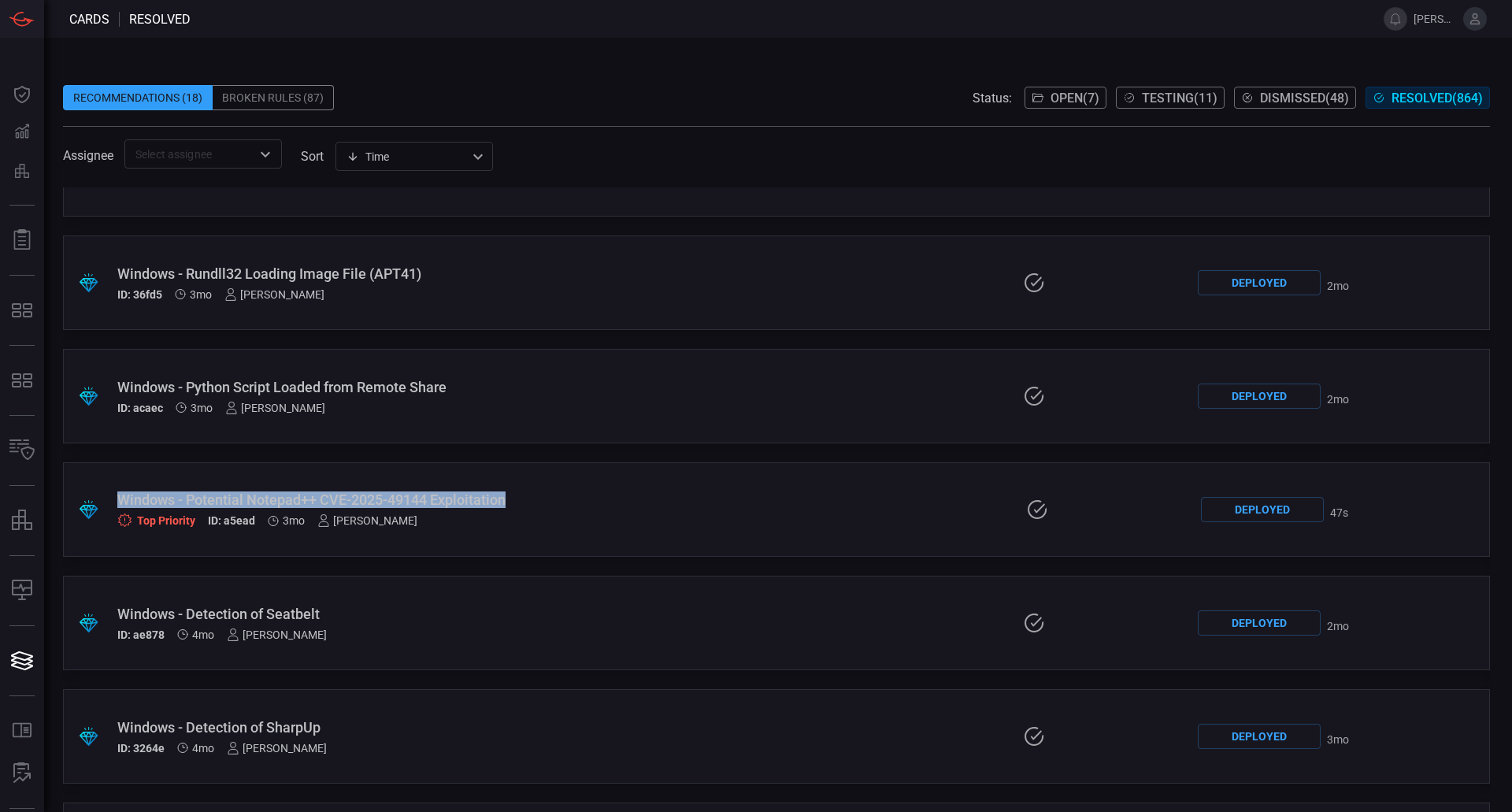
drag, startPoint x: 614, startPoint y: 483, endPoint x: 114, endPoint y: 504, distance: 500.4
click at [114, 504] on div ".suggested_cards_icon{fill:url(#suggested_cards_icon);} Windows - Potential Not…" at bounding box center [776, 509] width 1427 height 94
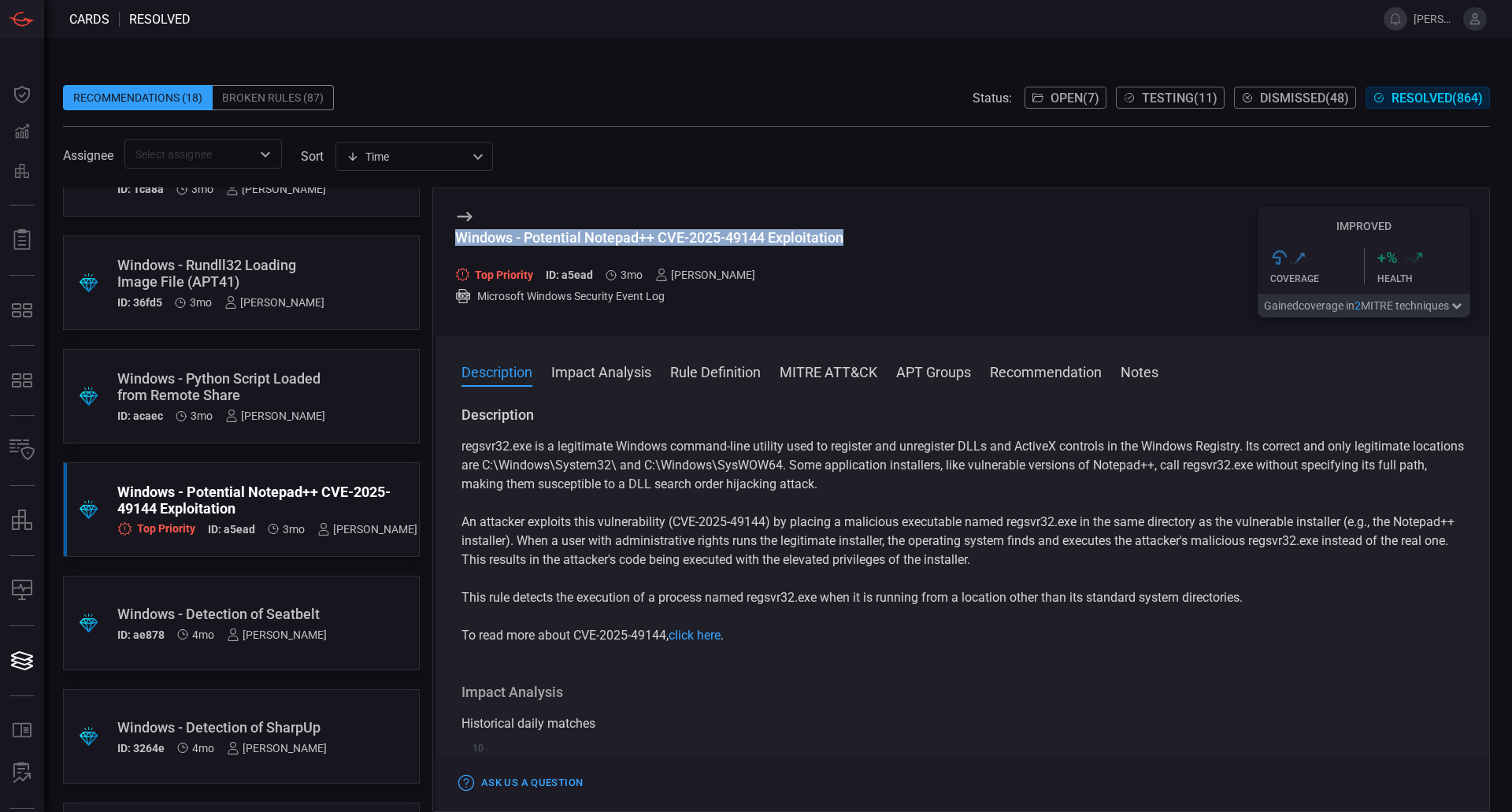
drag, startPoint x: 877, startPoint y: 239, endPoint x: 471, endPoint y: 241, distance: 406.0
click at [441, 253] on div "Windows - Potential Notepad++ CVE-2025-49144 Exploitation Top Priority ID: a5ea…" at bounding box center [963, 262] width 1053 height 148
copy div "Windows - Potential Notepad++ CVE-2025-49144 Exploitation"
click at [1052, 102] on span "Open ( 7 )" at bounding box center [1075, 98] width 49 height 15
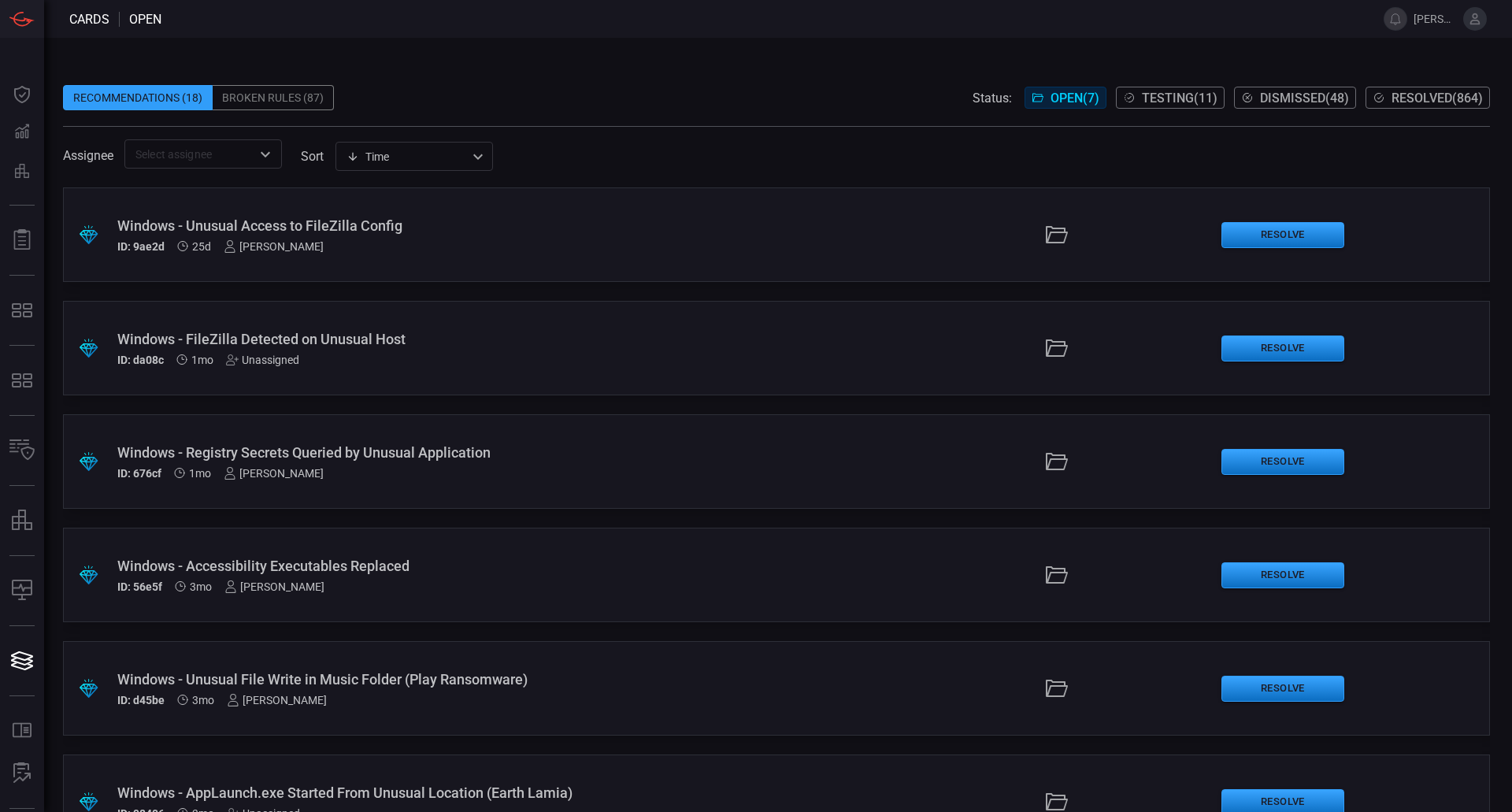
scroll to position [169, 0]
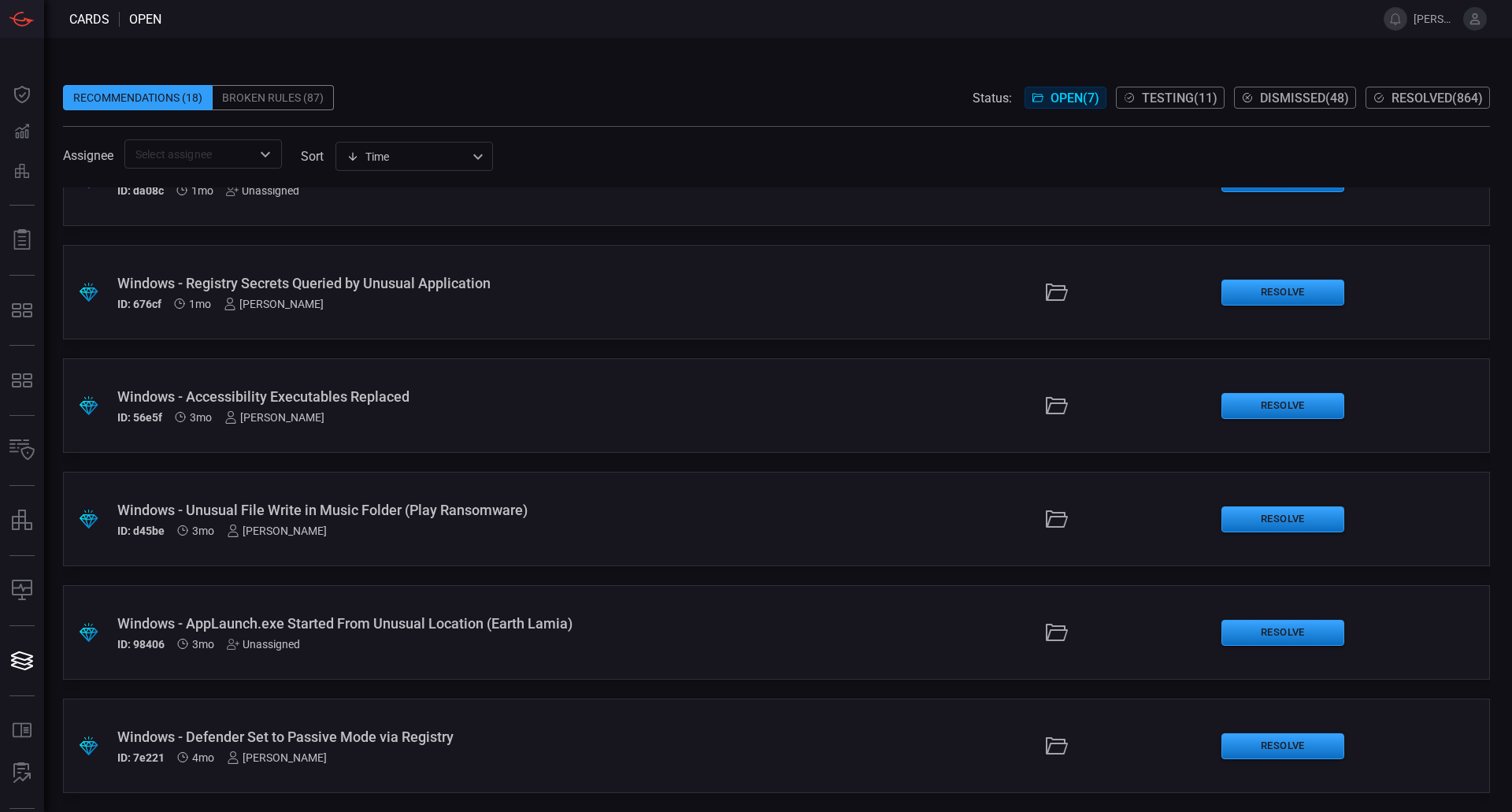
click at [454, 741] on div "Windows - Defender Set to Passive Mode via Registry" at bounding box center [367, 737] width 500 height 16
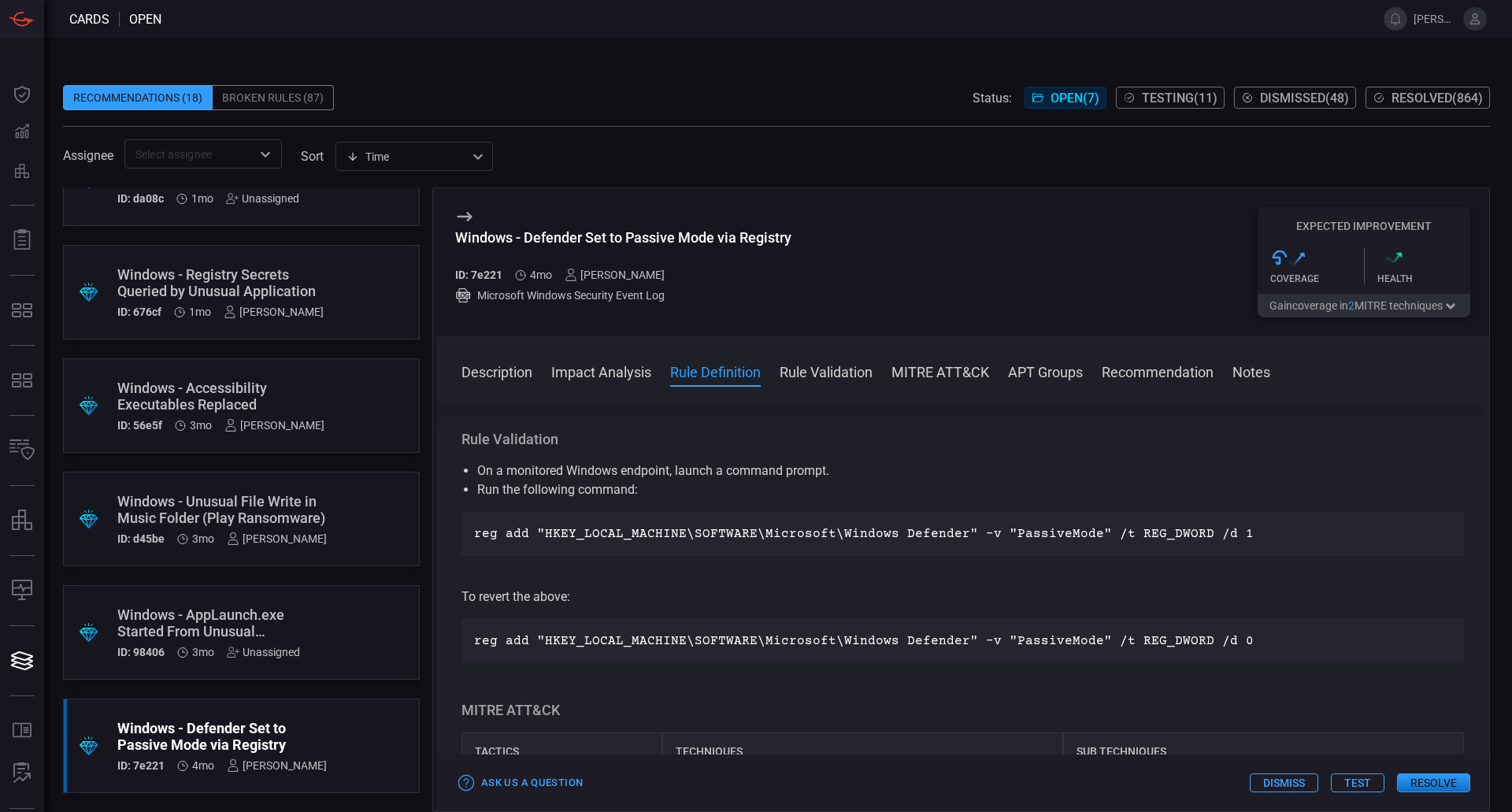
scroll to position [866, 0]
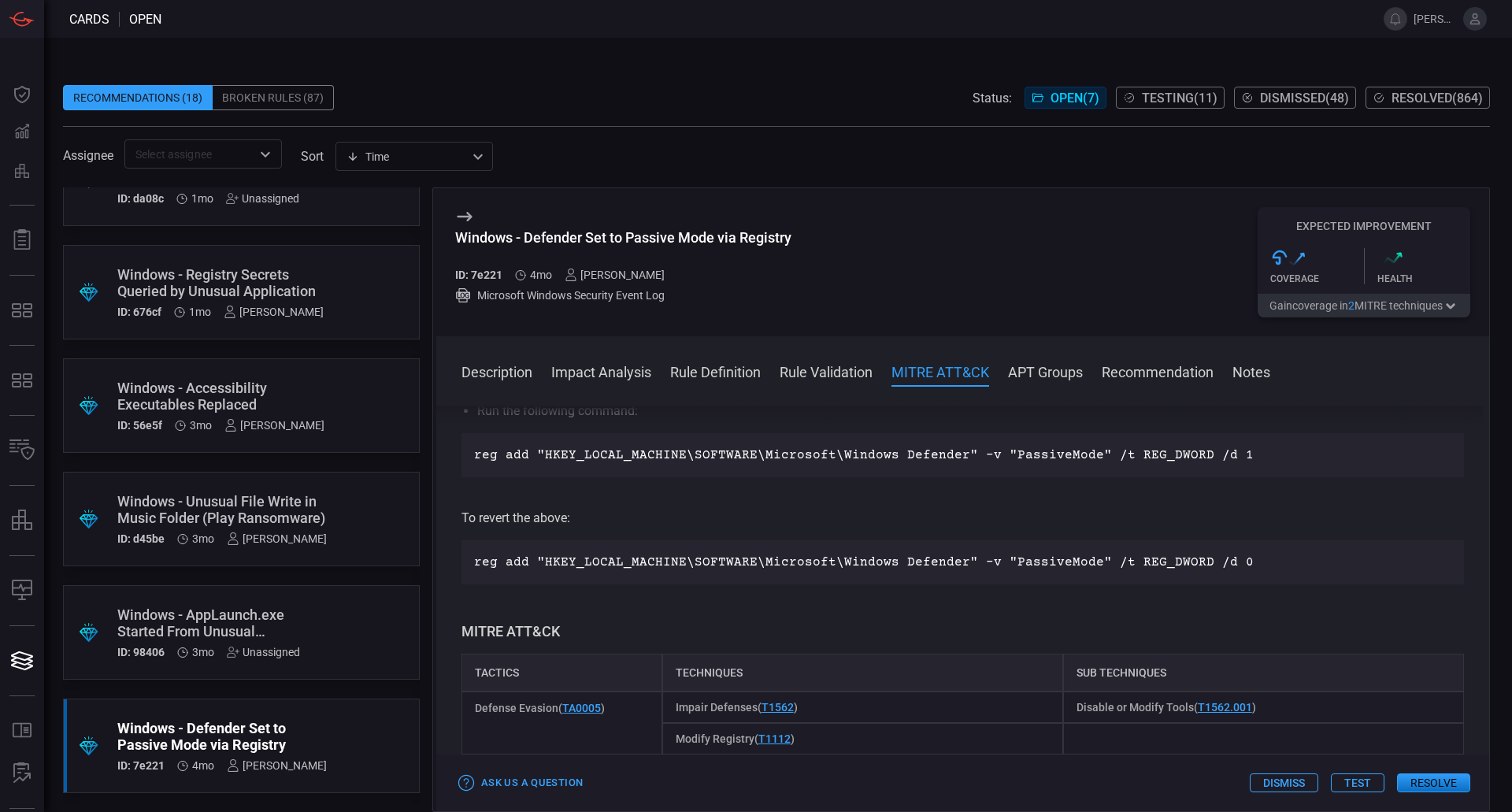
click at [1405, 787] on button "Resolve" at bounding box center [1432, 782] width 73 height 19
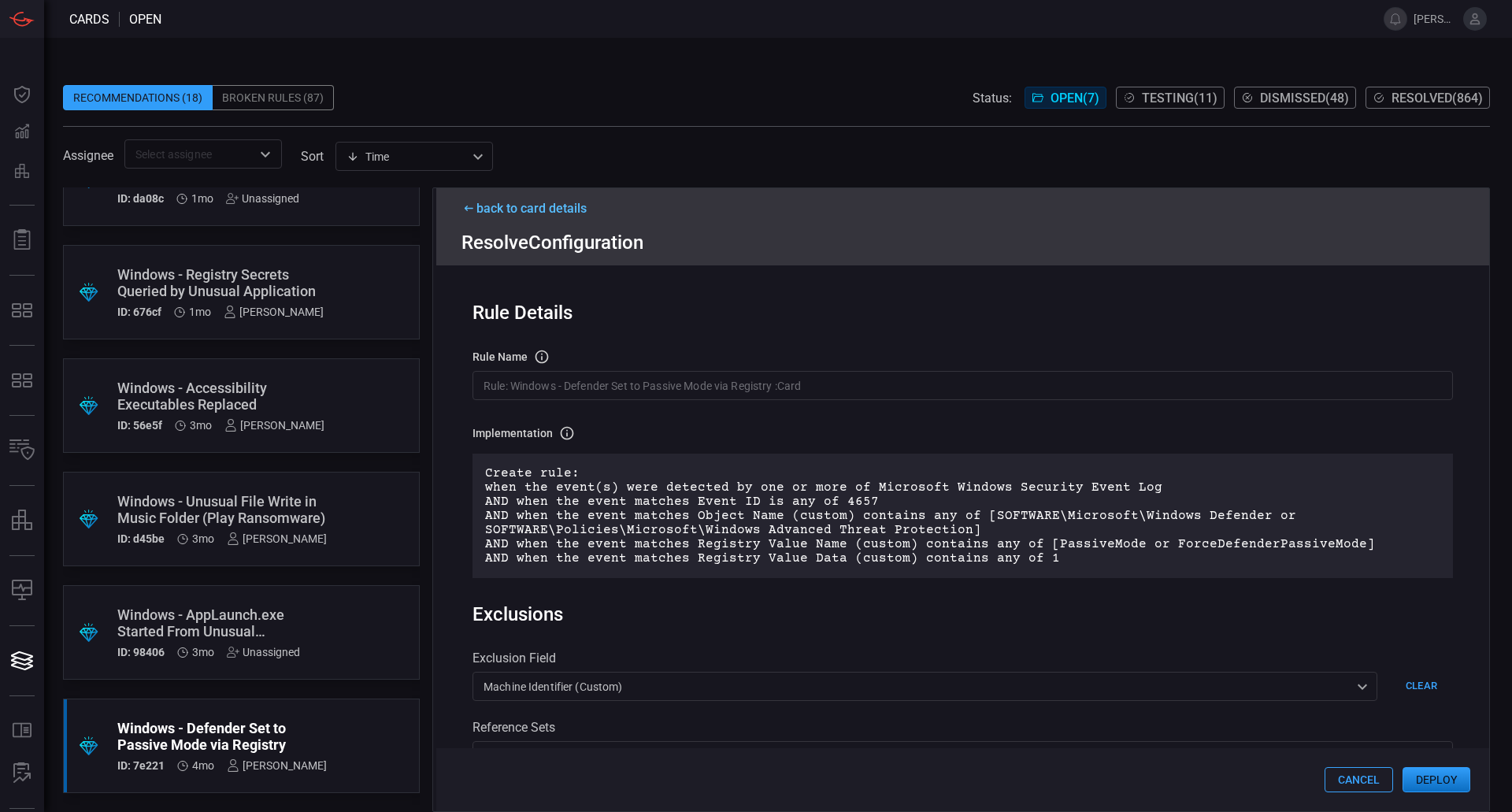
scroll to position [431, 0]
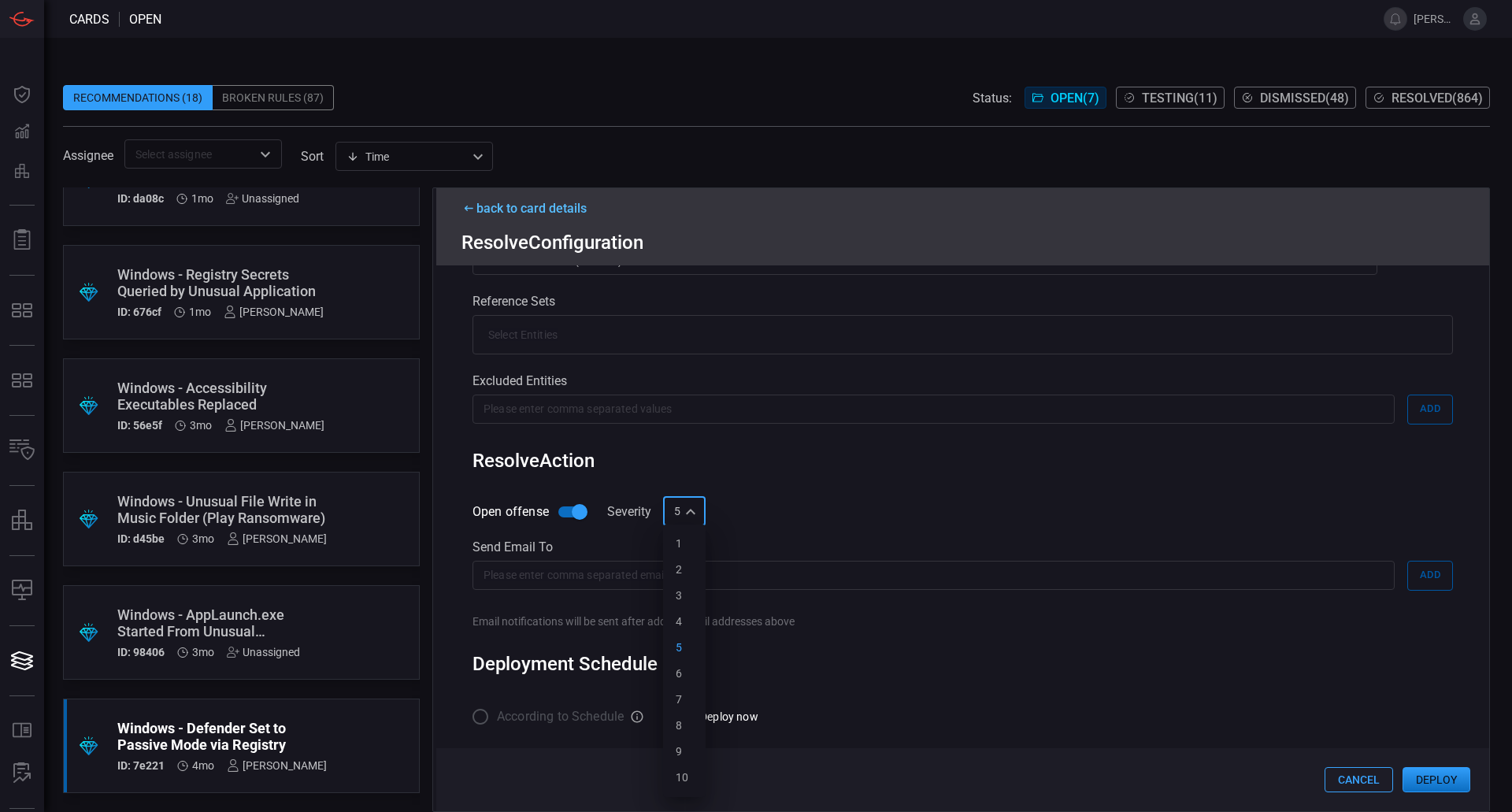
click at [683, 517] on div "5 5 1 2 3 4 5 6 7 8 9 10 ​" at bounding box center [685, 512] width 43 height 30
click at [688, 727] on li "8" at bounding box center [685, 726] width 43 height 26
type input "8"
click at [1426, 772] on button "Deploy" at bounding box center [1436, 779] width 68 height 25
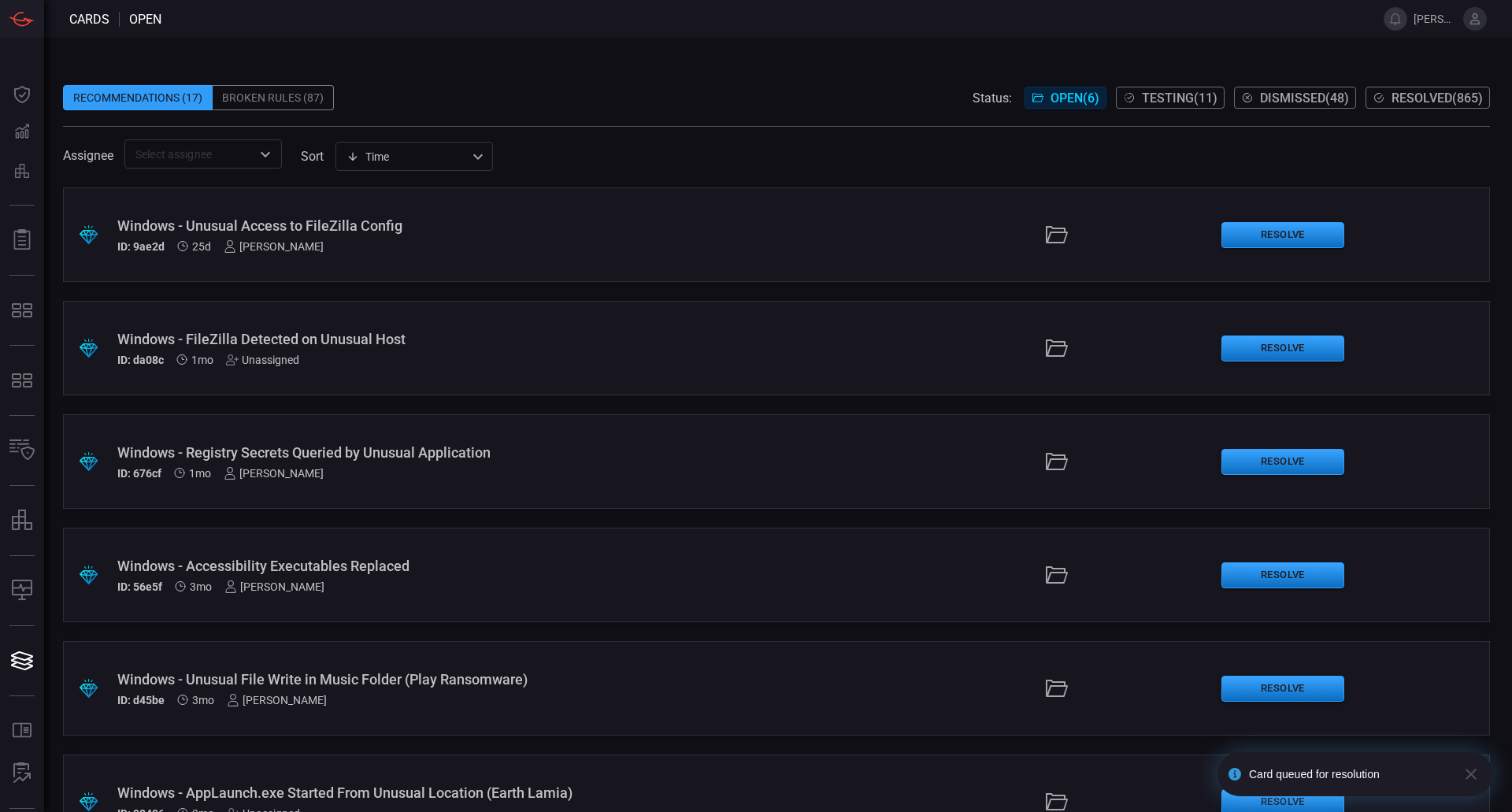
click at [1185, 106] on button "Testing ( 11 )" at bounding box center [1170, 98] width 109 height 22
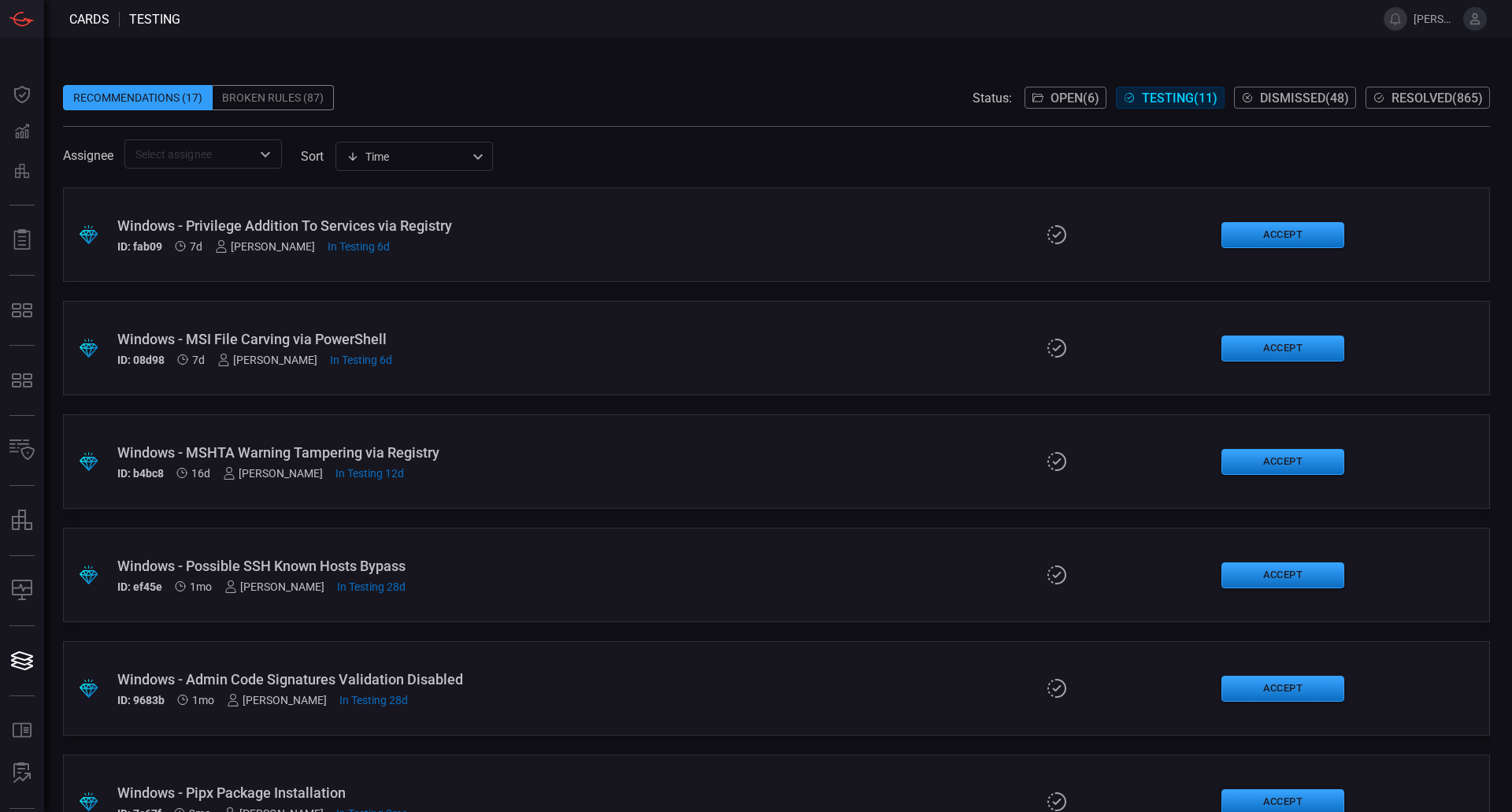
scroll to position [157, 0]
